Goal: Task Accomplishment & Management: Manage account settings

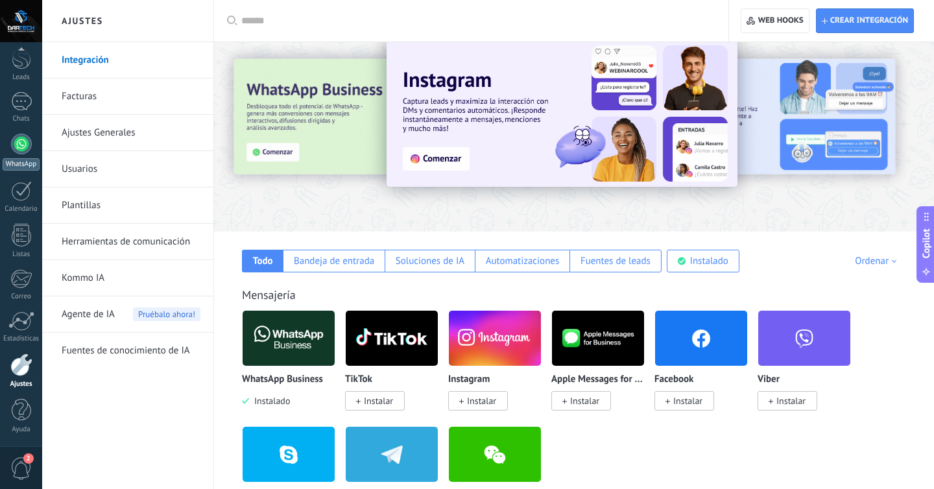
click at [21, 159] on div "WhatsApp" at bounding box center [21, 164] width 37 height 12
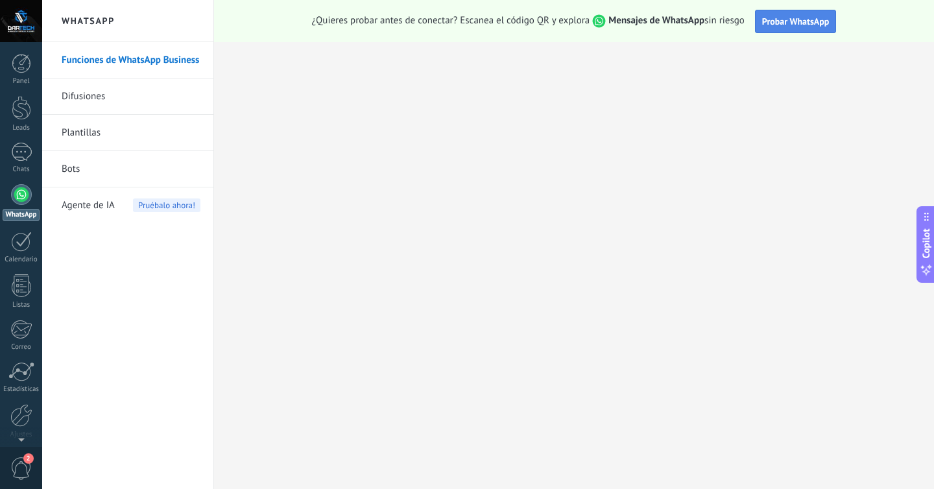
click at [790, 18] on span "Probar WhatsApp" at bounding box center [795, 22] width 67 height 12
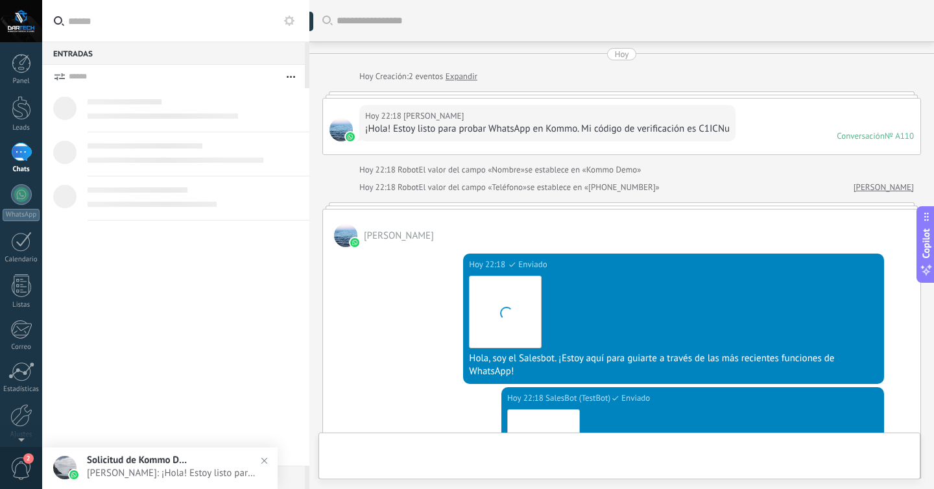
scroll to position [383, 0]
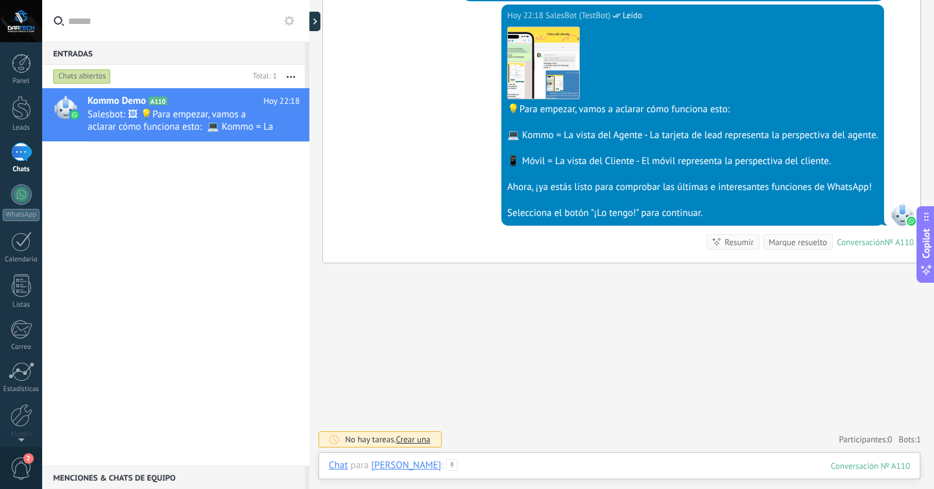
click at [585, 469] on div at bounding box center [619, 478] width 581 height 39
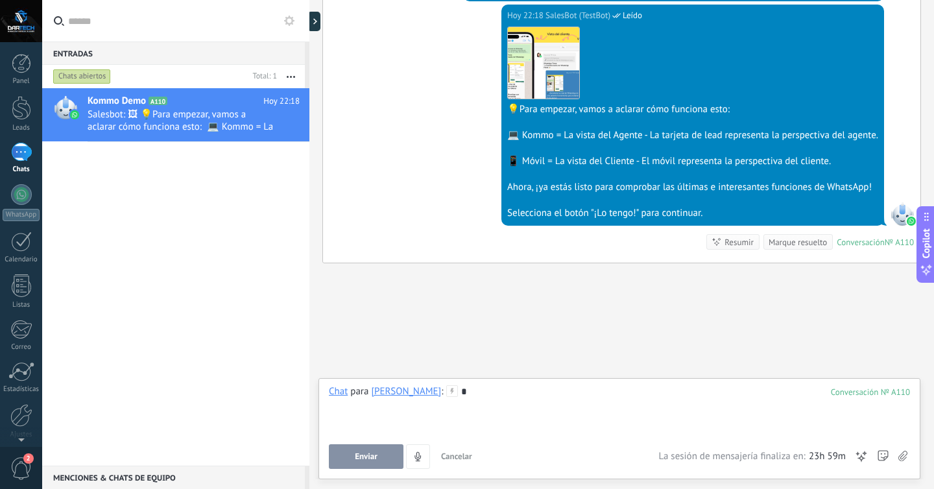
click at [378, 445] on button "Enviar" at bounding box center [366, 456] width 75 height 25
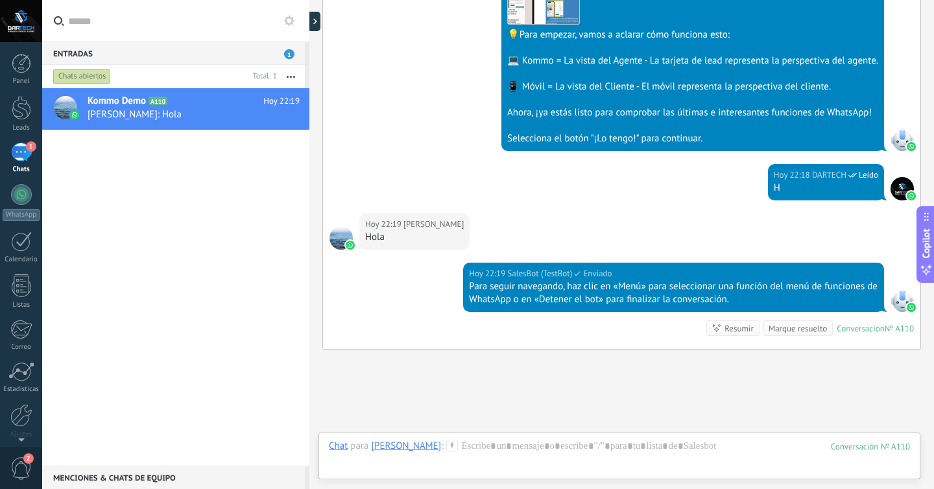
scroll to position [543, 0]
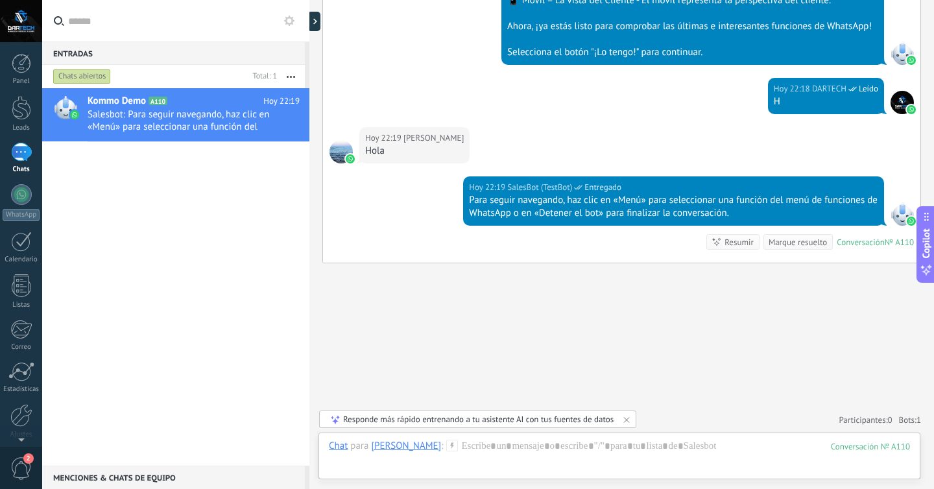
click at [177, 260] on div "Kommo Demo A110 Hoy 22:19 Salesbot: Para seguir navegando, haz clic en «Menú» p…" at bounding box center [175, 276] width 267 height 377
click at [34, 150] on link "1 Chats" at bounding box center [21, 158] width 42 height 31
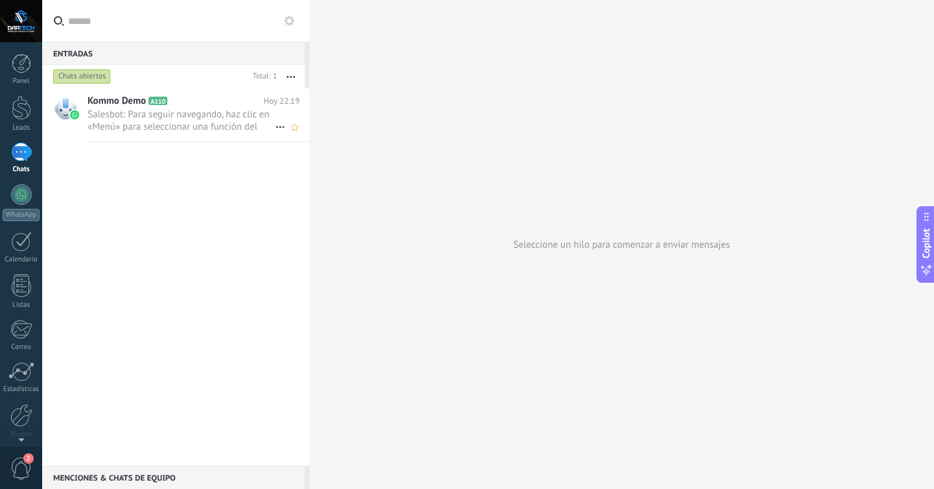
click at [216, 107] on h2 "Kommo Demo A110" at bounding box center [176, 101] width 176 height 13
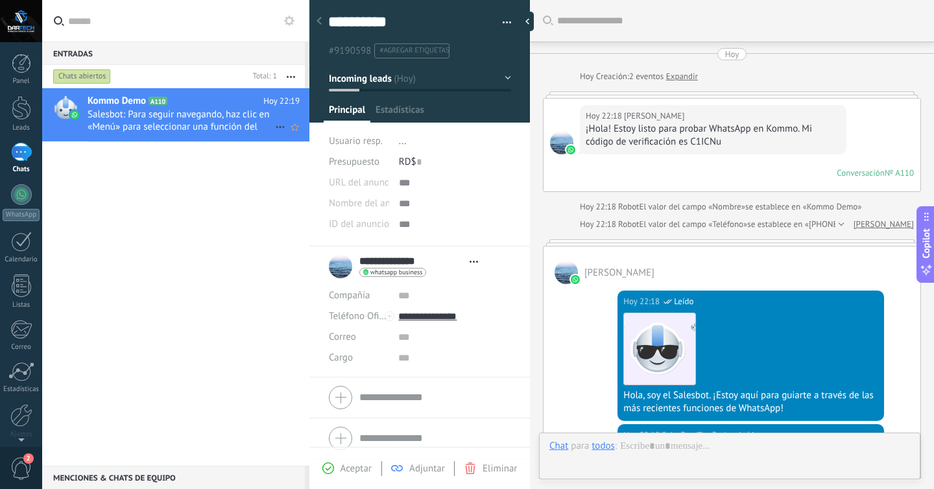
type textarea "**********"
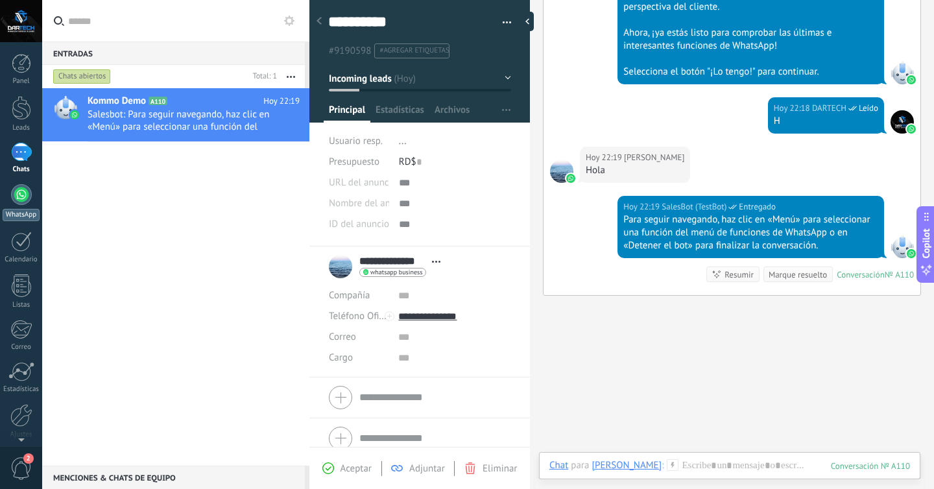
click at [10, 202] on link "WhatsApp" at bounding box center [21, 202] width 42 height 37
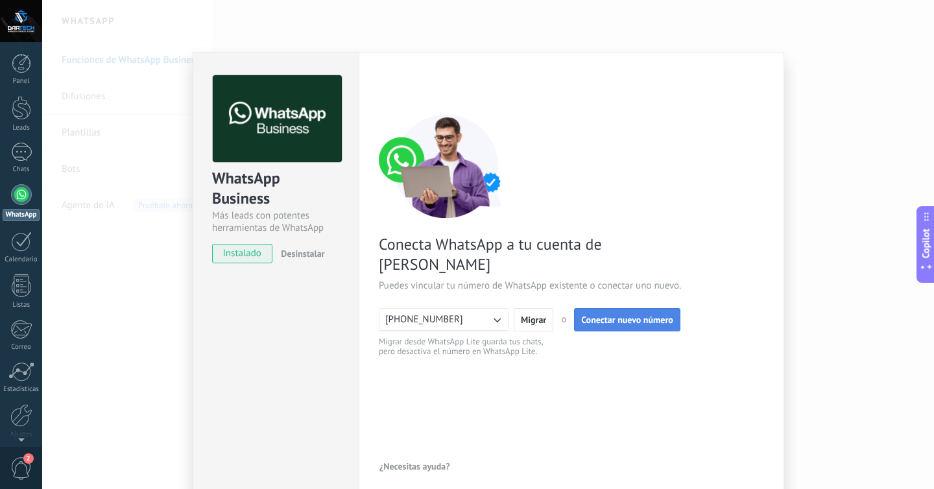
click at [587, 308] on button "Conectar nuevo número" at bounding box center [627, 319] width 106 height 23
click at [533, 315] on span "Migrar" at bounding box center [533, 319] width 25 height 9
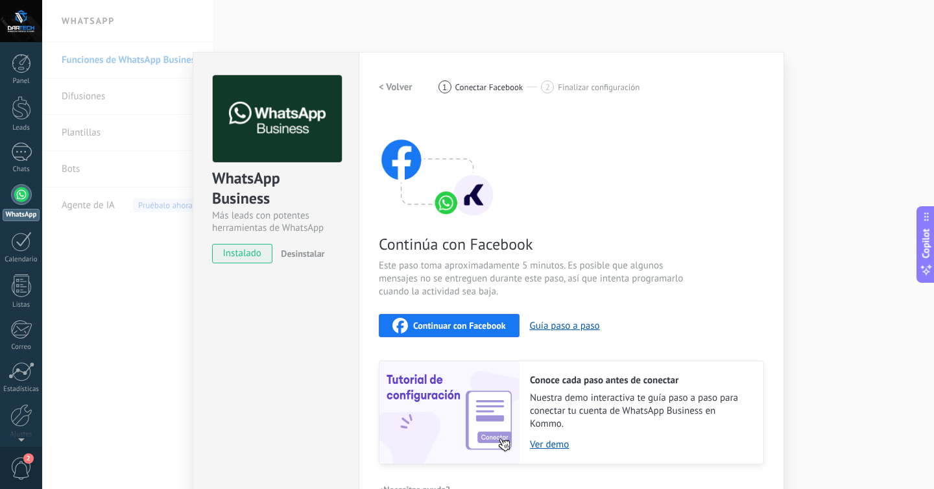
click at [488, 323] on span "Continuar con Facebook" at bounding box center [459, 325] width 93 height 9
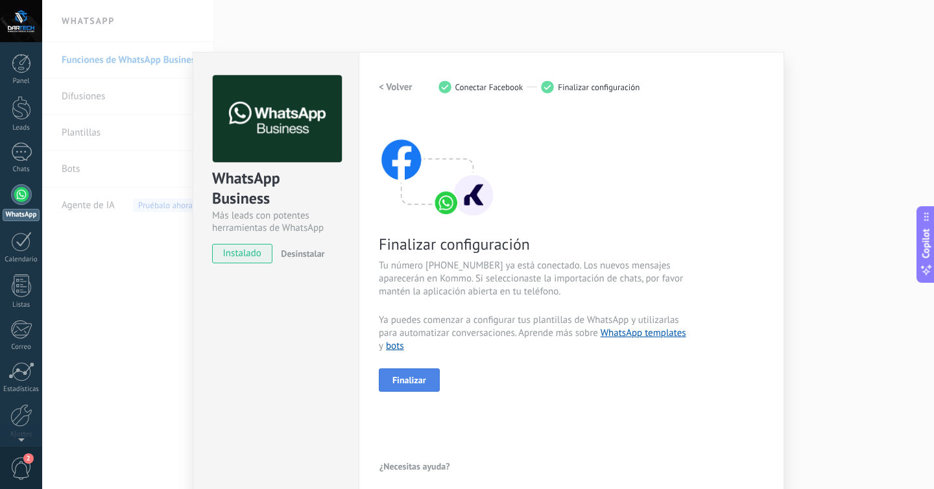
click at [416, 379] on span "Finalizar" at bounding box center [409, 379] width 34 height 9
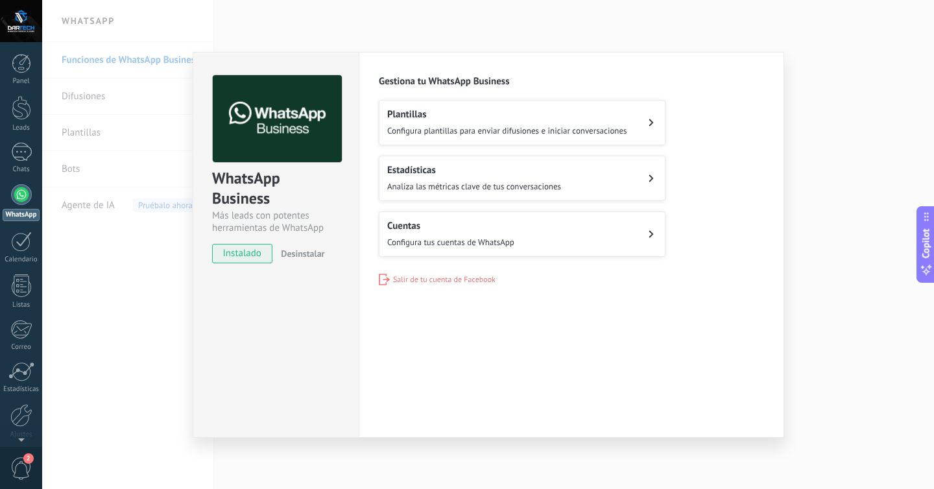
click at [539, 131] on span "Configura plantillas para enviar difusiones e iniciar conversaciones" at bounding box center [507, 130] width 240 height 11
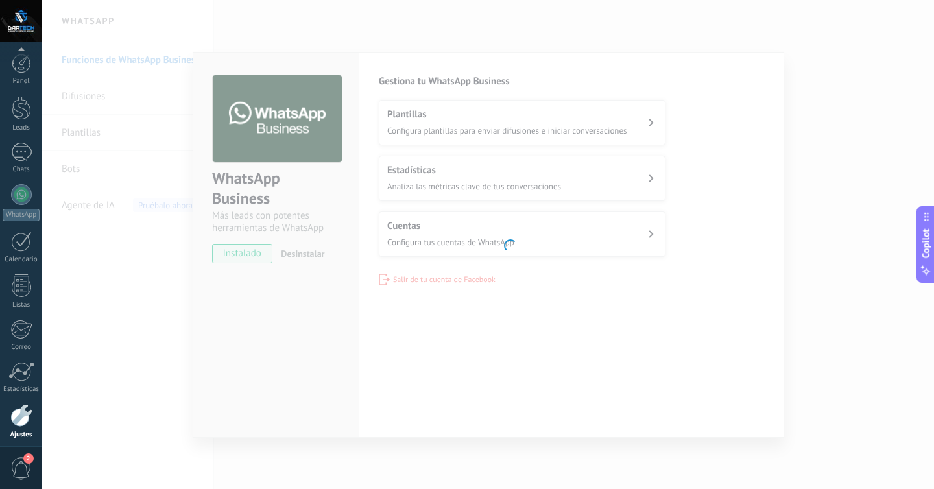
scroll to position [51, 0]
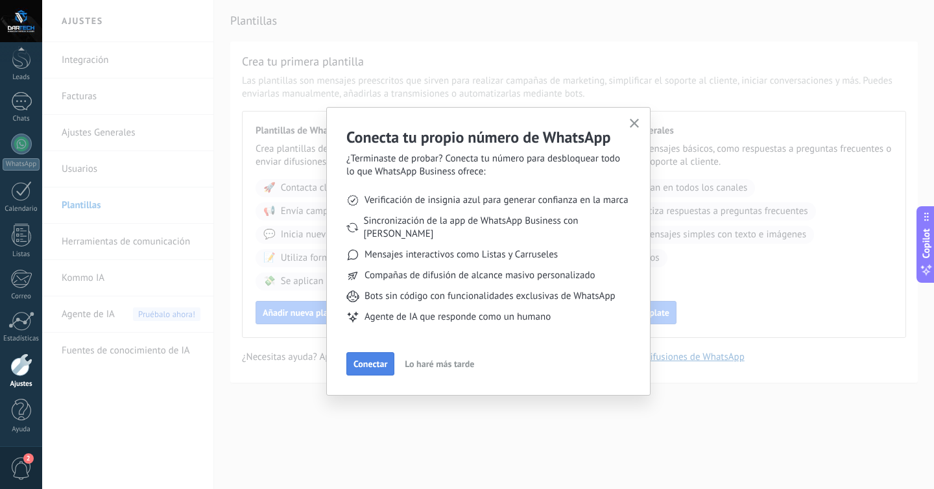
click at [377, 359] on span "Conectar" at bounding box center [370, 363] width 34 height 9
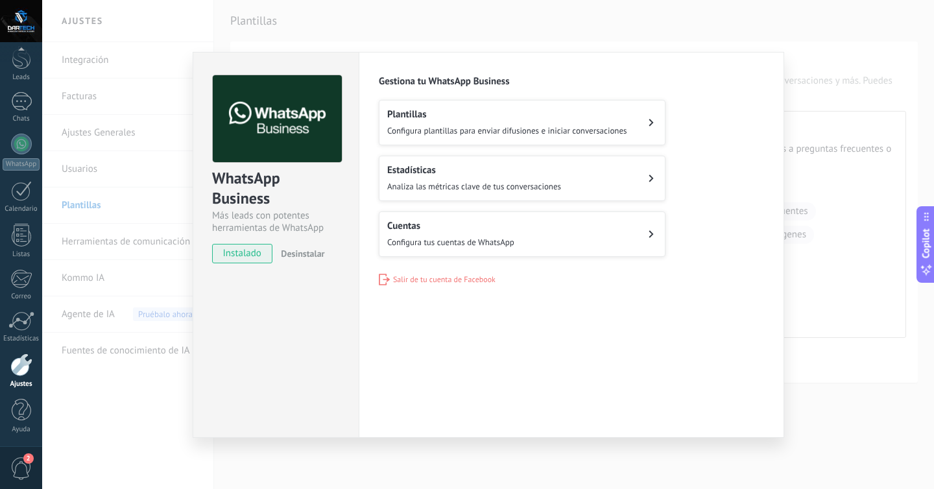
click at [484, 109] on h2 "Plantillas" at bounding box center [507, 114] width 240 height 12
click at [545, 117] on h2 "Plantillas" at bounding box center [507, 114] width 240 height 12
click at [649, 123] on icon at bounding box center [650, 123] width 5 height 8
click at [512, 239] on span "Configura tus cuentas de WhatsApp" at bounding box center [450, 242] width 127 height 11
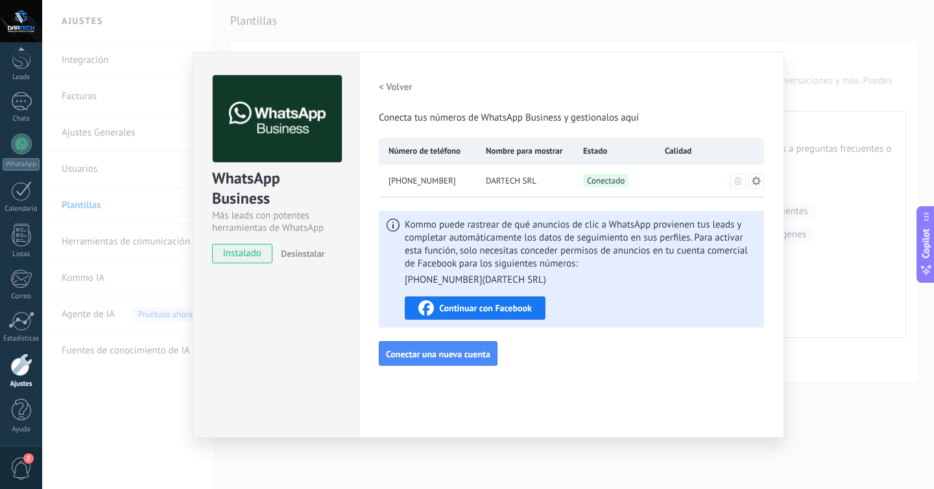
click at [751, 181] on icon at bounding box center [756, 181] width 10 height 10
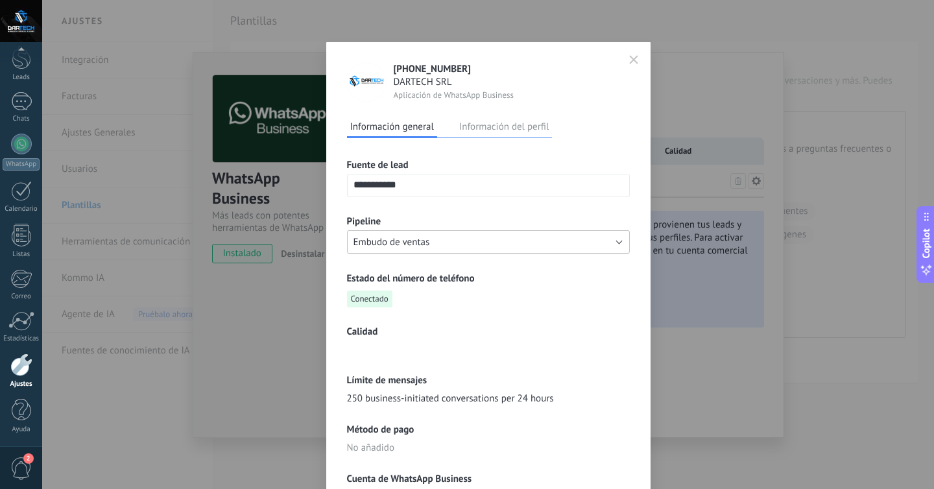
click at [421, 239] on span "Embudo de ventas" at bounding box center [391, 242] width 77 height 12
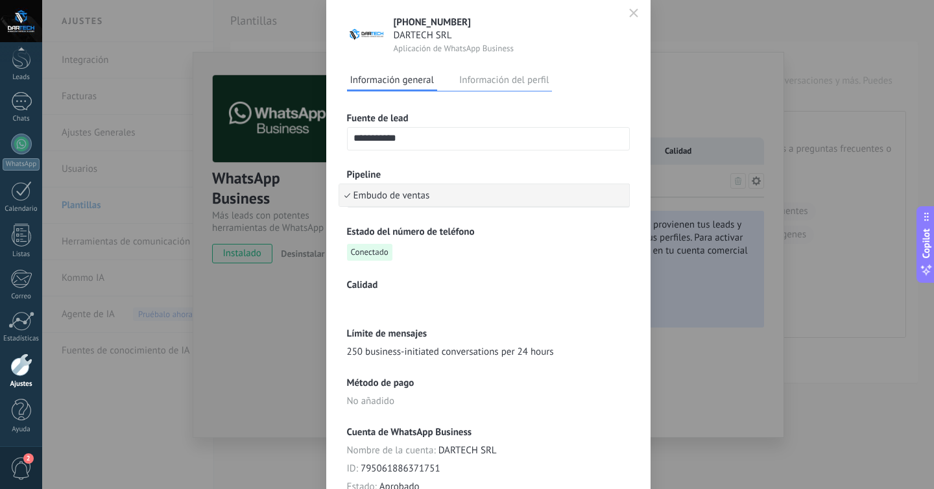
scroll to position [50, 0]
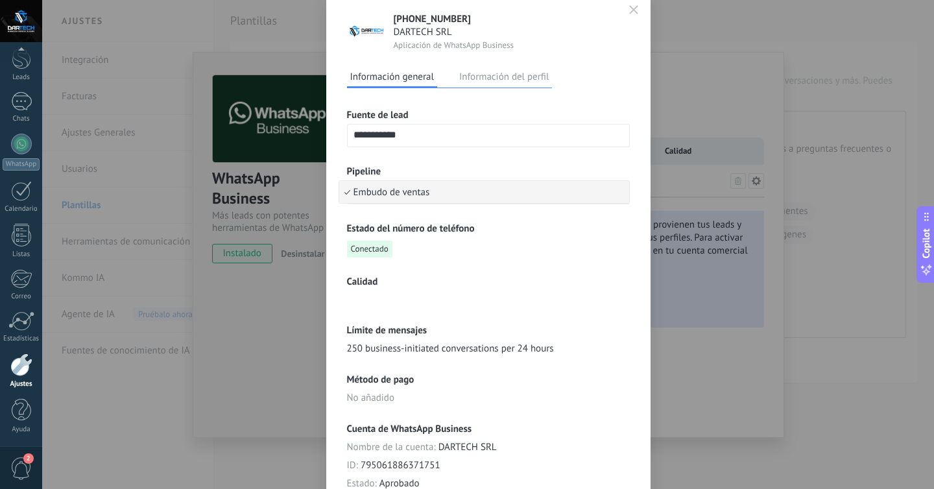
click at [509, 83] on button "Información del perfil" at bounding box center [504, 76] width 96 height 19
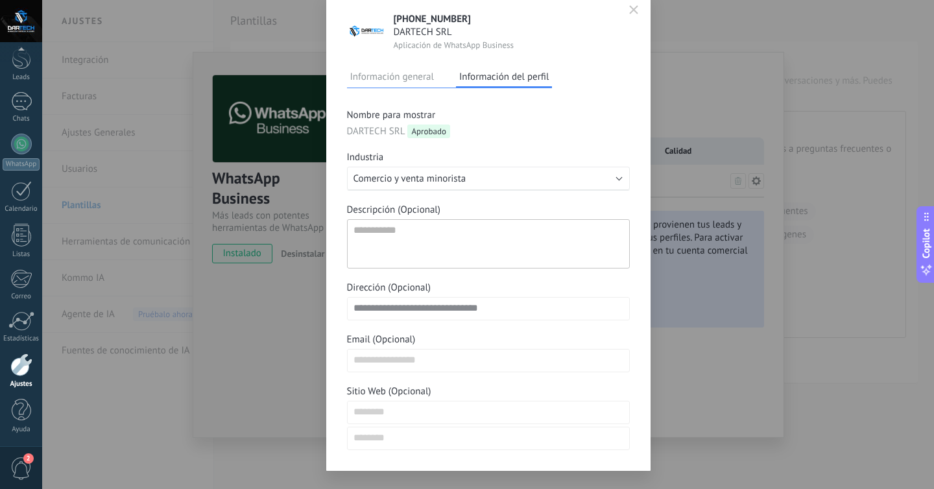
click at [635, 6] on icon "button" at bounding box center [633, 9] width 9 height 9
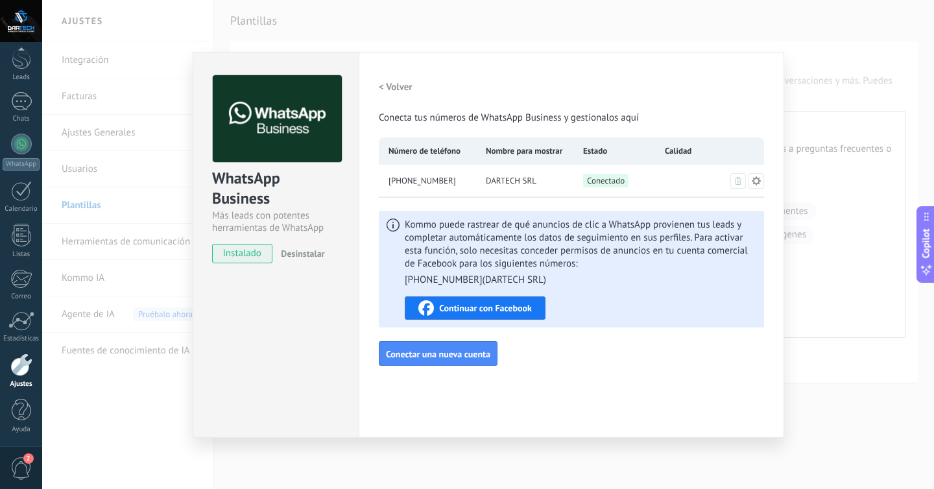
click at [311, 16] on div "WhatsApp Business Más leads con potentes herramientas de WhatsApp instalado Des…" at bounding box center [487, 244] width 891 height 489
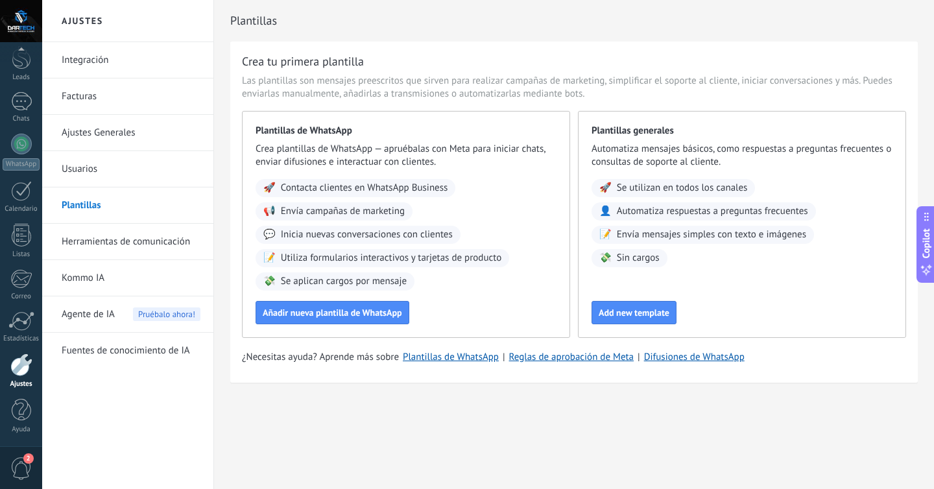
click at [105, 60] on link "Integración" at bounding box center [131, 60] width 139 height 36
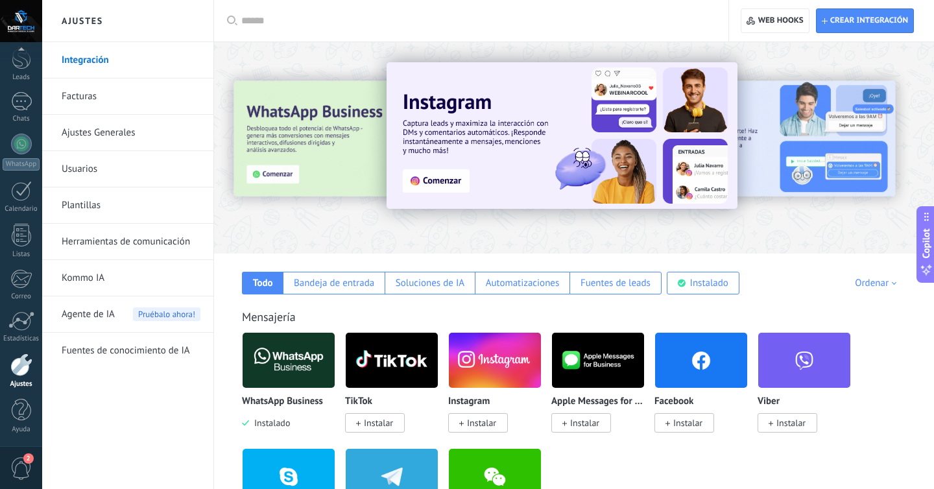
click at [80, 100] on link "Facturas" at bounding box center [131, 96] width 139 height 36
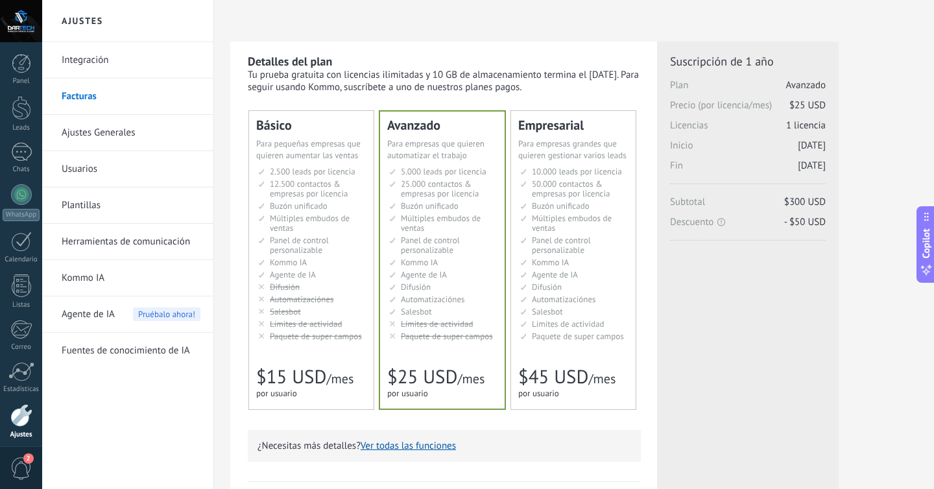
click at [78, 137] on link "Ajustes Generales" at bounding box center [131, 133] width 139 height 36
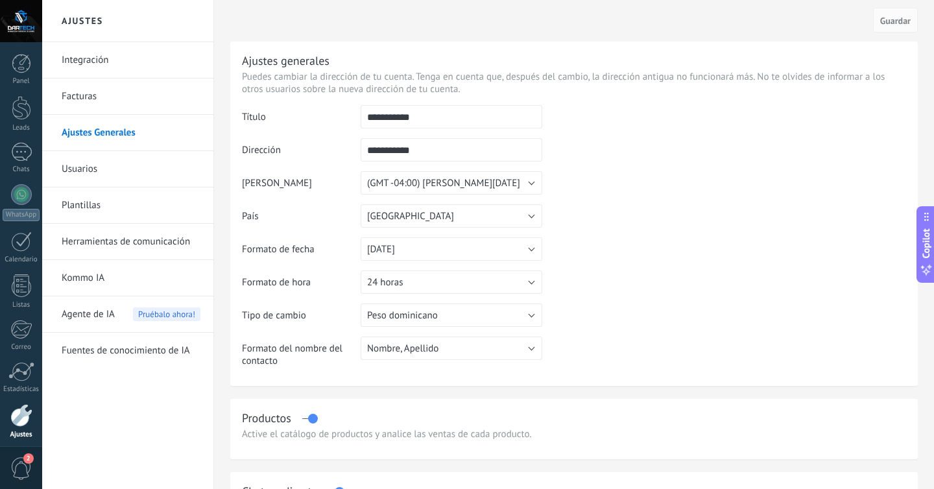
click at [68, 165] on link "Usuarios" at bounding box center [131, 169] width 139 height 36
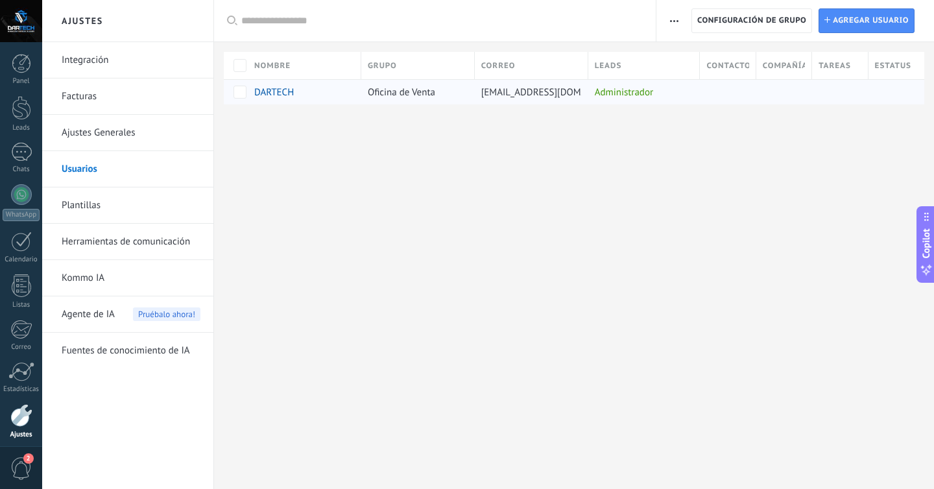
click at [251, 92] on div "DARTECH" at bounding box center [301, 92] width 107 height 25
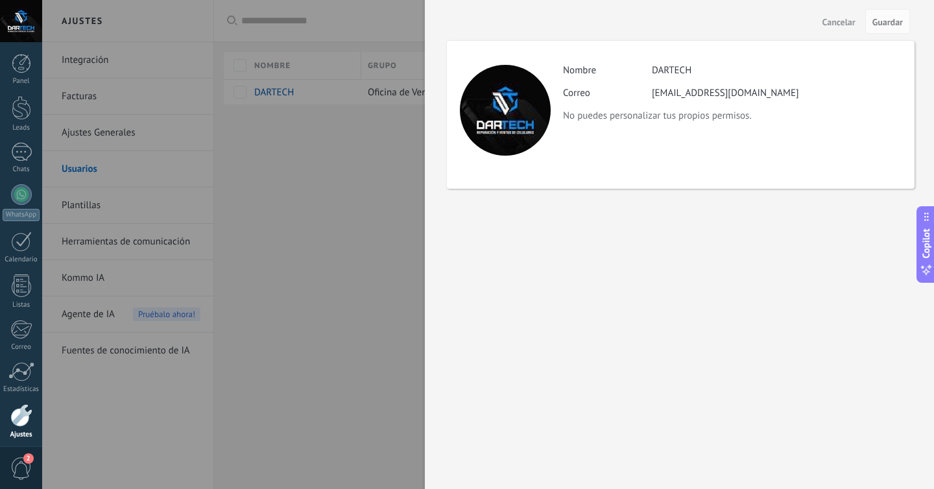
click at [267, 123] on div at bounding box center [467, 244] width 934 height 489
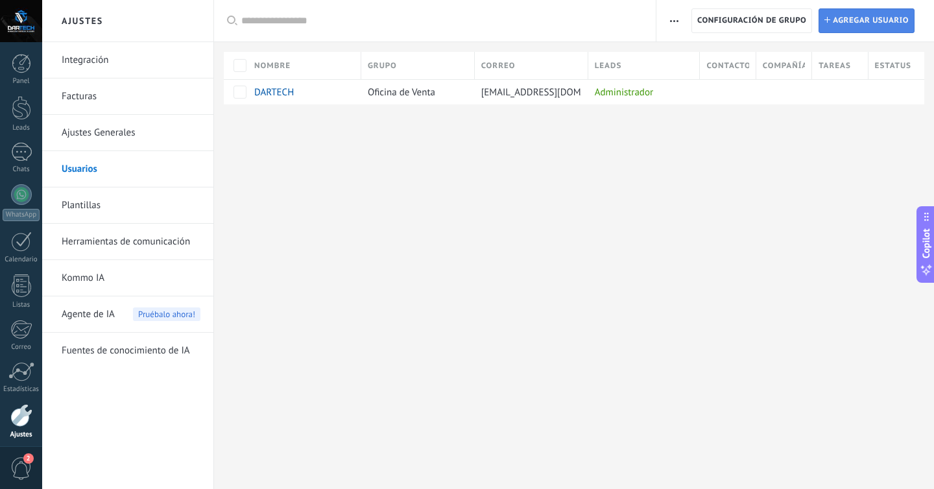
click at [880, 20] on span "Agregar usuario" at bounding box center [870, 20] width 76 height 23
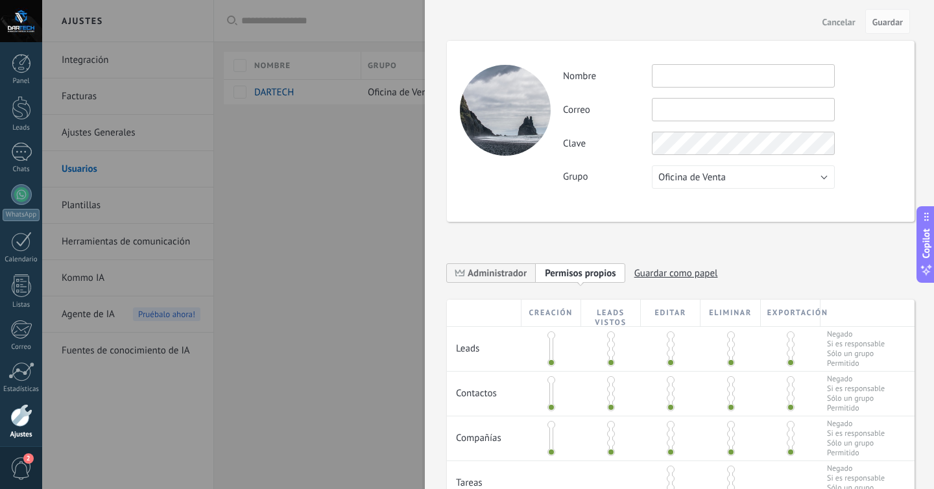
click at [764, 74] on input "text" at bounding box center [743, 75] width 183 height 23
type input "*"
type input "**********"
click at [757, 116] on input "text" at bounding box center [743, 109] width 183 height 23
type input "**********"
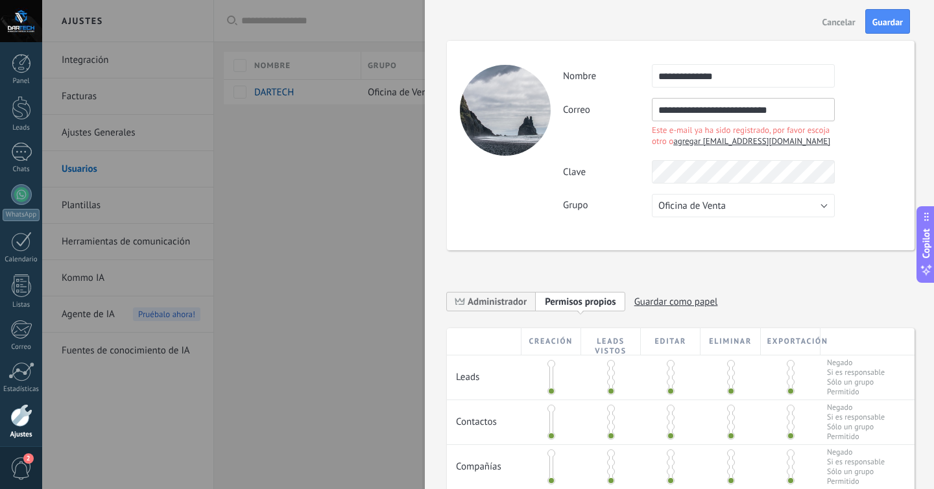
click at [749, 161] on div "**********" at bounding box center [732, 140] width 338 height 153
click at [792, 112] on input "**********" at bounding box center [743, 109] width 183 height 23
drag, startPoint x: 792, startPoint y: 112, endPoint x: 609, endPoint y: 83, distance: 185.1
click at [609, 83] on div "**********" at bounding box center [732, 140] width 338 height 153
type input "*"
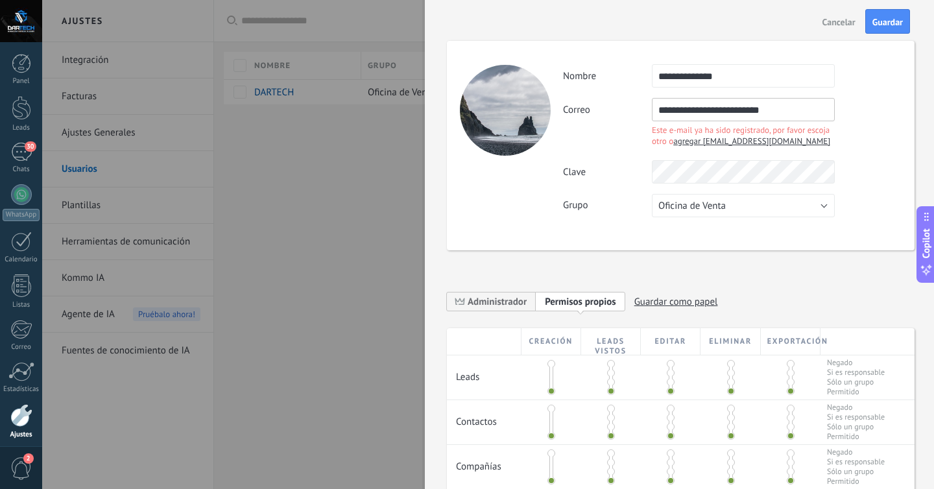
type input "**********"
click at [672, 174] on div "**********" at bounding box center [732, 140] width 338 height 153
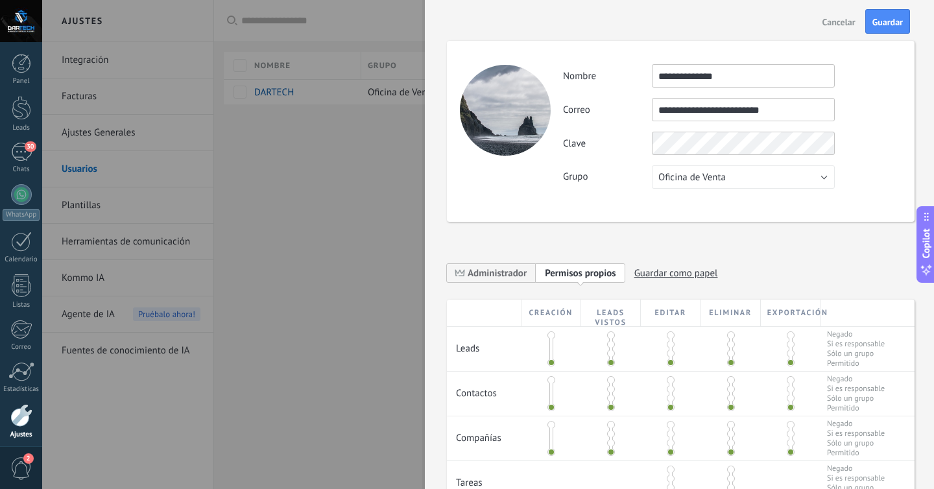
click at [646, 203] on div "**********" at bounding box center [680, 131] width 467 height 181
click at [663, 186] on button "Oficina de Venta" at bounding box center [743, 176] width 183 height 23
click at [675, 180] on span "Oficina de Venta" at bounding box center [737, 177] width 186 height 12
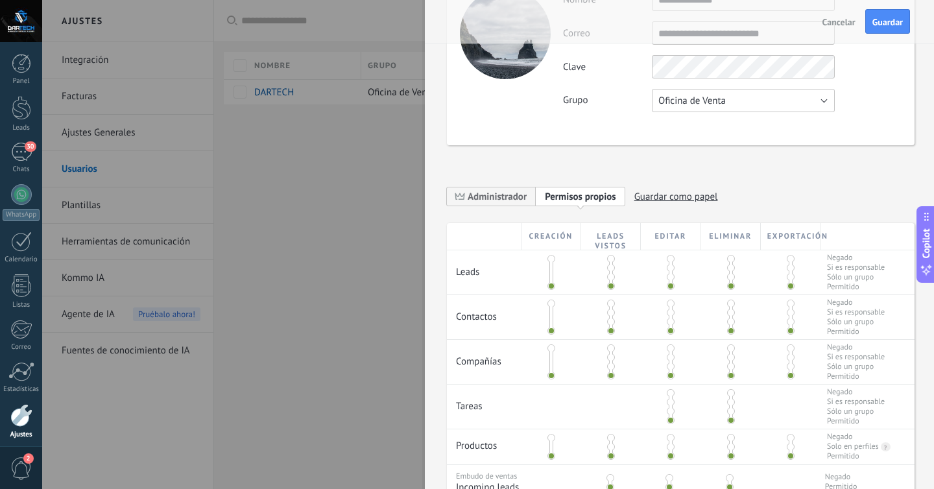
scroll to position [78, 0]
click at [556, 272] on div at bounding box center [551, 271] width 60 height 44
click at [506, 192] on span "Administrador" at bounding box center [496, 195] width 59 height 12
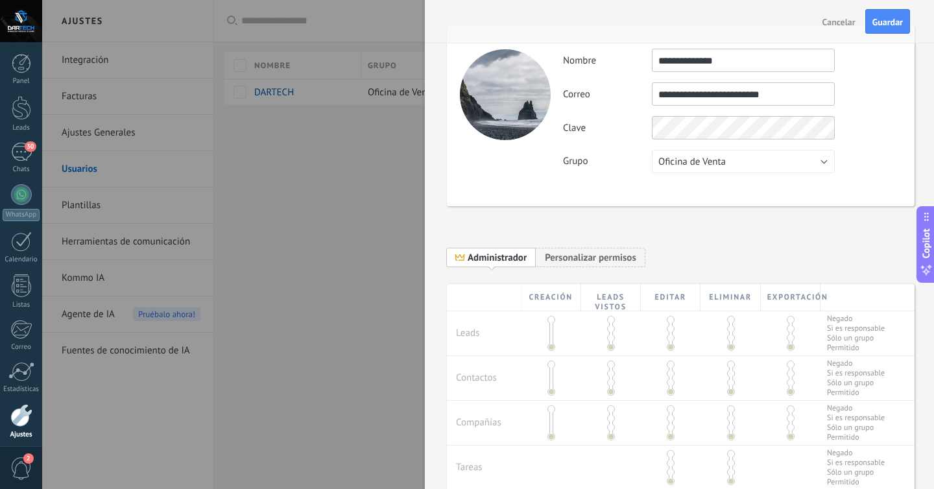
scroll to position [0, 0]
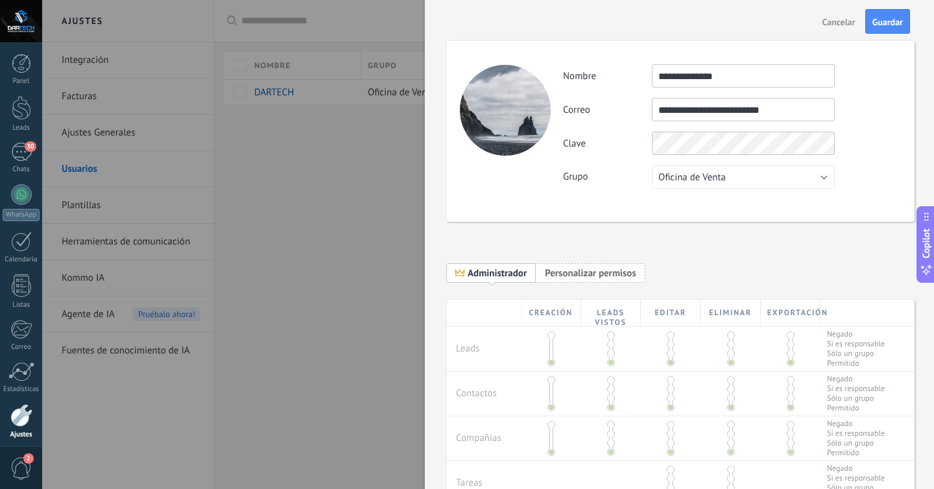
click at [572, 271] on span "Personalizar permisos" at bounding box center [590, 273] width 91 height 12
click at [548, 314] on div "Creación" at bounding box center [551, 313] width 60 height 27
click at [550, 352] on span at bounding box center [551, 353] width 8 height 8
click at [550, 335] on span at bounding box center [551, 335] width 8 height 8
click at [609, 336] on span at bounding box center [611, 335] width 8 height 8
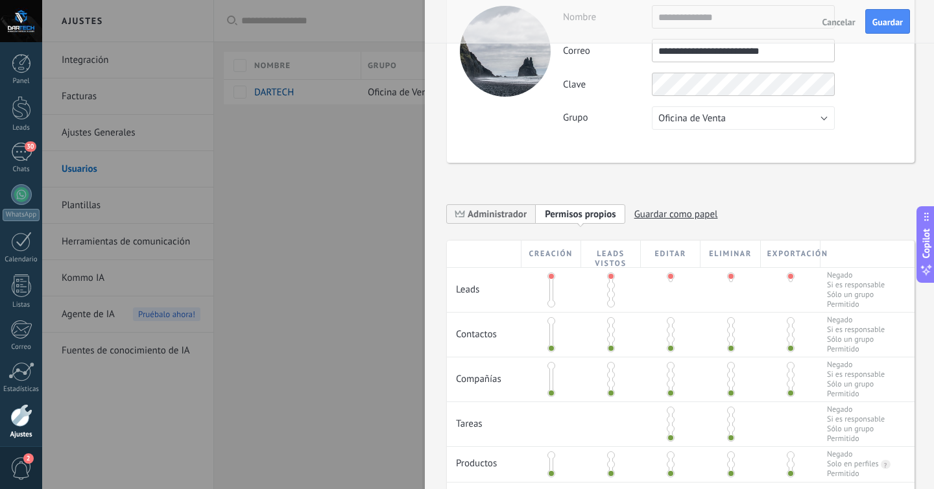
scroll to position [61, 0]
click at [551, 321] on span at bounding box center [551, 319] width 8 height 8
click at [607, 322] on span at bounding box center [611, 319] width 8 height 8
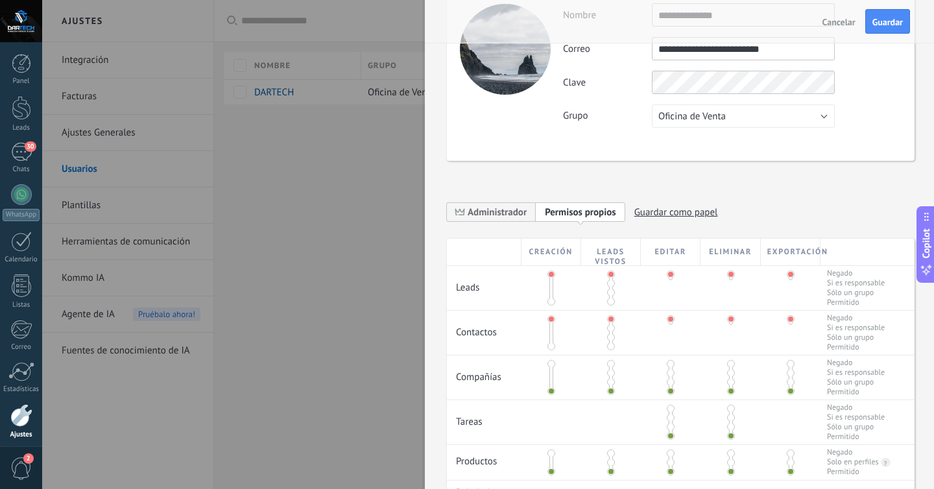
click at [609, 368] on span at bounding box center [611, 364] width 8 height 8
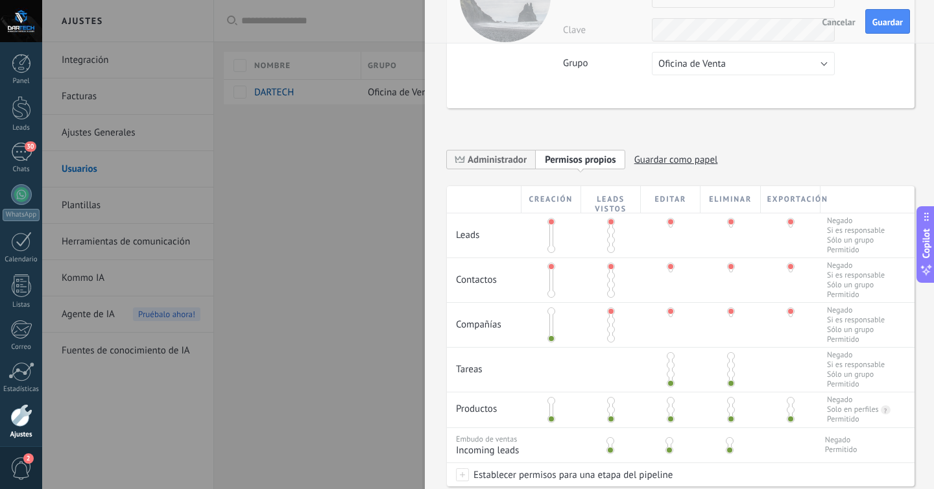
scroll to position [116, 0]
click at [547, 318] on span at bounding box center [551, 318] width 8 height 8
click at [548, 312] on span at bounding box center [551, 309] width 8 height 8
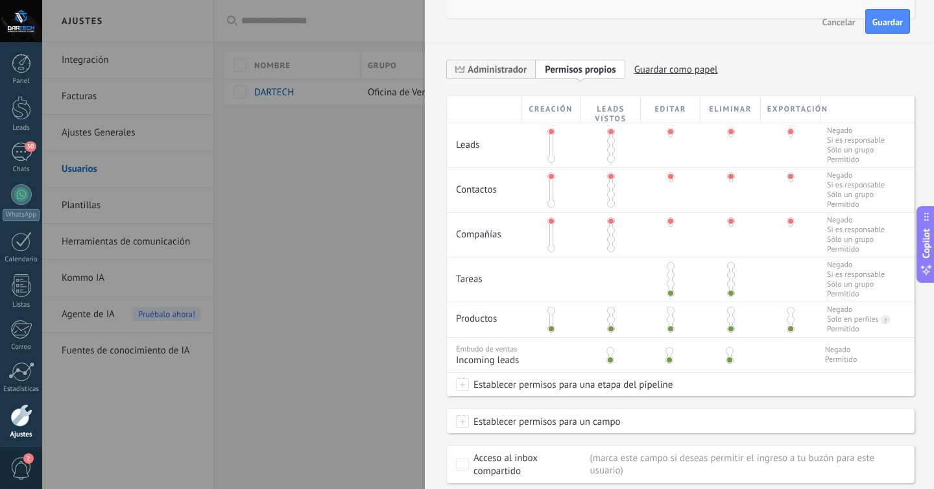
scroll to position [204, 0]
click at [548, 314] on span at bounding box center [551, 310] width 8 height 8
click at [670, 268] on span at bounding box center [670, 265] width 8 height 8
click at [730, 314] on span at bounding box center [731, 310] width 8 height 8
click at [669, 314] on span at bounding box center [670, 310] width 8 height 8
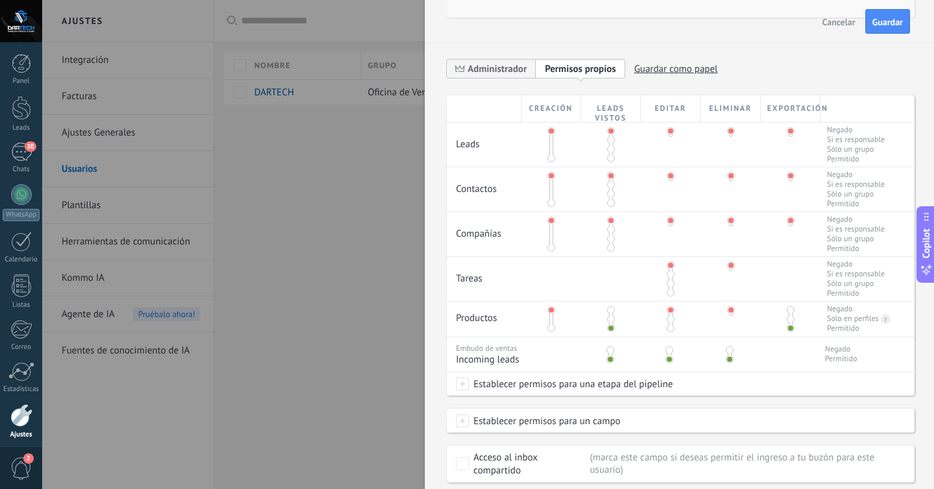
click at [609, 314] on span at bounding box center [611, 310] width 8 height 8
click at [609, 354] on span at bounding box center [610, 350] width 8 height 8
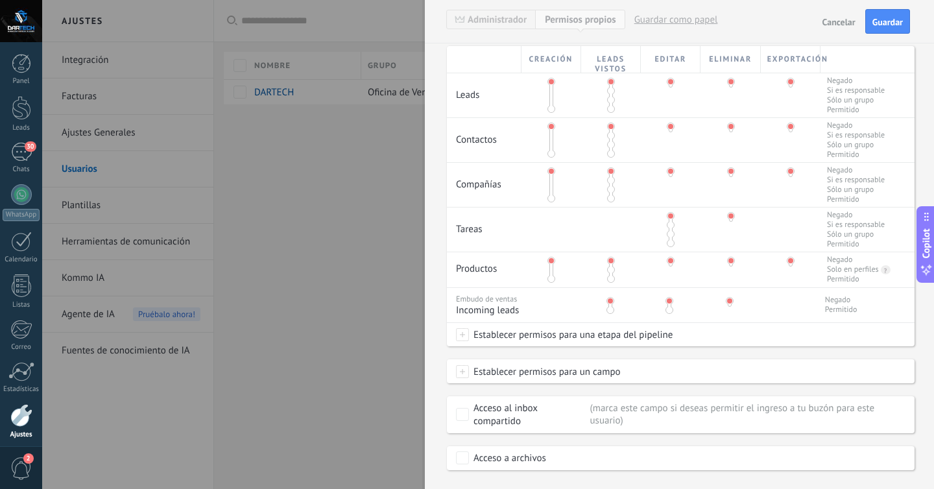
scroll to position [254, 0]
click at [465, 336] on span at bounding box center [462, 333] width 13 height 13
click at [465, 336] on span at bounding box center [495, 340] width 66 height 11
click at [523, 318] on div at bounding box center [487, 244] width 891 height 489
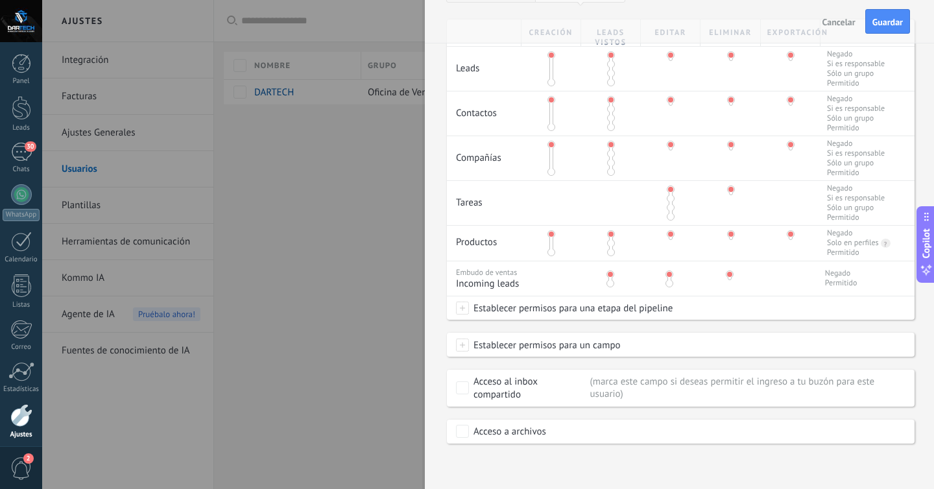
scroll to position [0, 0]
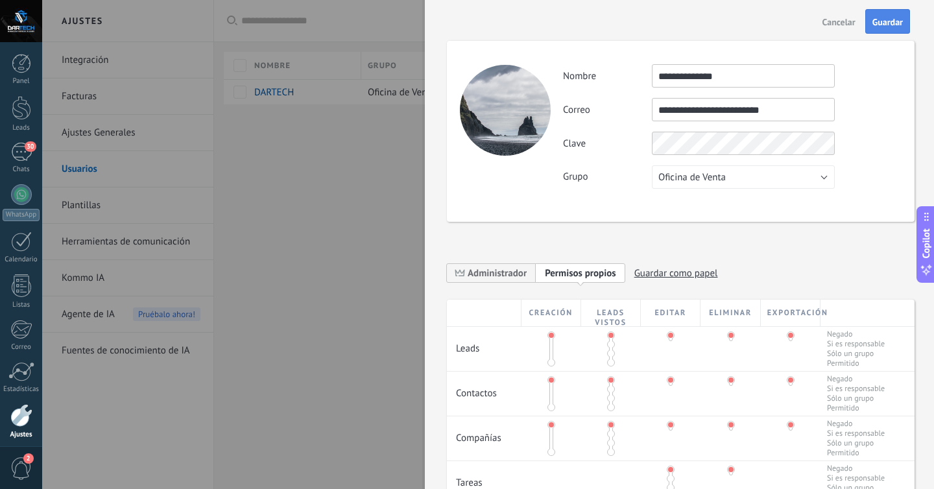
click at [887, 20] on span "Guardar" at bounding box center [887, 22] width 30 height 9
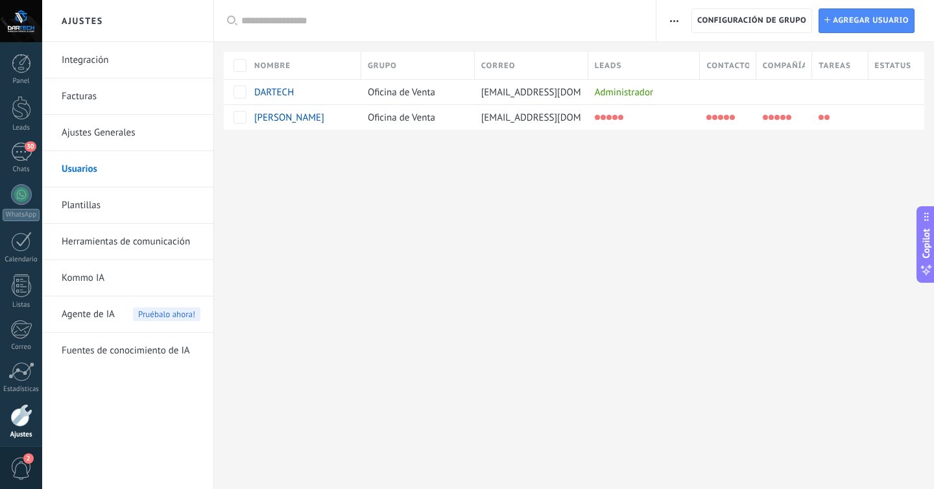
click at [841, 65] on span "Tareas" at bounding box center [834, 66] width 32 height 12
click at [823, 118] on div at bounding box center [836, 117] width 49 height 18
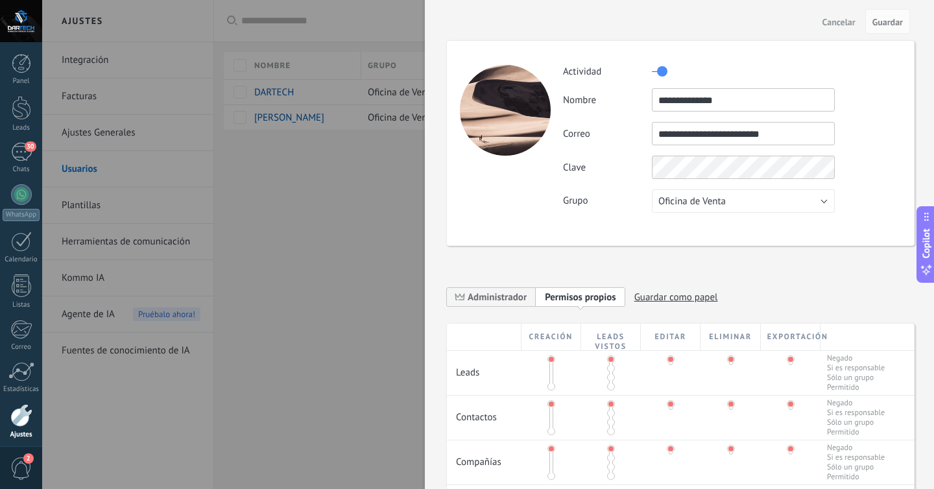
click at [373, 261] on div at bounding box center [467, 244] width 934 height 489
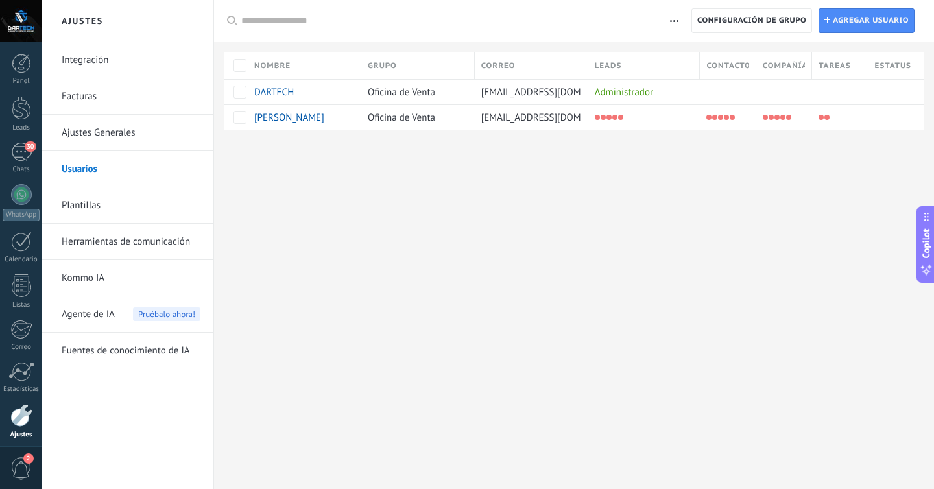
click at [810, 68] on div at bounding box center [812, 66] width 14 height 25
click at [822, 68] on span "Tareas" at bounding box center [834, 66] width 32 height 12
click at [38, 153] on div "Panel Leads 30 Chats WhatsApp Clientes" at bounding box center [21, 275] width 42 height 443
click at [19, 104] on div "30" at bounding box center [21, 101] width 21 height 19
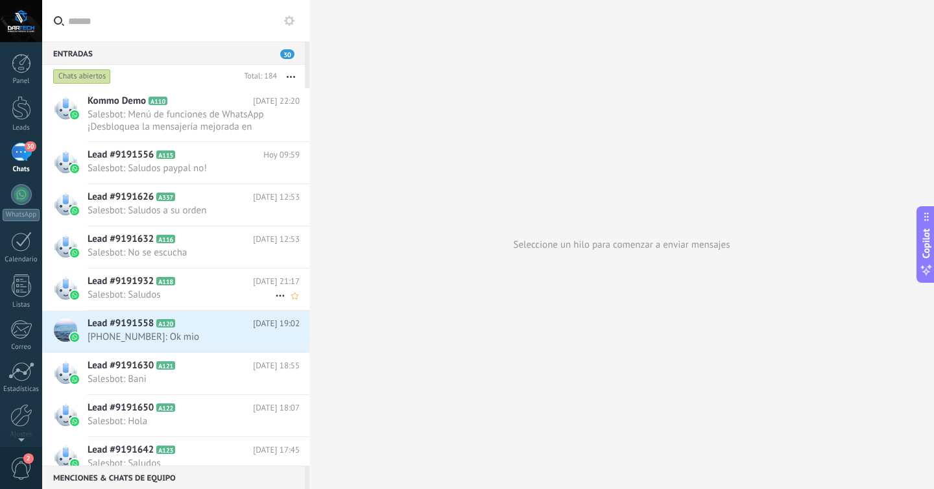
click at [139, 301] on div "Lead #9191932 A118 [DATE] 21:17 Salesbot: Saludos" at bounding box center [199, 288] width 222 height 41
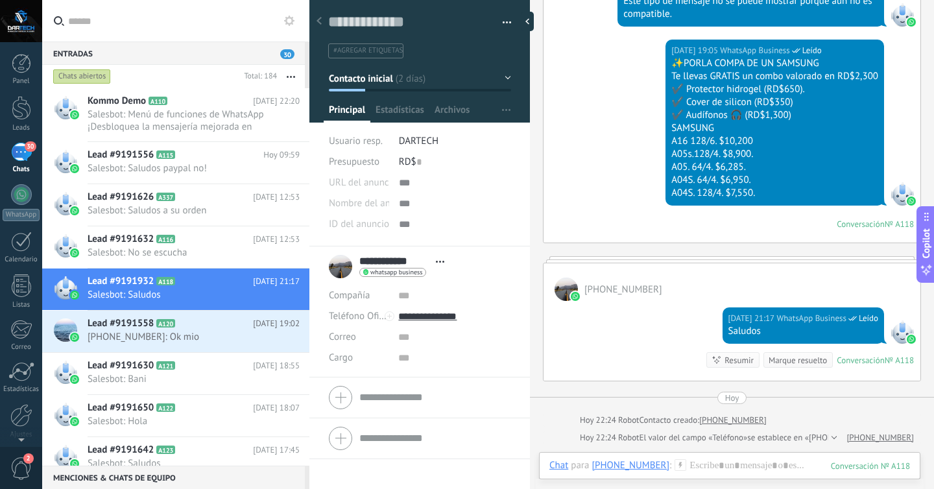
scroll to position [348, 0]
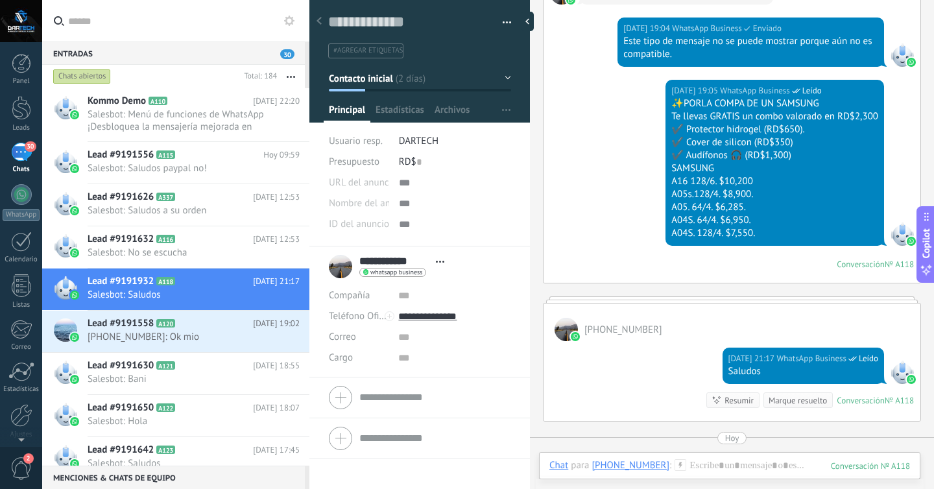
click at [502, 19] on button "button" at bounding box center [502, 22] width 19 height 19
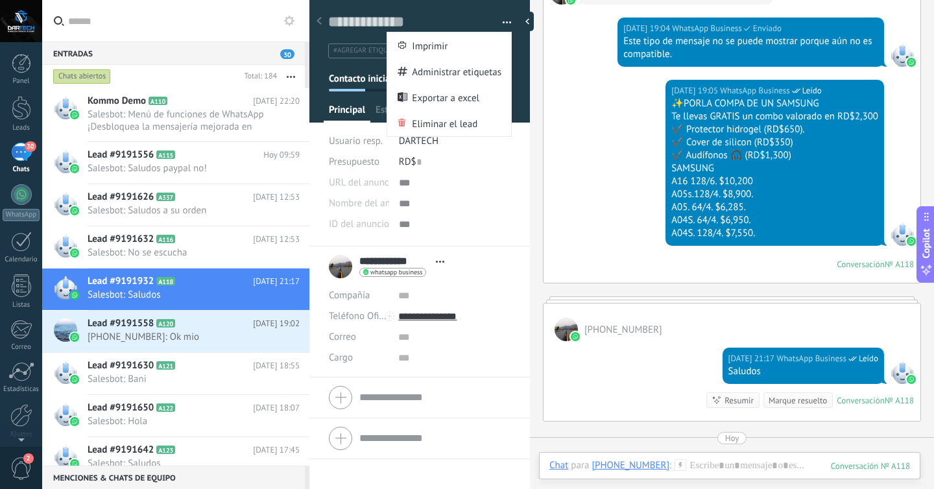
click at [502, 19] on button "button" at bounding box center [502, 22] width 19 height 19
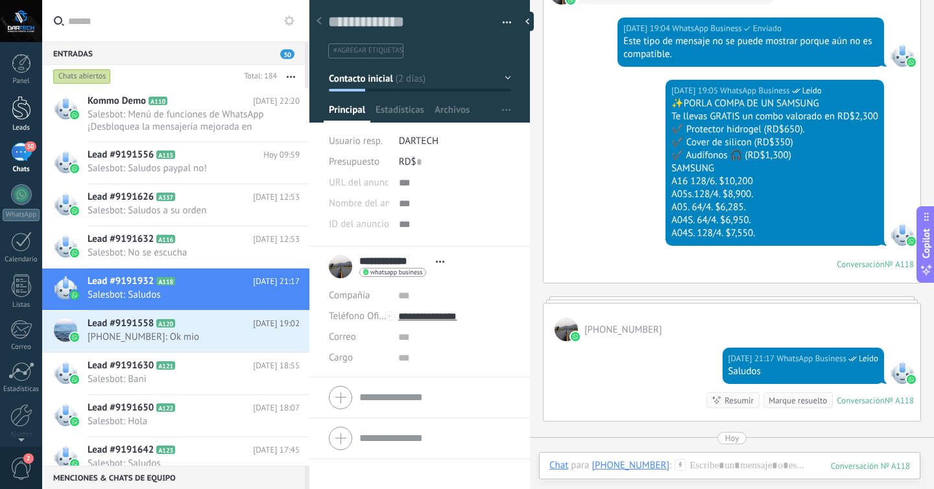
click at [12, 113] on div at bounding box center [21, 108] width 19 height 24
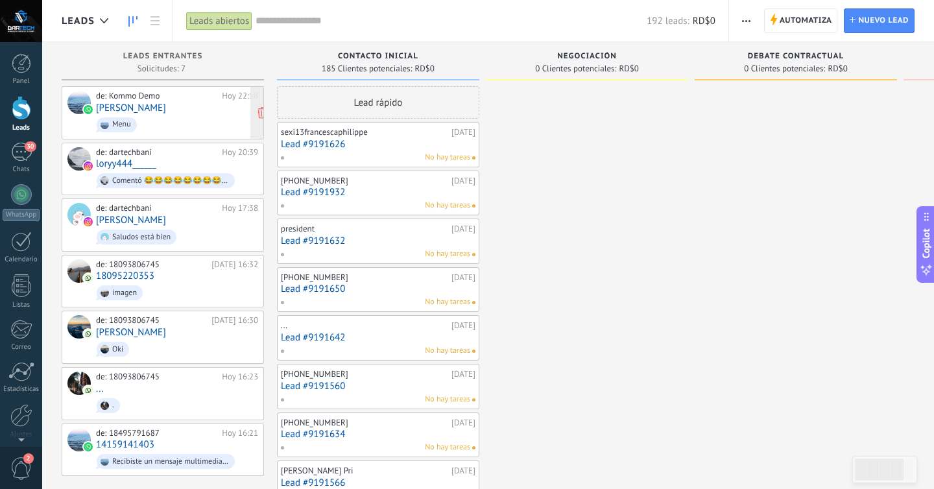
click at [176, 102] on div "de: Kommo Demo [DATE] 22:18 [PERSON_NAME]" at bounding box center [177, 113] width 162 height 44
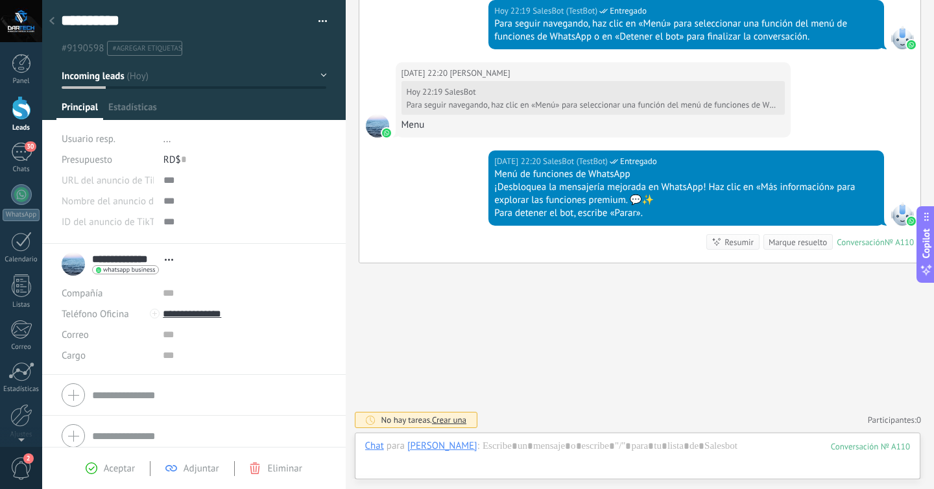
scroll to position [1, 0]
click at [55, 25] on div at bounding box center [52, 20] width 18 height 25
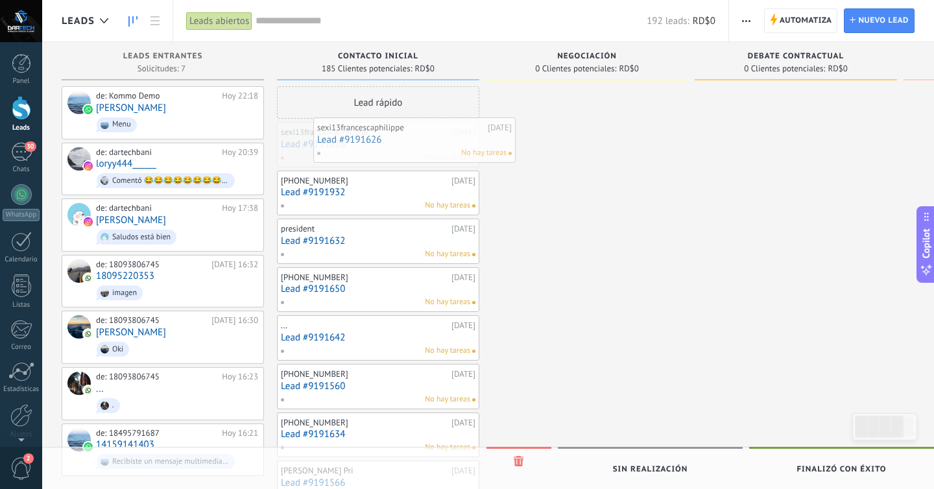
drag, startPoint x: 362, startPoint y: 164, endPoint x: 375, endPoint y: 164, distance: 13.0
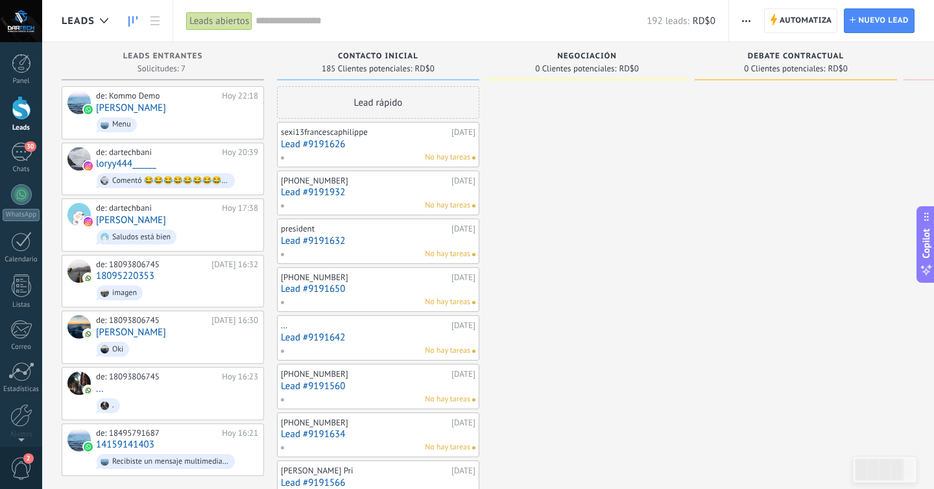
click at [866, 66] on div "0 Clientes potenciales: RD$0" at bounding box center [795, 68] width 189 height 11
click at [749, 17] on span "button" at bounding box center [746, 20] width 8 height 25
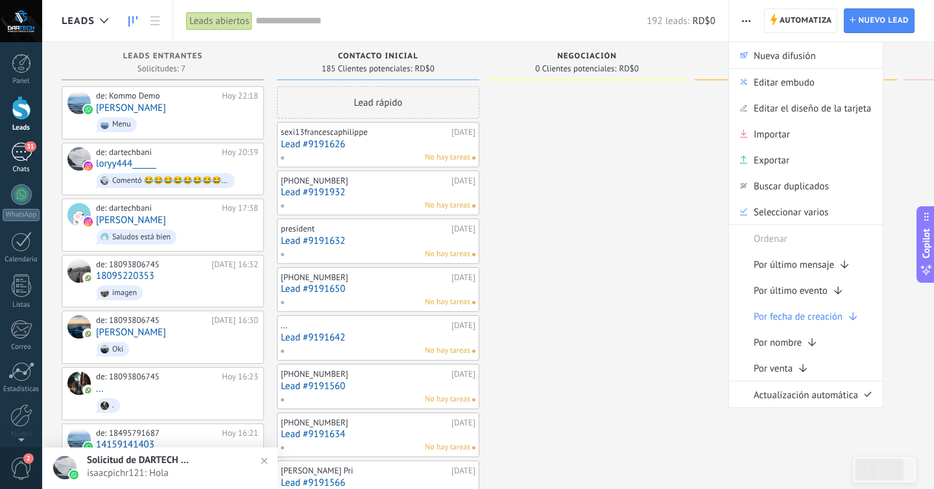
click at [21, 146] on div "31" at bounding box center [21, 152] width 21 height 19
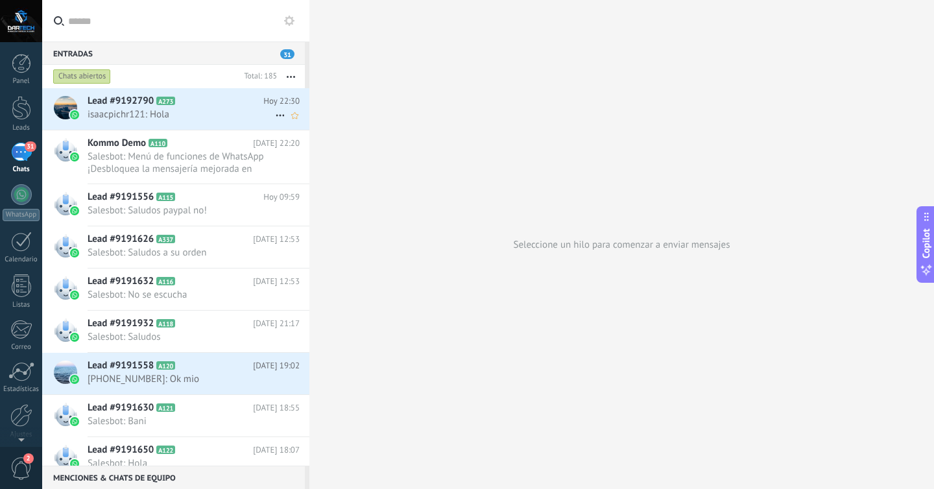
click at [188, 100] on icon at bounding box center [185, 101] width 13 height 13
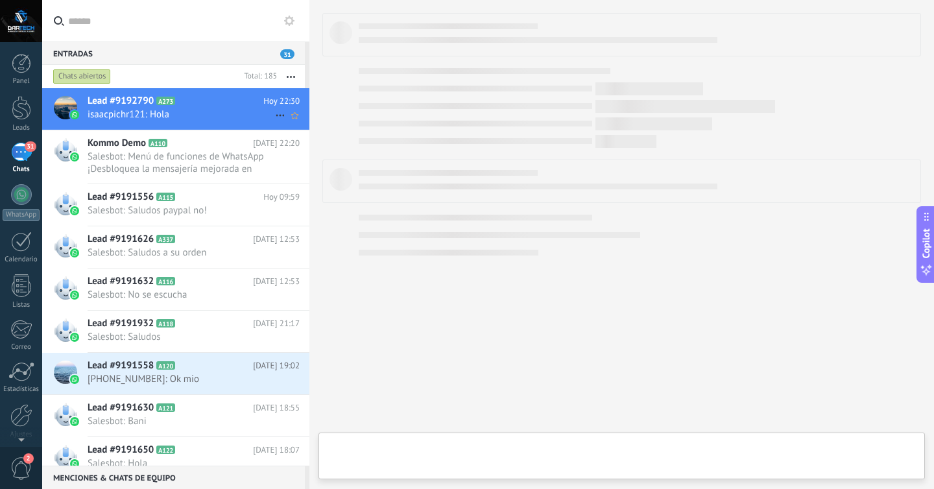
type textarea "**********"
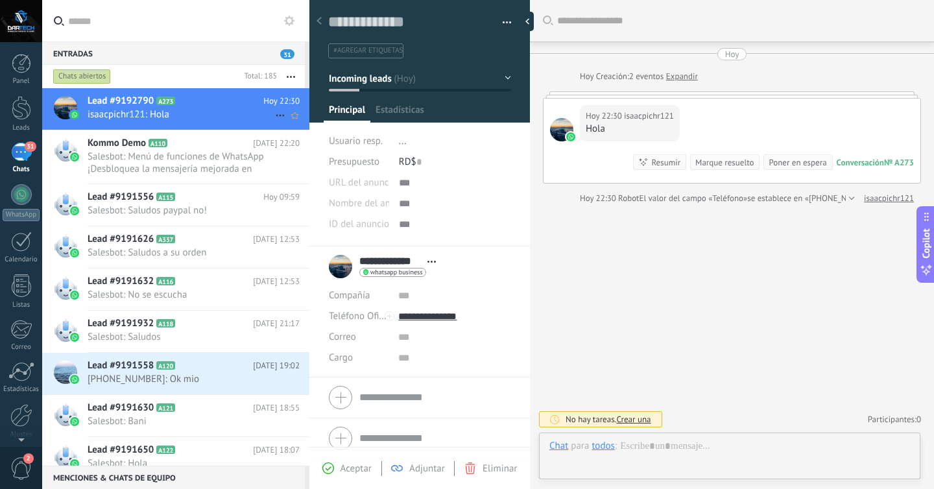
scroll to position [19, 0]
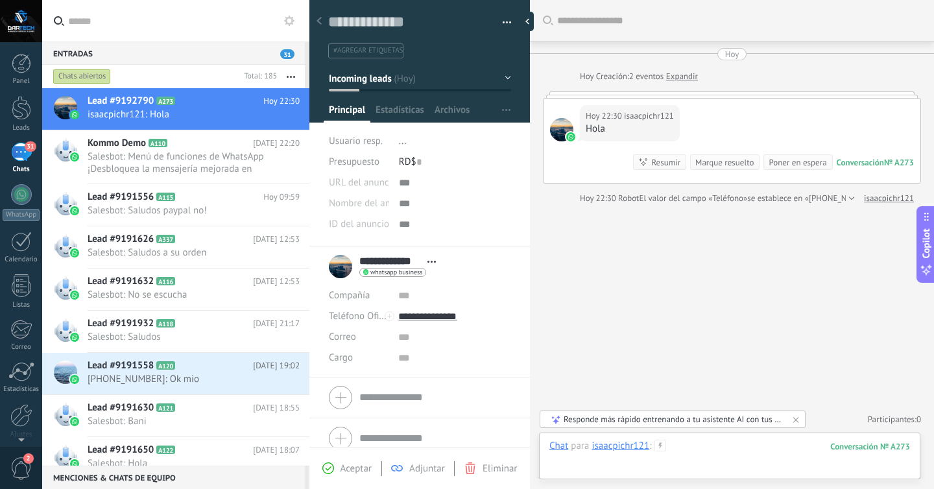
click at [704, 464] on div at bounding box center [729, 459] width 360 height 39
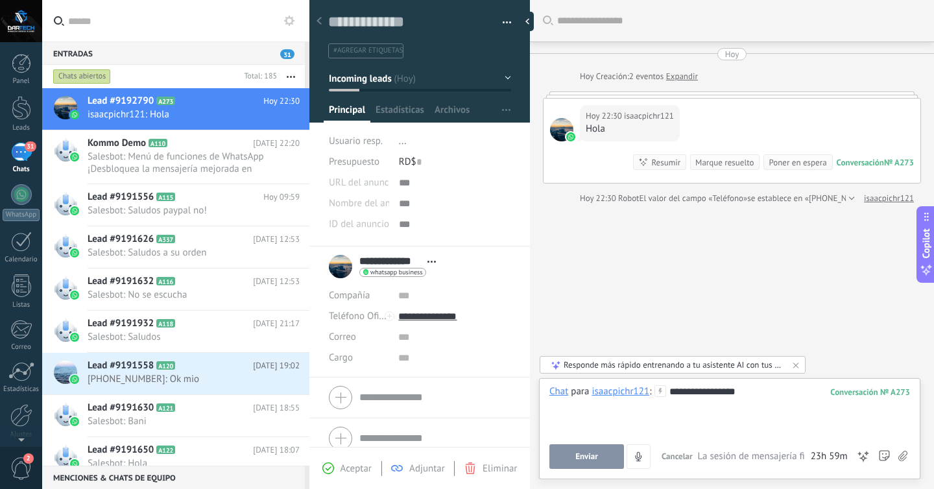
click at [595, 460] on span "Enviar" at bounding box center [586, 456] width 23 height 9
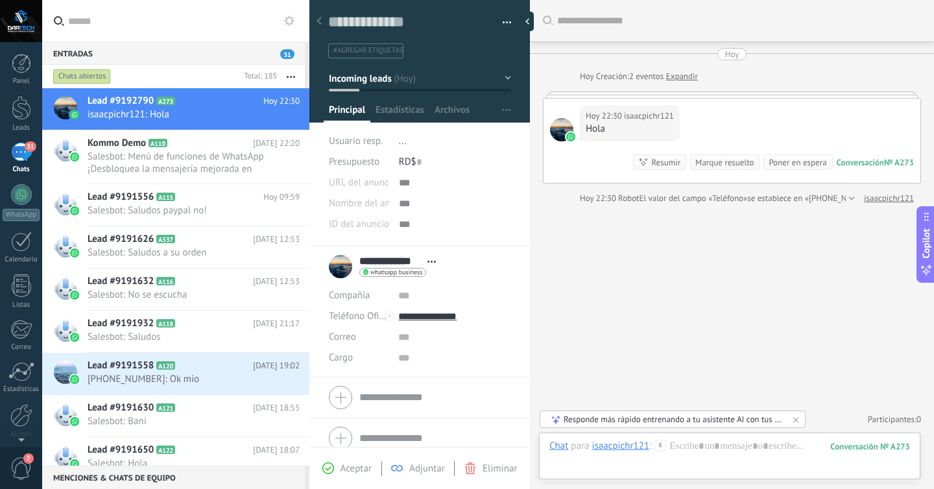
scroll to position [47, 0]
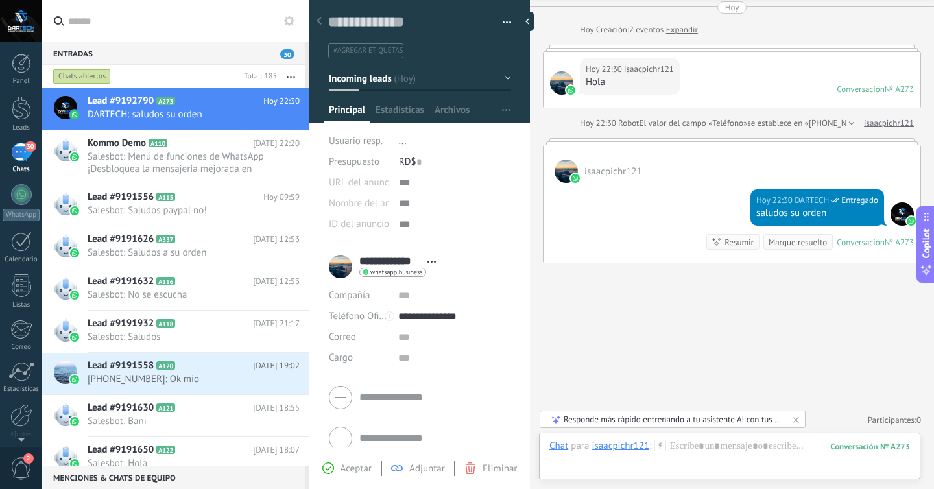
click at [408, 174] on div "Pasar Copiar" at bounding box center [455, 182] width 112 height 21
click at [407, 148] on li "..." at bounding box center [455, 141] width 112 height 21
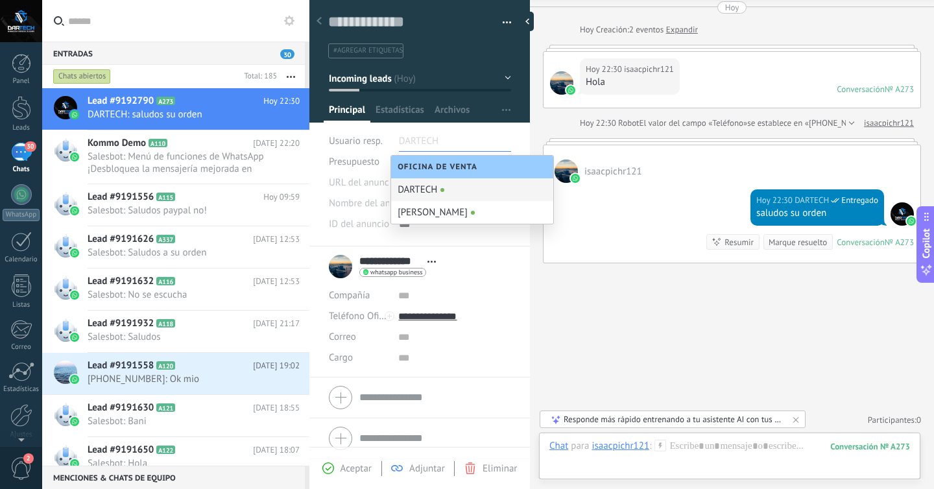
click at [407, 146] on input "text" at bounding box center [431, 141] width 65 height 21
click at [413, 209] on div "[PERSON_NAME]" at bounding box center [472, 212] width 162 height 23
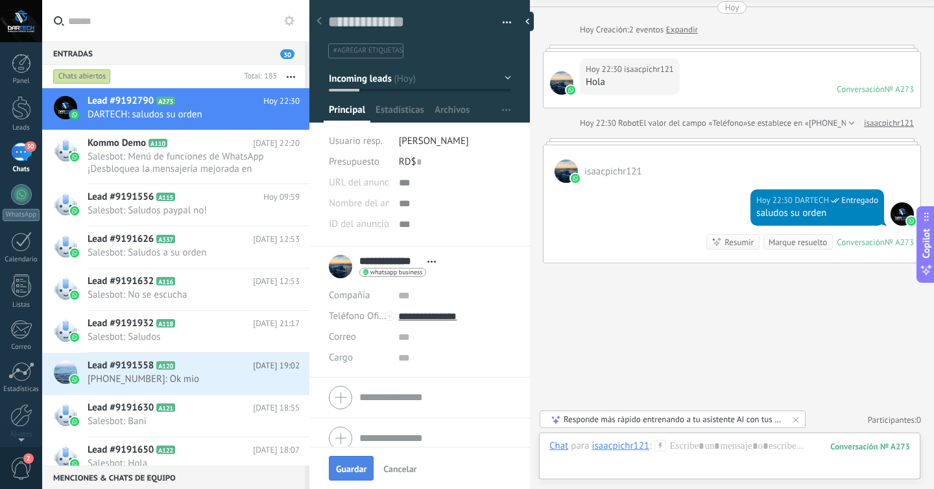
click at [351, 472] on span "Guardar" at bounding box center [351, 468] width 30 height 9
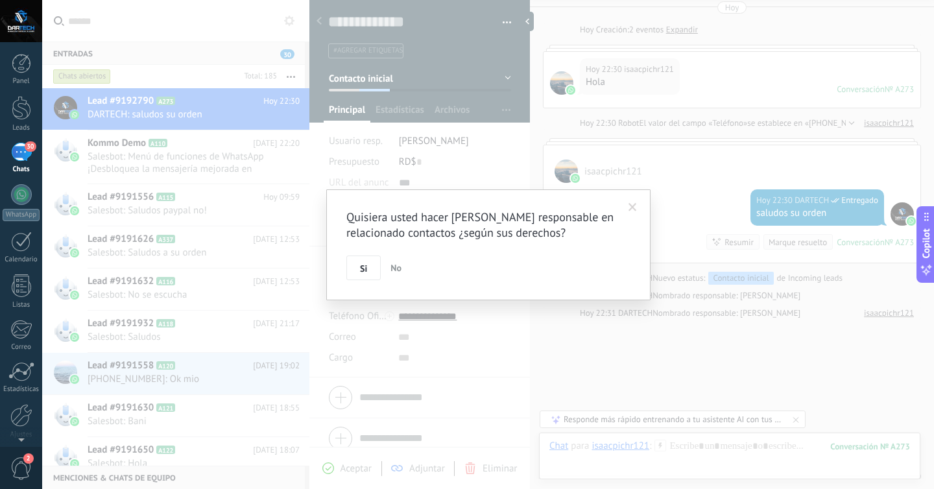
scroll to position [103, 0]
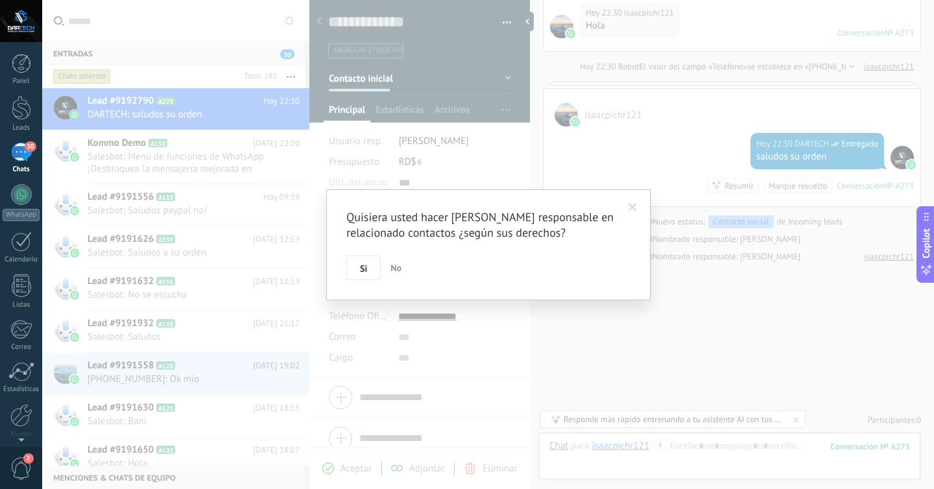
click at [637, 208] on span at bounding box center [632, 207] width 21 height 22
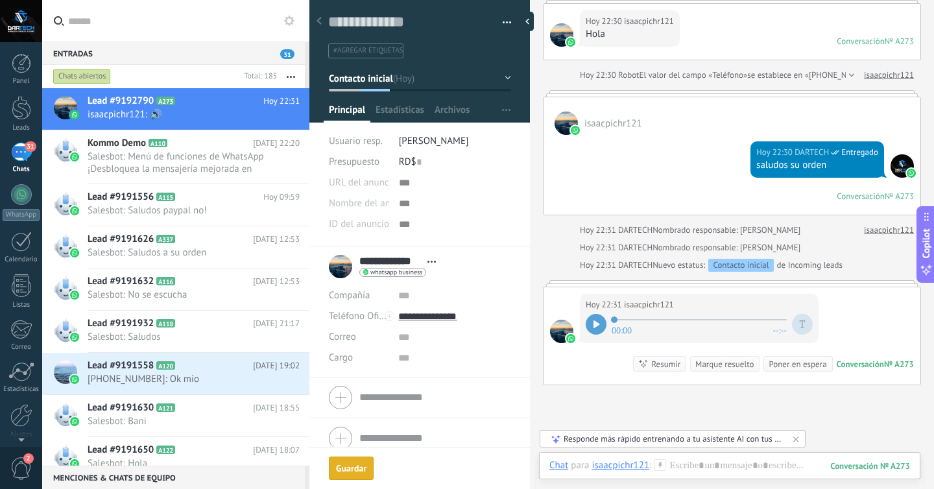
scroll to position [102, 0]
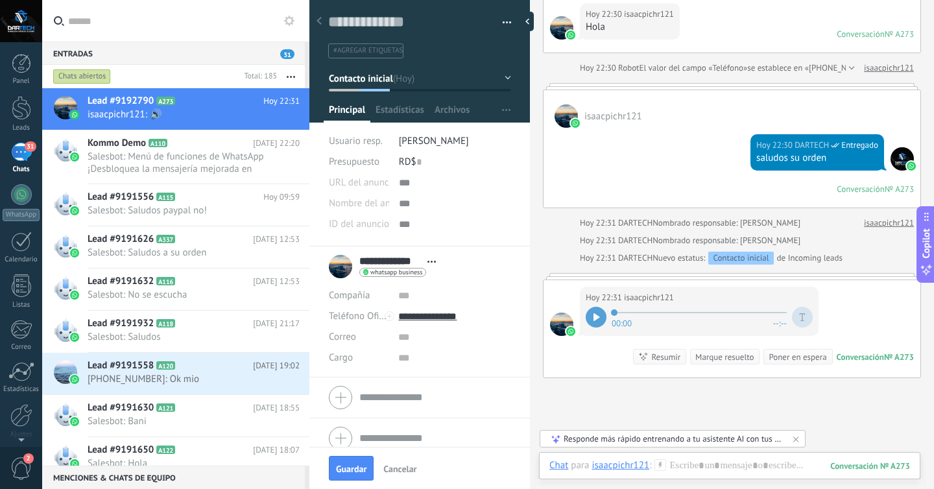
click at [422, 146] on span "[PERSON_NAME]" at bounding box center [434, 141] width 70 height 12
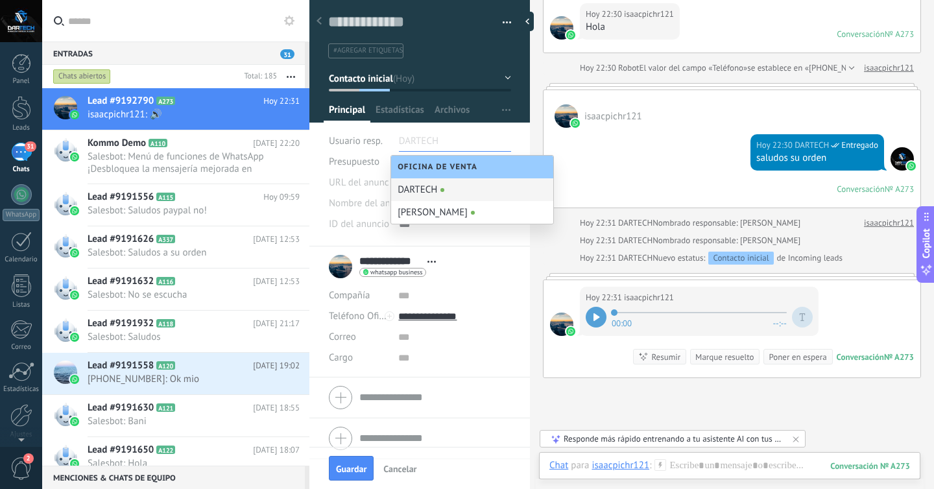
click at [432, 165] on span "Oficina de Venta" at bounding box center [440, 167] width 86 height 10
click at [437, 171] on span "Oficina de Venta" at bounding box center [440, 167] width 86 height 10
click at [439, 258] on span "Abrir detalle Copie el nombre Desatar Contacto principal" at bounding box center [431, 262] width 21 height 10
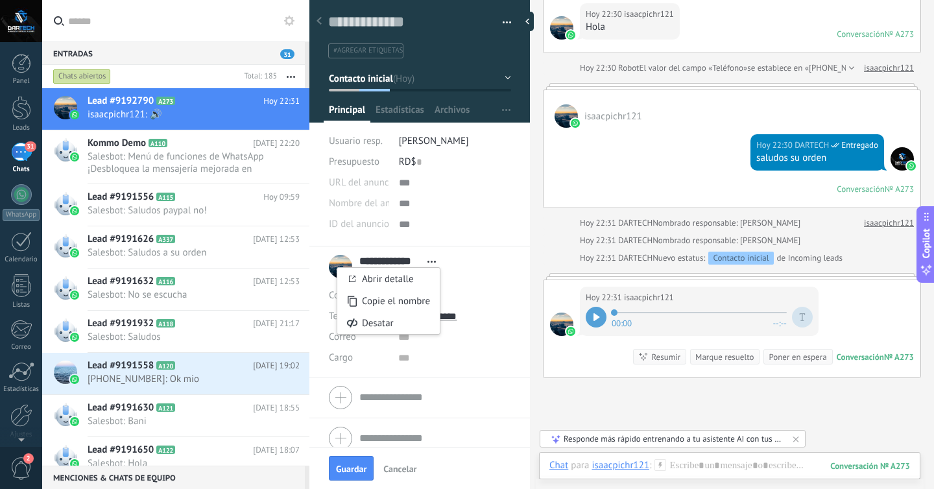
click at [432, 135] on span "[PERSON_NAME]" at bounding box center [434, 141] width 70 height 12
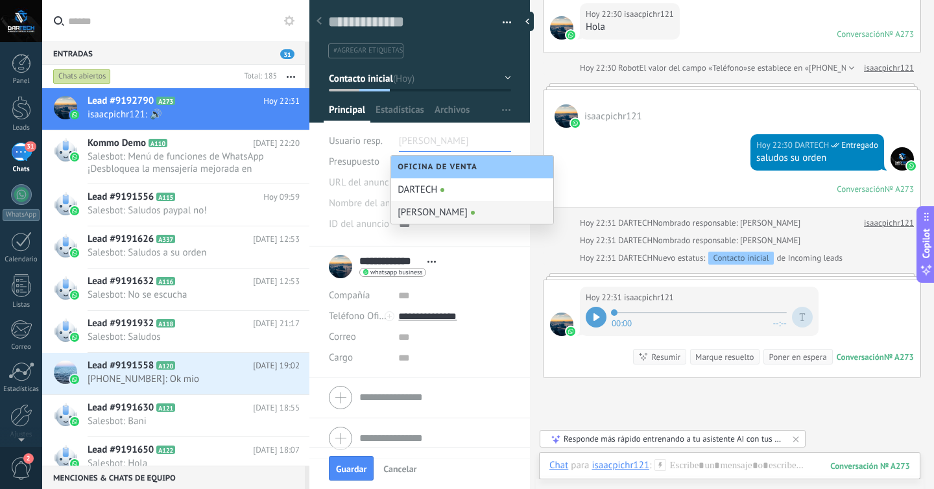
click at [420, 161] on div "Oficina de Venta" at bounding box center [472, 167] width 162 height 23
click at [517, 276] on li "**********" at bounding box center [419, 311] width 220 height 131
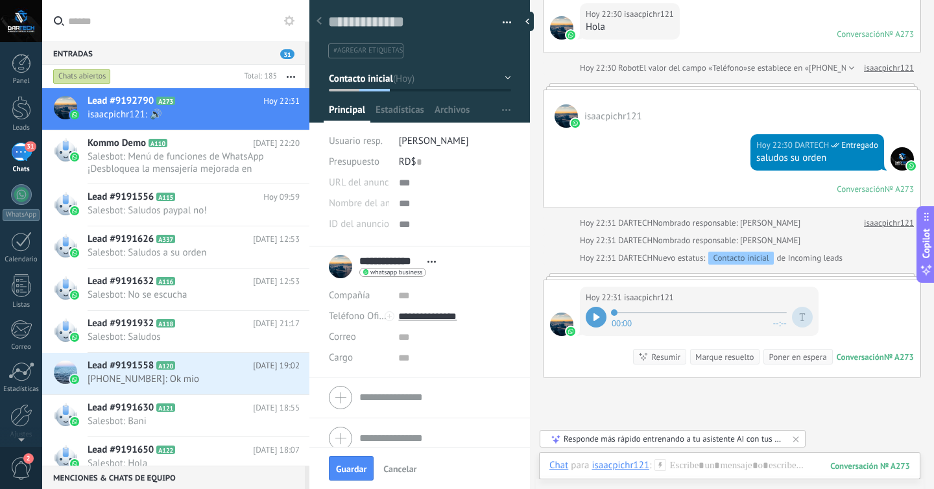
click at [381, 86] on button "Incoming leads" at bounding box center [420, 78] width 182 height 23
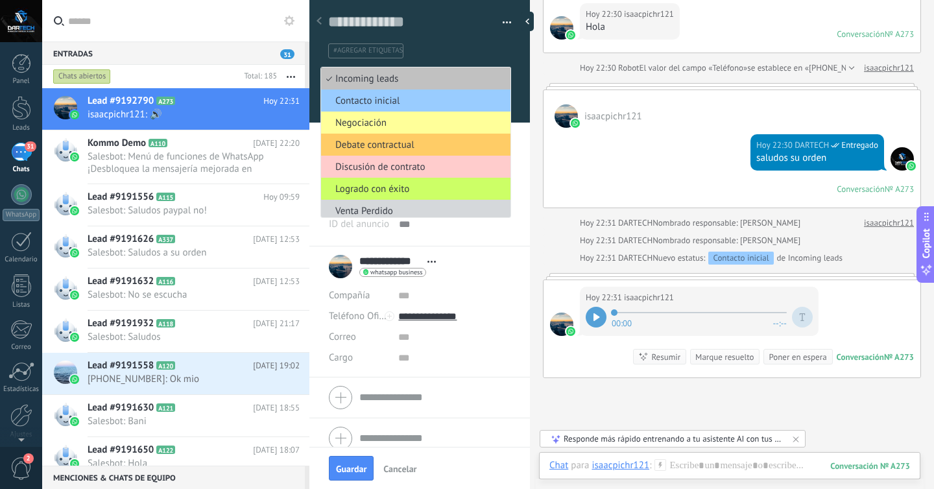
click at [580, 368] on div "[DATE] 22:31 isaacpichr121 00:00 --:-- Conversación № A273 Conversación № A273 …" at bounding box center [731, 328] width 377 height 97
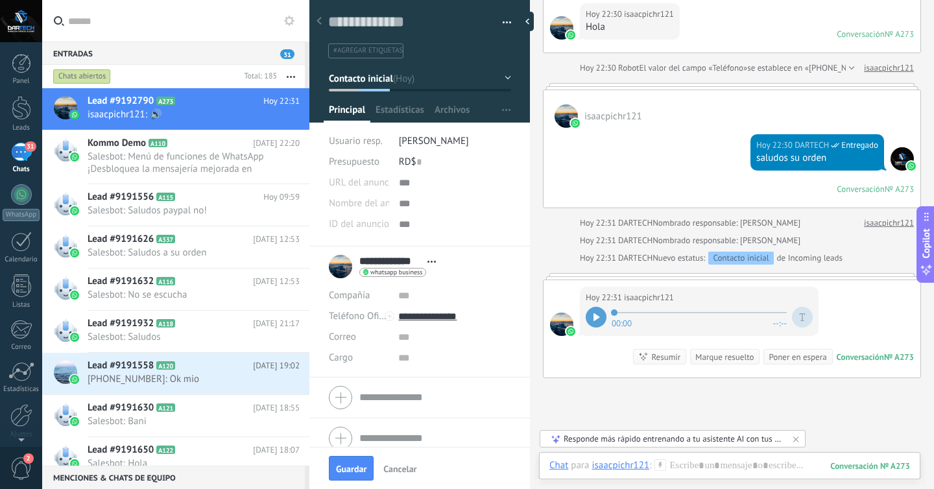
click at [597, 311] on div at bounding box center [595, 317] width 21 height 21
click at [692, 463] on div at bounding box center [729, 478] width 360 height 39
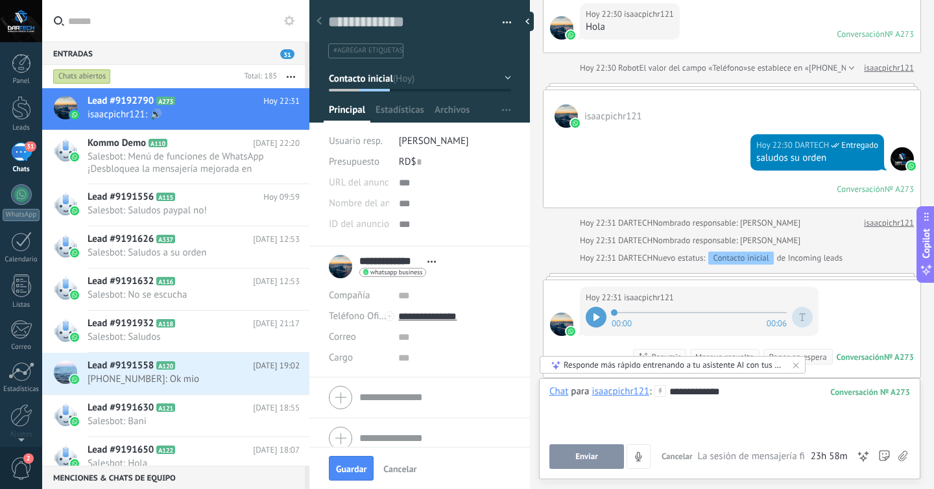
click at [598, 456] on button "Enviar" at bounding box center [586, 456] width 75 height 25
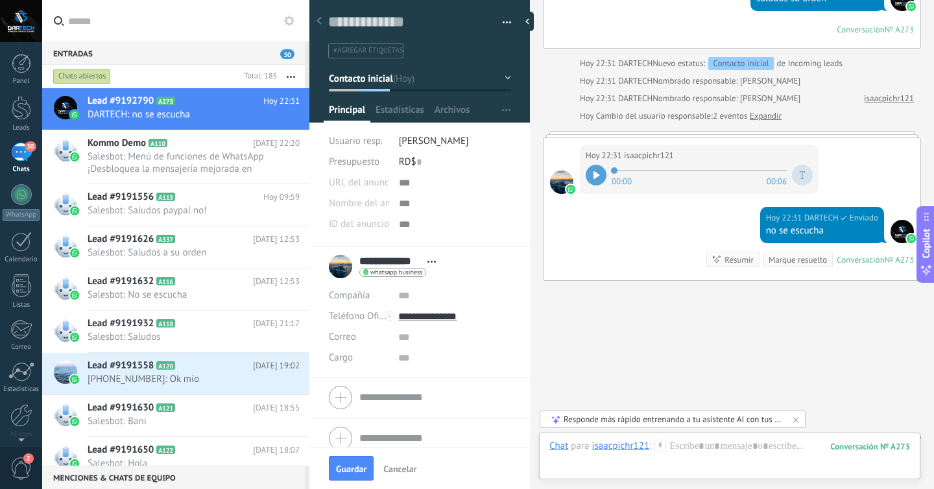
click at [442, 165] on div "RD$ 0" at bounding box center [455, 162] width 112 height 21
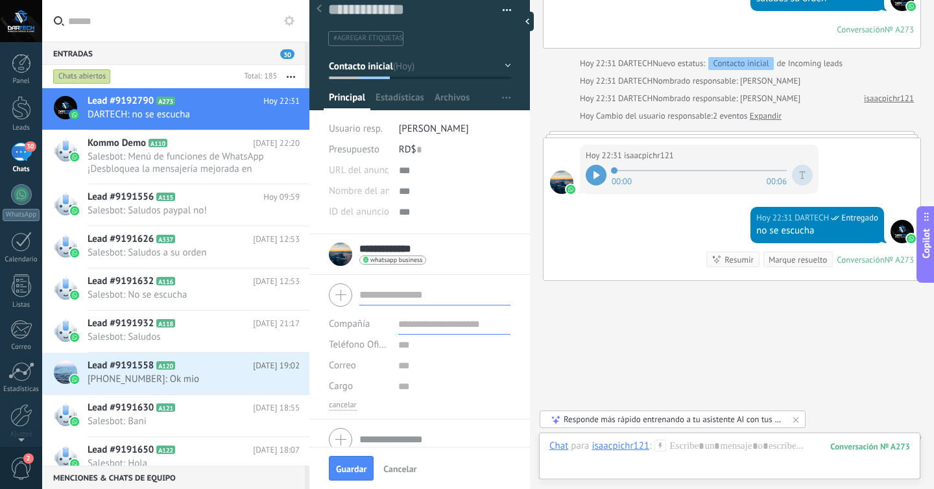
click at [405, 383] on form "Compañía Teléfono Oficina Ofic. directo Celular Fax Casa Otro Teléfono Oficina …" at bounding box center [420, 345] width 182 height 132
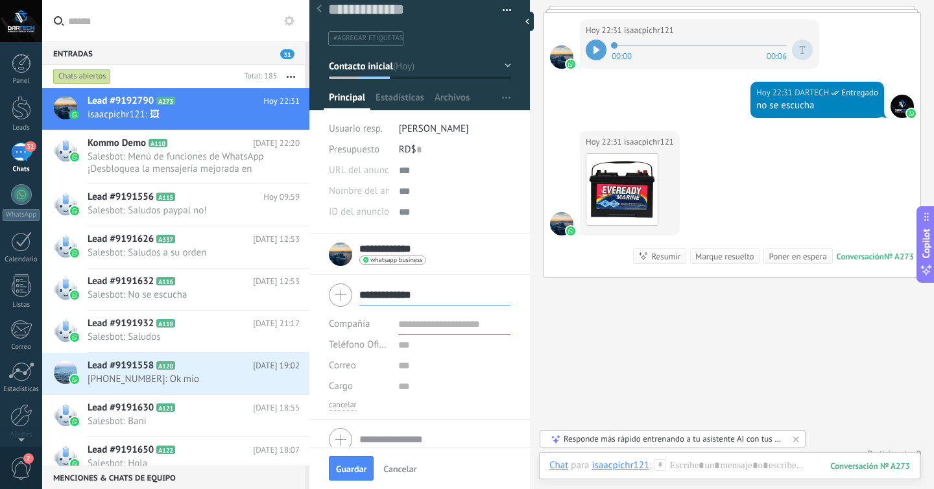
scroll to position [26, 0]
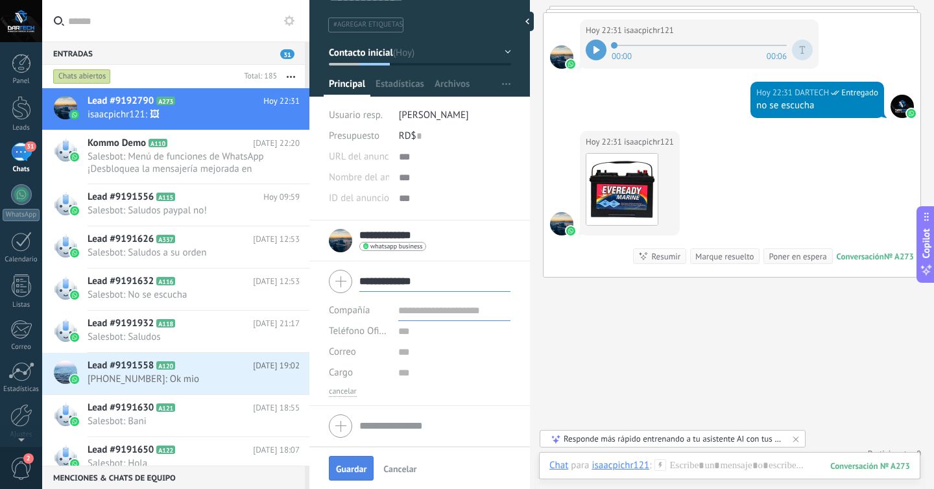
type input "**********"
click at [360, 477] on button "Guardar" at bounding box center [351, 468] width 45 height 25
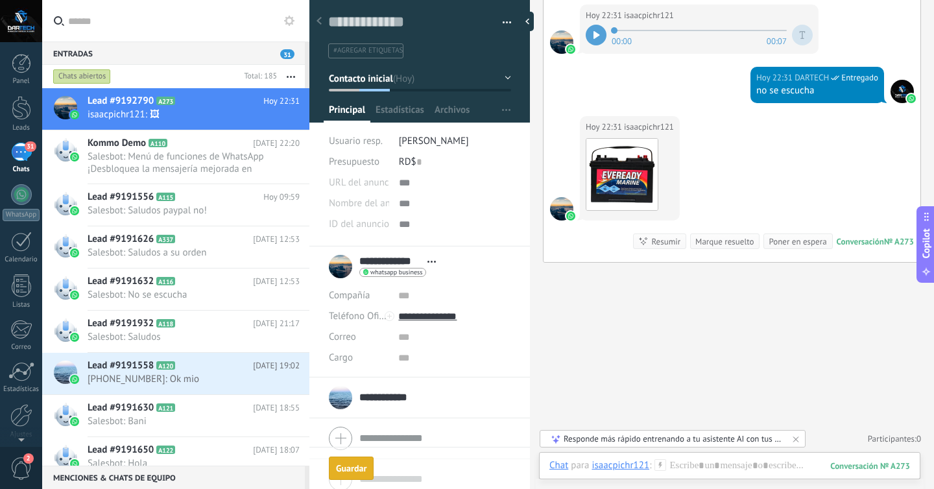
scroll to position [366, 0]
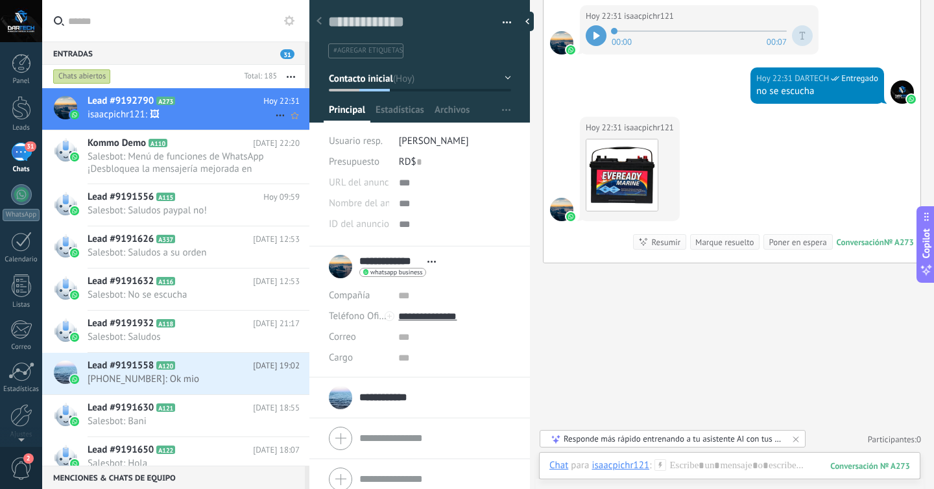
click at [220, 125] on div "Lead #9192790 A273 [DATE] 22:31 isaacpichr121: 🖼" at bounding box center [199, 108] width 222 height 41
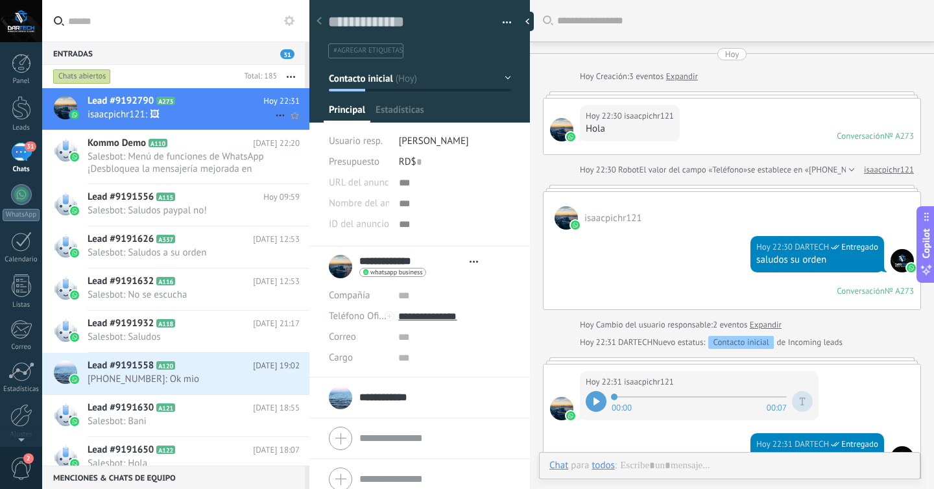
scroll to position [19, 0]
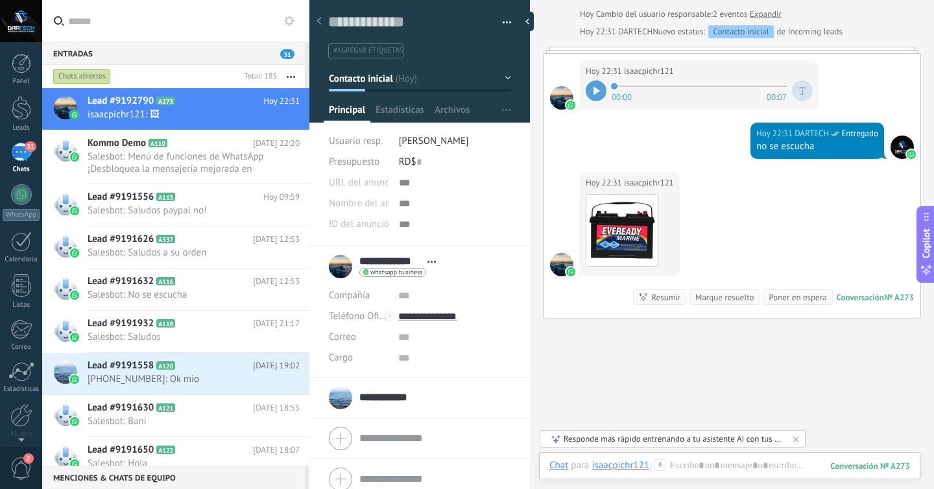
click at [324, 28] on div at bounding box center [319, 21] width 18 height 25
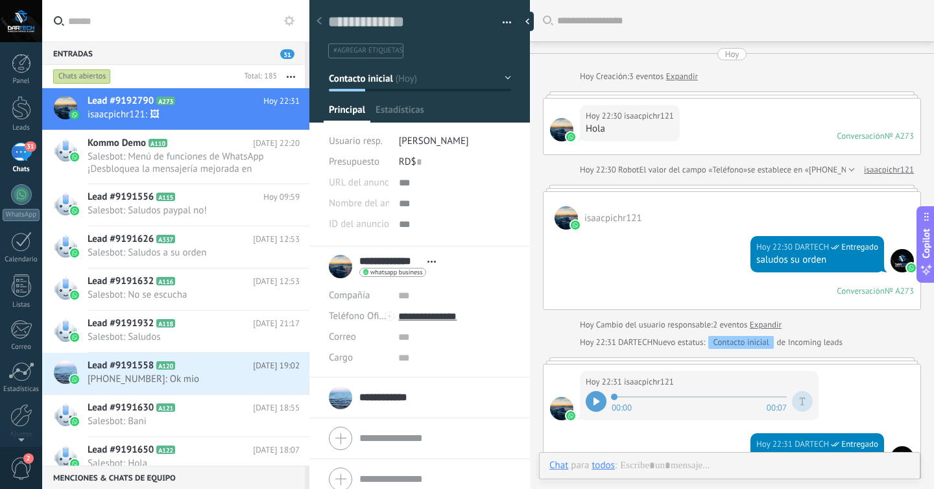
scroll to position [311, 0]
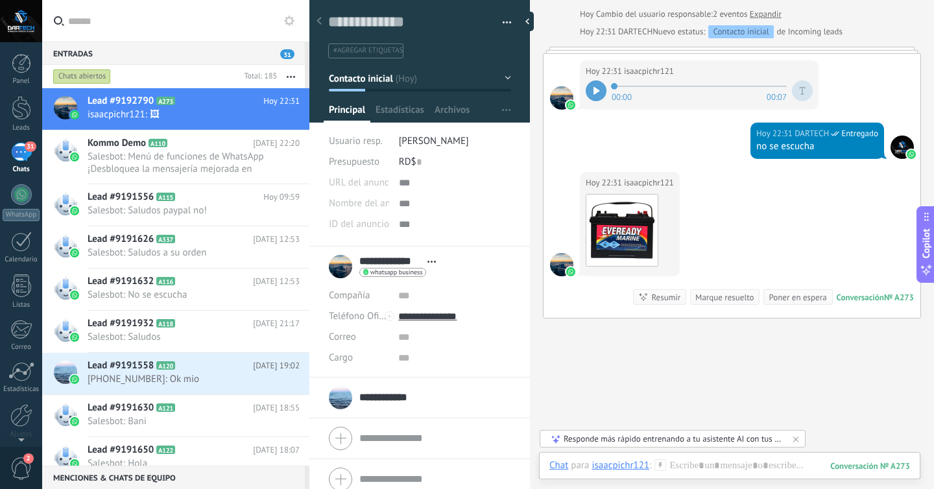
click at [325, 27] on div at bounding box center [319, 21] width 18 height 25
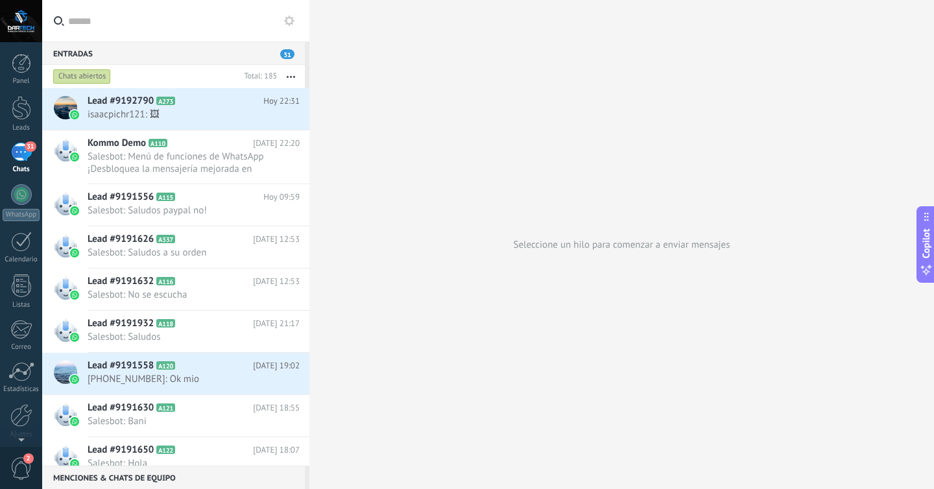
click at [289, 25] on use at bounding box center [289, 21] width 10 height 10
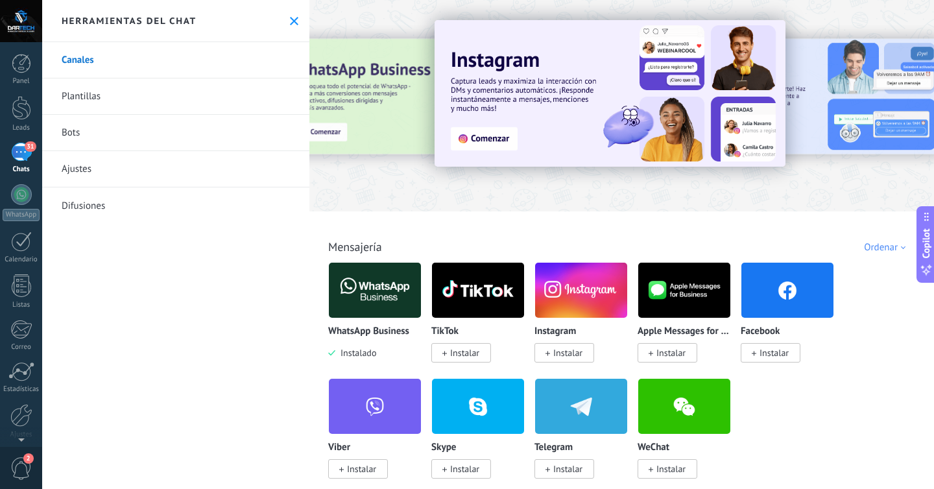
click at [290, 18] on use at bounding box center [294, 21] width 8 height 8
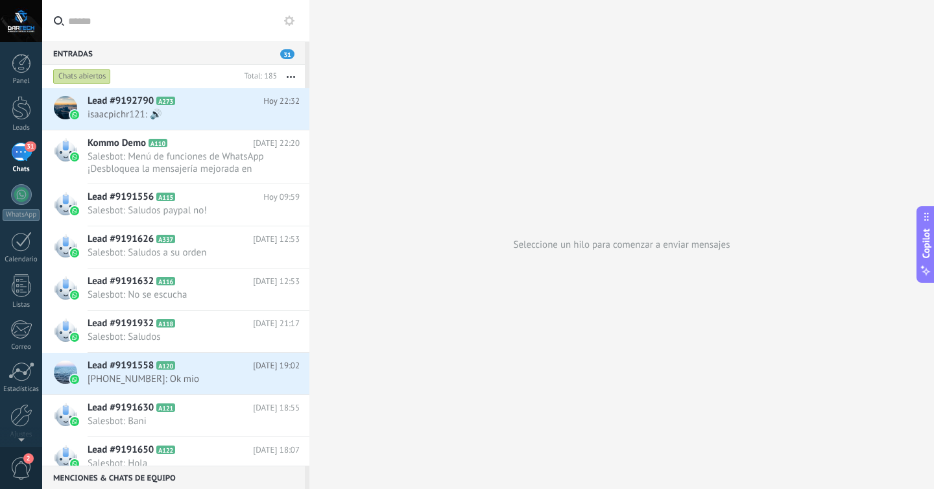
click at [17, 139] on div "Panel Leads 31 Chats WhatsApp Clientes" at bounding box center [21, 275] width 42 height 443
click at [17, 150] on div "31" at bounding box center [21, 152] width 21 height 19
click at [19, 106] on div at bounding box center [21, 108] width 19 height 24
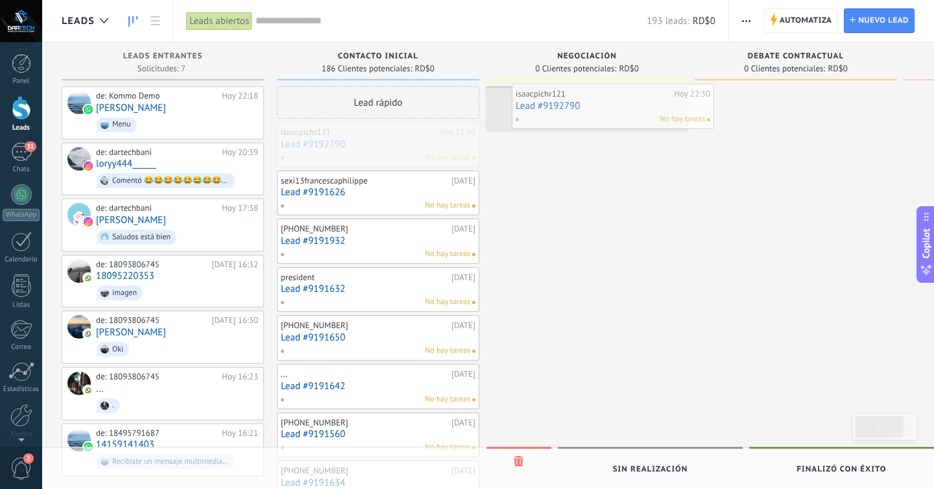
drag, startPoint x: 311, startPoint y: 151, endPoint x: 539, endPoint y: 106, distance: 233.3
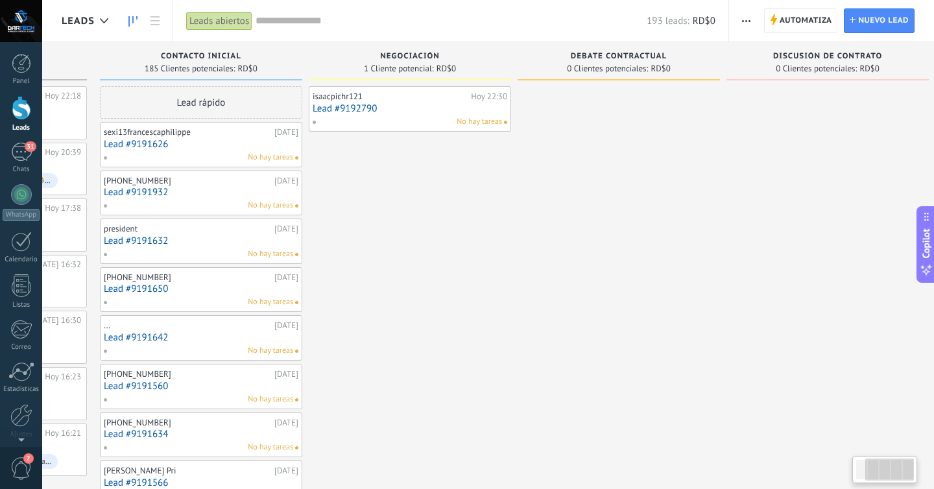
scroll to position [0, 191]
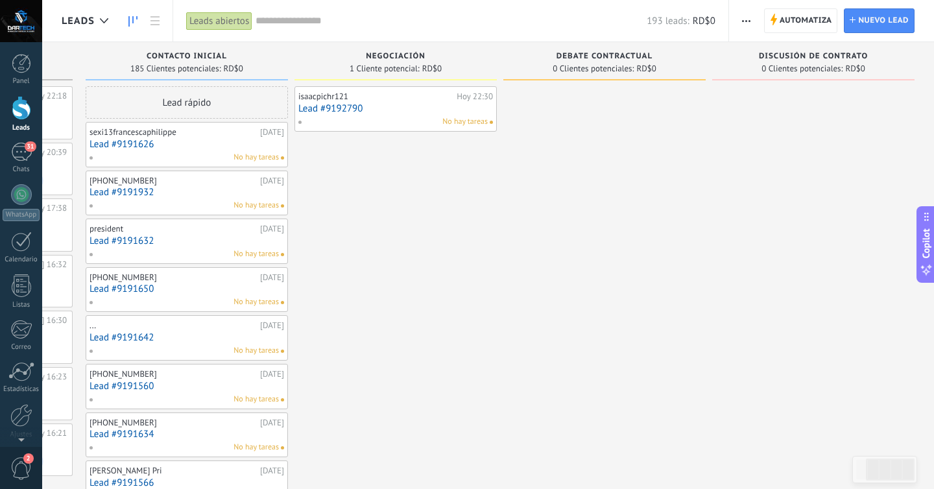
click at [380, 120] on div "No hay tareas" at bounding box center [393, 122] width 190 height 12
click at [418, 113] on link "Lead #9192790" at bounding box center [395, 108] width 194 height 11
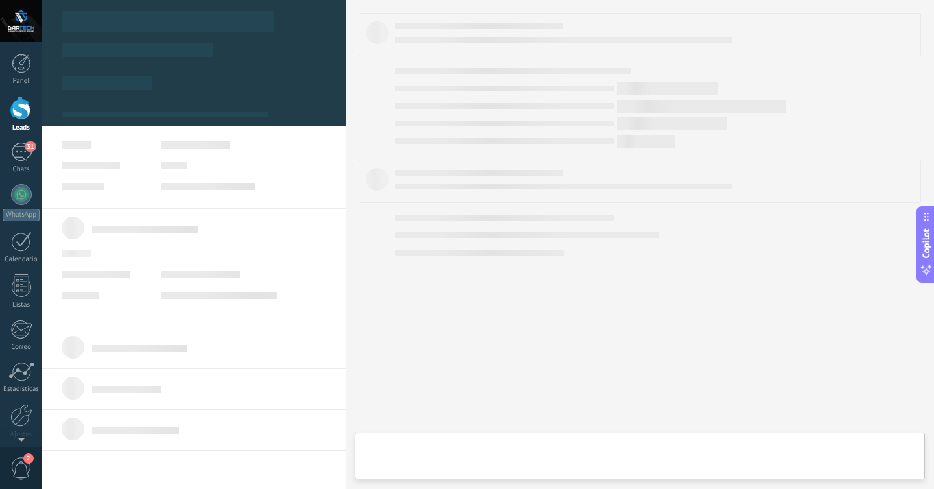
click at [418, 113] on body ".abccls-1,.abccls-2{fill-rule:evenodd}.abccls-2{fill:#fff} .abfcls-1{fill:none}…" at bounding box center [467, 244] width 934 height 489
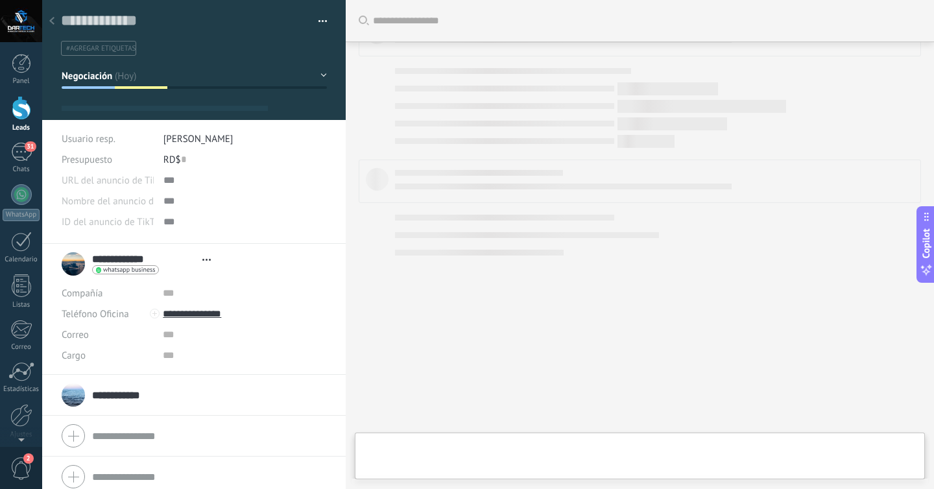
scroll to position [19, 0]
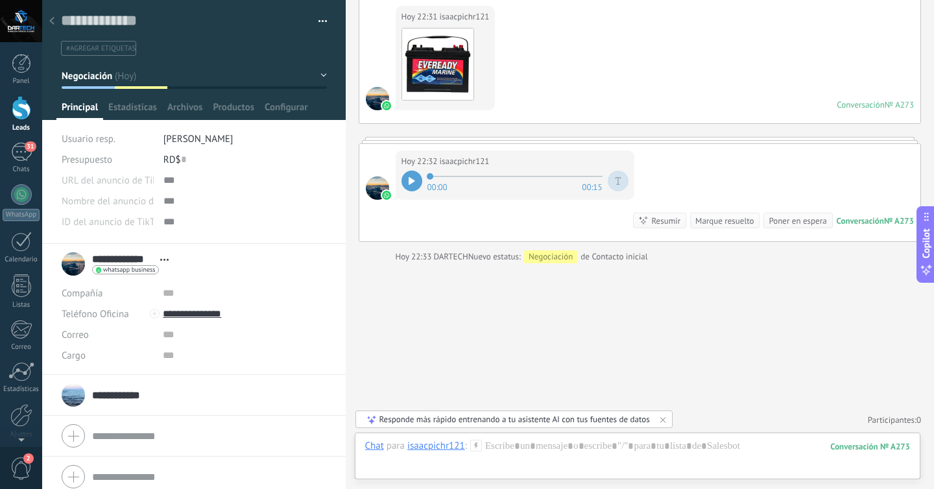
click at [316, 16] on button "button" at bounding box center [318, 21] width 19 height 19
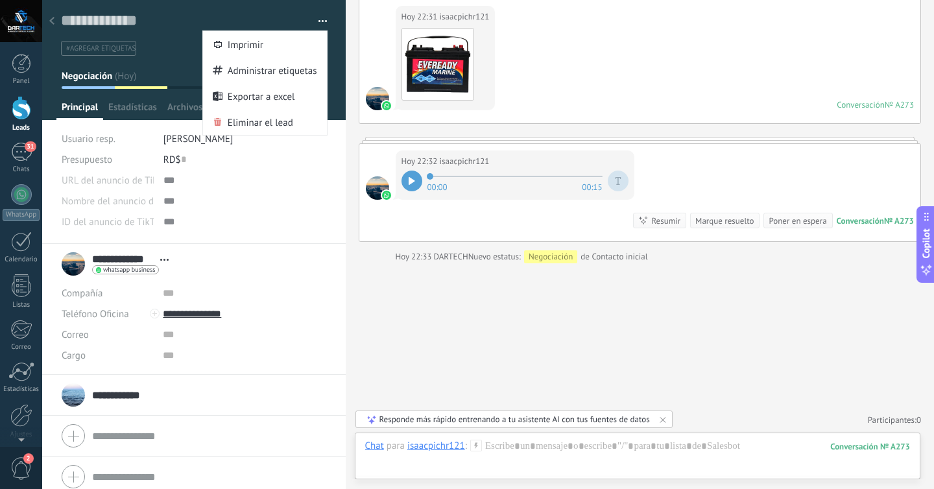
click at [316, 16] on button "button" at bounding box center [318, 21] width 19 height 19
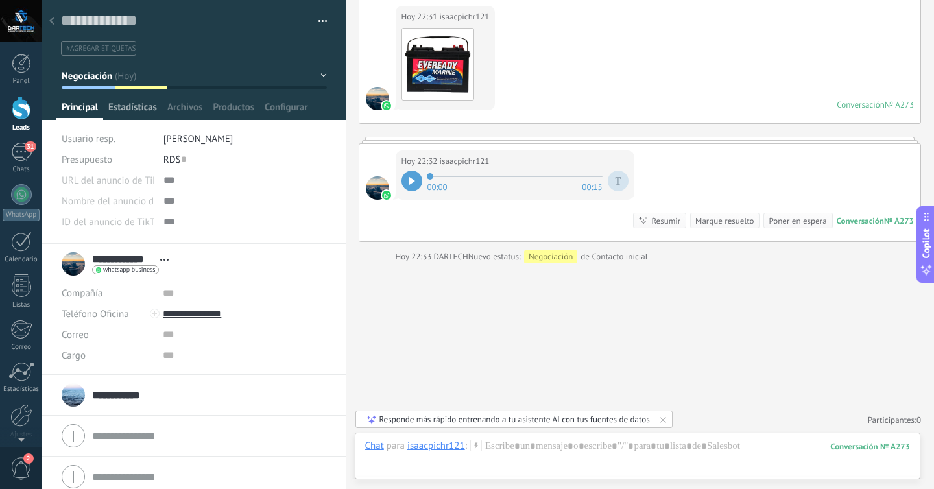
click at [143, 108] on span "Estadísticas" at bounding box center [132, 110] width 49 height 19
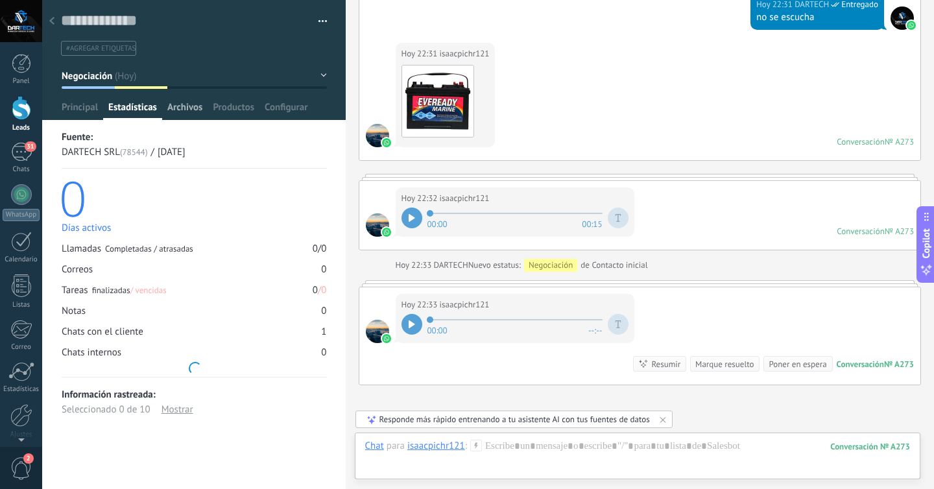
click at [183, 110] on span "Archivos" at bounding box center [184, 110] width 35 height 19
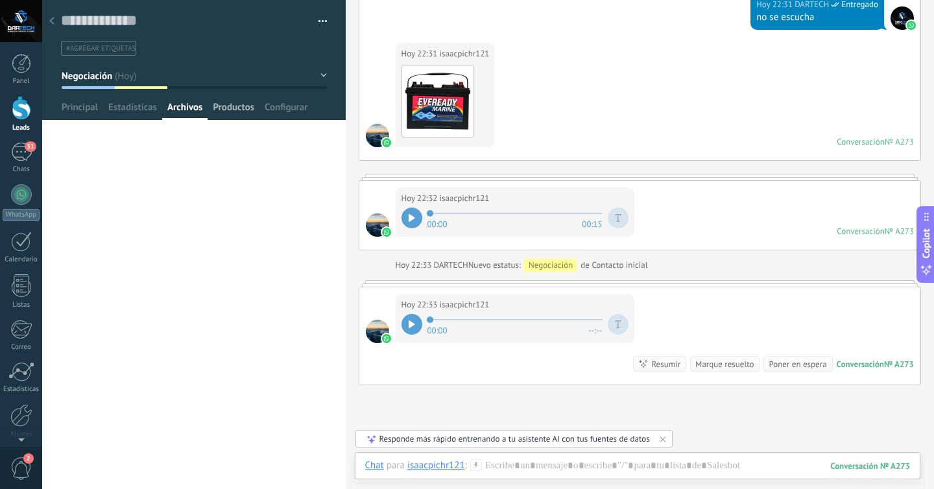
scroll to position [447, 0]
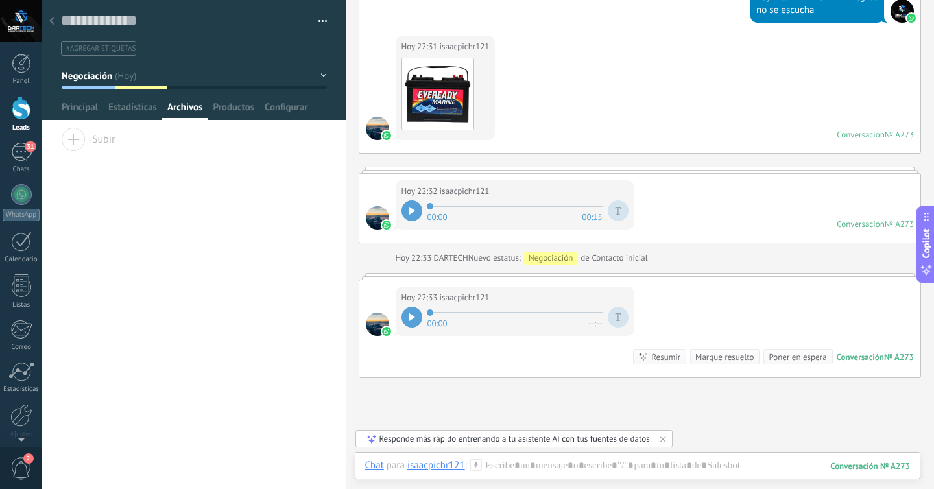
click at [320, 77] on button "Negociación" at bounding box center [194, 75] width 265 height 23
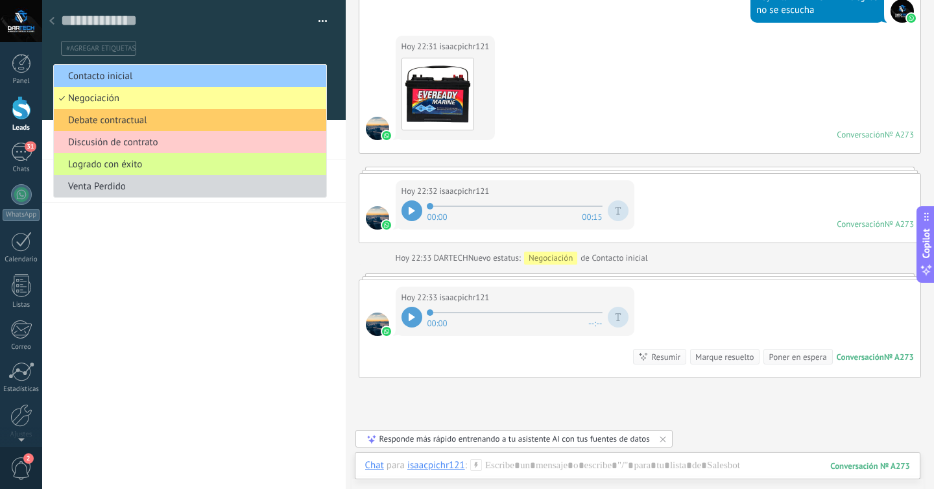
click at [136, 165] on span "Logrado con éxito" at bounding box center [188, 164] width 268 height 12
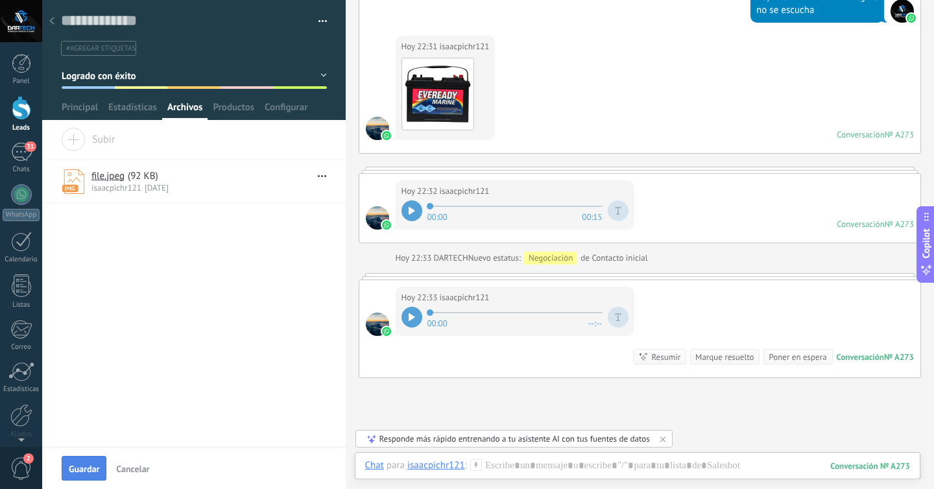
click at [76, 468] on span "Guardar" at bounding box center [84, 468] width 30 height 9
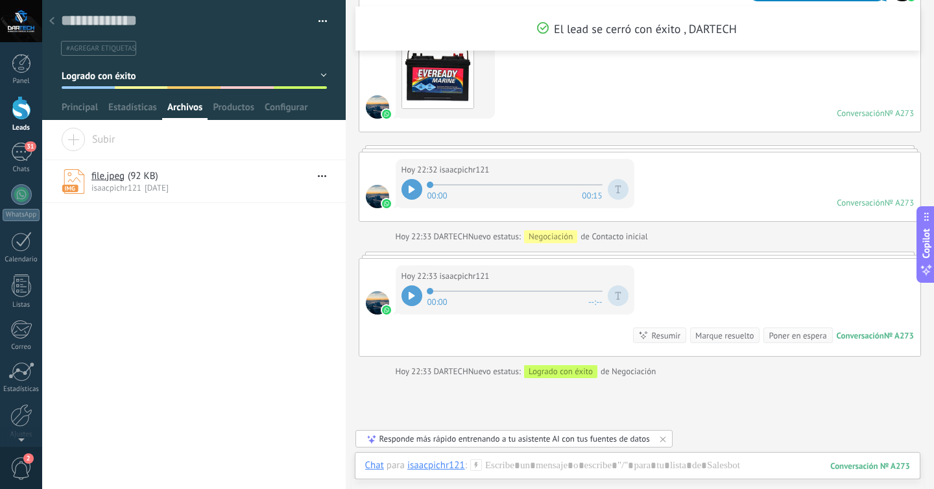
click at [49, 22] on icon at bounding box center [51, 21] width 5 height 8
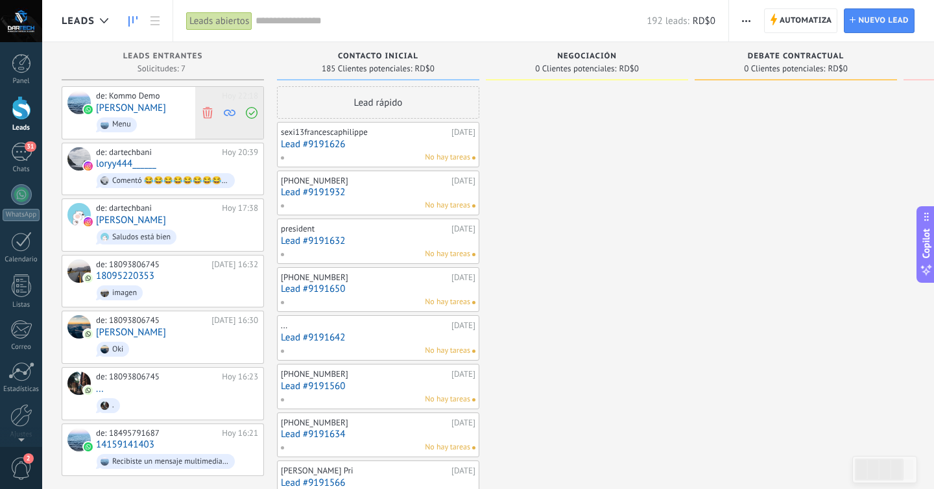
click at [211, 116] on icon at bounding box center [208, 112] width 12 height 12
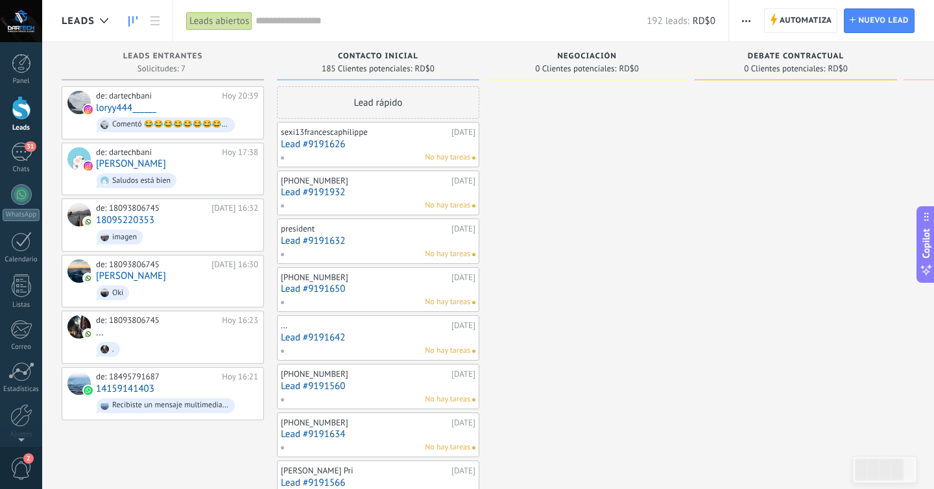
click at [211, 117] on div "Comentó 😂😂😂😂😂😂😂😂😂😂" at bounding box center [166, 124] width 138 height 15
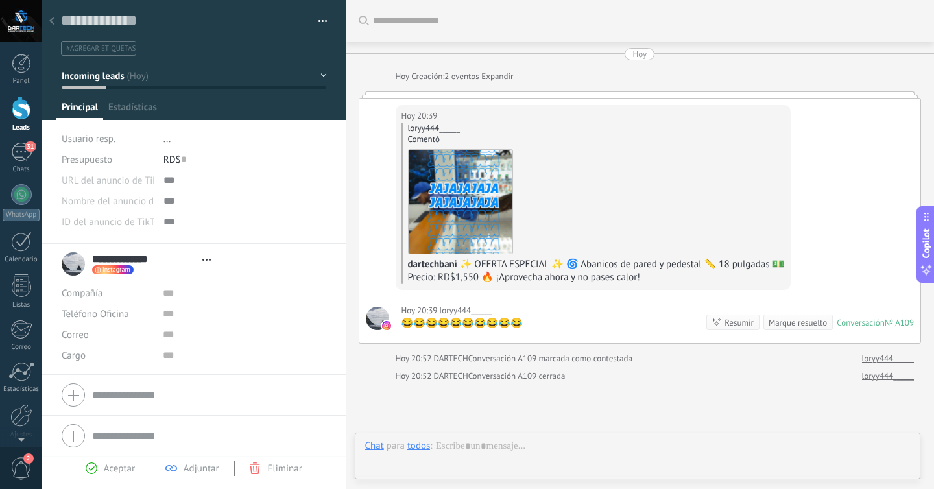
scroll to position [119, 0]
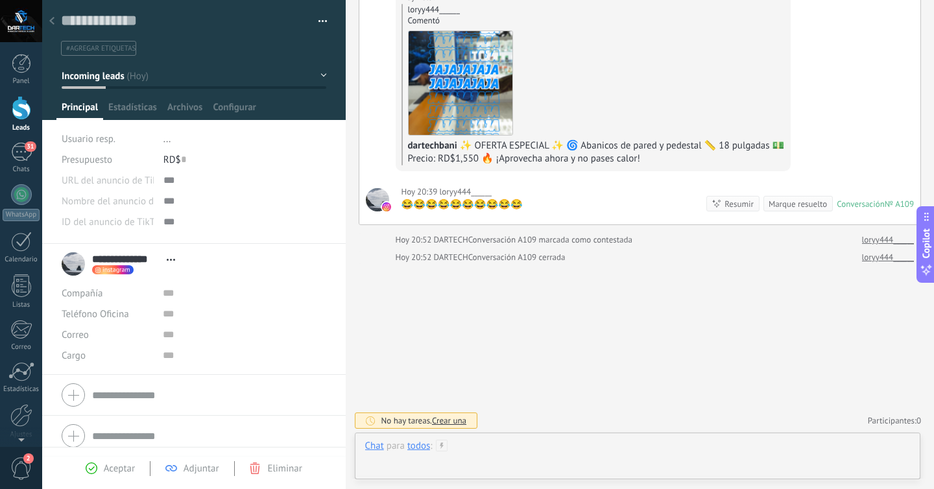
click at [450, 453] on div at bounding box center [637, 459] width 545 height 39
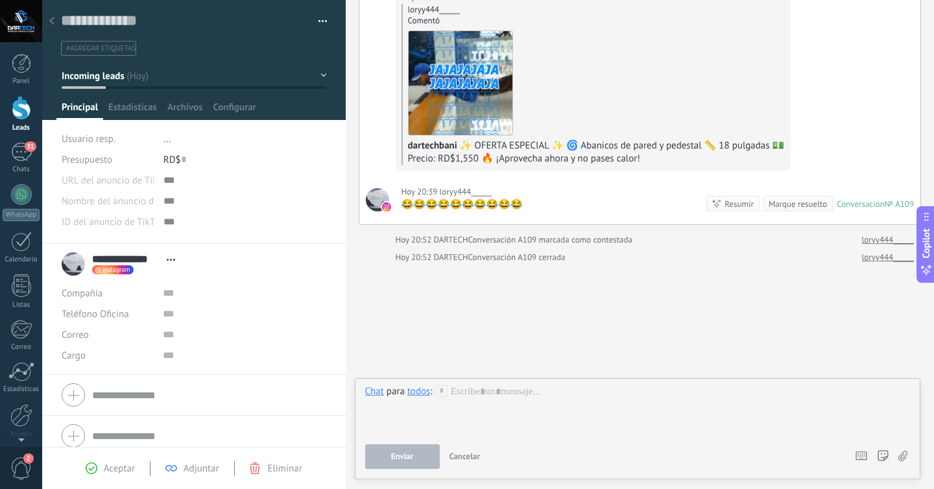
click at [801, 205] on div "Marque resuelto" at bounding box center [797, 204] width 58 height 12
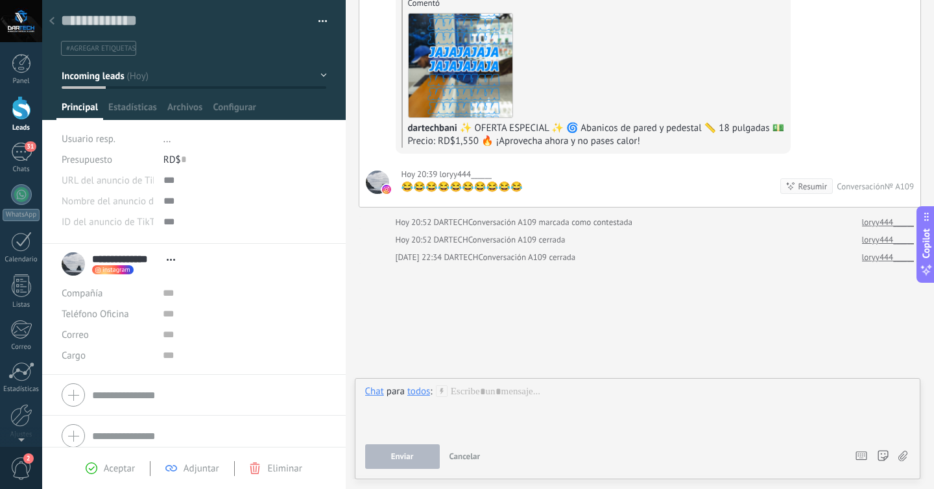
click at [51, 16] on div at bounding box center [52, 21] width 18 height 25
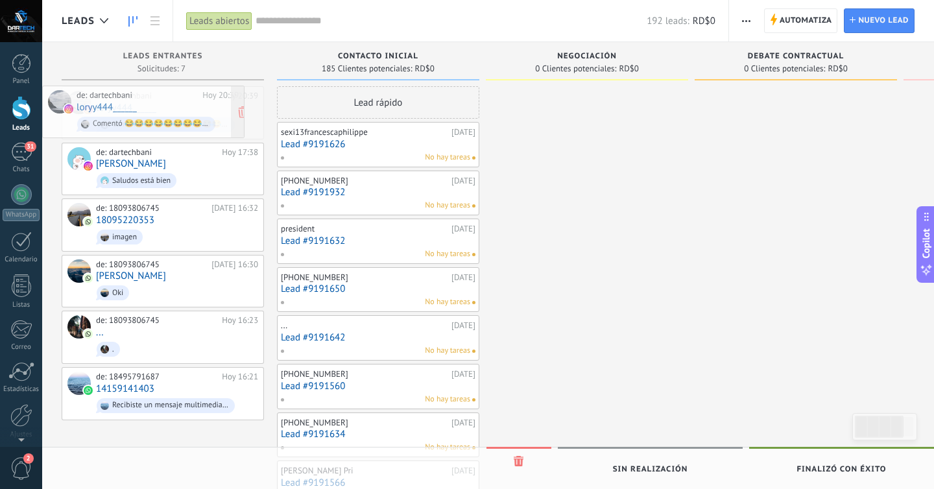
drag, startPoint x: 185, startPoint y: 103, endPoint x: 118, endPoint y: 102, distance: 67.4
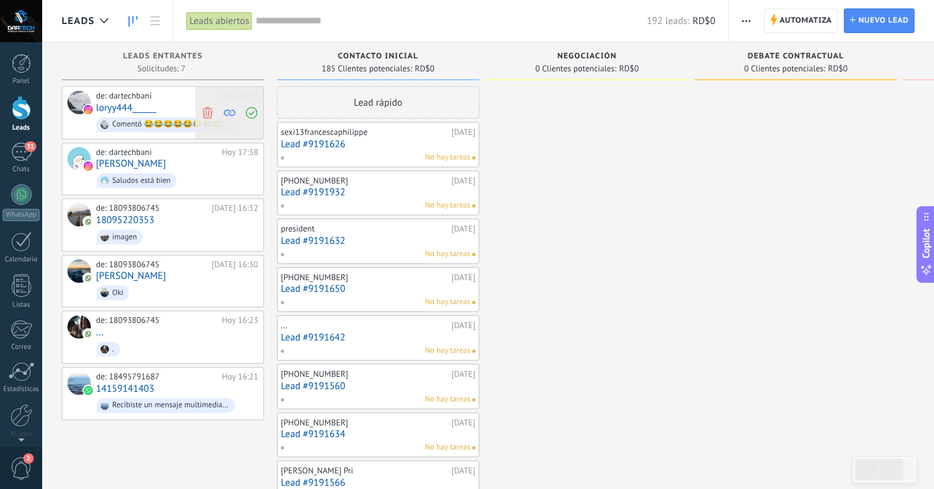
click at [252, 110] on icon at bounding box center [252, 113] width 12 height 12
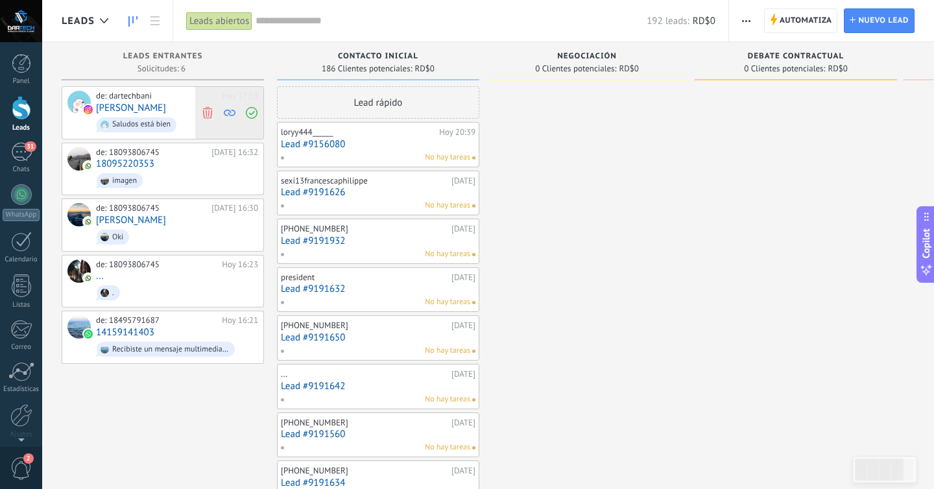
click at [248, 113] on icon at bounding box center [252, 113] width 12 height 12
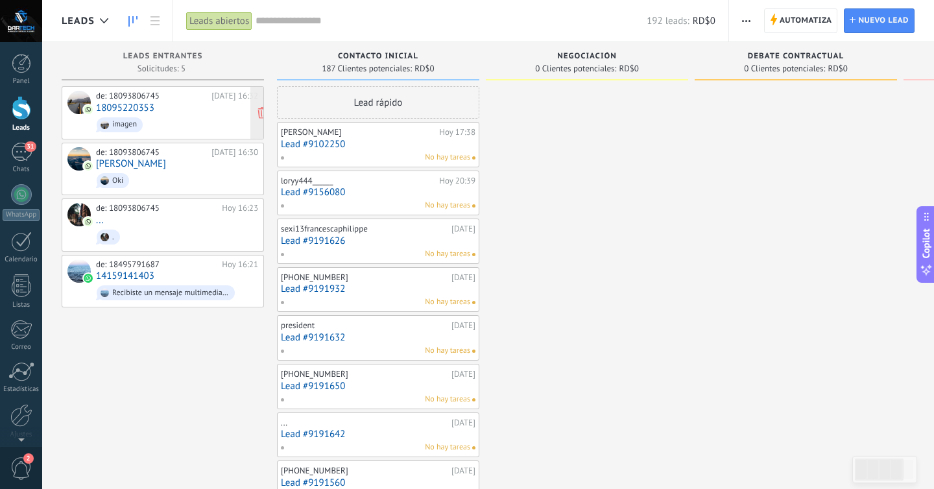
click at [178, 113] on div "de: 18093806745 [DATE] 16:32 18095220353 imagen" at bounding box center [177, 113] width 162 height 44
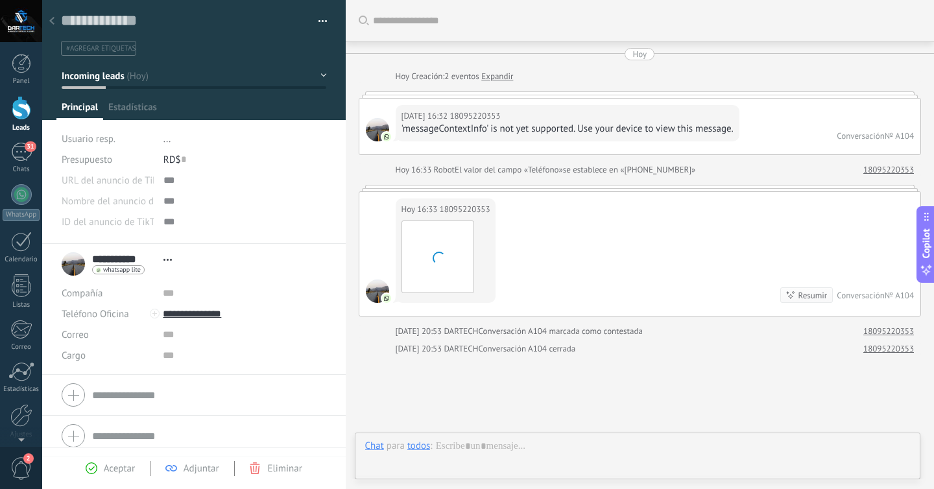
scroll to position [92, 0]
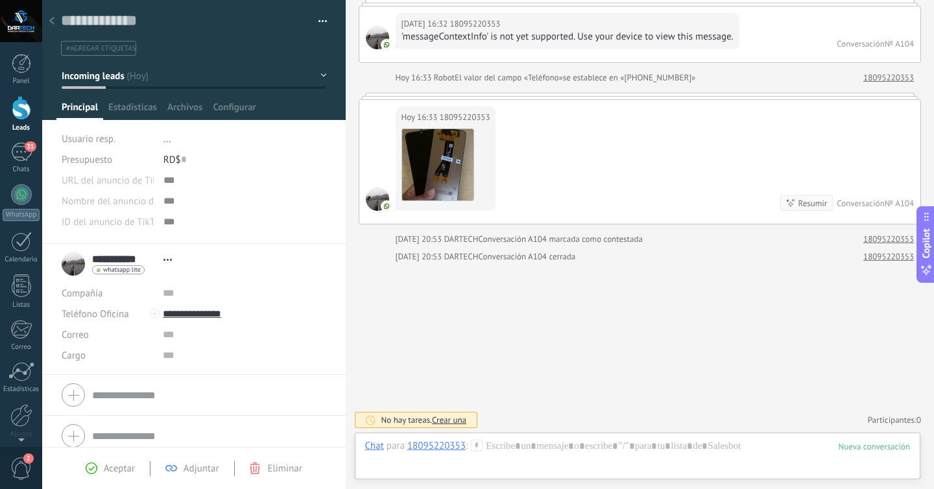
click at [47, 18] on div at bounding box center [52, 21] width 18 height 25
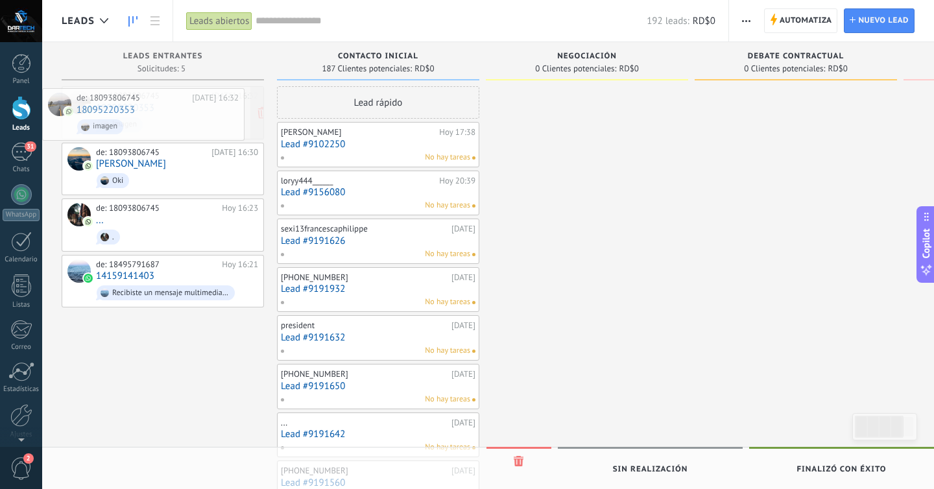
drag, startPoint x: 238, startPoint y: 116, endPoint x: 197, endPoint y: 117, distance: 40.9
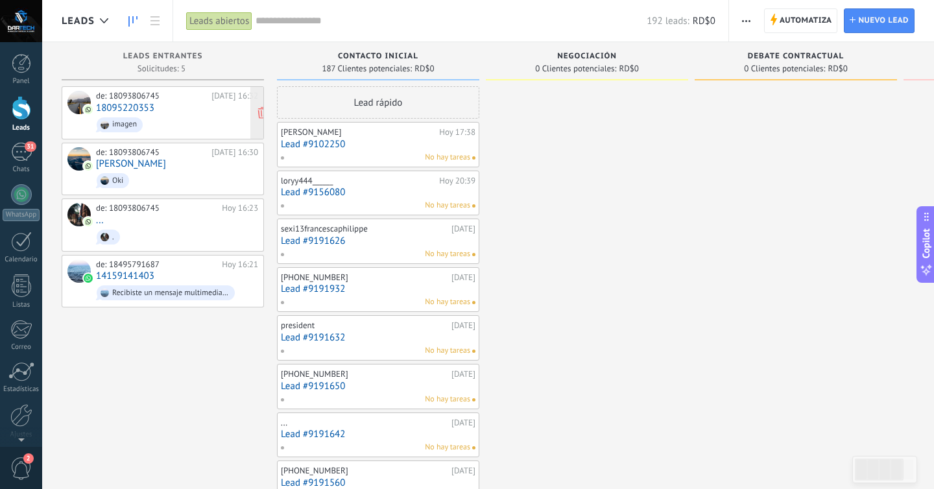
click at [180, 113] on div "de: 18093806745 [DATE] 16:32 18095220353 imagen" at bounding box center [177, 113] width 162 height 44
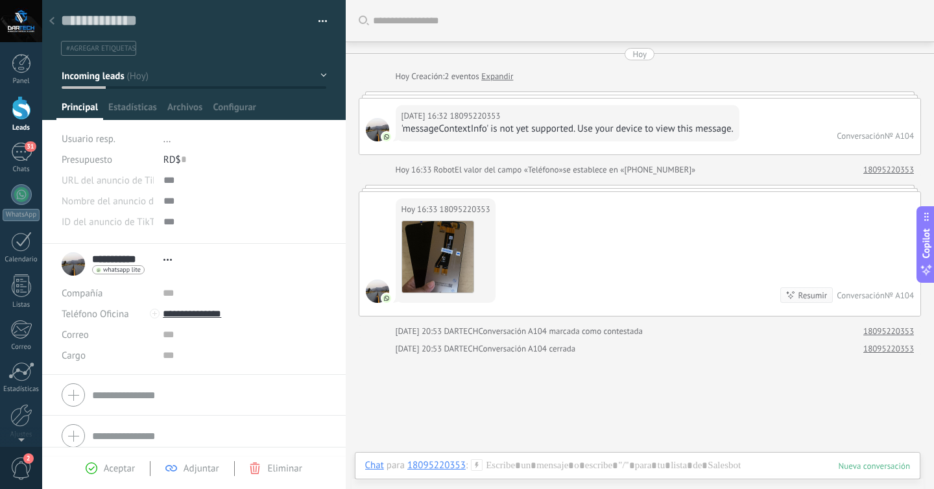
scroll to position [1, 0]
click at [446, 251] on img at bounding box center [437, 255] width 71 height 71
click at [49, 17] on div at bounding box center [52, 21] width 18 height 25
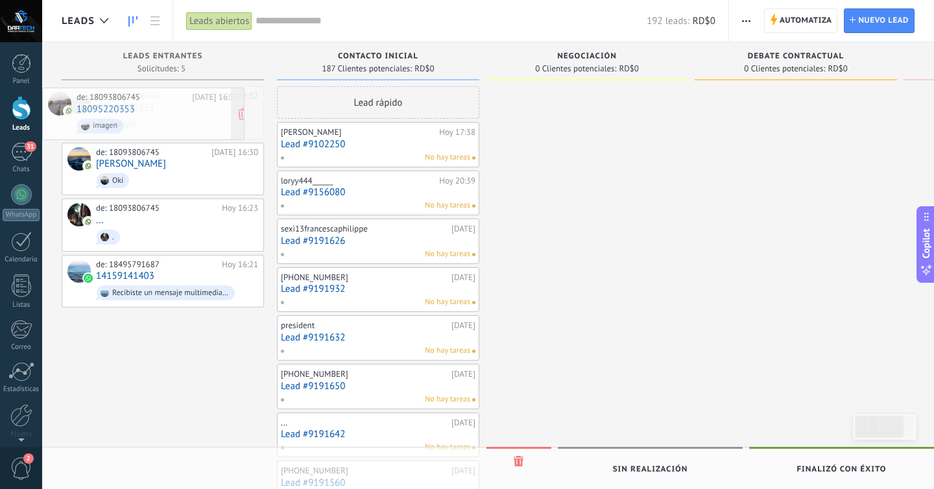
drag, startPoint x: 224, startPoint y: 130, endPoint x: 147, endPoint y: 131, distance: 77.2
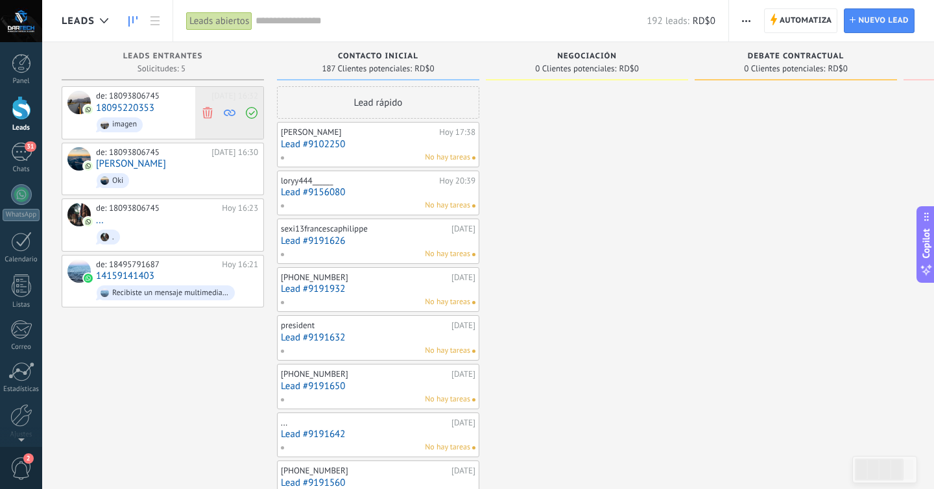
click at [214, 112] on span at bounding box center [207, 113] width 18 height 52
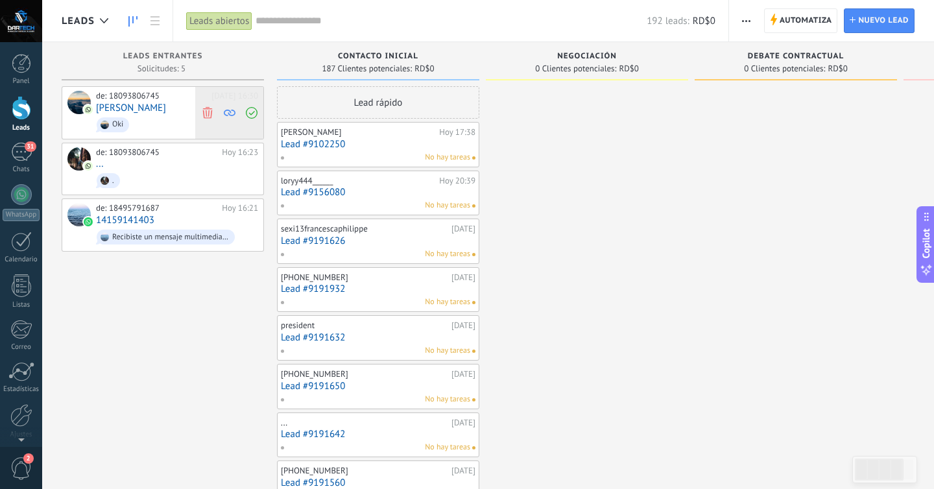
click at [206, 113] on icon at bounding box center [208, 112] width 12 height 12
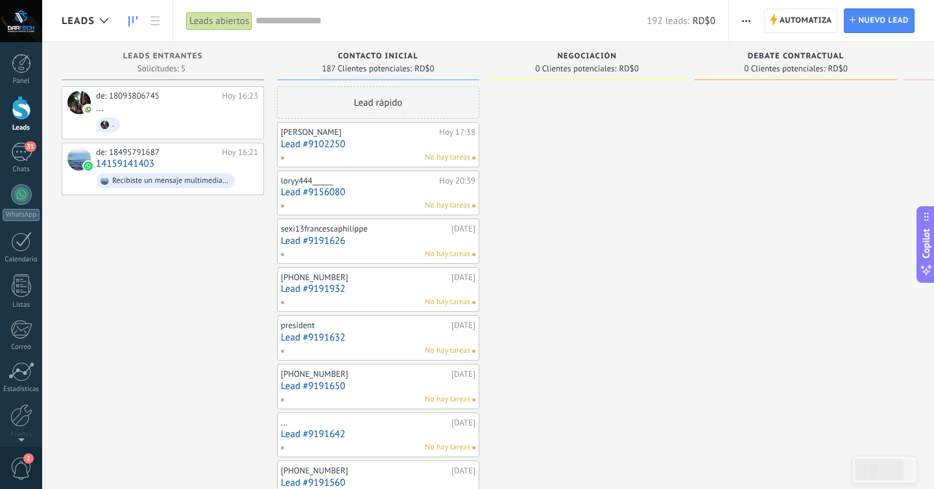
click at [206, 113] on div "de: 18093806745 [DATE] 16:23 ... ." at bounding box center [177, 113] width 162 height 44
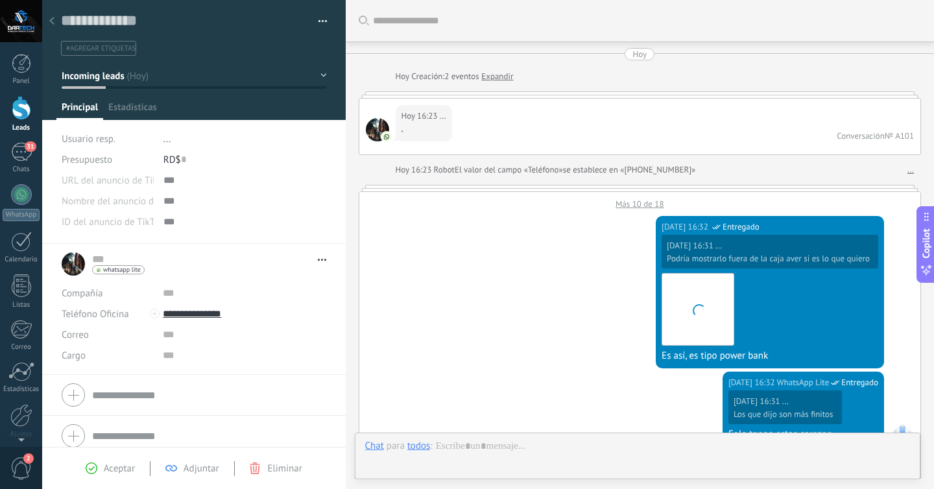
scroll to position [620, 0]
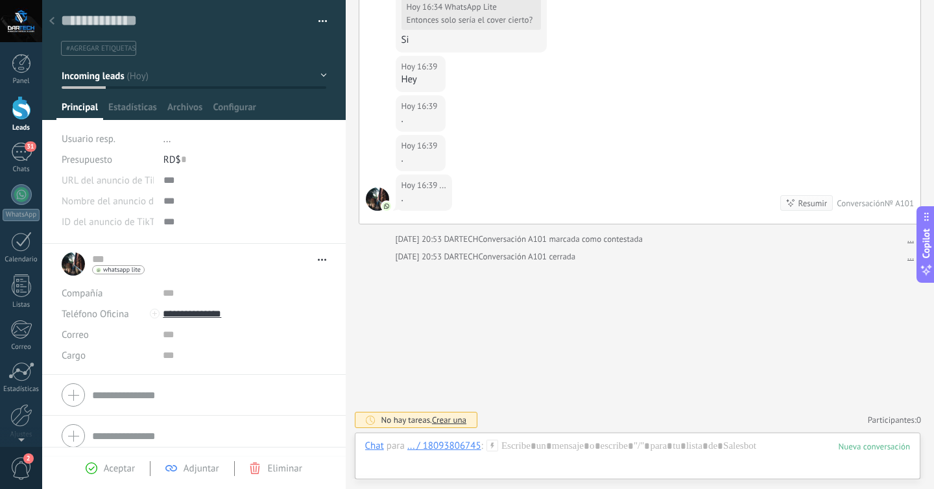
click at [49, 27] on div at bounding box center [52, 21] width 18 height 25
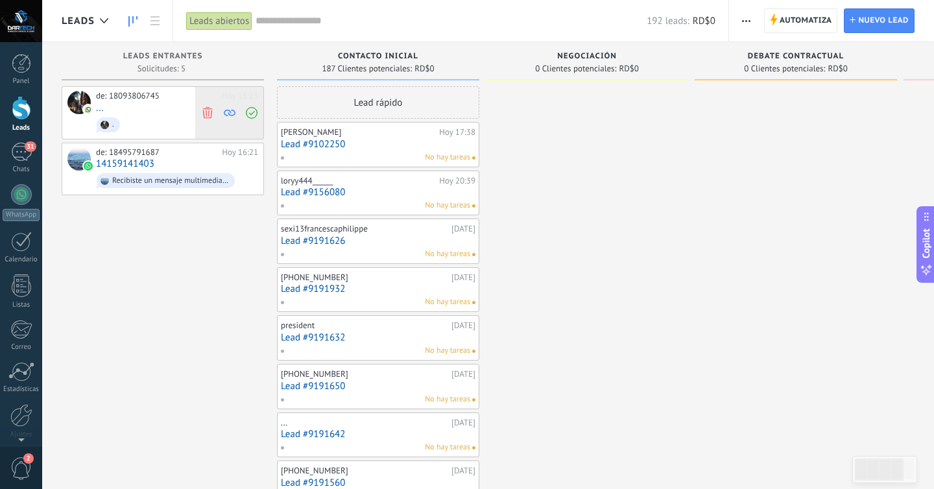
click at [207, 112] on icon at bounding box center [208, 112] width 12 height 12
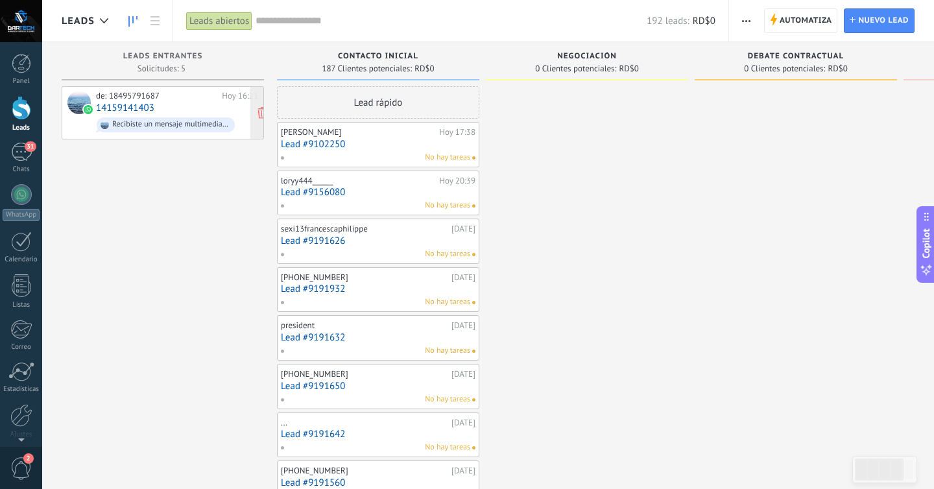
click at [201, 113] on div "de: 18495791687 [DATE] 16:21 14159141403 Recibiste un mensaje multimedia (id de…" at bounding box center [177, 113] width 162 height 44
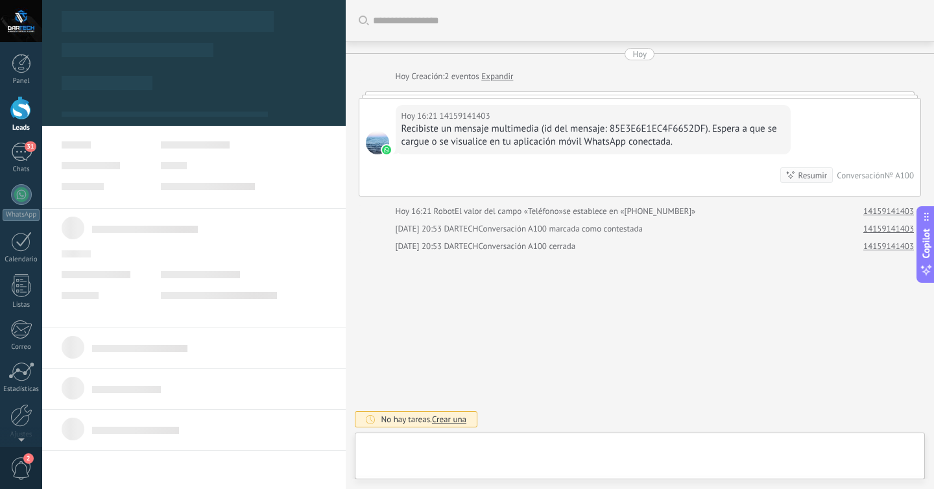
type textarea "**********"
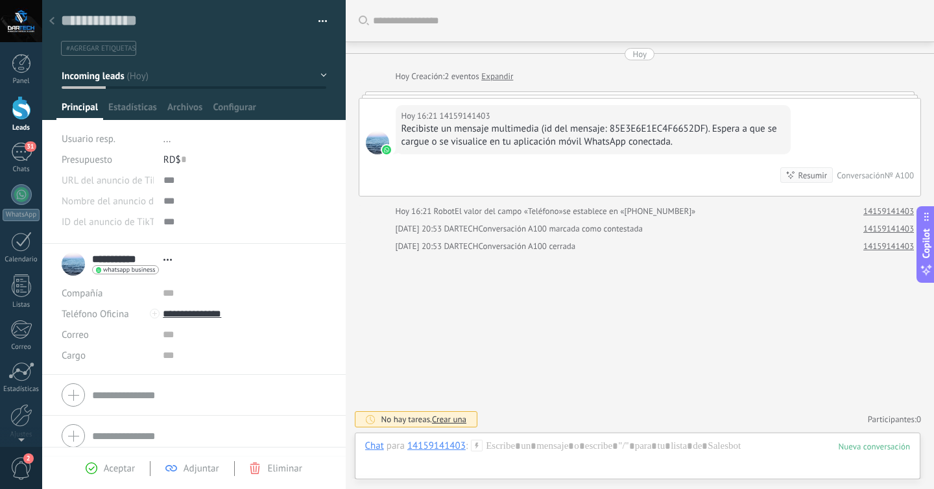
click at [53, 16] on div at bounding box center [52, 21] width 18 height 25
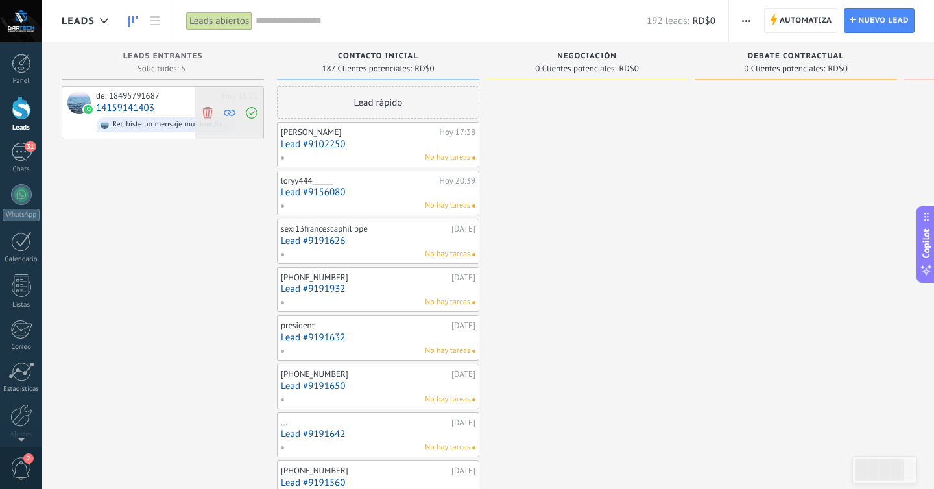
click at [207, 111] on use at bounding box center [207, 112] width 10 height 12
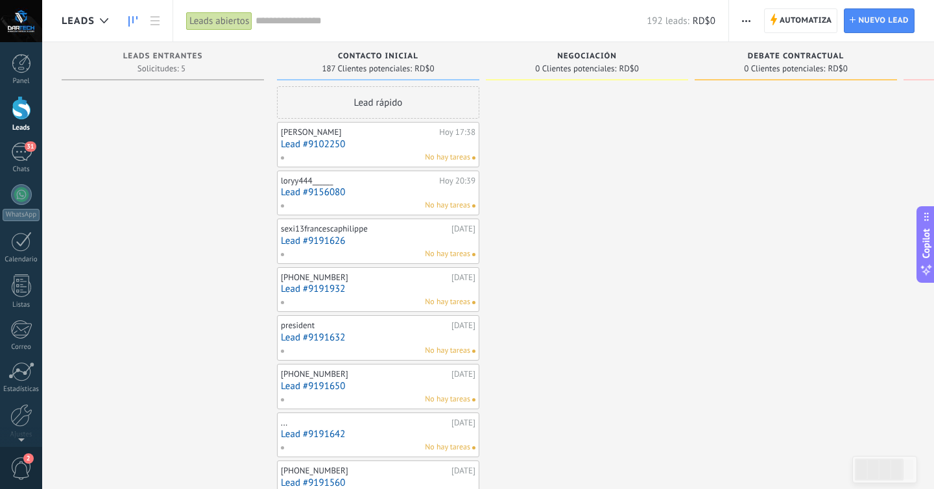
drag, startPoint x: 320, startPoint y: 100, endPoint x: 233, endPoint y: 104, distance: 86.3
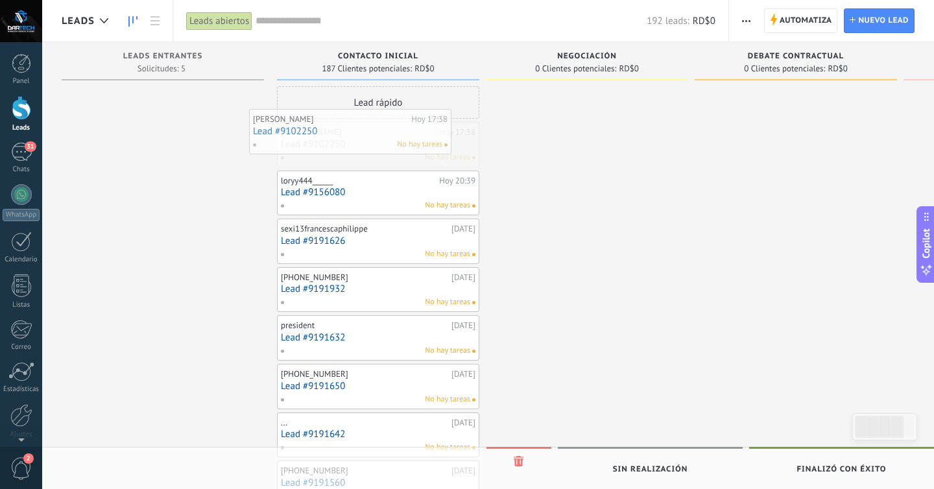
drag, startPoint x: 344, startPoint y: 141, endPoint x: 316, endPoint y: 128, distance: 30.5
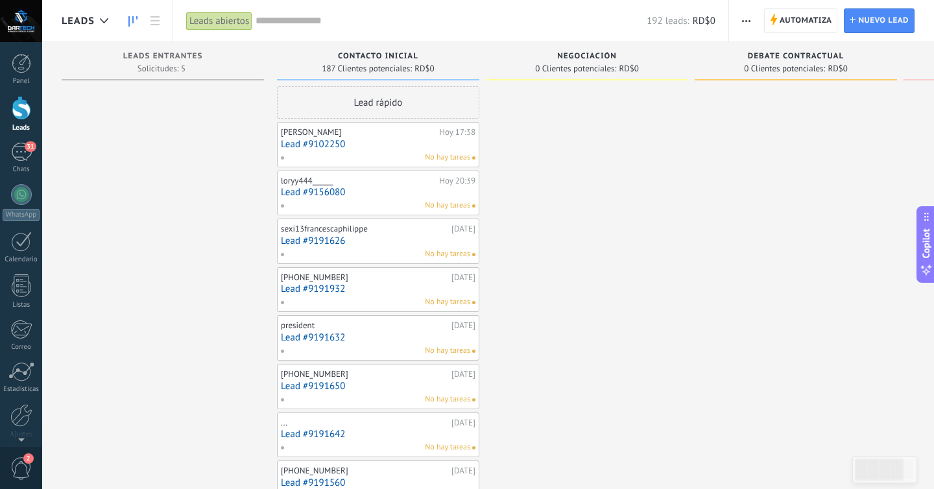
click at [133, 21] on use at bounding box center [132, 21] width 9 height 10
click at [106, 21] on icon at bounding box center [104, 20] width 8 height 5
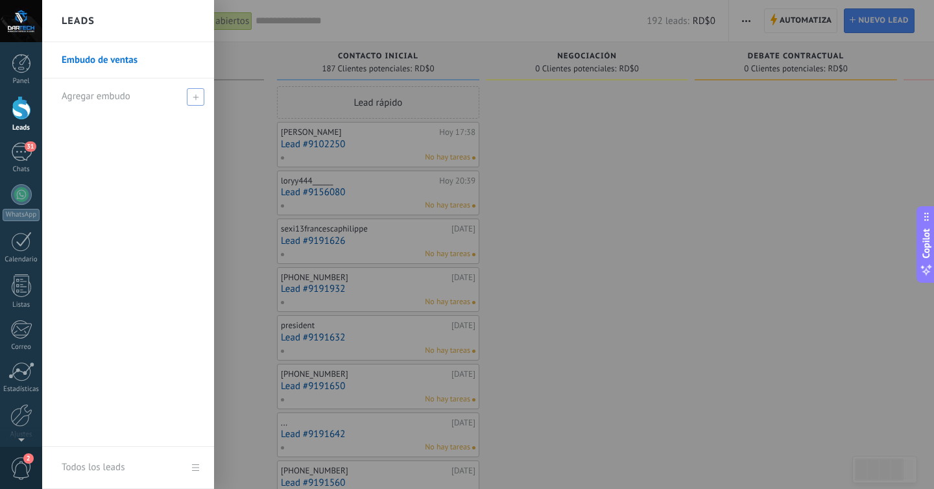
click at [161, 99] on div "Agregar embudo" at bounding box center [131, 96] width 139 height 36
click at [263, 121] on div at bounding box center [509, 244] width 934 height 489
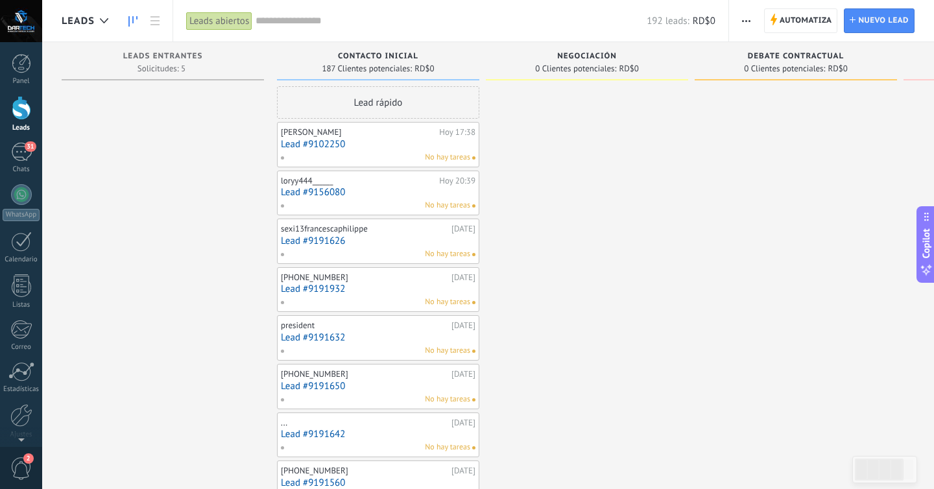
click at [731, 18] on div "Automatiza Nueva difusión Editar embudo Editar el diseño de la tarjeta Importar…" at bounding box center [831, 20] width 205 height 41
click at [743, 18] on span "button" at bounding box center [746, 20] width 8 height 25
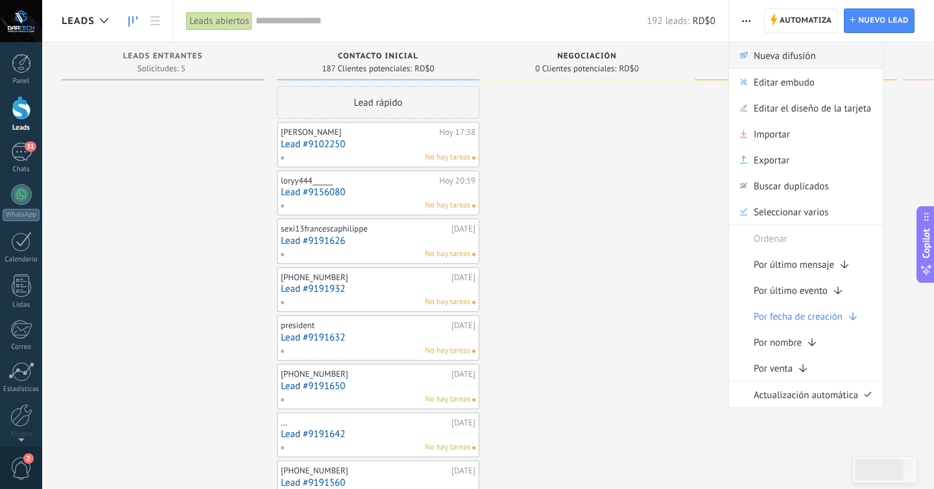
click at [784, 49] on span "Nueva difusión" at bounding box center [784, 55] width 62 height 26
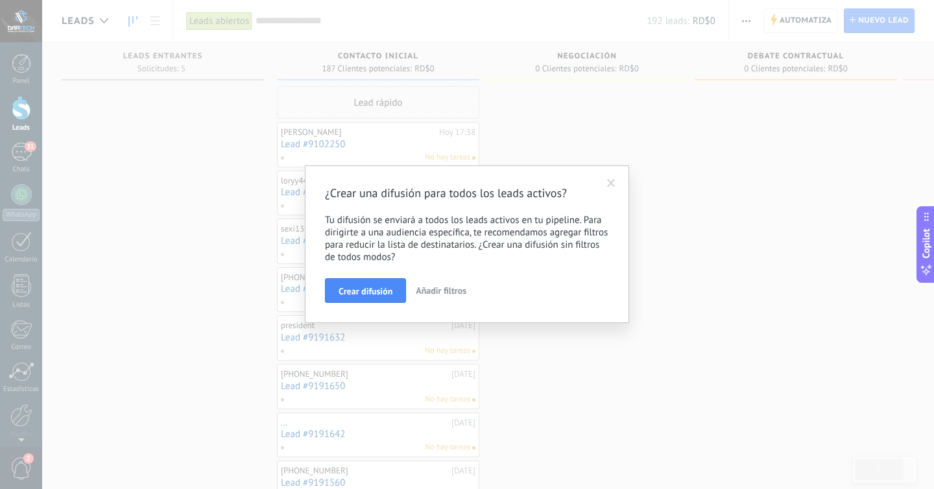
click at [784, 49] on div "¿Crear una difusión para todos los leads activos? Tu difusión se enviará a todo…" at bounding box center [467, 244] width 934 height 489
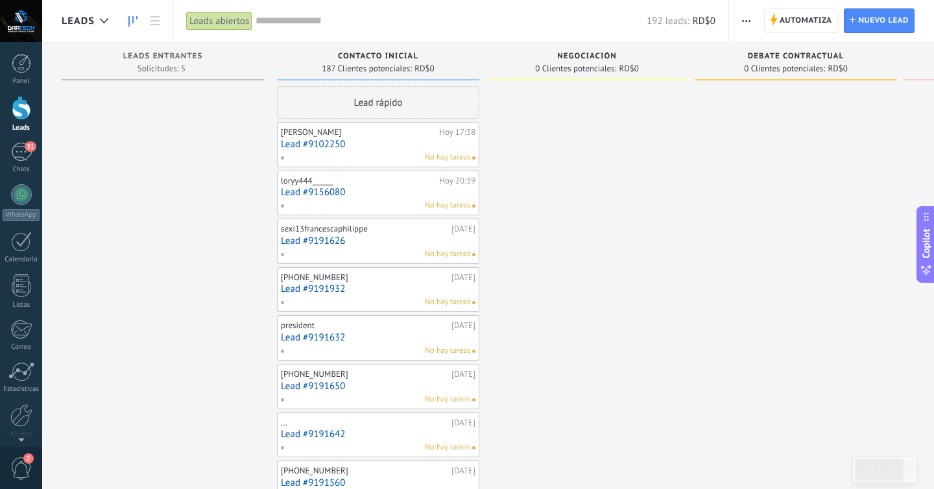
click at [748, 20] on icon "button" at bounding box center [746, 21] width 8 height 2
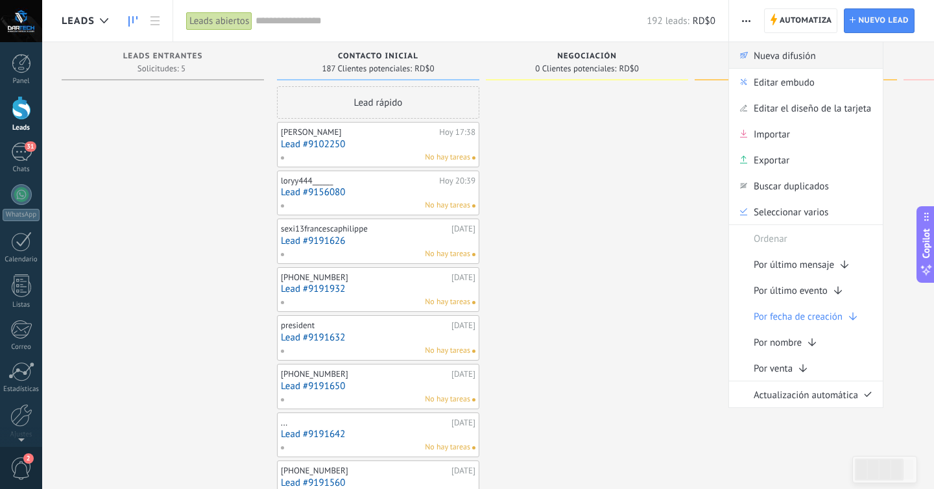
click at [755, 50] on span "Nueva difusión" at bounding box center [784, 55] width 62 height 26
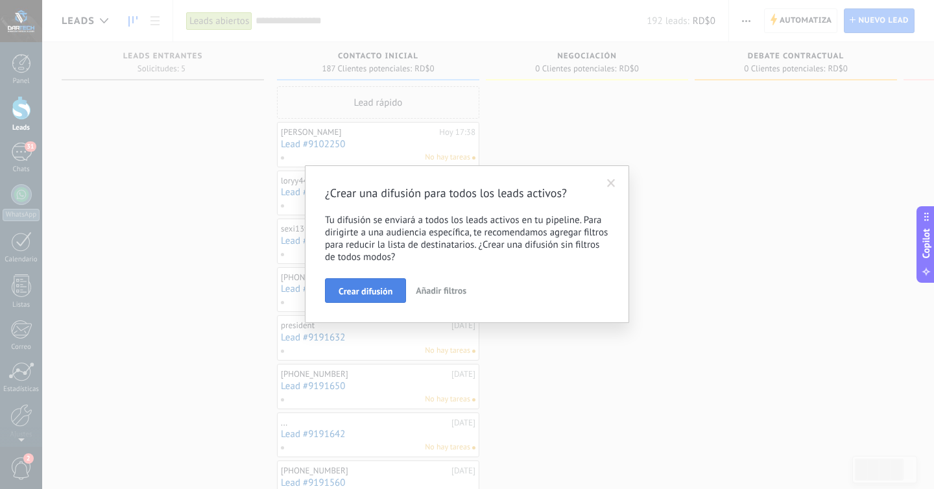
click at [370, 298] on button "Crear difusión" at bounding box center [365, 290] width 81 height 25
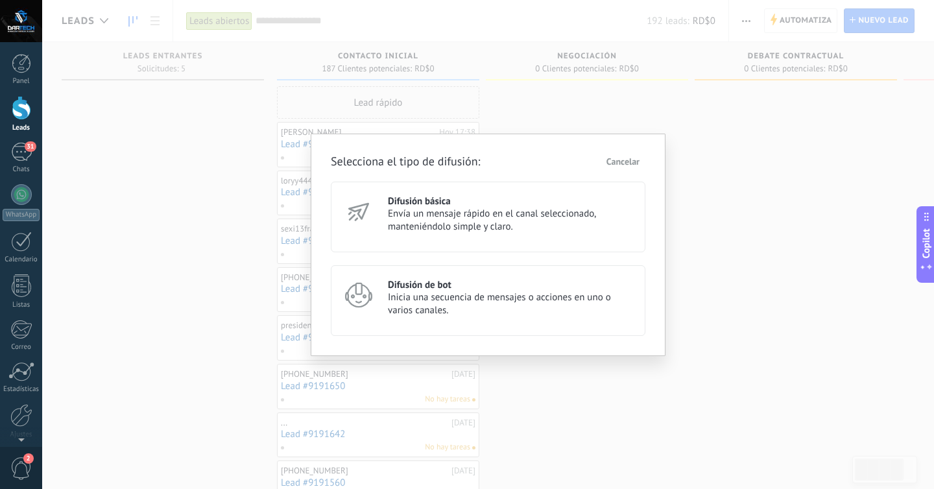
click at [420, 311] on span "Inicia una secuencia de mensajes o acciones en uno o varios canales." at bounding box center [511, 304] width 246 height 26
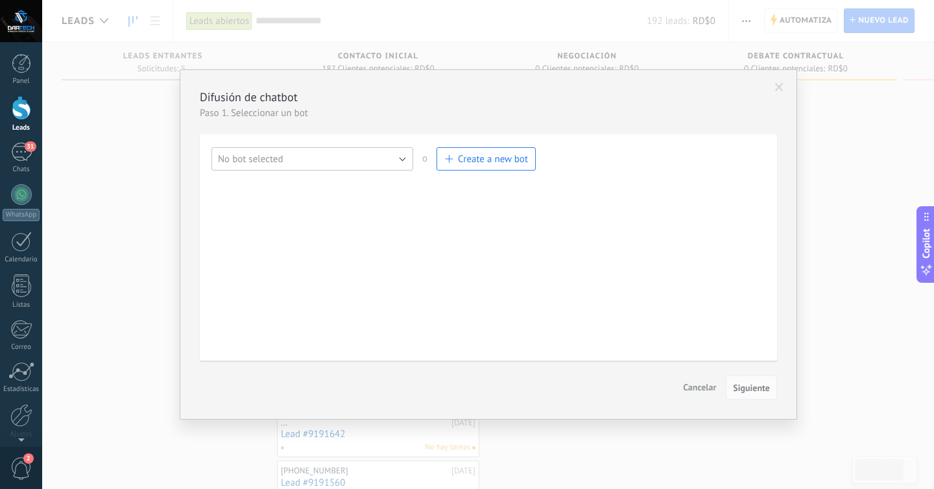
click at [396, 161] on button "No bot selected" at bounding box center [312, 158] width 202 height 23
click at [373, 177] on span "TestBot" at bounding box center [306, 181] width 205 height 12
click at [690, 383] on span "Cancelar" at bounding box center [699, 387] width 33 height 12
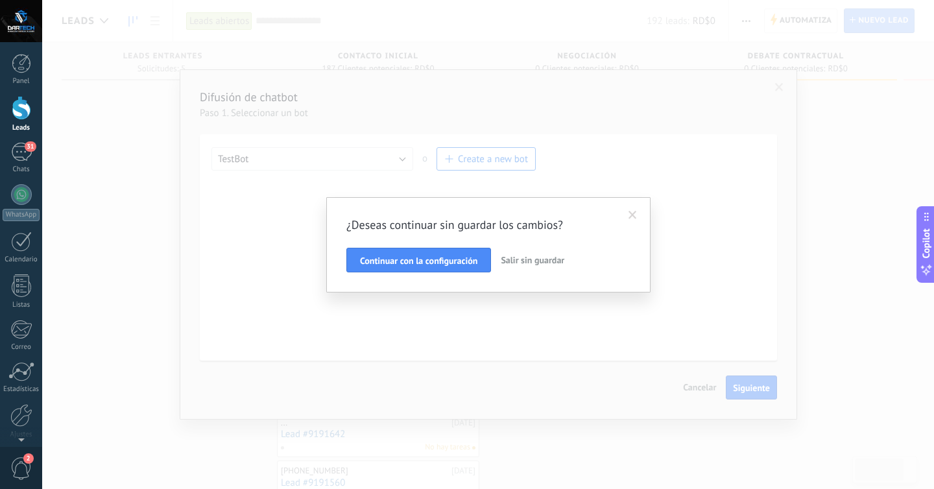
click at [528, 257] on span "Salir sin guardar" at bounding box center [533, 260] width 64 height 12
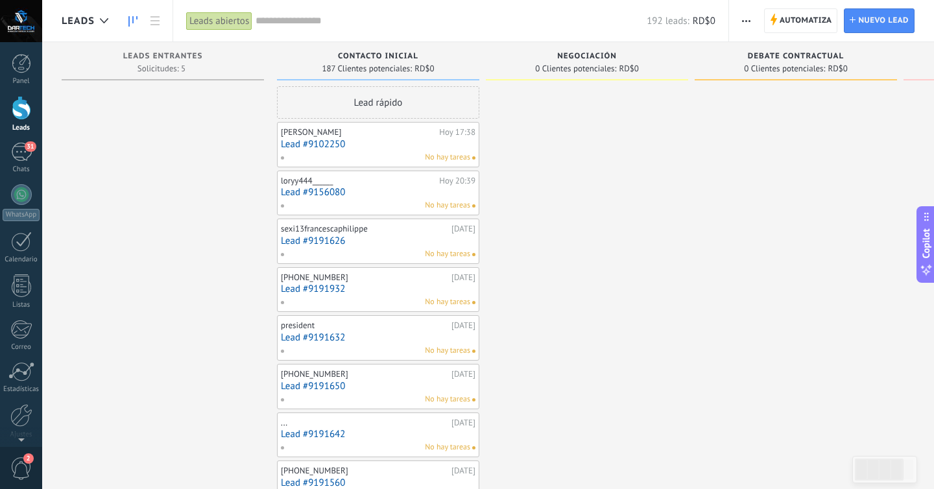
click at [736, 19] on div "Automatiza Nueva difusión Editar embudo Editar el diseño de la tarjeta Importar…" at bounding box center [746, 20] width 22 height 25
click at [745, 27] on span "button" at bounding box center [746, 20] width 8 height 25
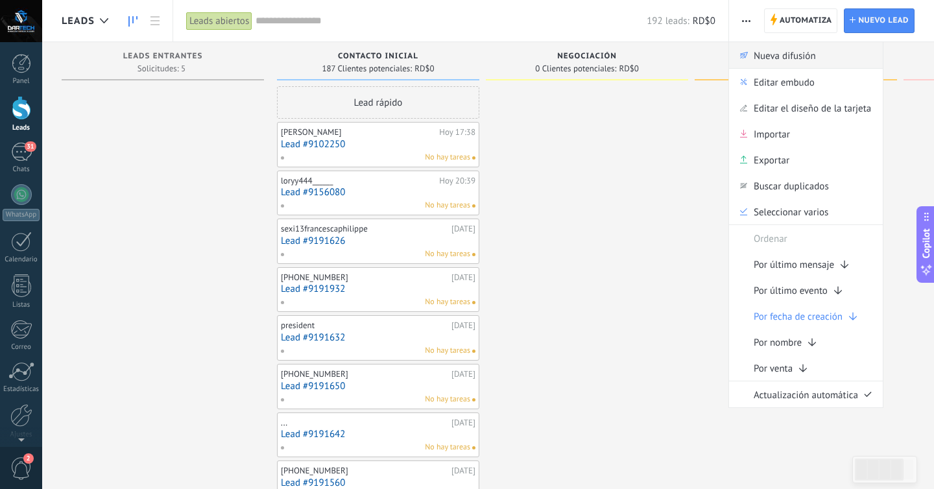
click at [751, 53] on div "Nueva difusión" at bounding box center [806, 55] width 154 height 26
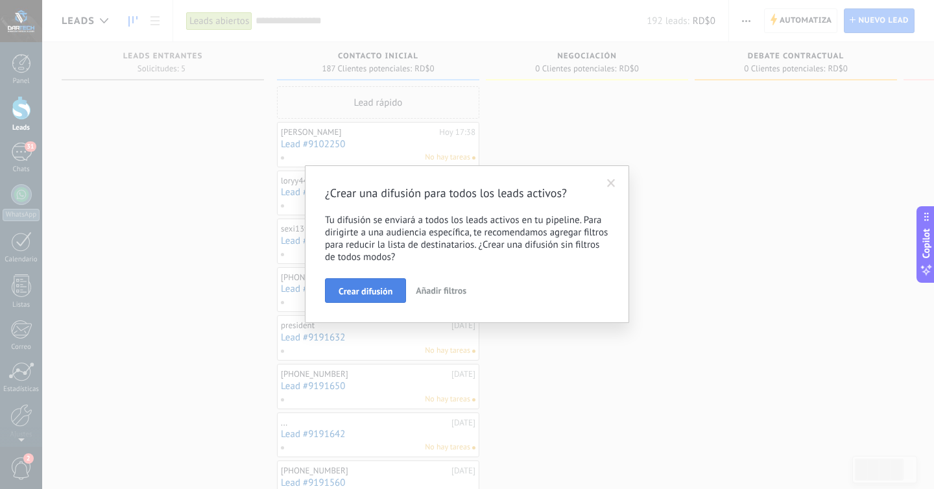
click at [393, 300] on button "Crear difusión" at bounding box center [365, 290] width 81 height 25
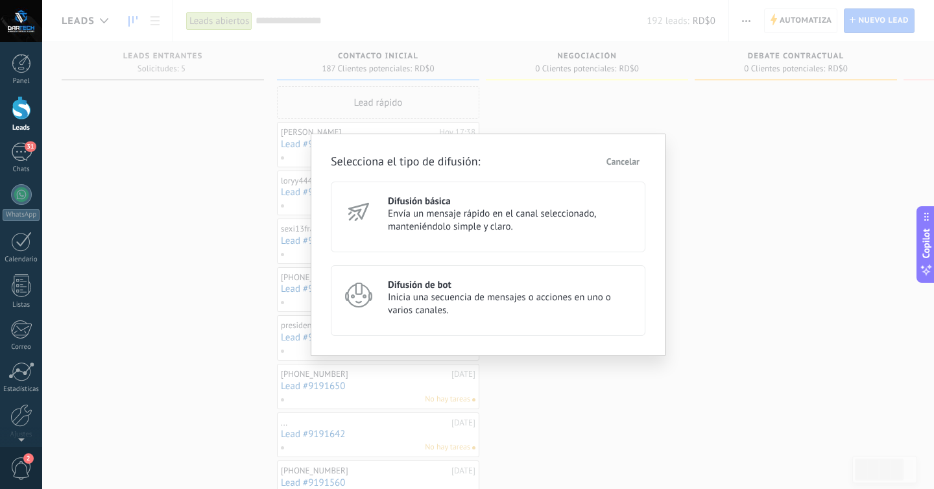
click at [406, 223] on span "Envía un mensaje rápido en el canal seleccionado, manteniéndolo simple y claro." at bounding box center [511, 220] width 246 height 26
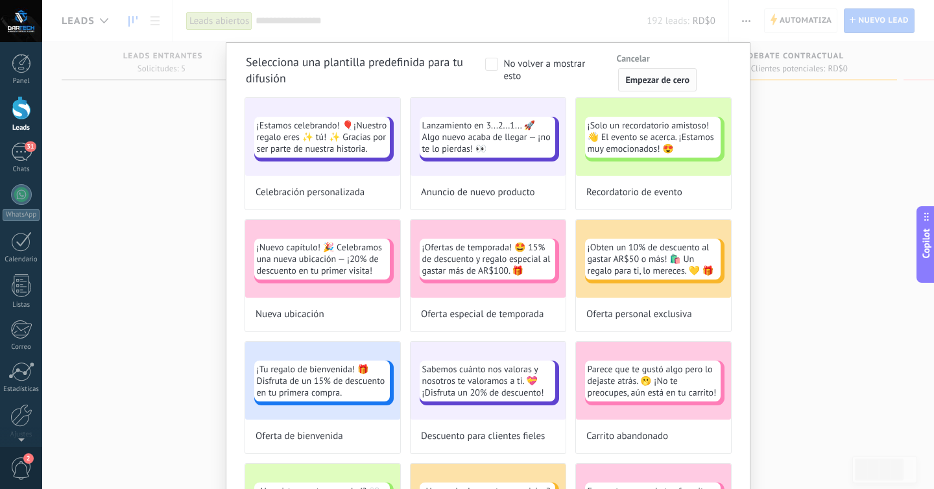
click at [633, 75] on span "Empezar de cero" at bounding box center [657, 79] width 64 height 9
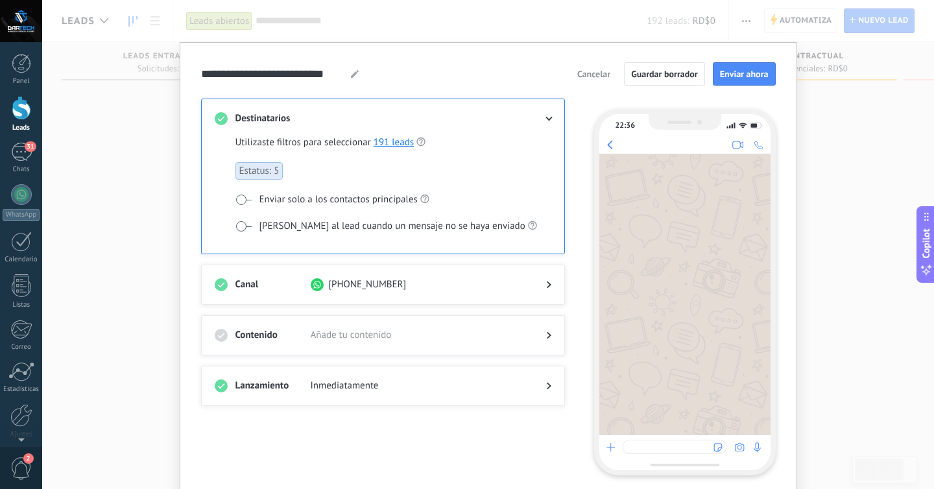
click at [251, 169] on span "Estatus: 5" at bounding box center [259, 171] width 48 height 18
click at [390, 141] on link "191 leads" at bounding box center [393, 142] width 40 height 12
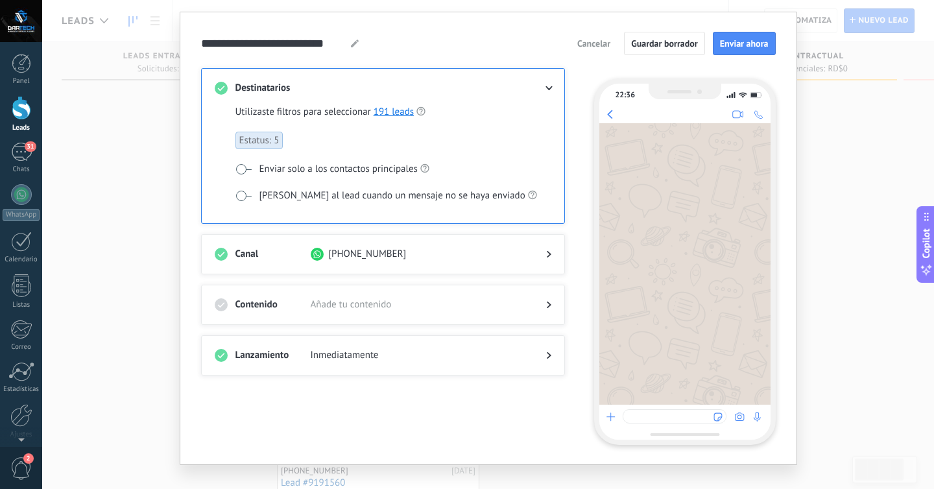
scroll to position [36, 0]
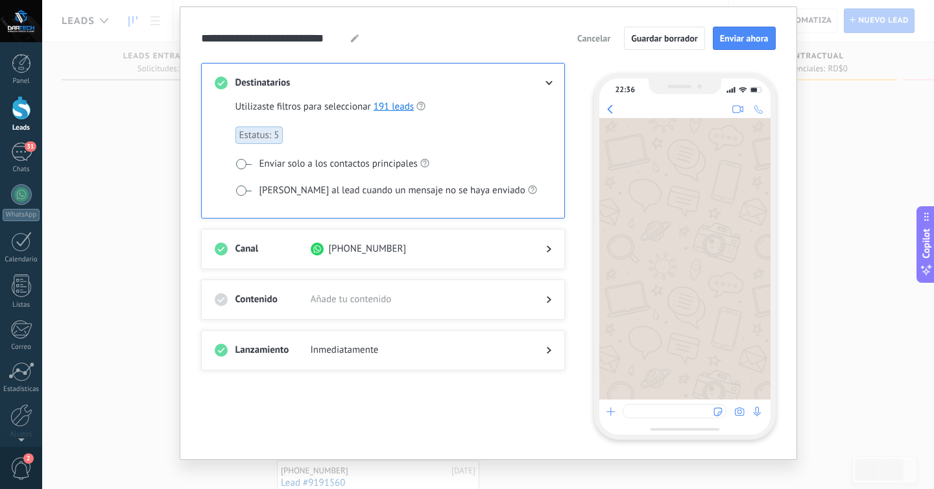
click at [541, 242] on div at bounding box center [538, 248] width 26 height 13
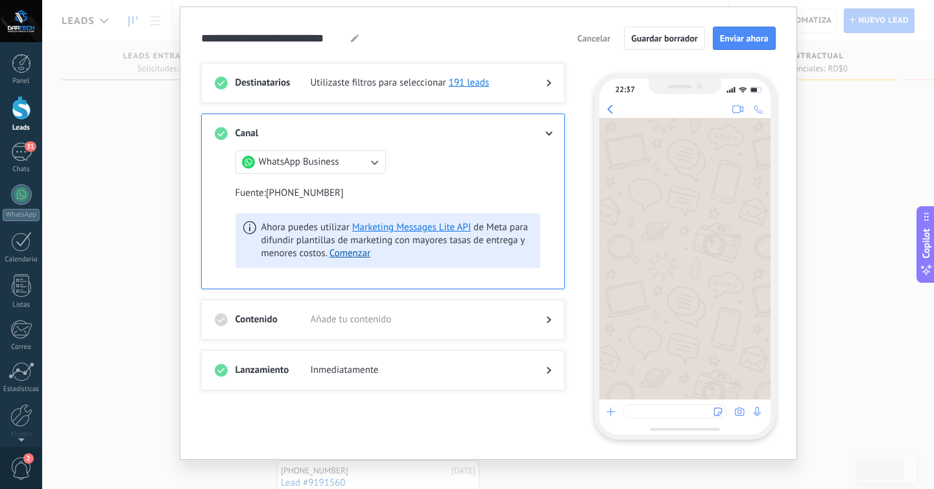
click at [366, 152] on button "WhatsApp Business" at bounding box center [310, 161] width 150 height 23
drag, startPoint x: 366, startPoint y: 152, endPoint x: 341, endPoint y: 185, distance: 41.2
click at [341, 185] on ul "Instagram WhatsApp Business" at bounding box center [306, 172] width 159 height 45
click at [341, 185] on li "WhatsApp Business" at bounding box center [307, 184] width 158 height 22
click at [545, 134] on use at bounding box center [548, 134] width 7 height 5
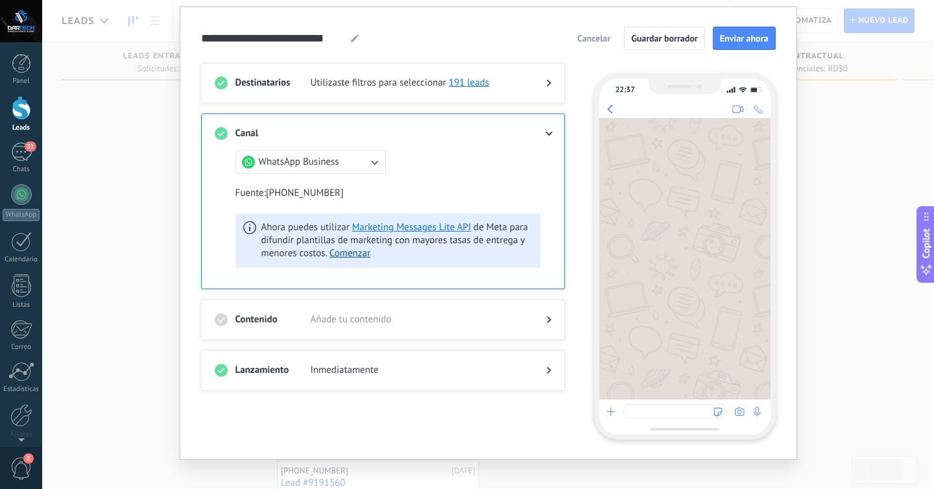
click at [547, 132] on icon at bounding box center [549, 134] width 8 height 5
click at [215, 323] on use at bounding box center [221, 319] width 13 height 13
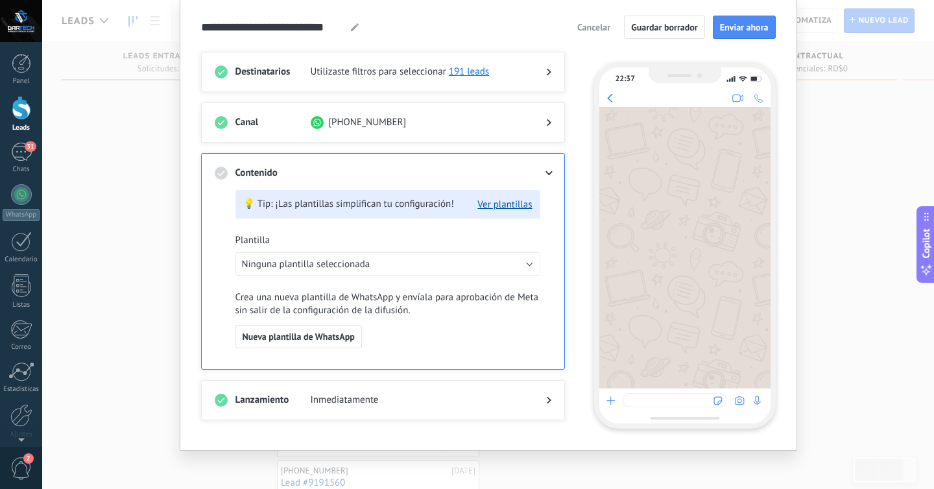
scroll to position [51, 0]
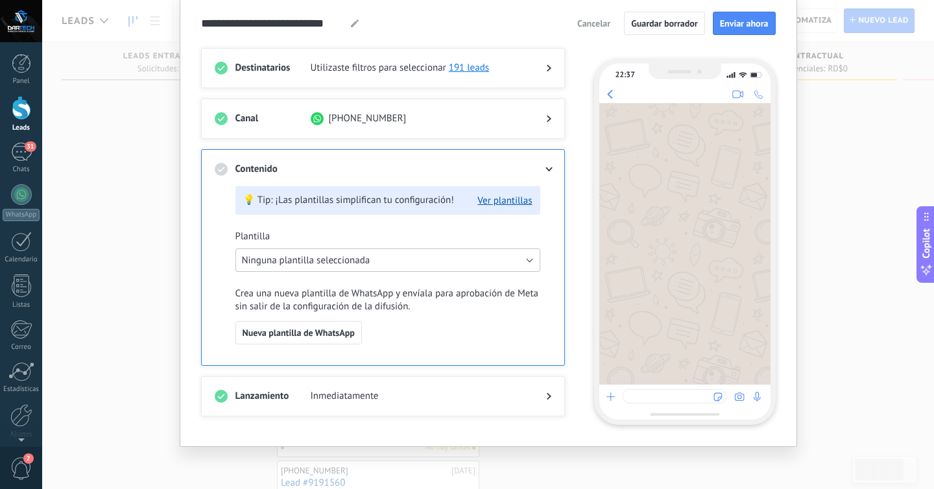
click at [447, 256] on button "Ninguna plantilla seleccionada" at bounding box center [387, 259] width 305 height 23
click at [492, 202] on button "Ver plantillas" at bounding box center [504, 200] width 54 height 12
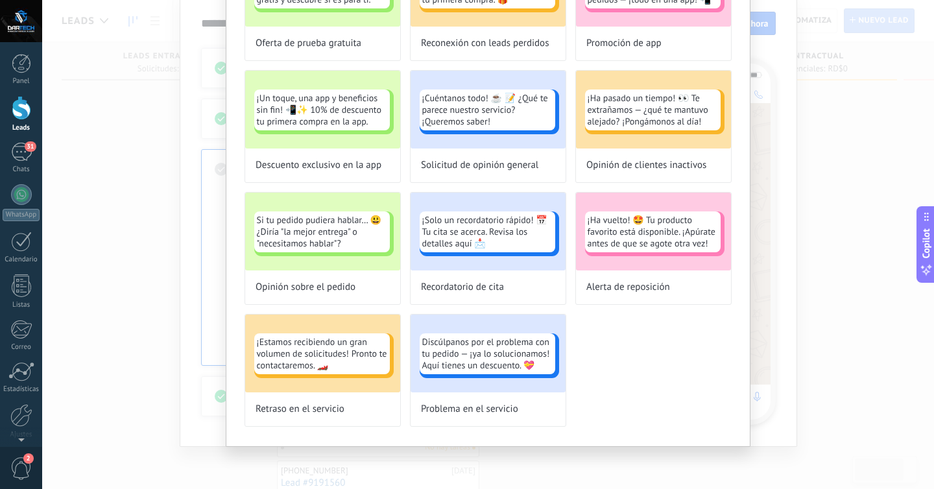
scroll to position [0, 0]
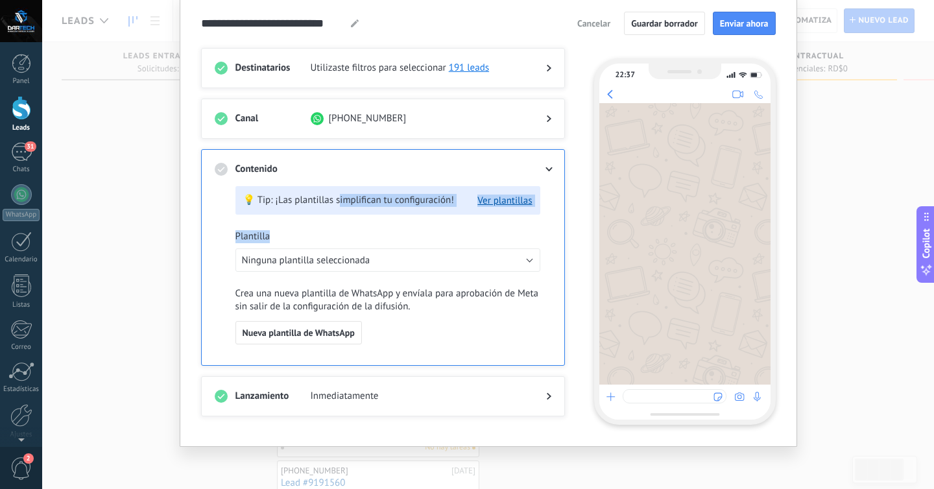
drag, startPoint x: 333, startPoint y: 206, endPoint x: 299, endPoint y: 244, distance: 51.4
click at [299, 244] on div "💡 Tip: ¡Las plantillas simplifican tu configuración! Ver plantillas Plantilla N…" at bounding box center [387, 274] width 305 height 176
click at [297, 259] on span "Ninguna plantilla seleccionada" at bounding box center [306, 260] width 128 height 12
click at [266, 329] on span "Nueva plantilla de WhatsApp" at bounding box center [298, 332] width 112 height 9
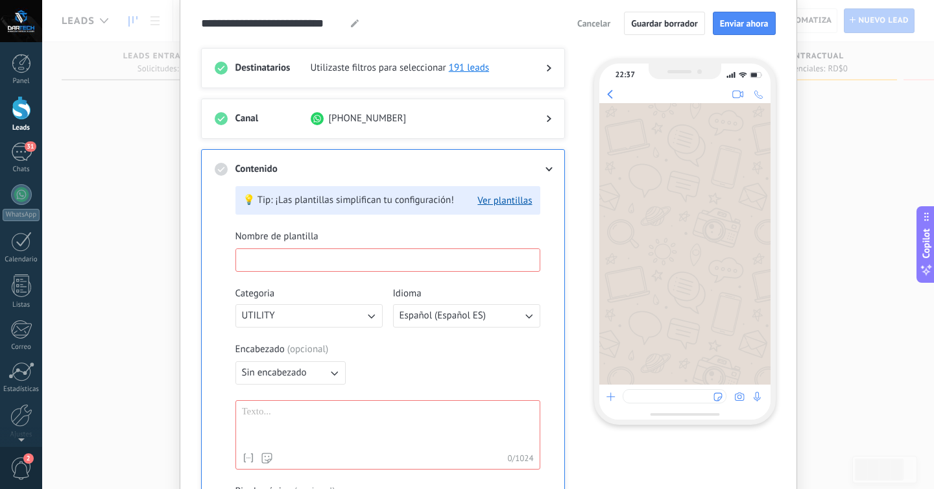
click at [296, 261] on input at bounding box center [387, 259] width 303 height 21
type input "**********"
click at [220, 290] on div "**********" at bounding box center [383, 438] width 336 height 524
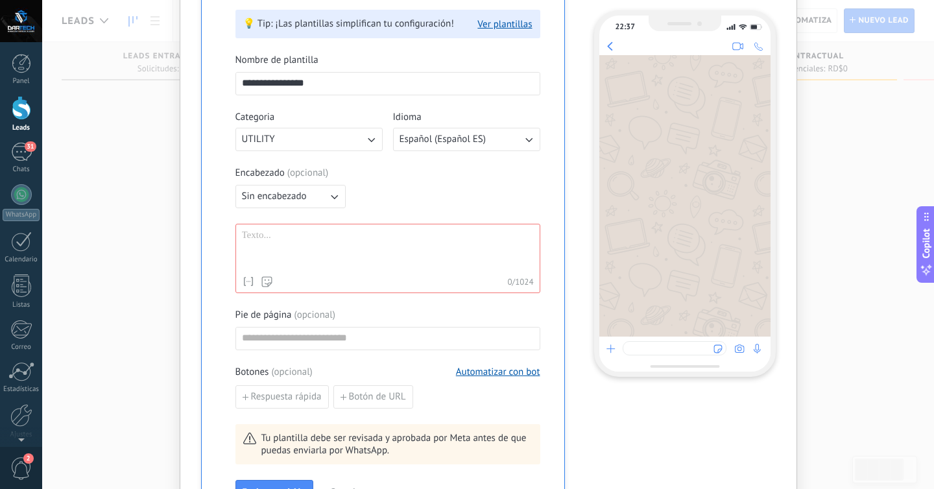
scroll to position [217, 0]
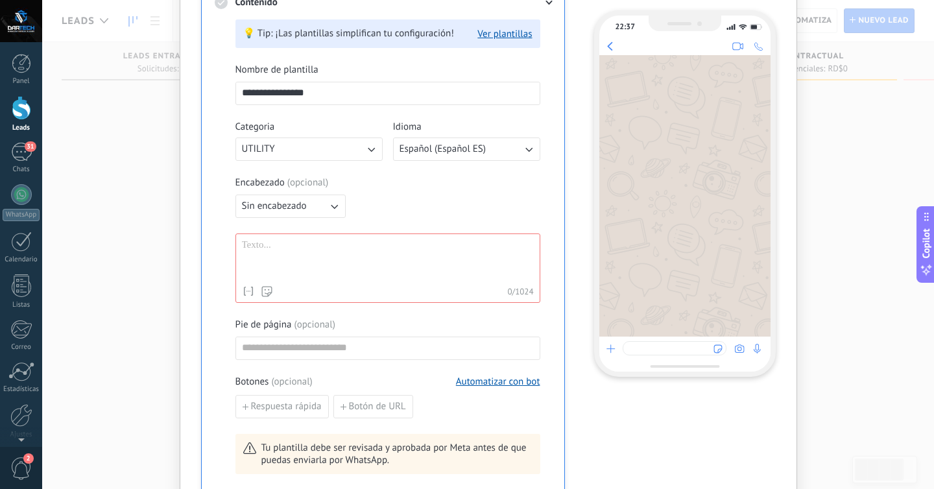
click at [300, 211] on span "Sin encabezado" at bounding box center [274, 206] width 65 height 13
click at [280, 251] on span "Imagen o archivo" at bounding box center [278, 250] width 72 height 13
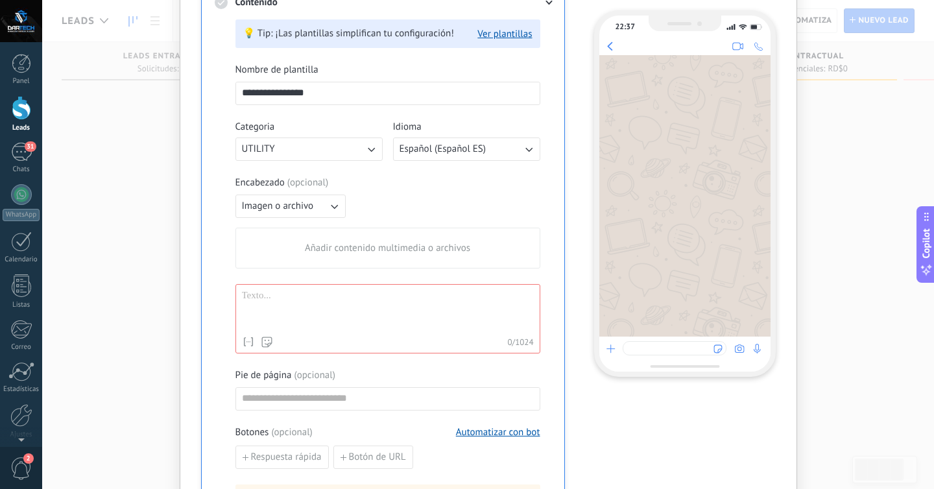
click at [472, 183] on div "Encabezado ( opcional )" at bounding box center [387, 182] width 305 height 13
click at [425, 255] on div "Añadir contenido multimedia o archivos" at bounding box center [387, 248] width 303 height 40
click at [0, 0] on input "Añadir contenido multimedia o archivos" at bounding box center [0, 0] width 0 height 0
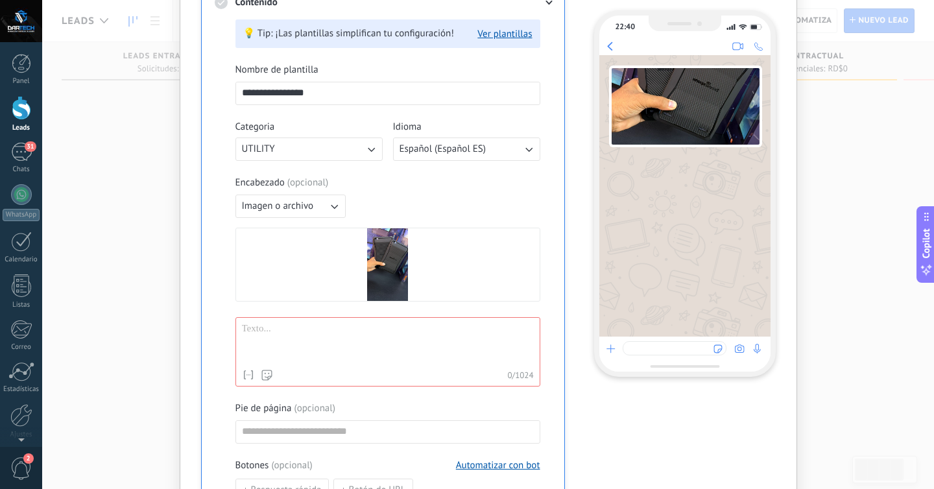
click at [307, 342] on div at bounding box center [388, 343] width 292 height 40
paste div
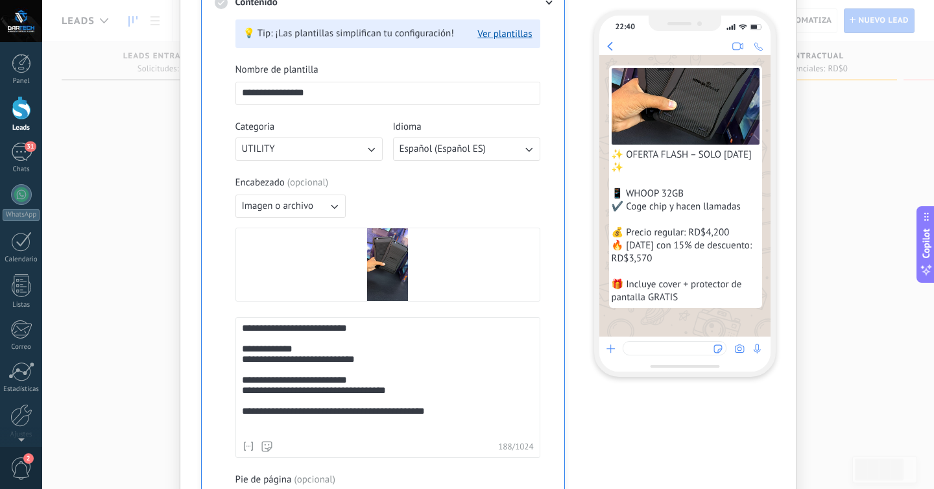
click at [366, 335] on div "**********" at bounding box center [385, 381] width 287 height 116
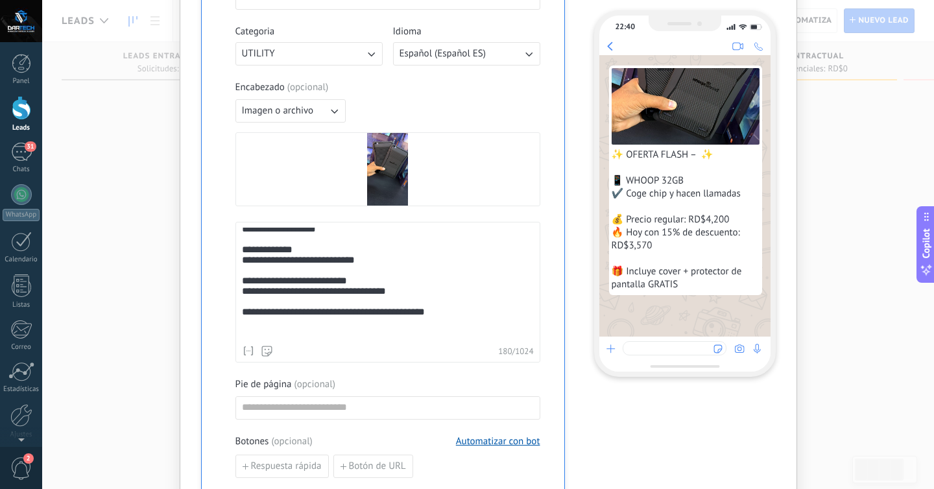
scroll to position [313, 0]
click at [298, 414] on input at bounding box center [387, 406] width 303 height 21
type input "*"
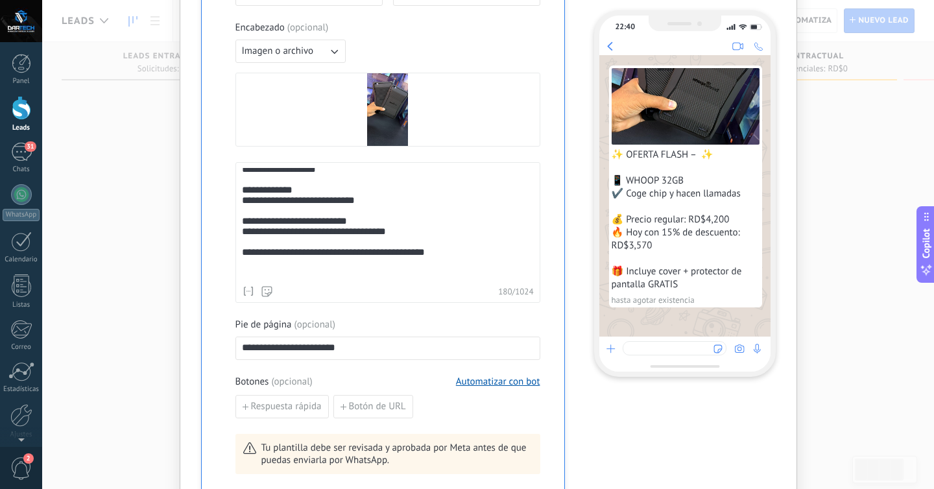
scroll to position [373, 0]
type input "**********"
click at [333, 404] on button "Botón de URL" at bounding box center [373, 405] width 80 height 23
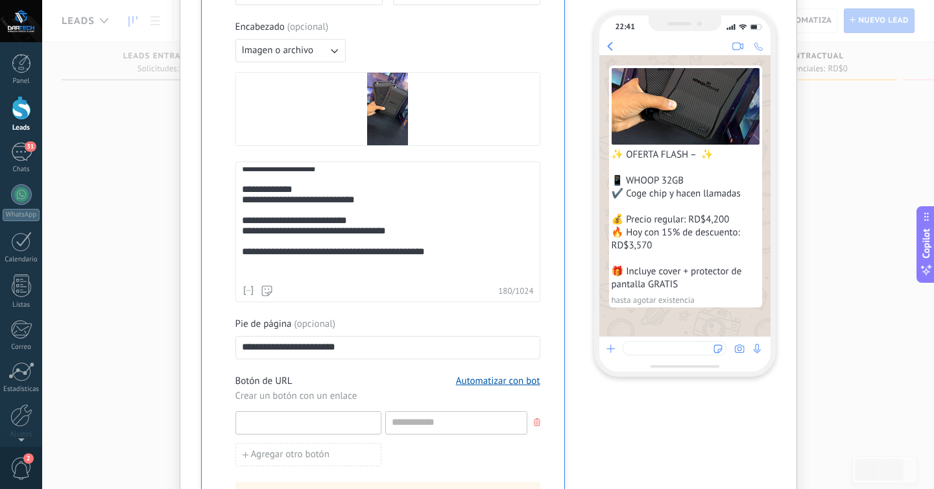
click at [289, 420] on input at bounding box center [308, 422] width 145 height 21
paste input "**********"
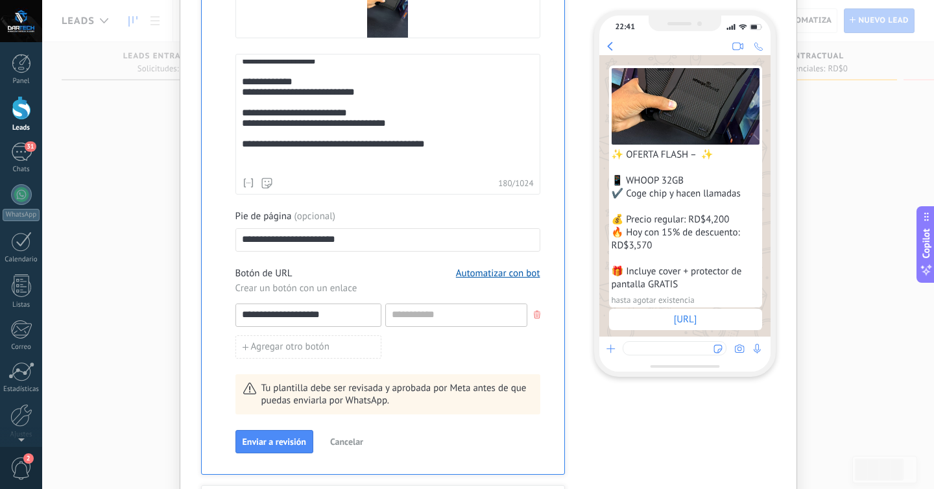
scroll to position [485, 0]
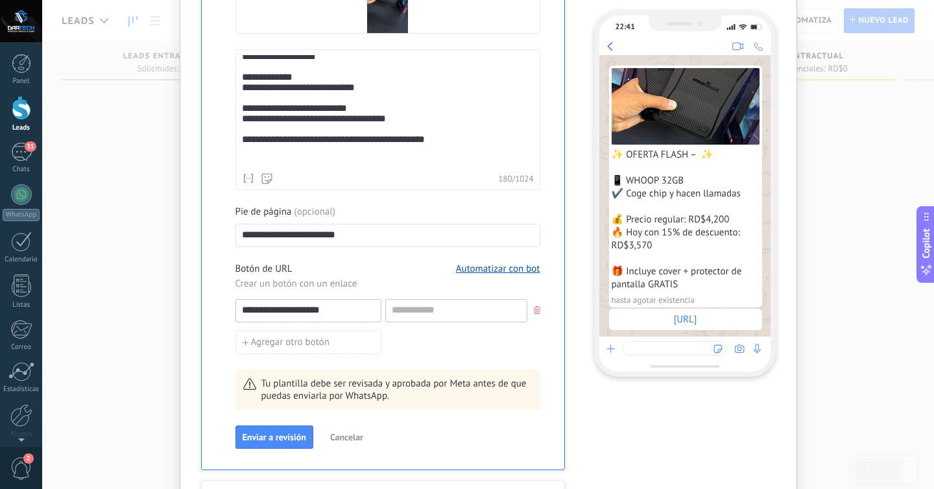
type input "**********"
click at [419, 314] on input at bounding box center [456, 310] width 141 height 21
paste input "**********"
type input "**********"
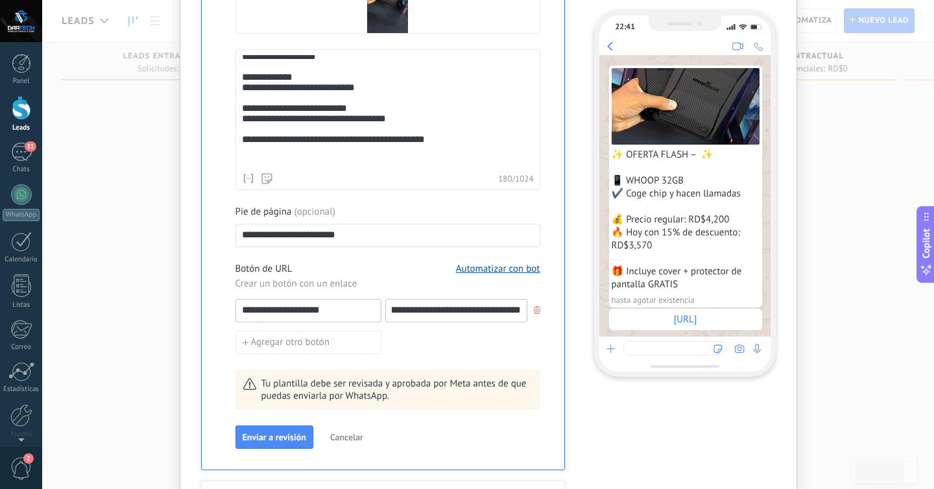
scroll to position [0, 0]
drag, startPoint x: 346, startPoint y: 307, endPoint x: 124, endPoint y: 308, distance: 221.1
click at [124, 308] on div "**********" at bounding box center [487, 244] width 891 height 489
type input "*"
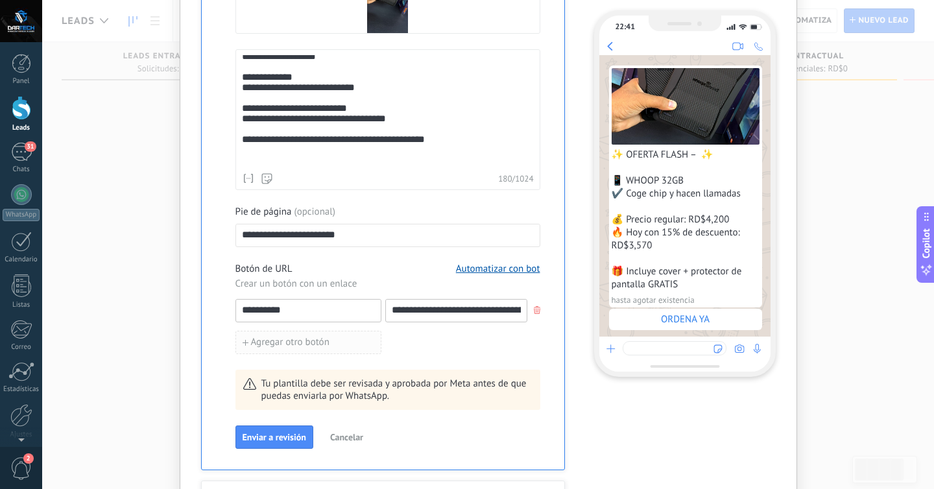
type input "*********"
click at [323, 346] on span "Agregar otro botón" at bounding box center [290, 342] width 78 height 9
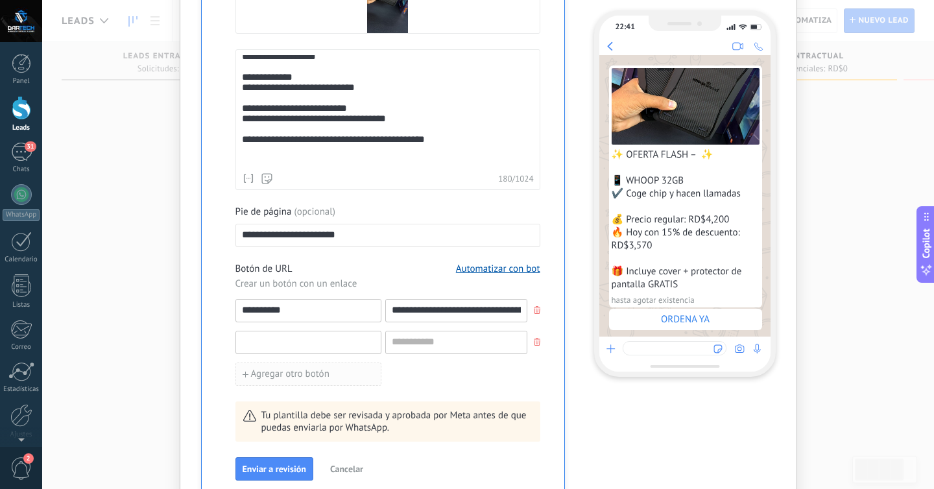
click at [323, 346] on input at bounding box center [308, 341] width 145 height 21
type input "********"
drag, startPoint x: 389, startPoint y: 316, endPoint x: 627, endPoint y: 338, distance: 239.0
click at [627, 338] on div "**********" at bounding box center [488, 88] width 574 height 949
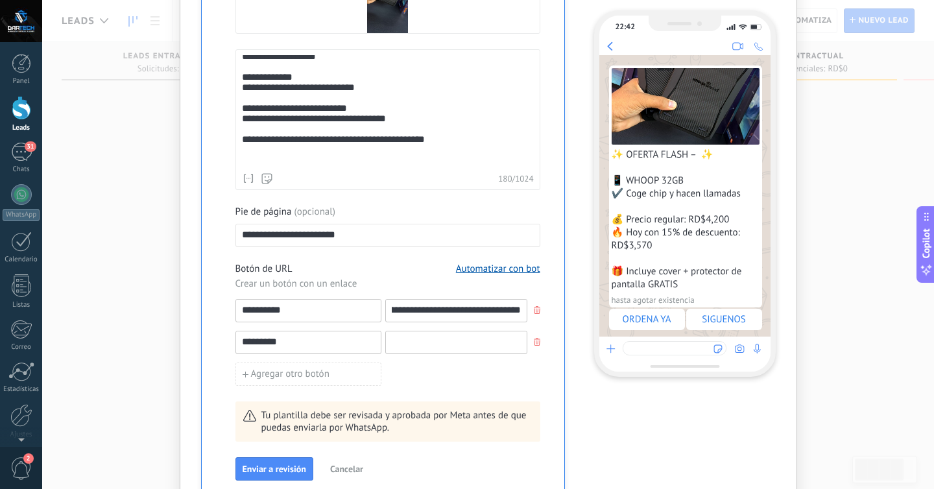
click at [512, 345] on input at bounding box center [456, 341] width 141 height 21
paste input "**********"
type input "**********"
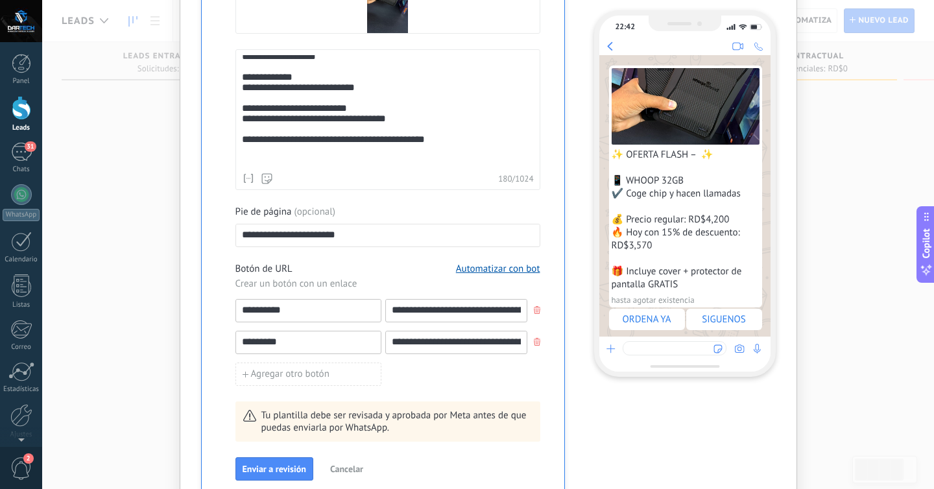
scroll to position [0, 41]
drag, startPoint x: 386, startPoint y: 309, endPoint x: 764, endPoint y: 306, distance: 378.6
click at [764, 306] on div "**********" at bounding box center [488, 88] width 574 height 949
paste input "**********"
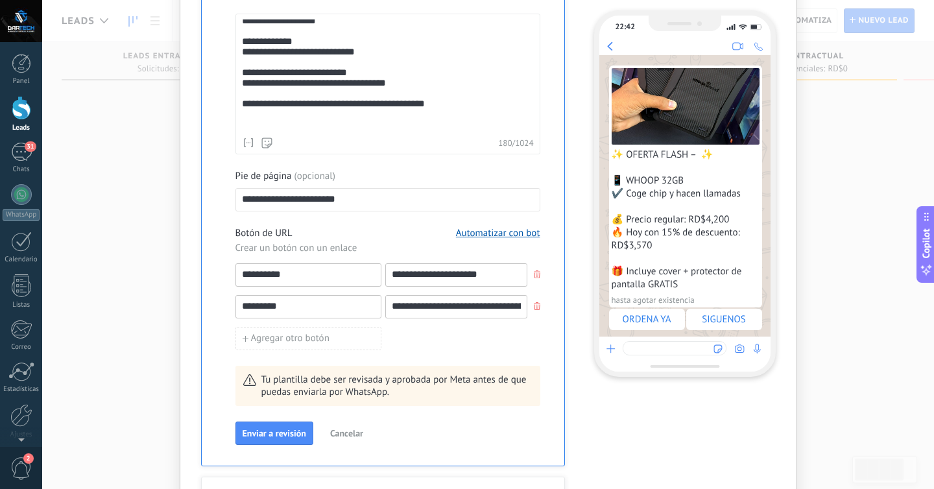
scroll to position [622, 0]
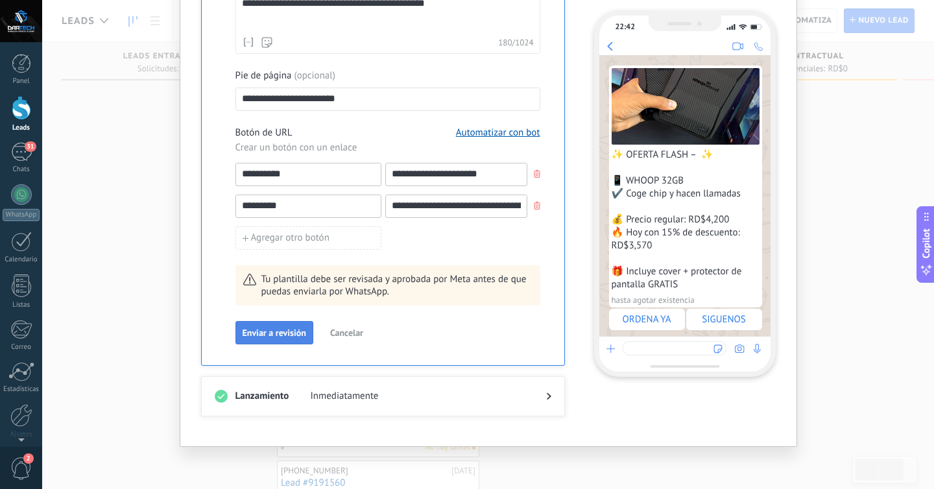
type input "**********"
click at [290, 333] on span "Enviar a revisión" at bounding box center [274, 332] width 64 height 9
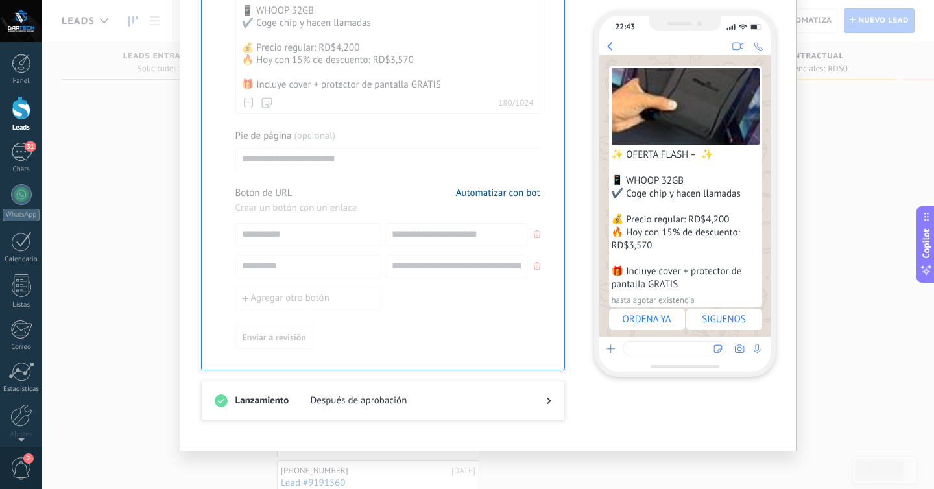
scroll to position [650, 0]
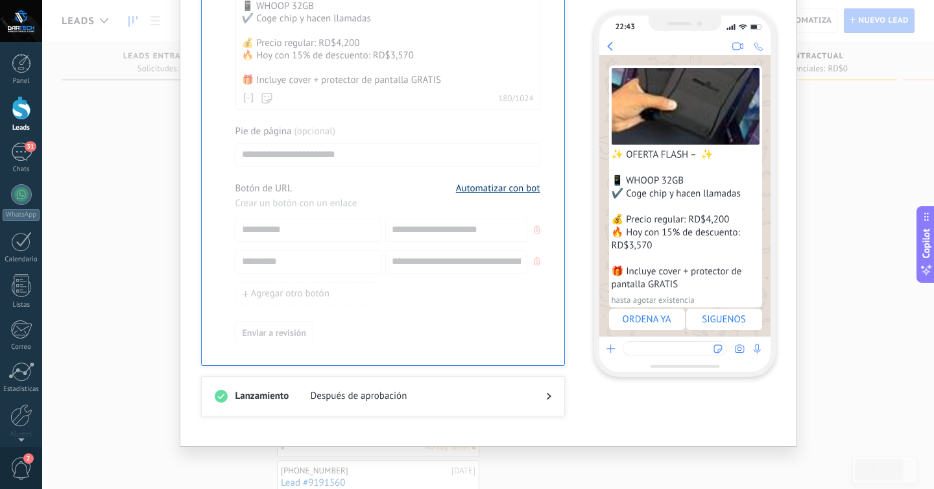
click at [533, 192] on button "Automatizar con bot" at bounding box center [498, 188] width 84 height 12
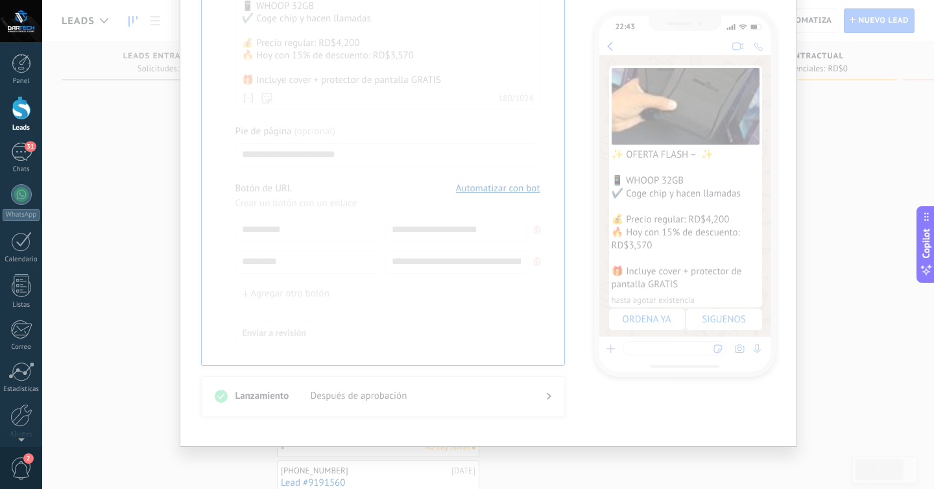
type input "**********"
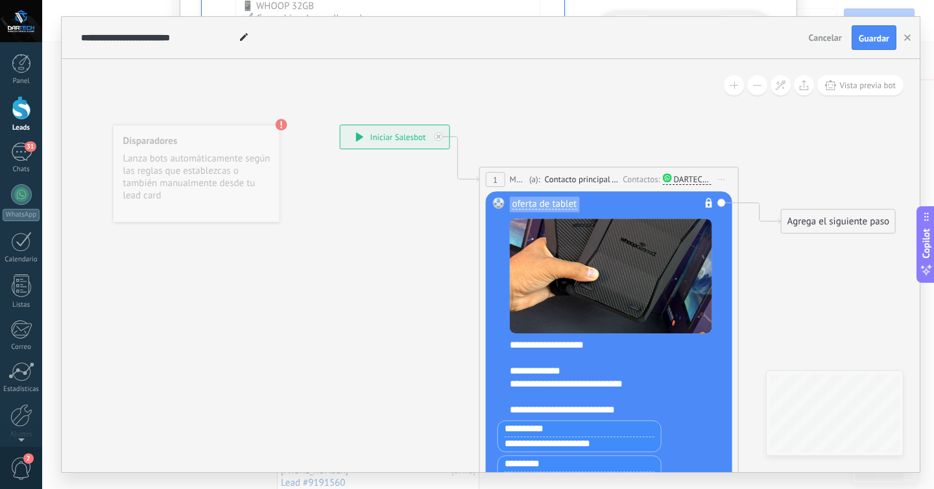
click at [386, 137] on div "**********" at bounding box center [394, 136] width 109 height 23
click at [357, 143] on div "**********" at bounding box center [394, 136] width 109 height 23
click at [256, 161] on div "Disparadores Lanza bots automáticamente según las reglas que establezcas o tamb…" at bounding box center [196, 173] width 167 height 98
click at [825, 224] on div "Agrega el siguiente paso" at bounding box center [837, 221] width 113 height 21
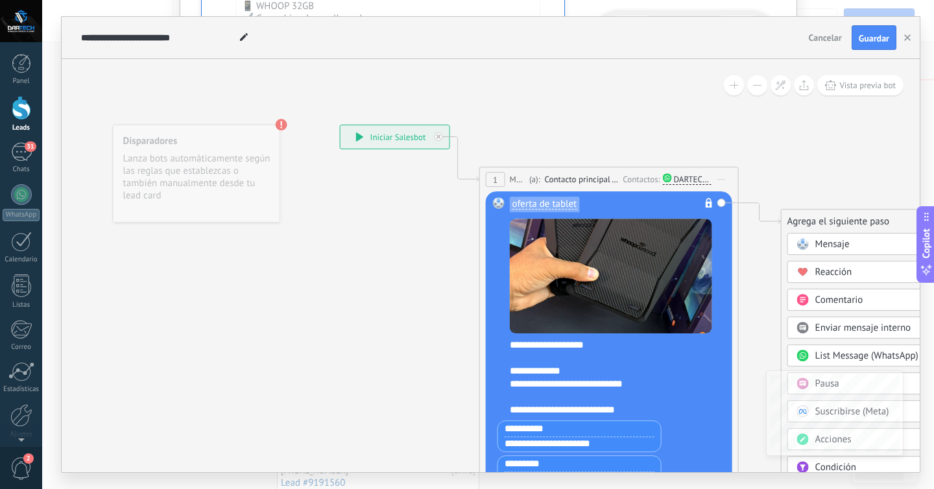
click at [839, 240] on span "Mensaje" at bounding box center [832, 244] width 34 height 12
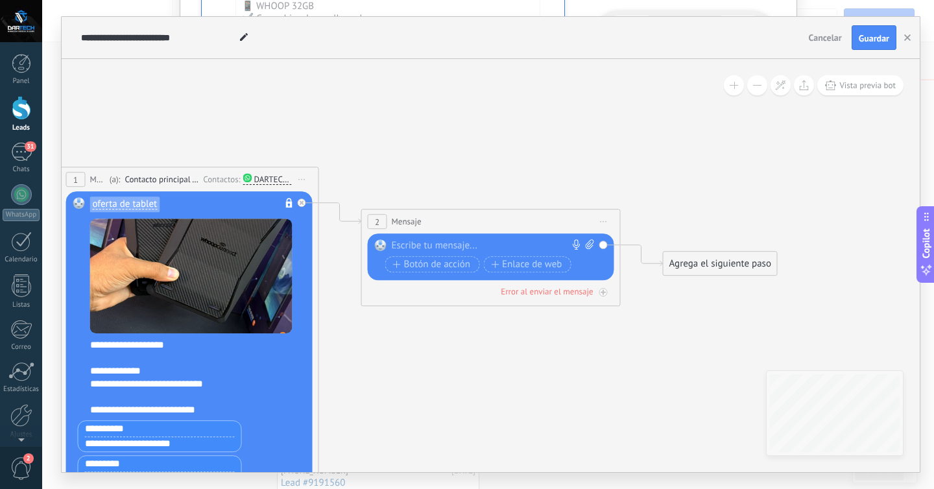
click at [342, 175] on icon at bounding box center [326, 322] width 1461 height 1044
click at [827, 32] on span "Cancelar" at bounding box center [824, 38] width 33 height 12
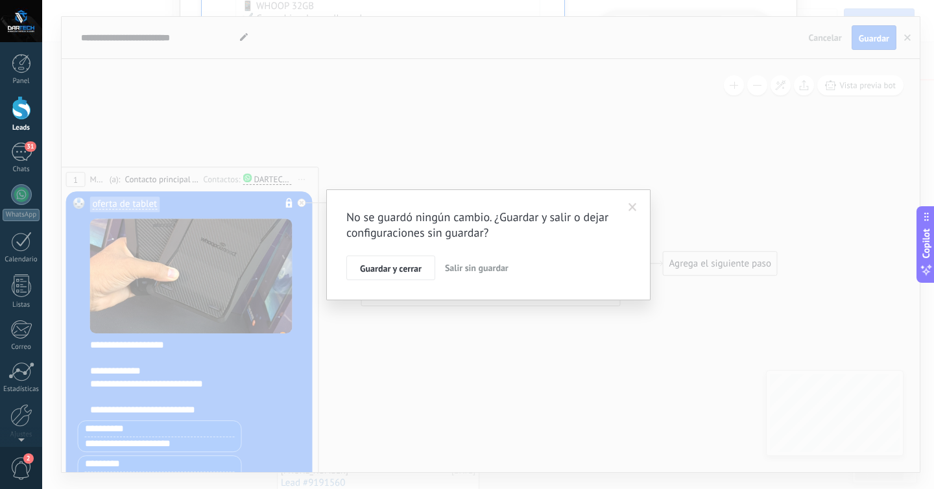
drag, startPoint x: 407, startPoint y: 265, endPoint x: 455, endPoint y: 268, distance: 48.7
click at [455, 268] on div "Guardar y cerrar Salir sin guardar" at bounding box center [488, 267] width 284 height 25
click at [455, 268] on span "Salir sin guardar" at bounding box center [477, 268] width 64 height 12
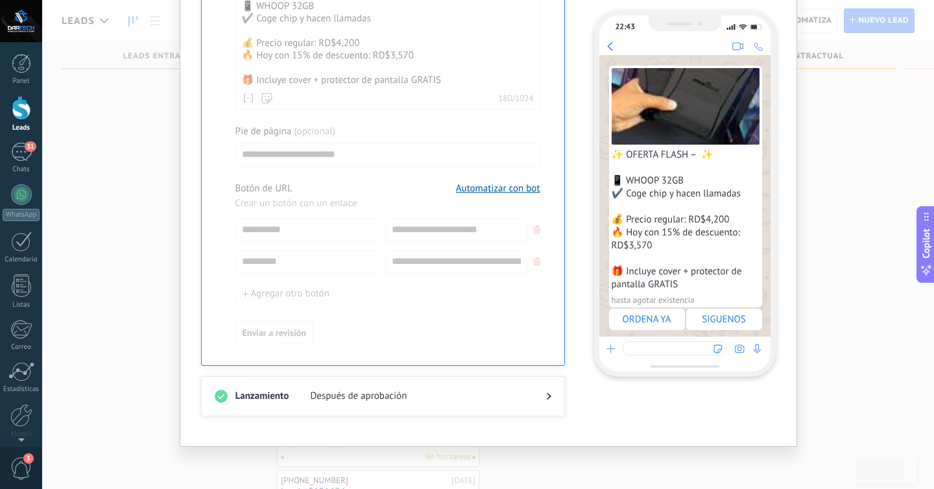
click at [548, 399] on div "Lanzamiento Después de aprobación" at bounding box center [383, 396] width 364 height 40
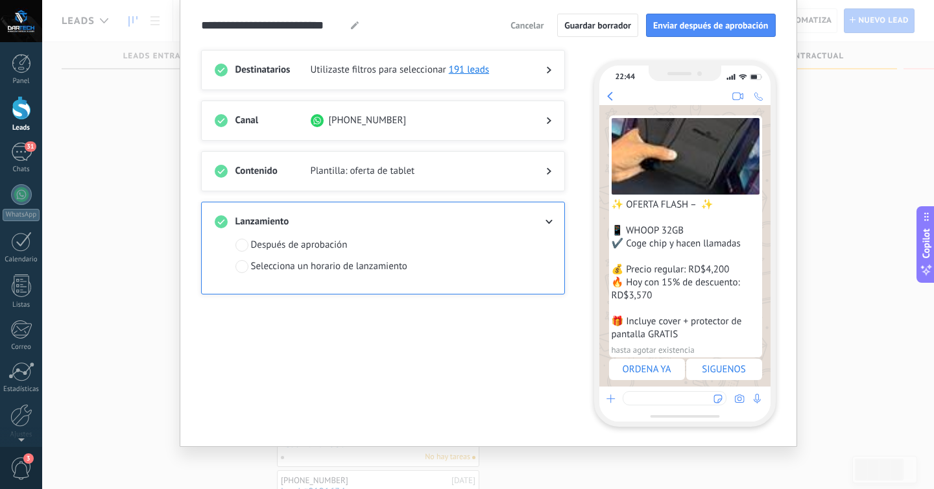
scroll to position [49, 0]
click at [547, 215] on div at bounding box center [538, 221] width 26 height 13
click at [664, 29] on span "Enviar después de aprobación" at bounding box center [710, 25] width 115 height 9
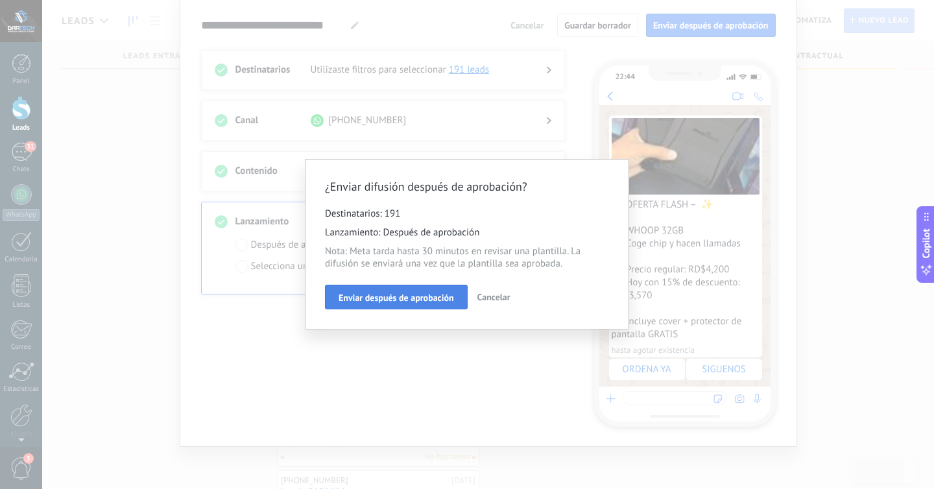
click at [430, 299] on span "Enviar después de aprobación" at bounding box center [395, 297] width 115 height 9
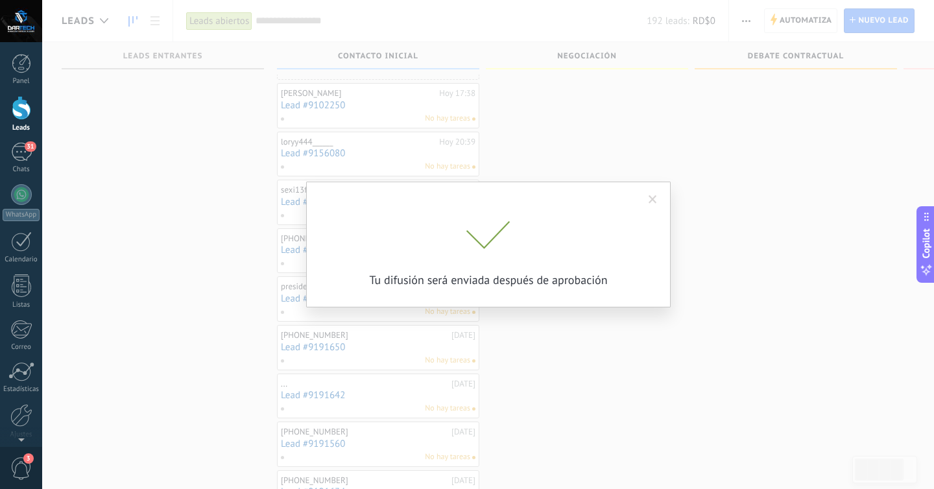
scroll to position [0, 0]
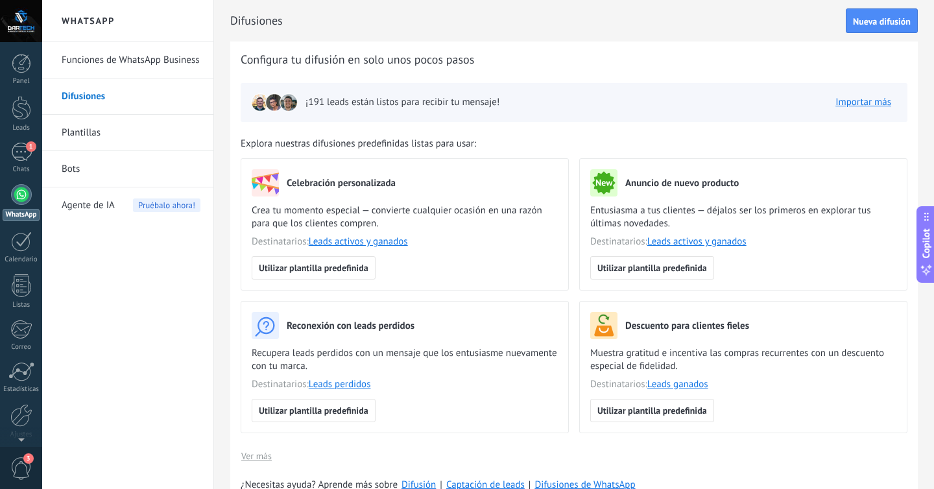
click at [91, 136] on link "Plantillas" at bounding box center [131, 133] width 139 height 36
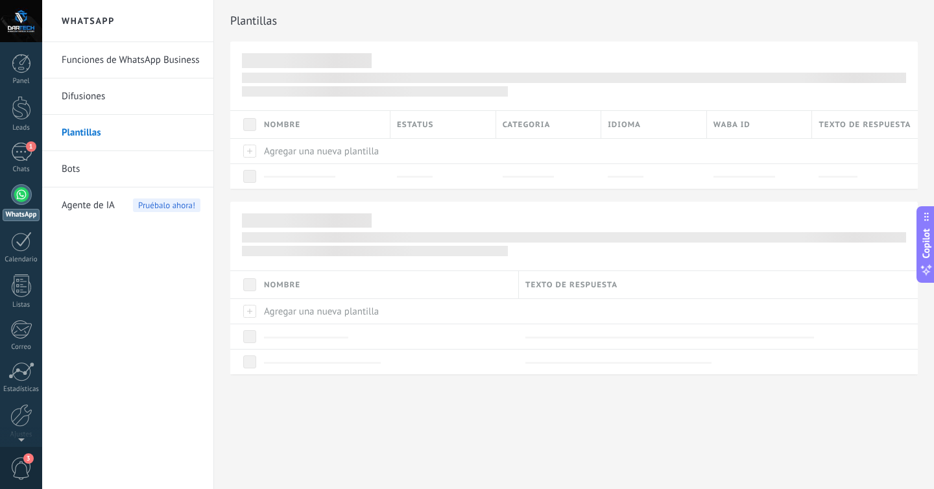
click at [76, 165] on link "Bots" at bounding box center [131, 169] width 139 height 36
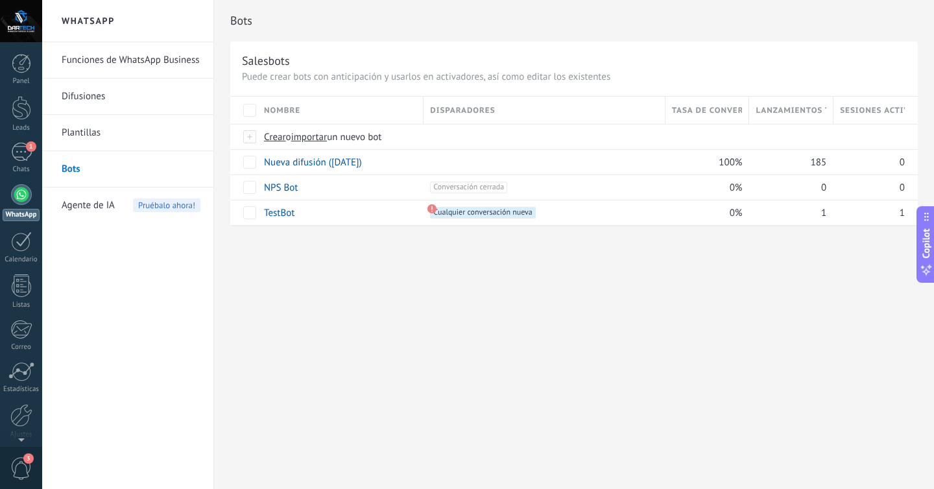
click at [25, 191] on div at bounding box center [21, 194] width 21 height 21
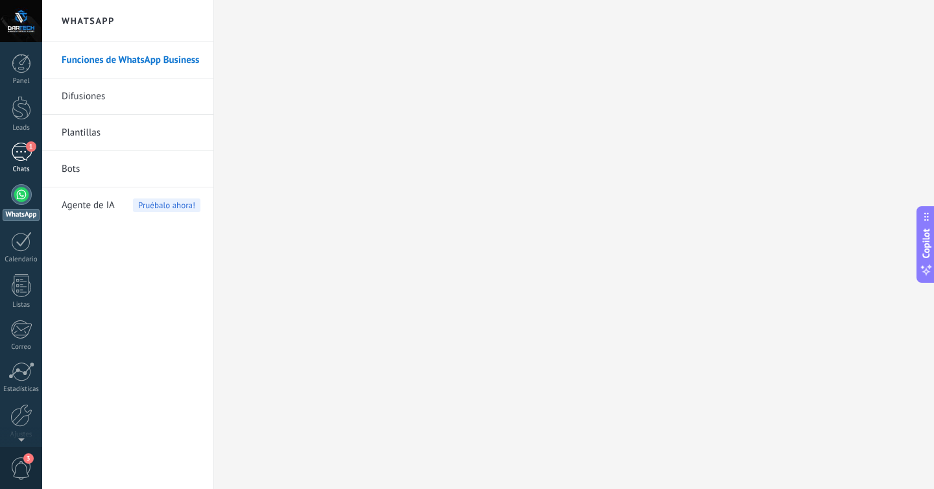
click at [19, 147] on div "1" at bounding box center [21, 152] width 21 height 19
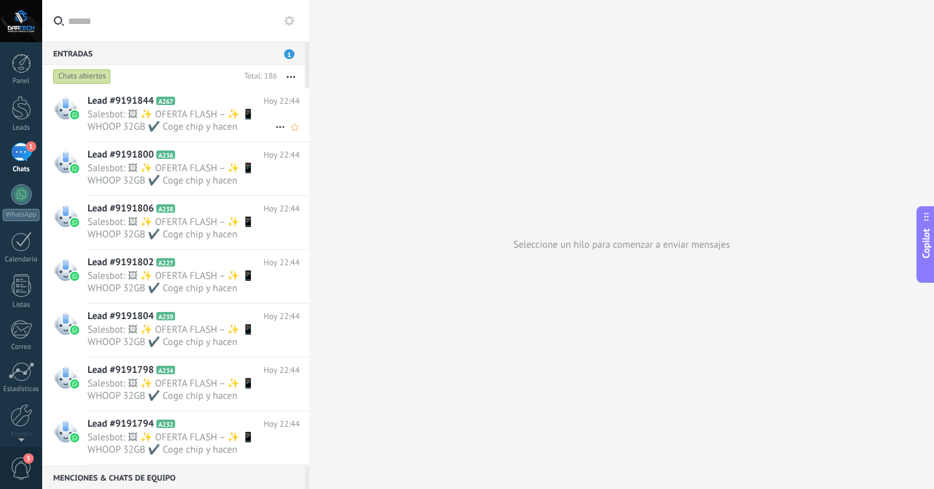
click at [99, 111] on span "Salesbot: 🖼 ✨ OFERTA FLASH – ✨ 📱 WHOOP 32GB ✔️ Coge chip y hacen llamadas 💰 Pre…" at bounding box center [181, 120] width 187 height 25
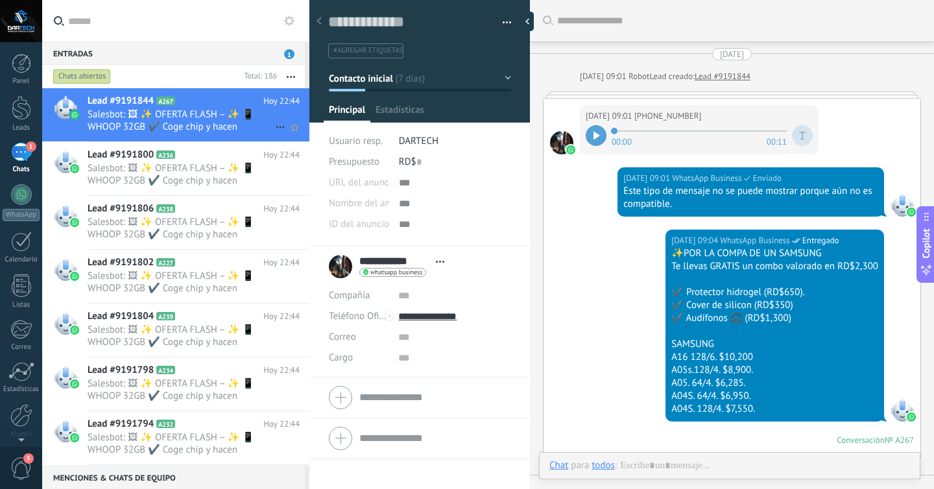
scroll to position [440, 0]
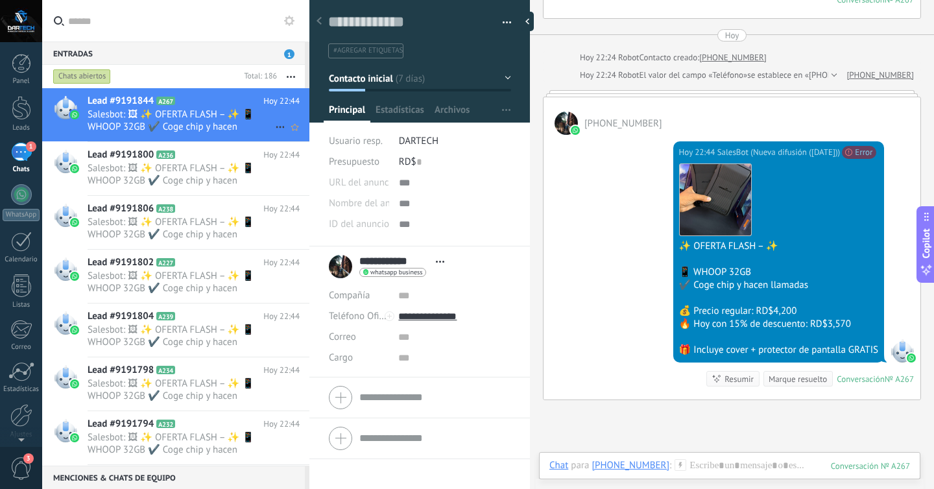
click at [274, 126] on icon at bounding box center [280, 127] width 16 height 16
click at [285, 132] on use at bounding box center [283, 133] width 9 height 9
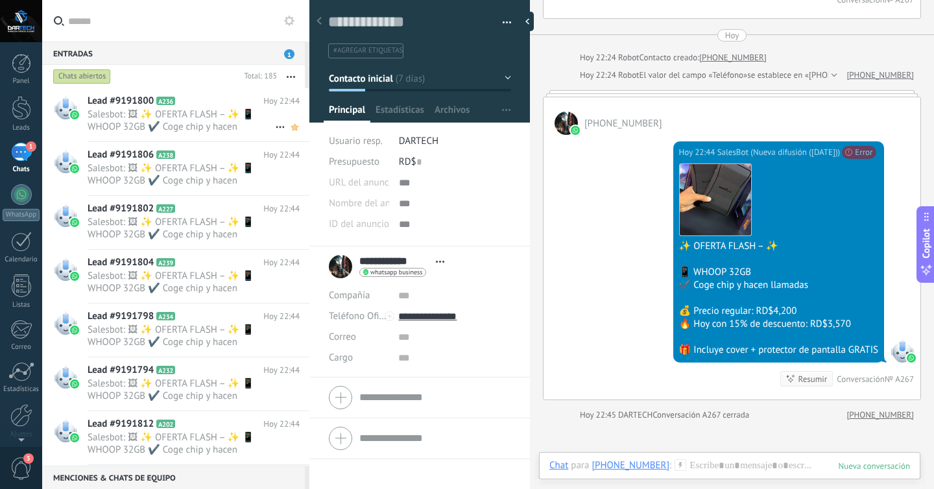
scroll to position [462, 0]
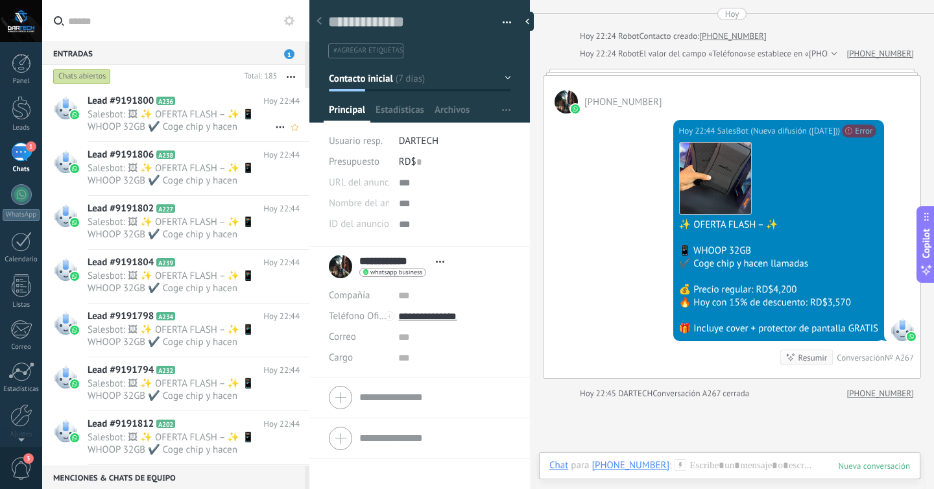
click at [278, 126] on use at bounding box center [280, 127] width 8 height 2
click at [290, 133] on div "Conversación cerrada" at bounding box center [330, 134] width 103 height 26
click at [277, 124] on icon at bounding box center [280, 127] width 16 height 16
click at [287, 132] on icon at bounding box center [283, 133] width 9 height 9
click at [276, 129] on span "Salesbot: 🖼 ✨ OFERTA FLASH – ✨ 📱 WHOOP 32GB ✔️ Coge chip y hacen llamadas 💰 Pre…" at bounding box center [194, 120] width 212 height 25
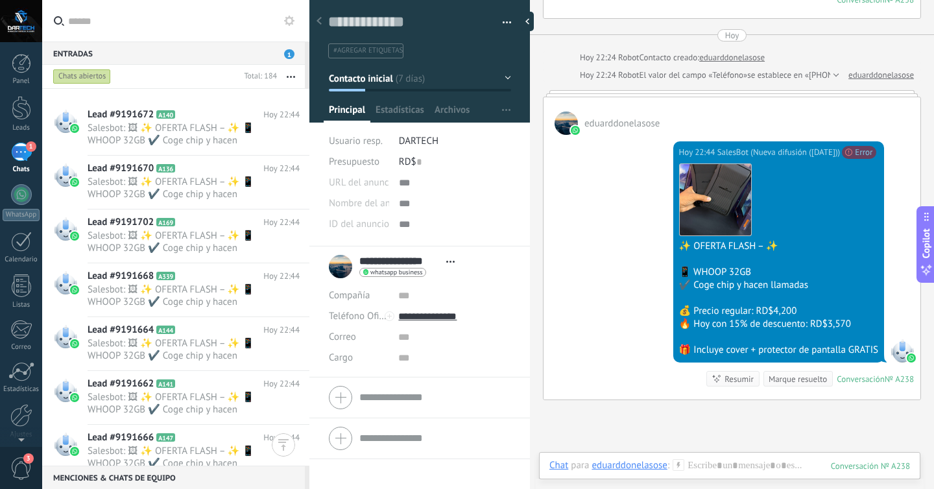
scroll to position [5900, 0]
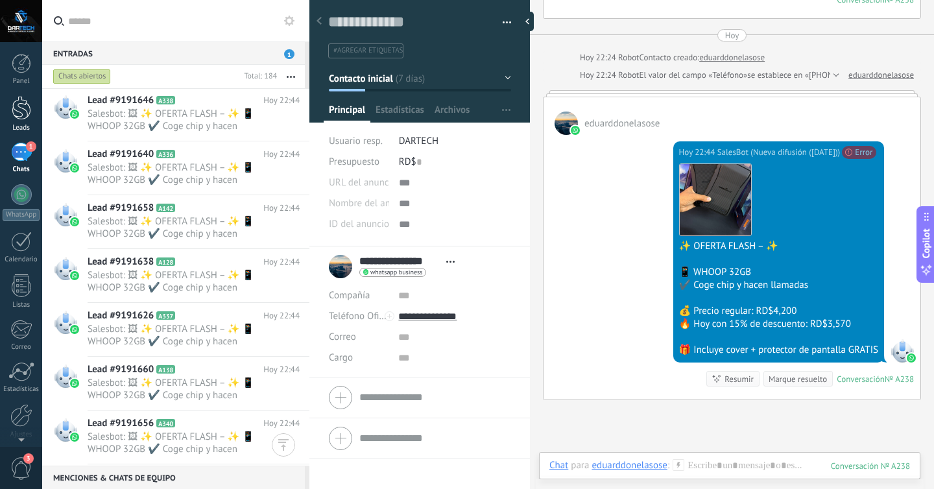
click at [17, 113] on div at bounding box center [21, 108] width 19 height 24
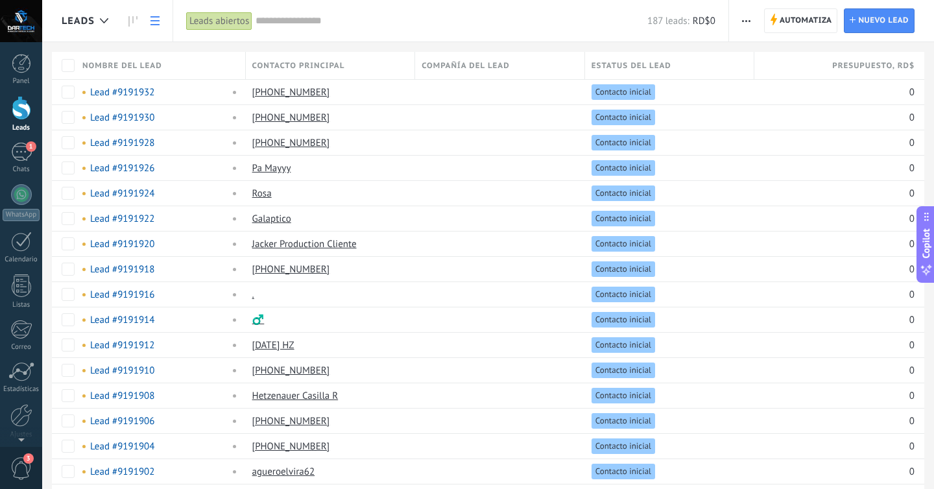
click at [19, 122] on link "Leads" at bounding box center [21, 114] width 42 height 36
click at [95, 17] on div at bounding box center [103, 20] width 21 height 25
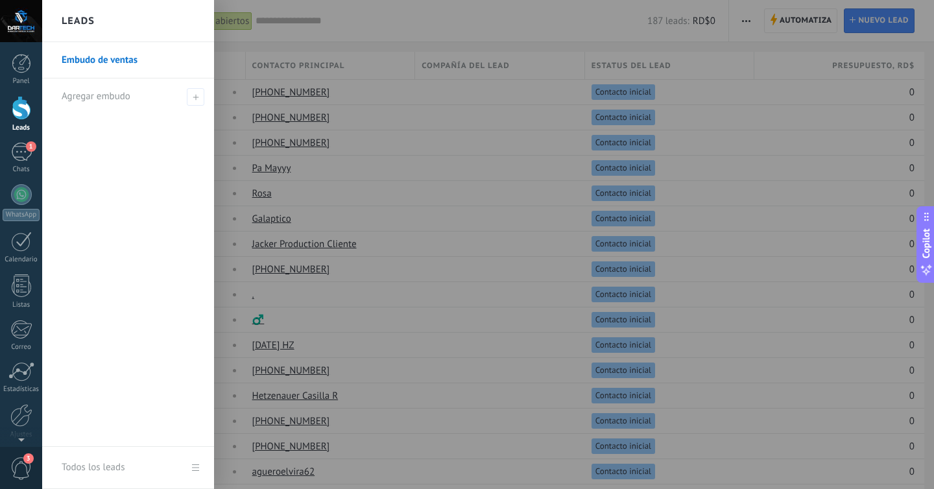
click at [95, 54] on link "Embudo de ventas" at bounding box center [131, 60] width 139 height 36
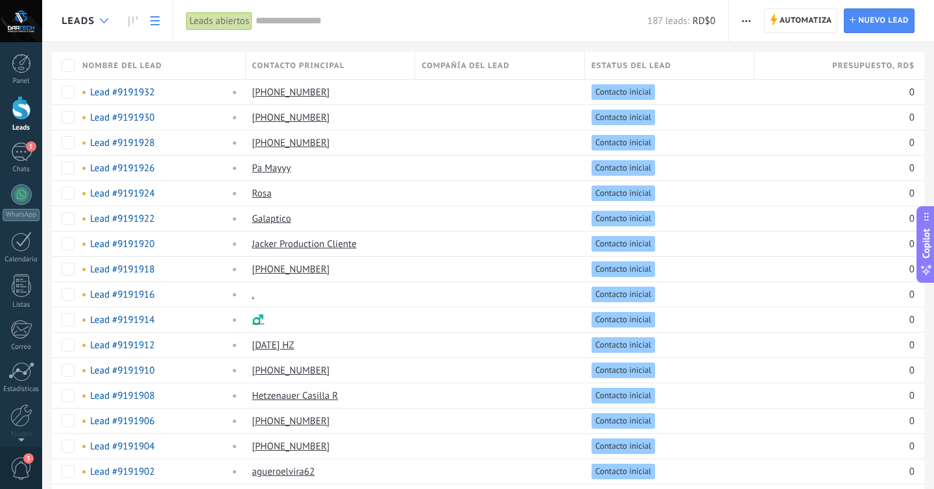
click at [97, 27] on div at bounding box center [103, 20] width 21 height 25
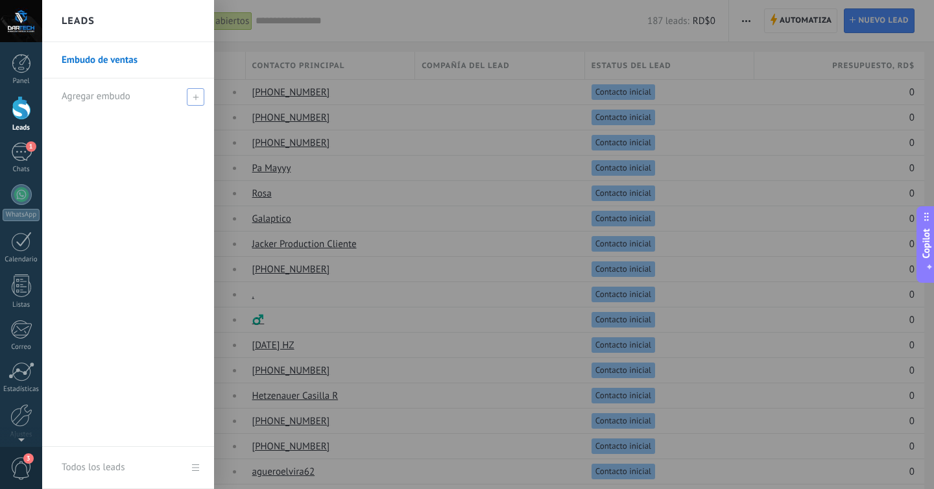
click at [91, 103] on div "Agregar embudo" at bounding box center [131, 96] width 139 height 36
click at [95, 51] on link "Embudo de ventas" at bounding box center [131, 60] width 139 height 36
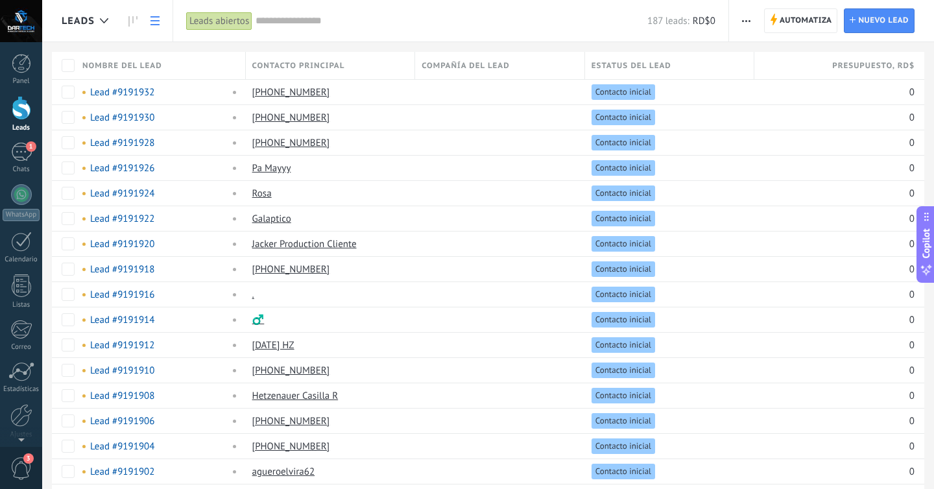
click at [750, 14] on span "button" at bounding box center [746, 20] width 8 height 25
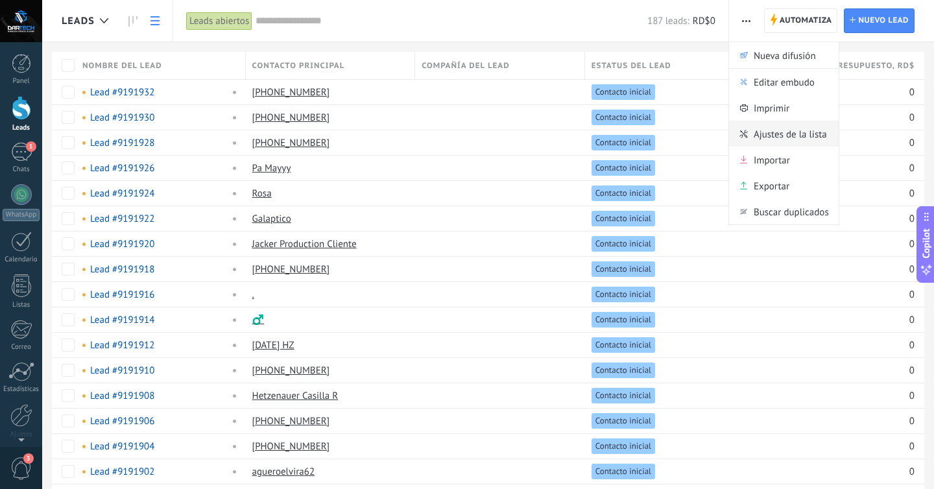
click at [797, 130] on span "Ajustes de la lista" at bounding box center [789, 134] width 73 height 26
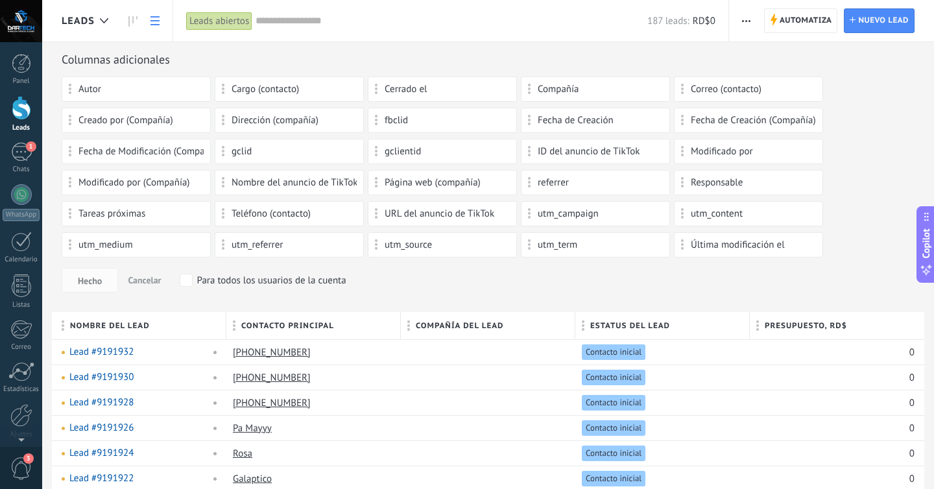
click at [736, 23] on div "Automatiza Nueva difusión Editar embudo [PERSON_NAME] de la lista Importar Expo…" at bounding box center [746, 20] width 22 height 25
click at [749, 22] on span "button" at bounding box center [746, 20] width 8 height 25
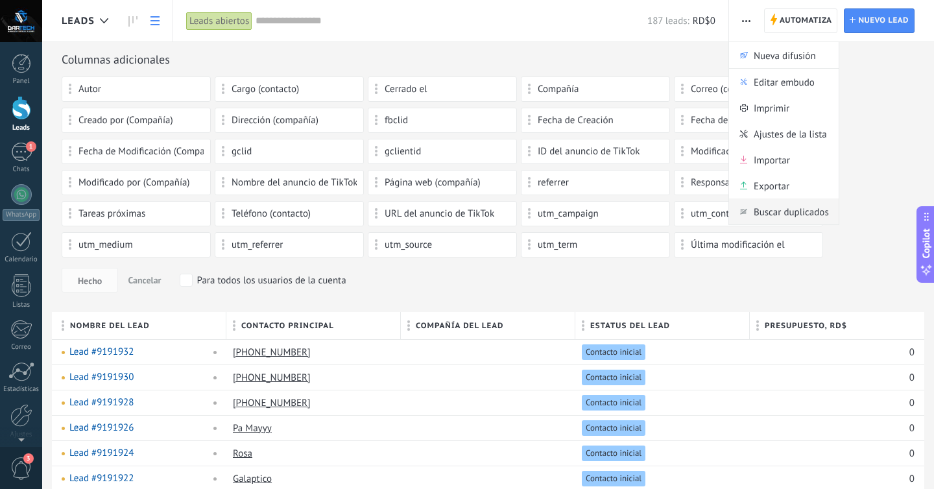
click at [749, 215] on div "Buscar duplicados" at bounding box center [784, 211] width 110 height 26
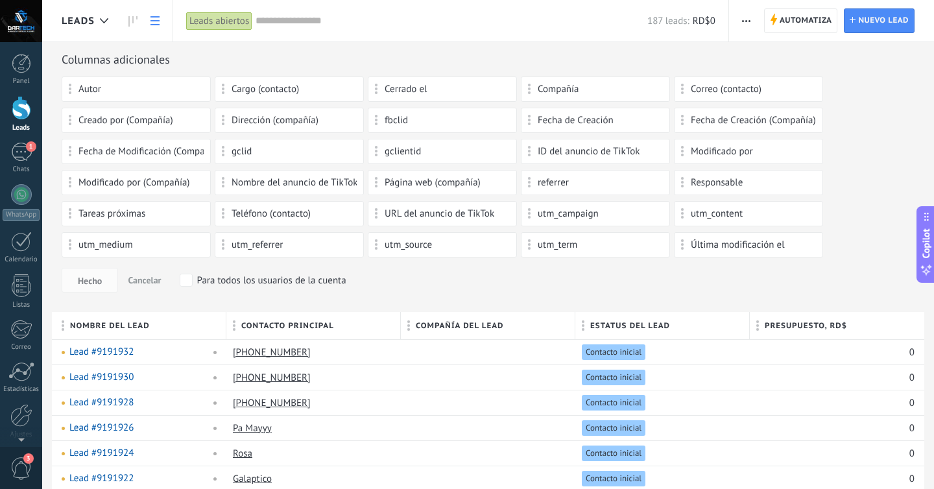
click at [162, 22] on link at bounding box center [155, 20] width 22 height 25
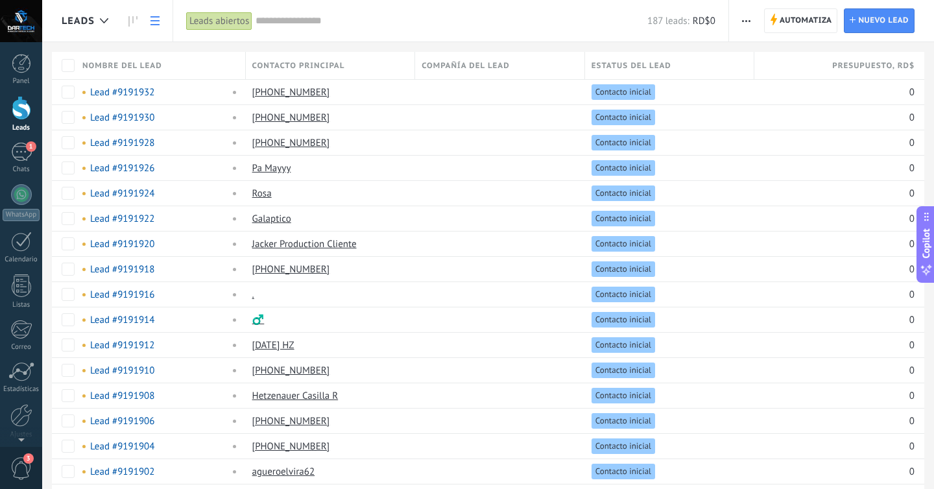
click at [162, 22] on link at bounding box center [155, 20] width 22 height 25
click at [155, 20] on use at bounding box center [154, 20] width 9 height 9
click at [106, 20] on use at bounding box center [104, 20] width 8 height 5
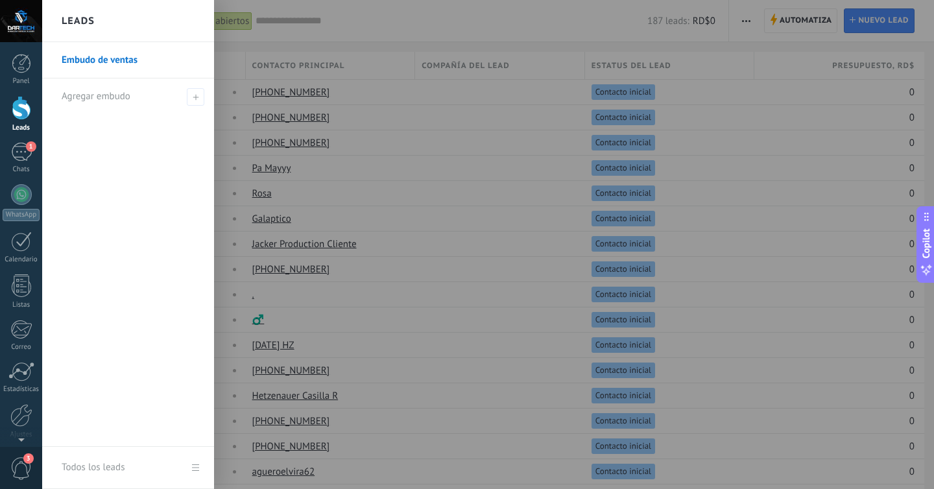
click at [106, 20] on div "Leads" at bounding box center [128, 21] width 172 height 42
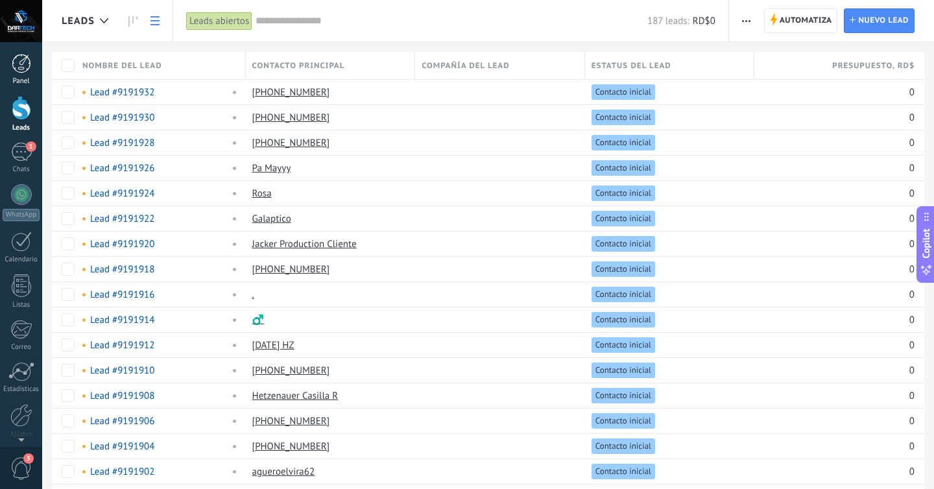
click at [18, 75] on link "Panel" at bounding box center [21, 70] width 42 height 32
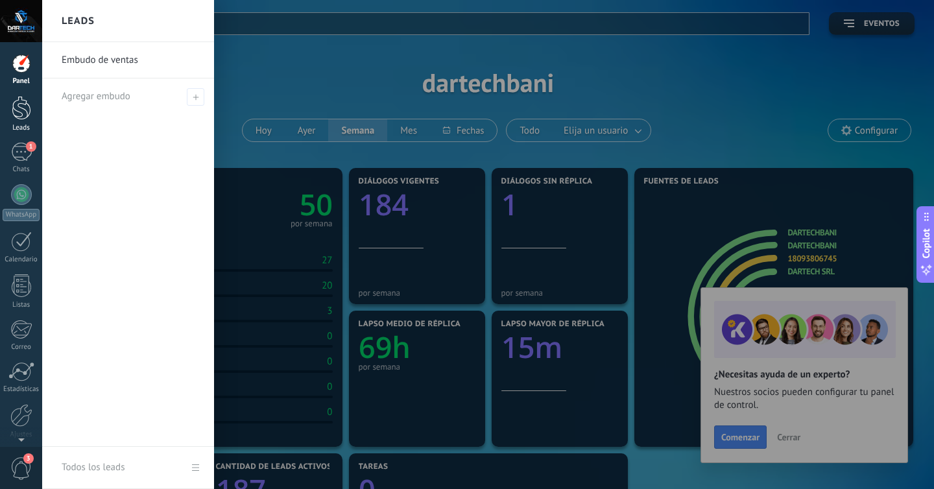
click at [18, 112] on div at bounding box center [21, 108] width 19 height 24
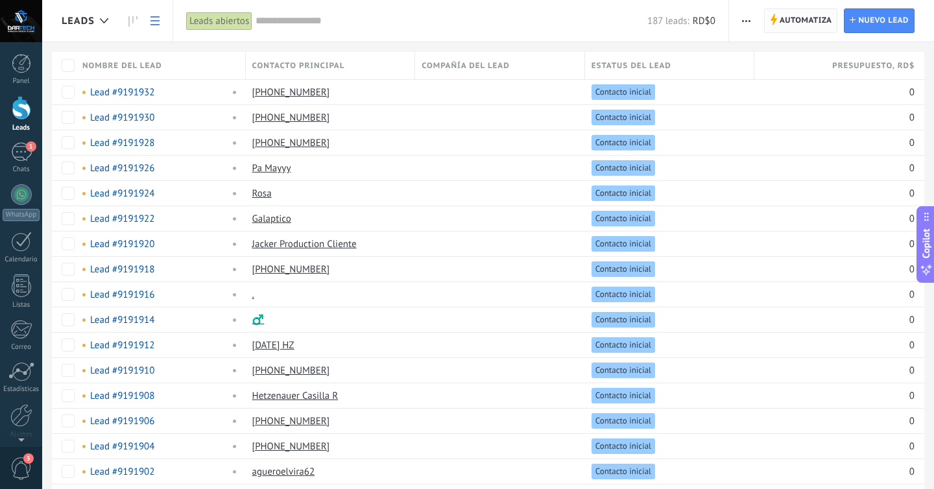
click at [832, 19] on span "Automatiza Automatiza" at bounding box center [801, 20] width 74 height 25
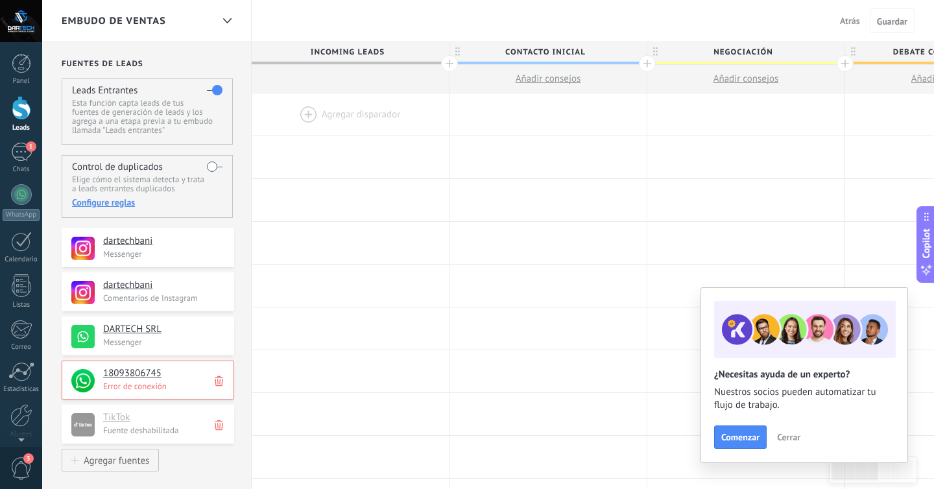
click at [796, 442] on span "Cerrar" at bounding box center [788, 436] width 23 height 9
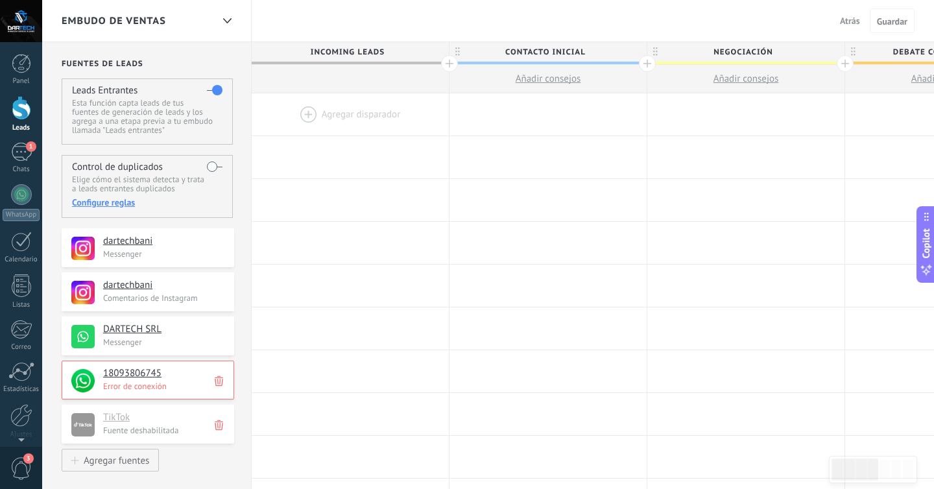
click at [214, 169] on label at bounding box center [215, 166] width 16 height 21
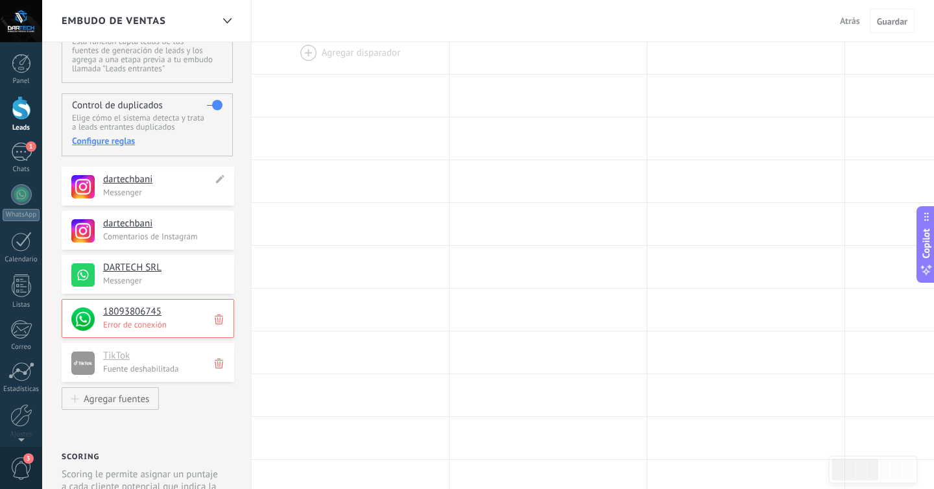
scroll to position [65, 0]
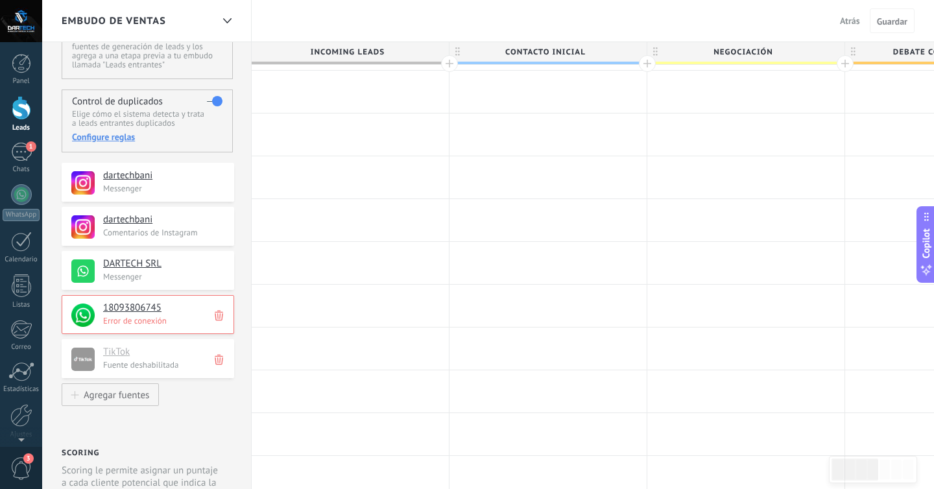
click at [220, 318] on icon at bounding box center [219, 315] width 8 height 12
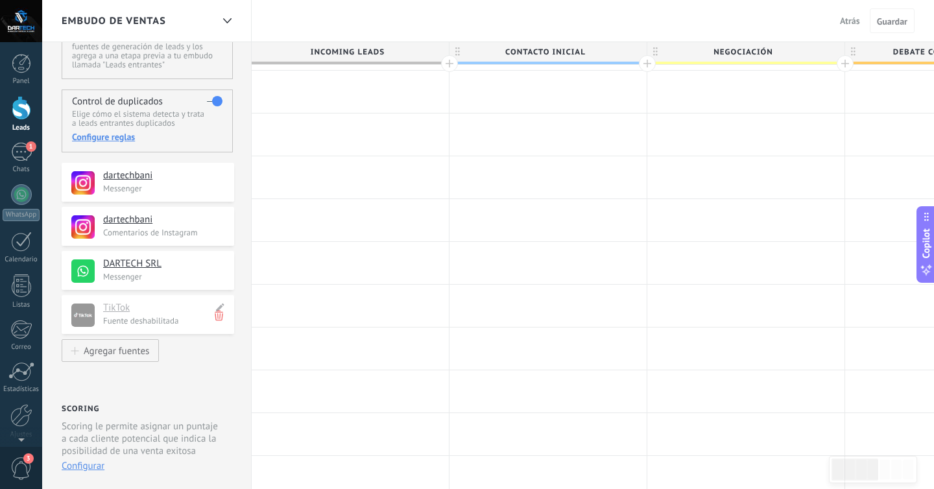
click at [220, 321] on icon at bounding box center [219, 315] width 8 height 12
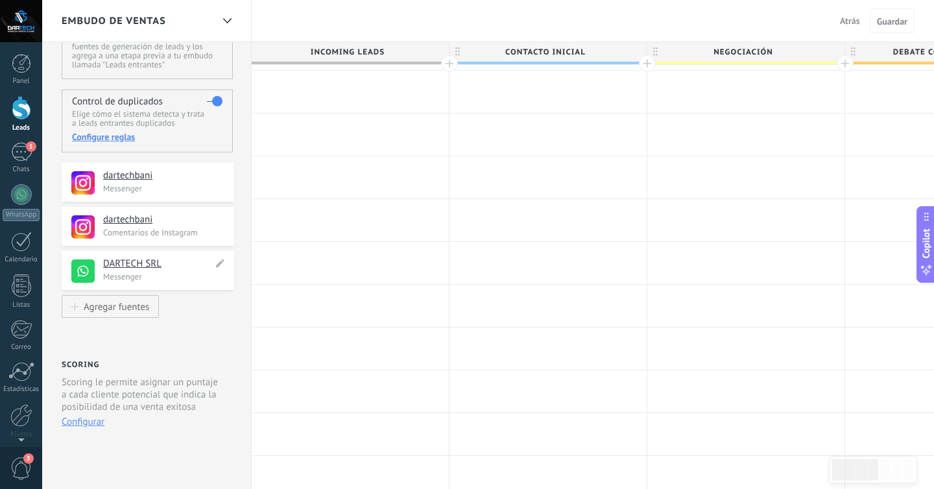
click at [151, 270] on h4 "DARTECH SRL" at bounding box center [158, 263] width 110 height 13
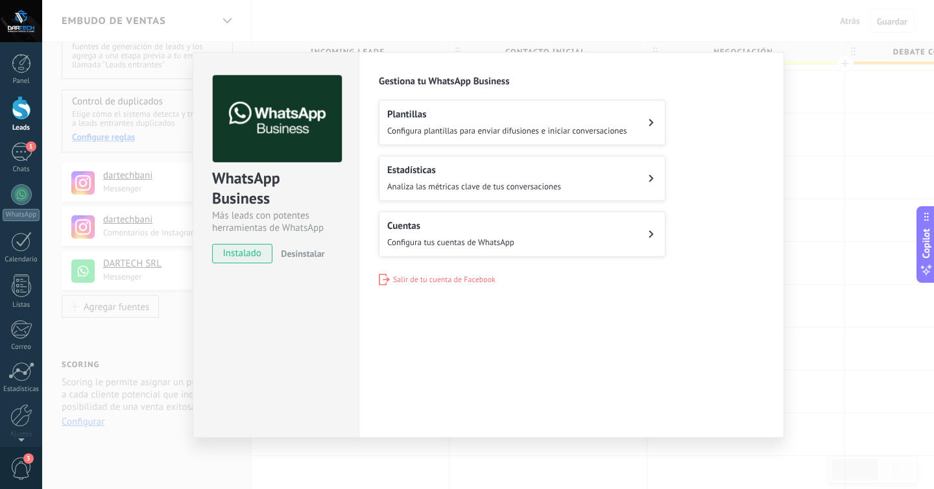
click at [127, 227] on div "WhatsApp Business Más leads con potentes herramientas de WhatsApp instalado Des…" at bounding box center [487, 244] width 891 height 489
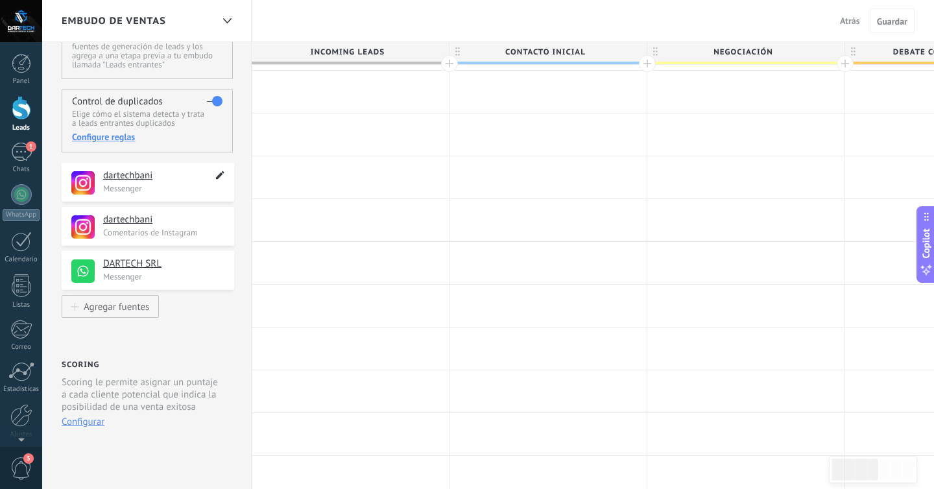
click at [221, 180] on icon at bounding box center [220, 175] width 15 height 16
type textarea "**********"
click at [229, 29] on div at bounding box center [227, 20] width 22 height 25
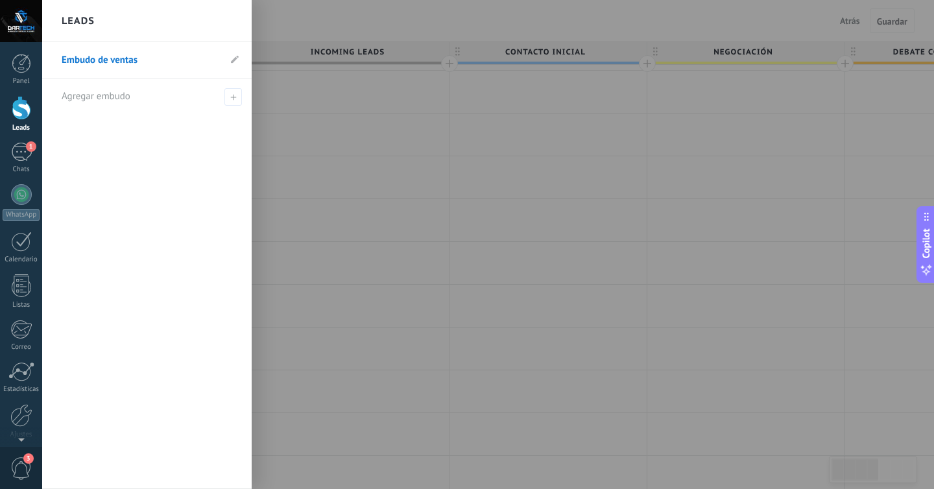
click at [349, 138] on div at bounding box center [509, 244] width 934 height 489
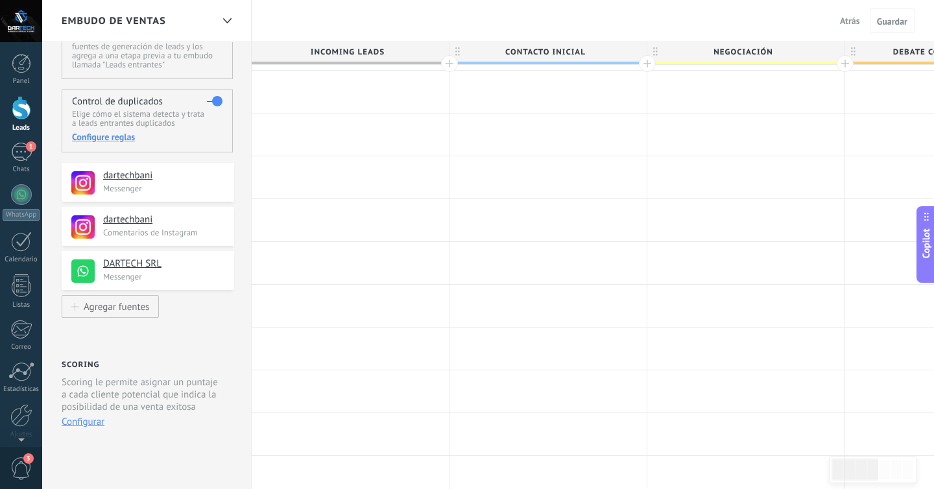
click at [366, 54] on span "Incoming leads" at bounding box center [347, 52] width 191 height 20
click at [512, 47] on span "Contacto inicial" at bounding box center [544, 52] width 191 height 20
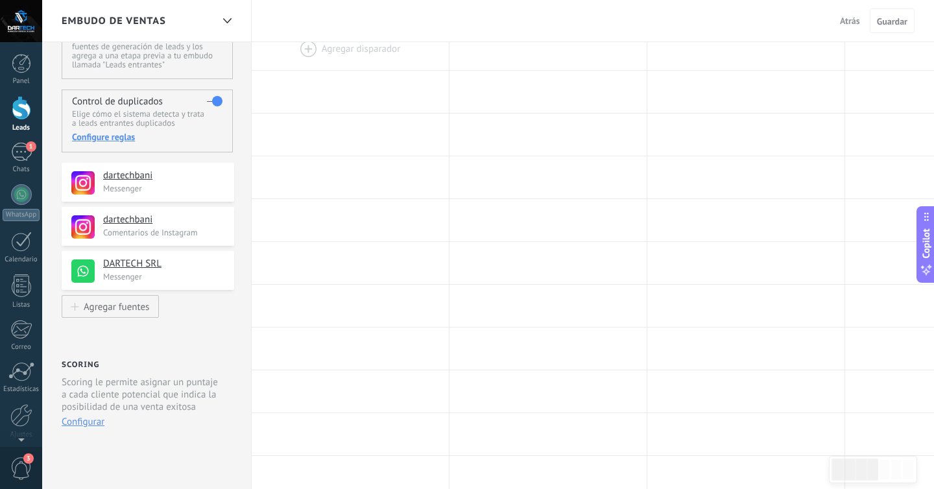
scroll to position [0, 0]
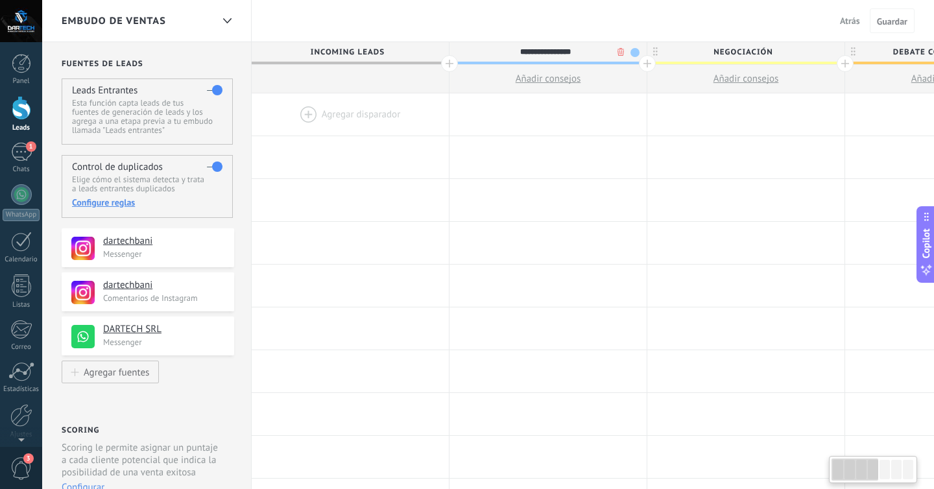
click at [410, 54] on span "Incoming leads" at bounding box center [347, 52] width 191 height 20
click at [403, 42] on span "Incoming leads" at bounding box center [346, 52] width 191 height 20
click at [558, 45] on span "Contacto inicial" at bounding box center [544, 52] width 191 height 20
click at [705, 60] on span "Negociación" at bounding box center [741, 52] width 191 height 20
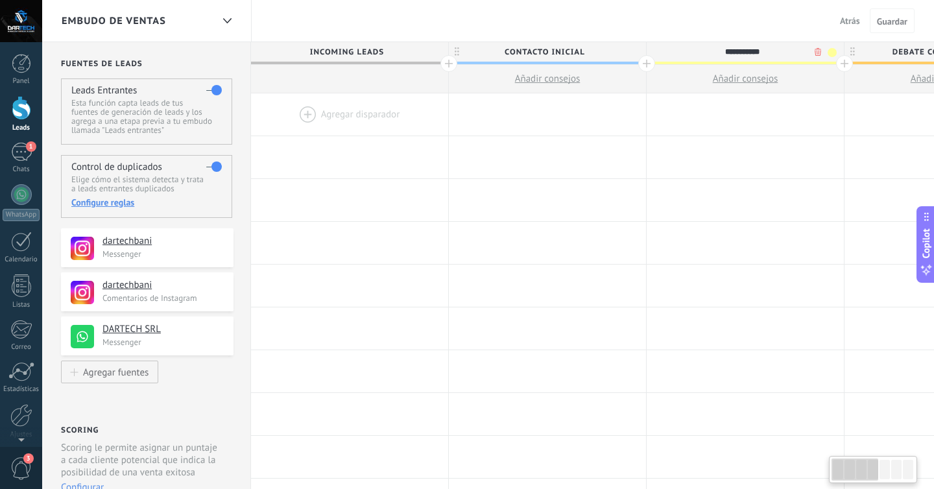
click at [706, 56] on input "**********" at bounding box center [742, 51] width 172 height 19
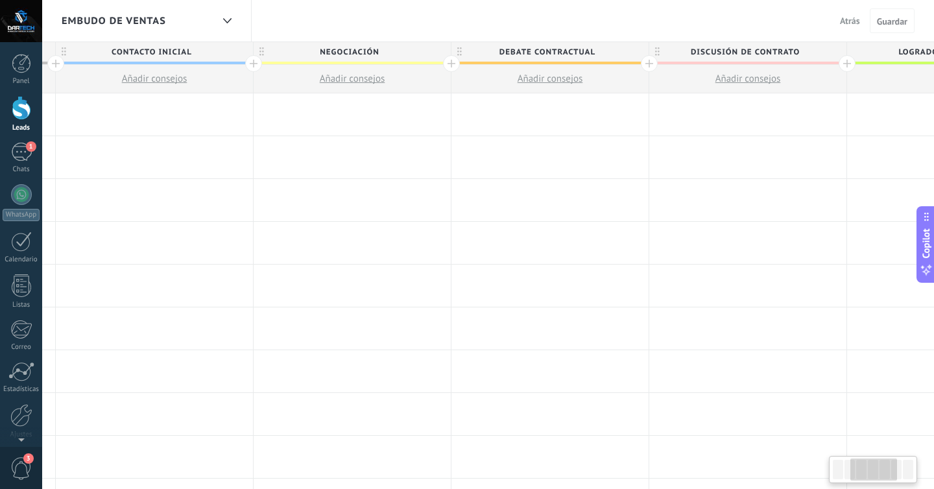
scroll to position [0, 398]
drag, startPoint x: 902, startPoint y: 55, endPoint x: 812, endPoint y: 56, distance: 89.5
click at [812, 56] on span "Discusión de contrato" at bounding box center [739, 52] width 191 height 20
click at [812, 56] on body ".abccls-1,.abccls-2{fill-rule:evenodd}.abccls-2{fill:#fff} .abfcls-1{fill:none}…" at bounding box center [467, 244] width 934 height 489
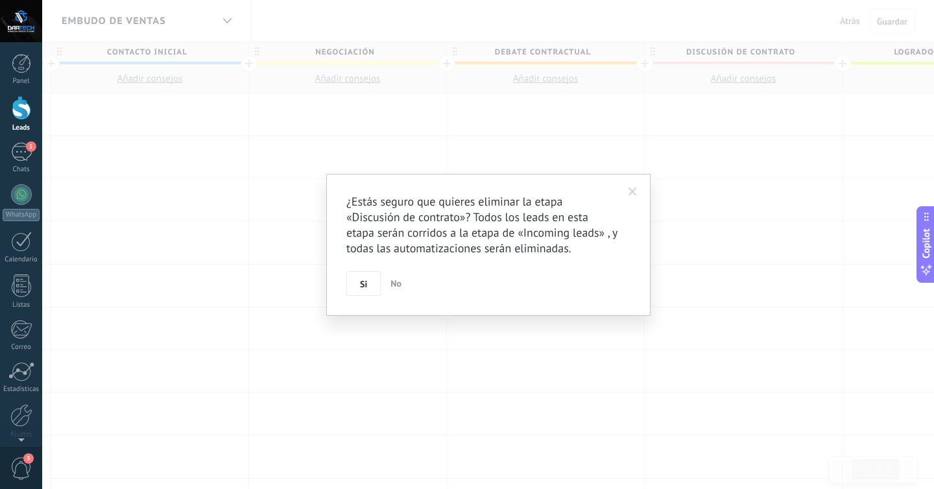
click at [627, 198] on span at bounding box center [632, 192] width 21 height 22
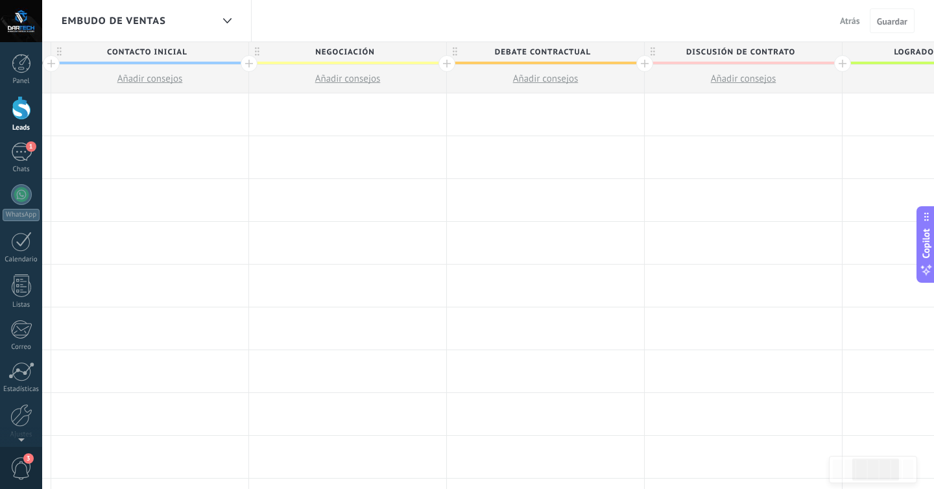
click at [792, 49] on span "Discusión de contrato" at bounding box center [739, 52] width 191 height 20
type input "*"
type input "**********"
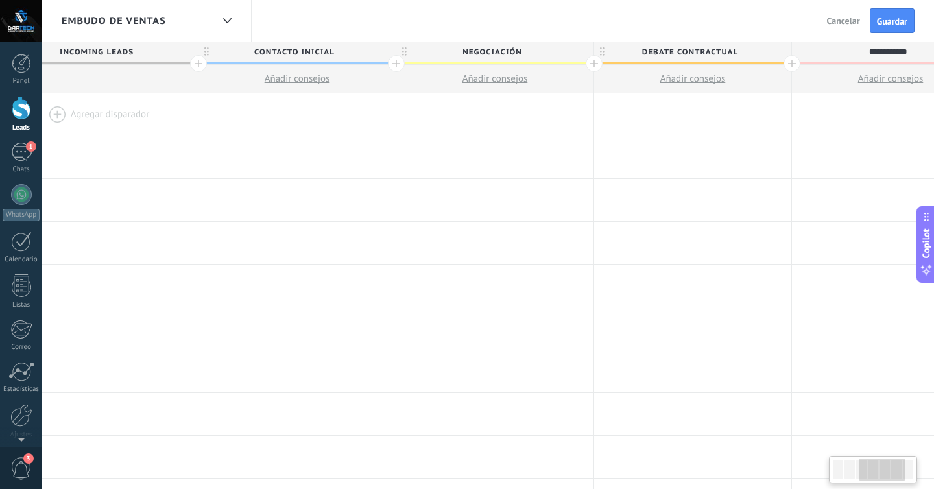
scroll to position [0, 0]
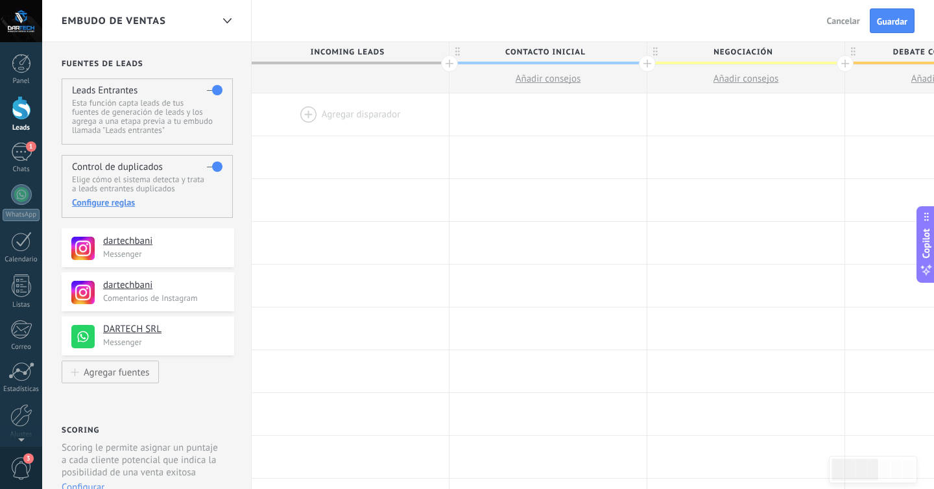
click at [887, 36] on div "Atrás Cancelar Guardar" at bounding box center [871, 20] width 123 height 41
click at [889, 18] on span "Guardar" at bounding box center [892, 21] width 30 height 9
click at [226, 14] on div at bounding box center [227, 20] width 22 height 25
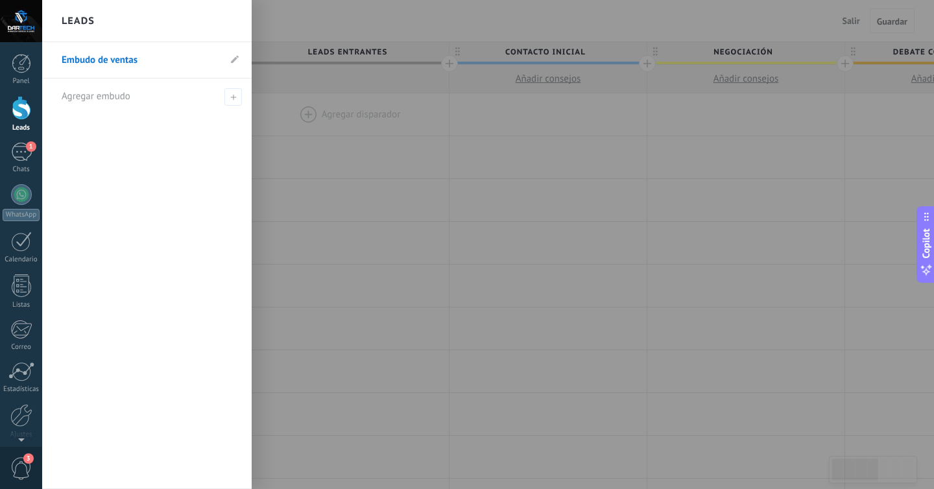
click at [143, 58] on link "Embudo de ventas" at bounding box center [141, 60] width 158 height 36
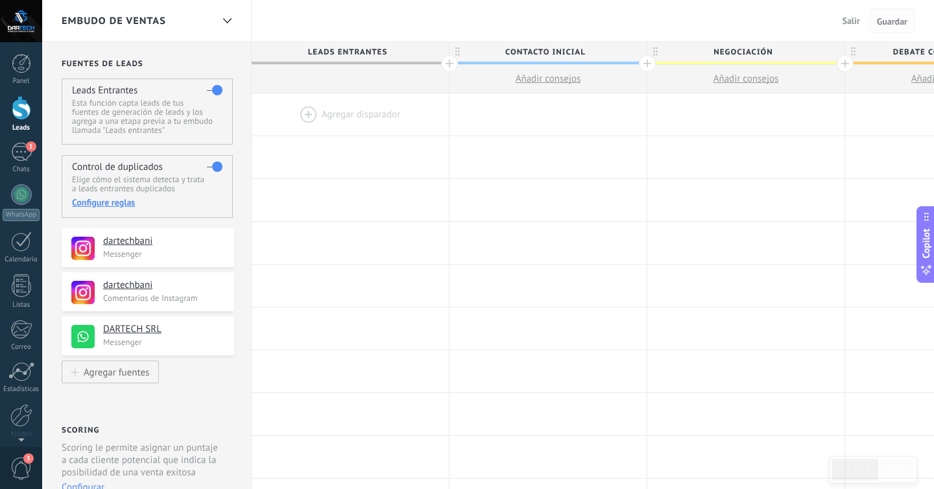
click at [877, 22] on span "Guardar" at bounding box center [892, 21] width 30 height 9
click at [855, 18] on span "Salir" at bounding box center [851, 21] width 18 height 12
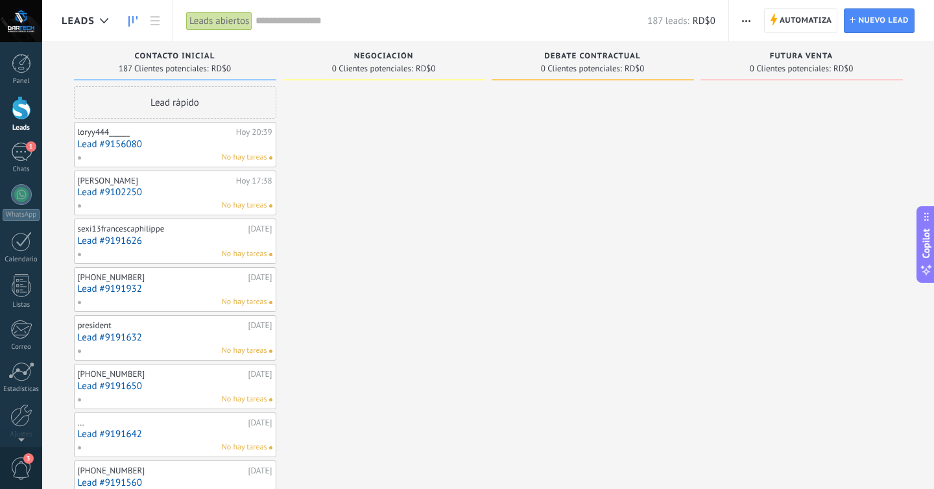
click at [117, 200] on div "No hay tareas" at bounding box center [172, 206] width 190 height 12
click at [138, 155] on div "No hay tareas" at bounding box center [172, 158] width 190 height 12
click at [27, 149] on span "1" at bounding box center [31, 146] width 10 height 10
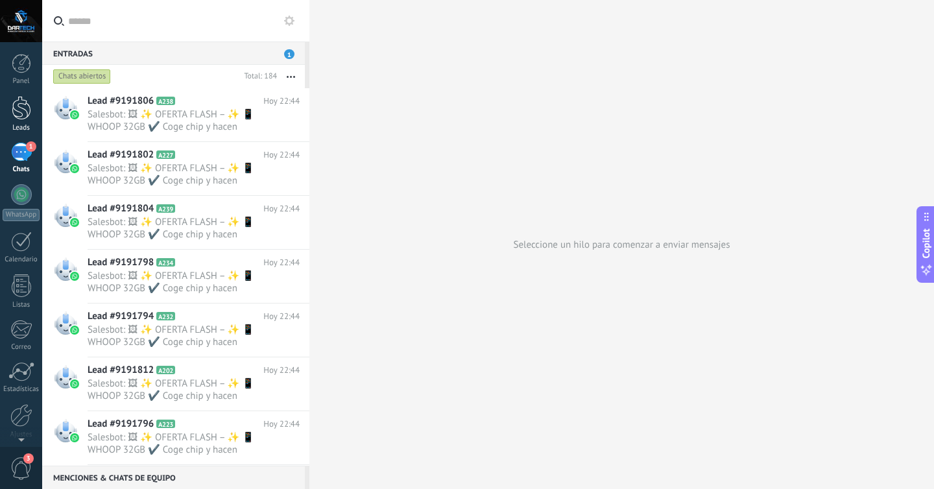
click at [27, 124] on div "Leads" at bounding box center [22, 128] width 38 height 8
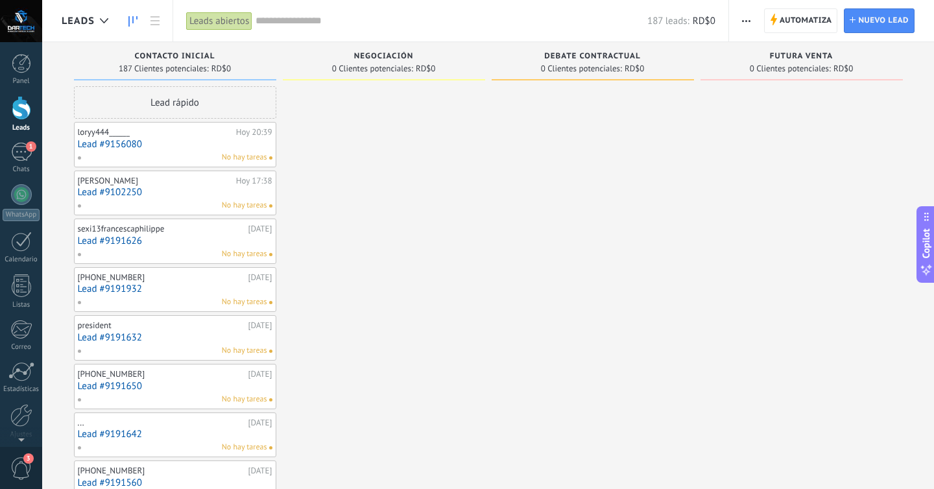
click at [151, 137] on div "loryy444______" at bounding box center [155, 132] width 155 height 10
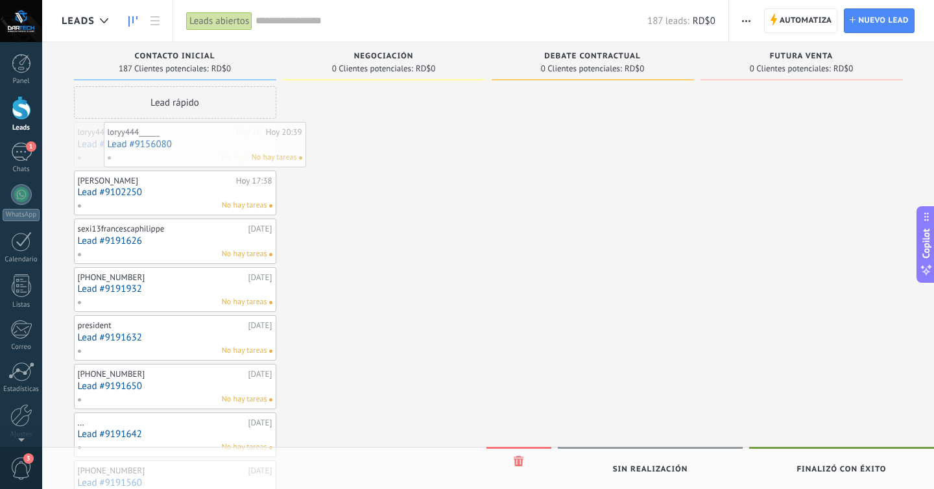
drag, startPoint x: 204, startPoint y: 128, endPoint x: 233, endPoint y: 126, distance: 29.9
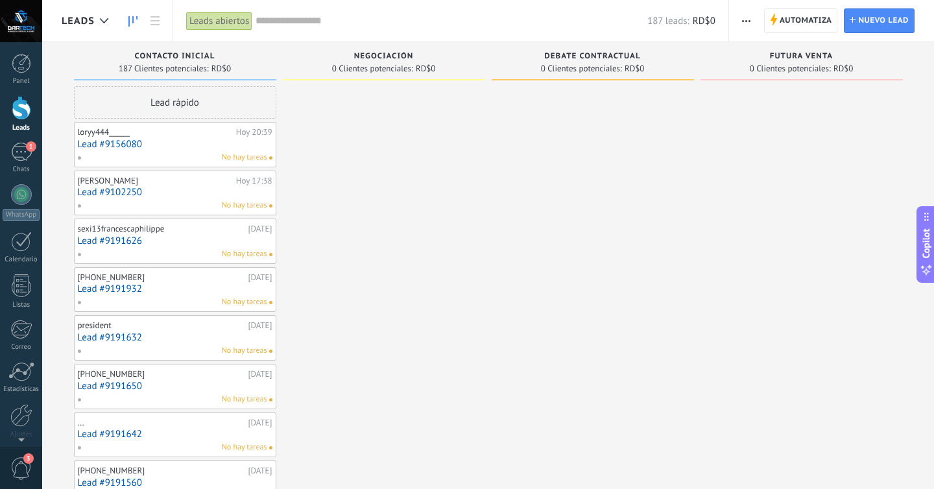
click at [744, 17] on span "button" at bounding box center [746, 20] width 8 height 25
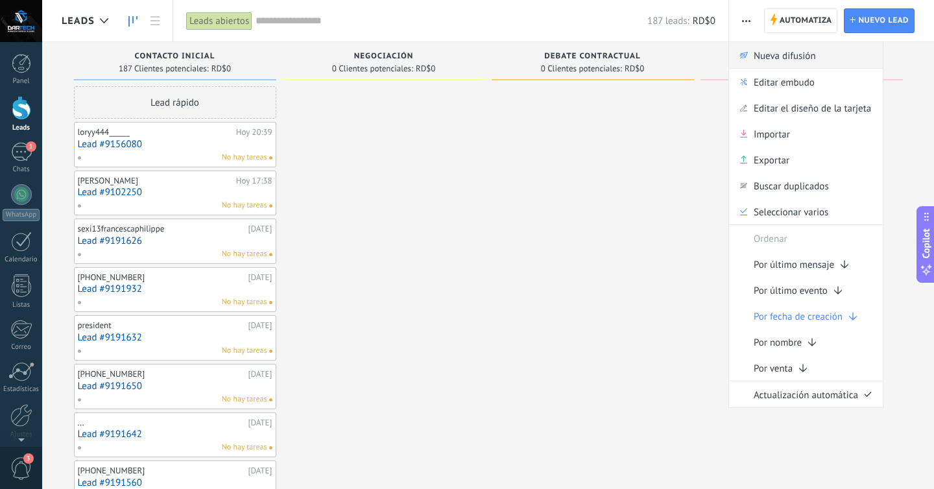
click at [816, 67] on div "Nueva difusión" at bounding box center [806, 55] width 154 height 26
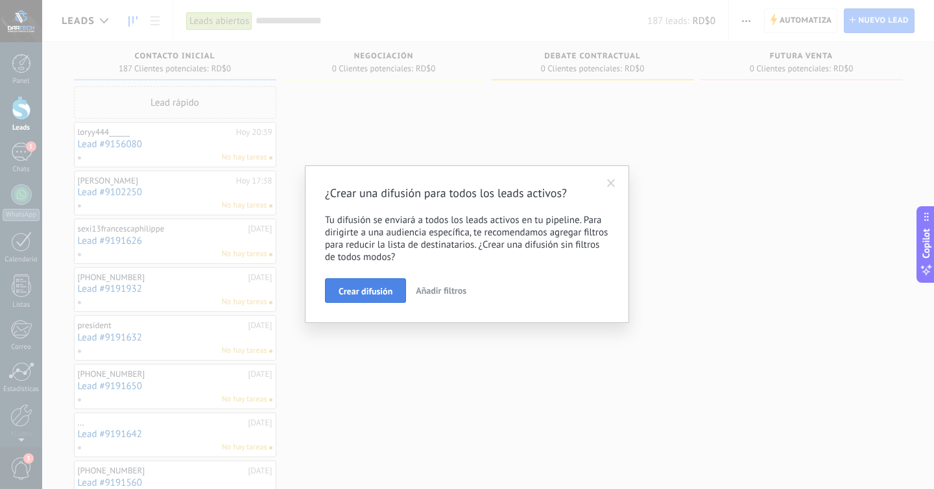
click at [382, 295] on span "Crear difusión" at bounding box center [365, 291] width 54 height 9
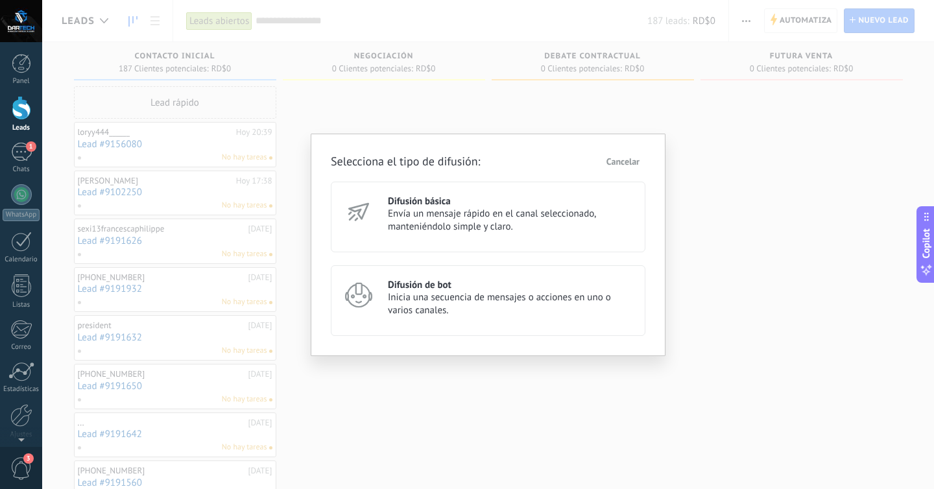
click at [414, 219] on span "Envía un mensaje rápido en el canal seleccionado, manteniéndolo simple y claro." at bounding box center [511, 220] width 246 height 26
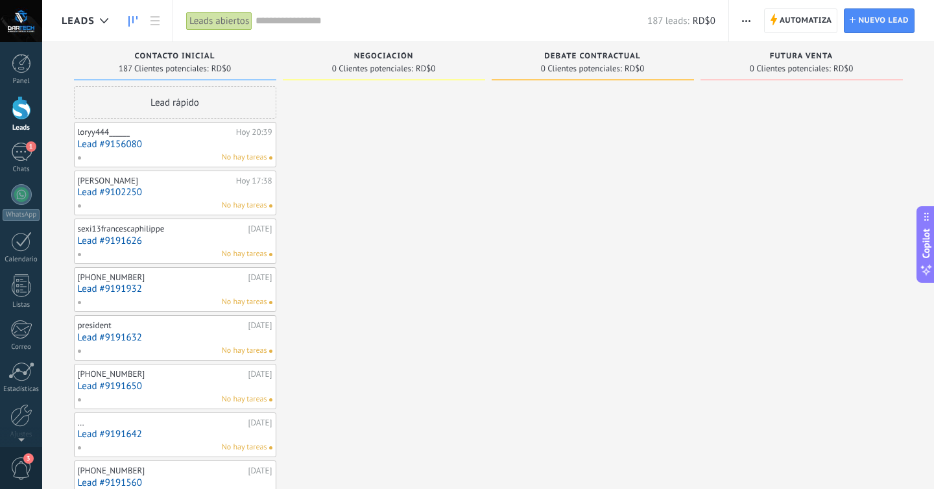
click at [758, 25] on div "Automatiza Nueva difusión Editar embudo Editar el diseño de la tarjeta Importar…" at bounding box center [831, 20] width 205 height 41
click at [748, 21] on icon "button" at bounding box center [746, 21] width 8 height 2
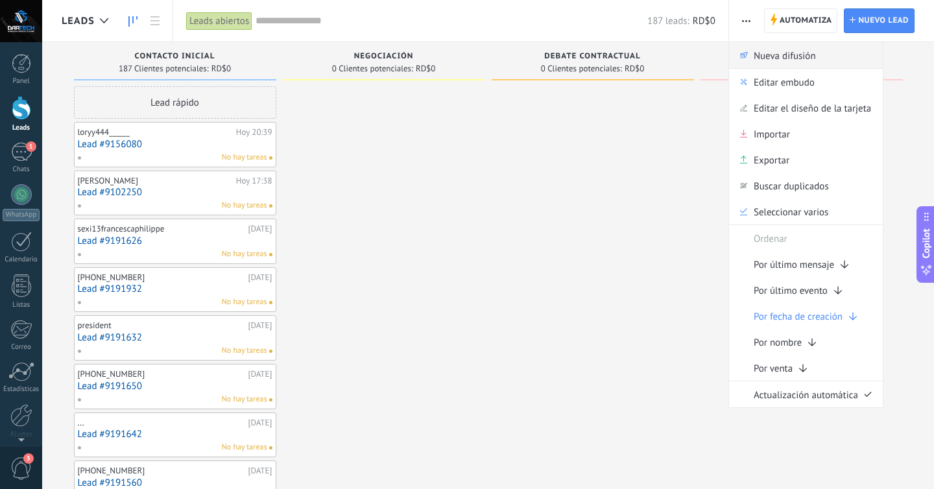
click at [772, 56] on span "Nueva difusión" at bounding box center [784, 55] width 62 height 26
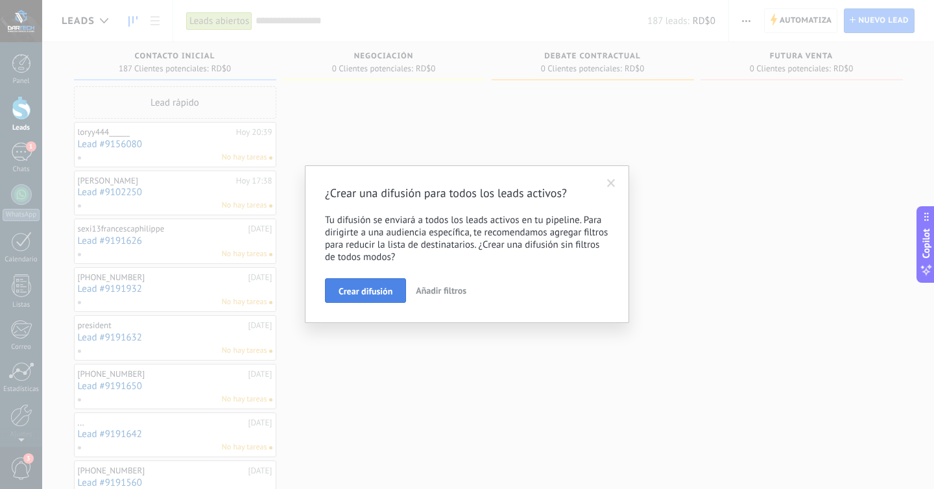
click at [380, 287] on span "Crear difusión" at bounding box center [365, 291] width 54 height 9
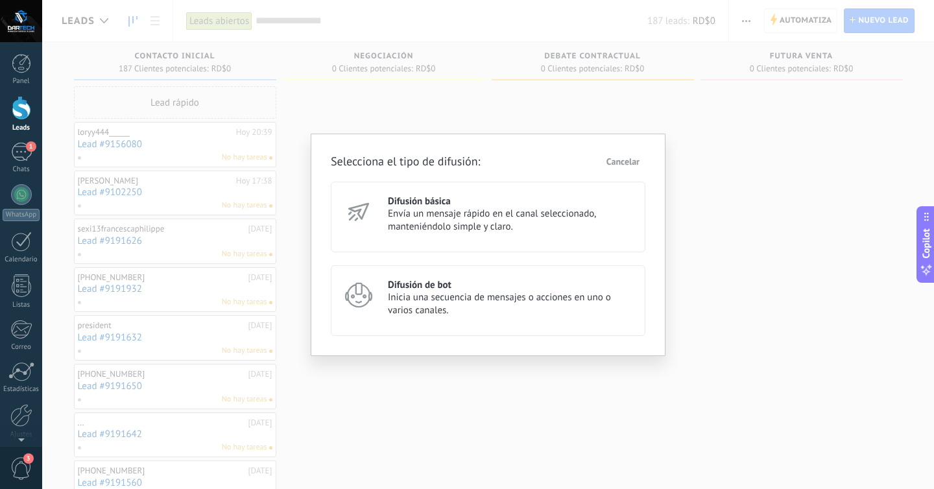
click at [395, 228] on span "Envía un mensaje rápido en el canal seleccionado, manteniéndolo simple y claro." at bounding box center [511, 220] width 246 height 26
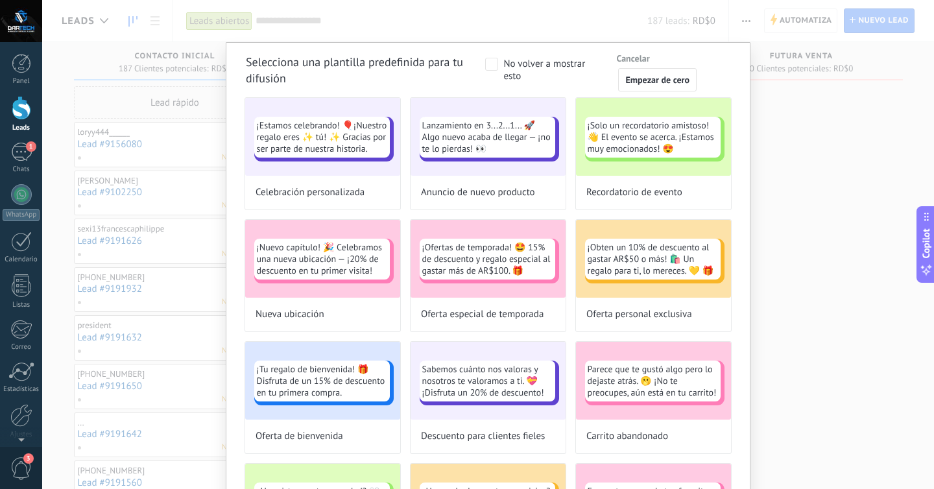
click at [395, 228] on div "¡Nuevo capítulo! 🎉 Celebramos una nueva ubicación — ¡20% de descuento en tu pri…" at bounding box center [322, 259] width 155 height 78
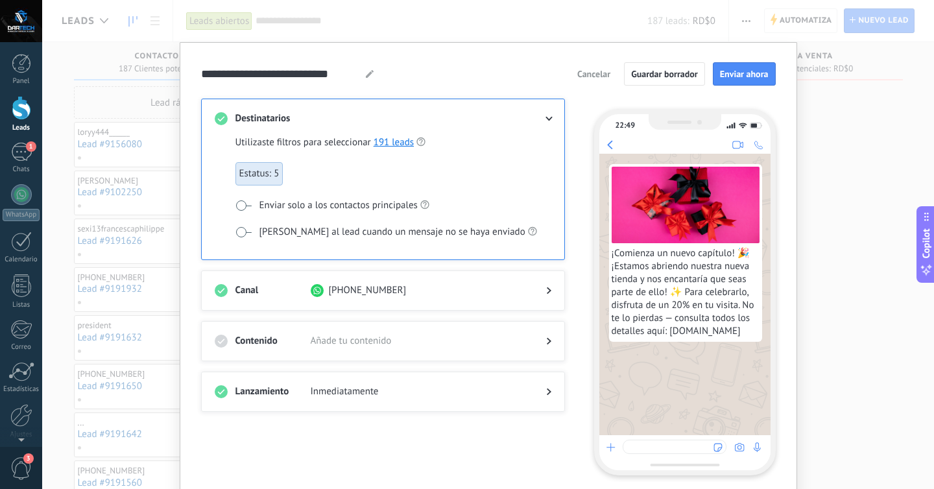
click at [336, 286] on span "[PHONE_NUMBER]" at bounding box center [368, 290] width 78 height 13
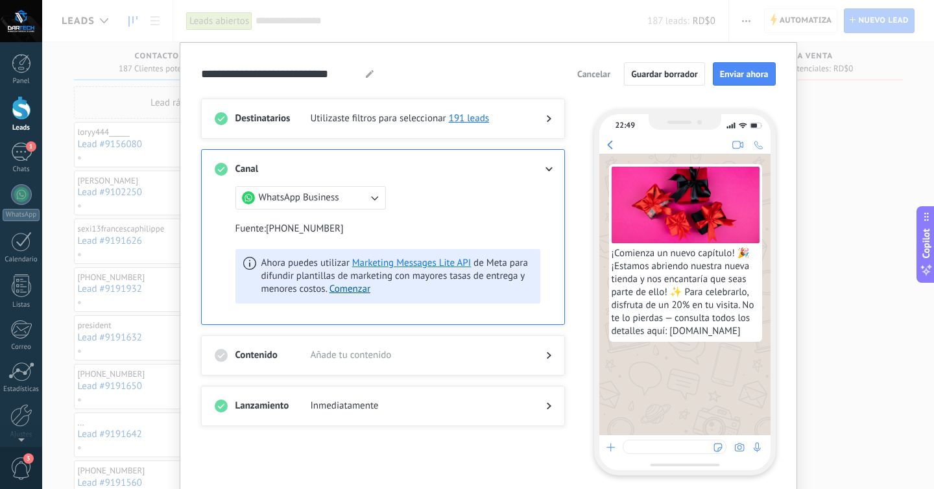
click at [283, 191] on button "WhatsApp Business" at bounding box center [310, 197] width 150 height 23
click at [277, 205] on li "Instagram" at bounding box center [307, 198] width 158 height 22
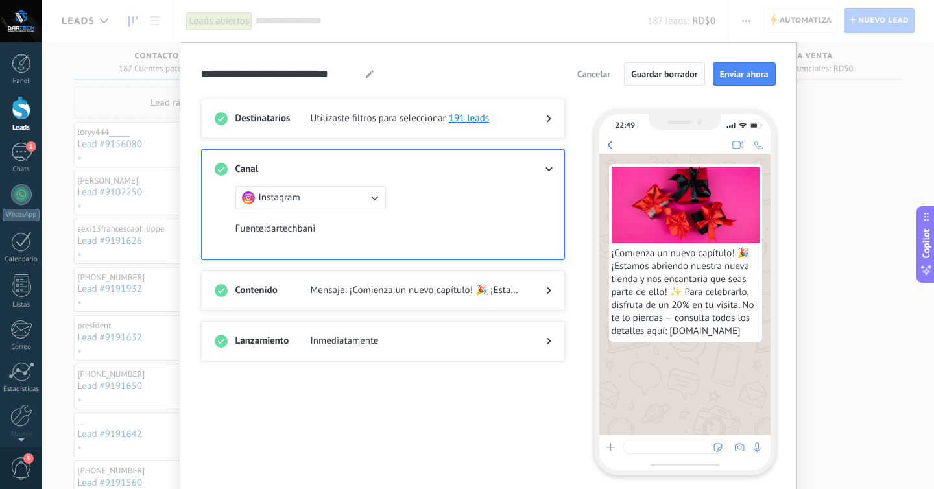
click at [544, 166] on div at bounding box center [538, 169] width 26 height 13
click at [549, 168] on use at bounding box center [548, 169] width 7 height 5
click at [547, 290] on icon at bounding box center [549, 291] width 5 height 8
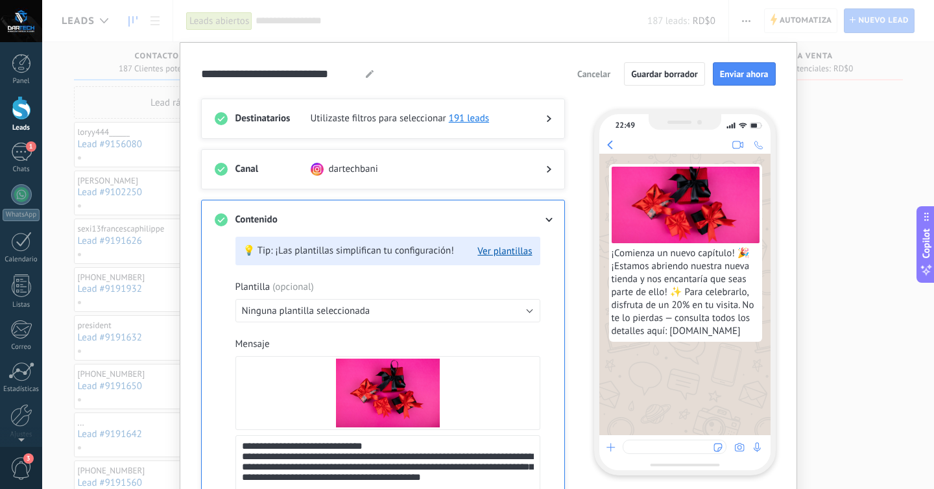
click at [364, 169] on span "dartechbani" at bounding box center [353, 169] width 49 height 13
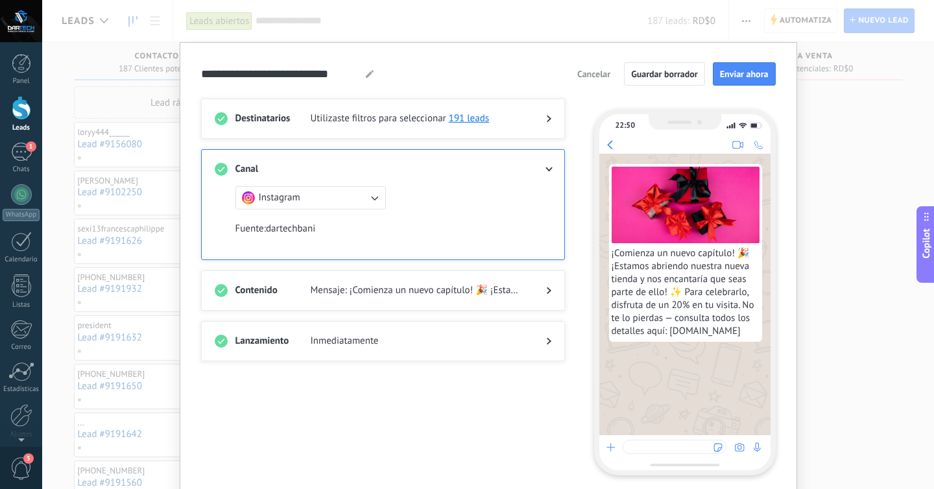
click at [342, 189] on button "Instagram" at bounding box center [310, 197] width 150 height 23
click at [334, 197] on li "Instagram" at bounding box center [307, 198] width 158 height 22
click at [544, 166] on div at bounding box center [538, 169] width 26 height 13
click at [596, 76] on span "Cancelar" at bounding box center [593, 73] width 33 height 9
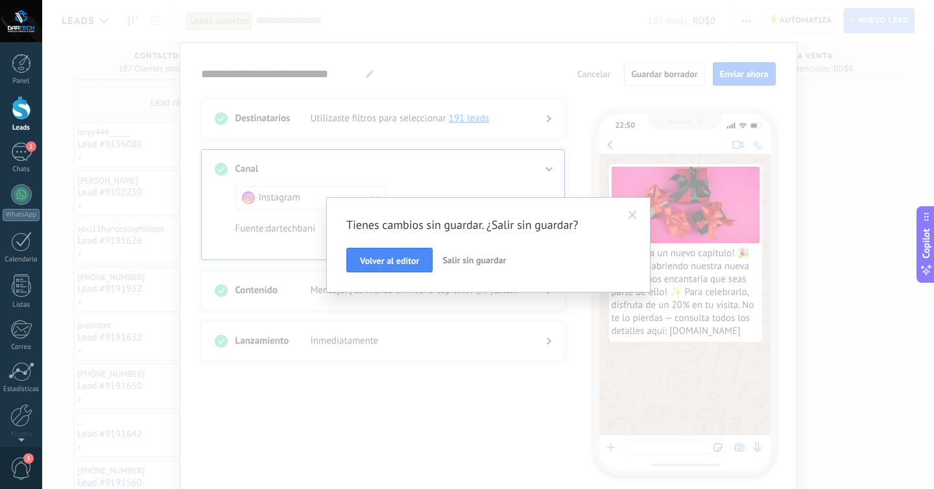
click at [471, 254] on span "Salir sin guardar" at bounding box center [474, 260] width 64 height 12
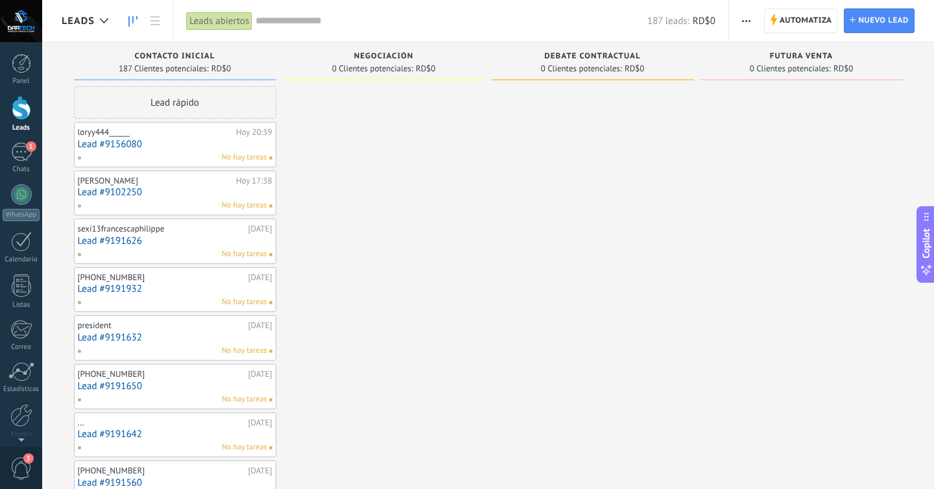
click at [18, 116] on div at bounding box center [21, 108] width 19 height 24
click at [20, 154] on div "1" at bounding box center [21, 152] width 21 height 19
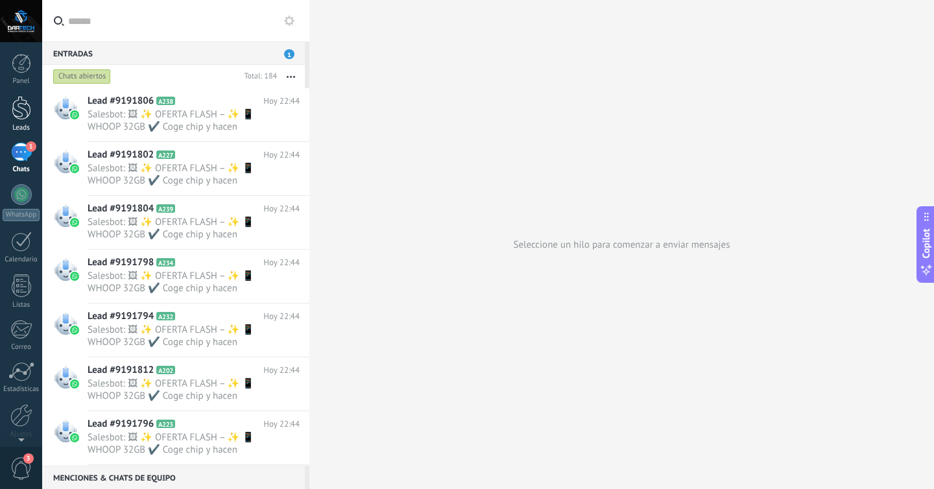
click at [19, 104] on div at bounding box center [21, 108] width 19 height 24
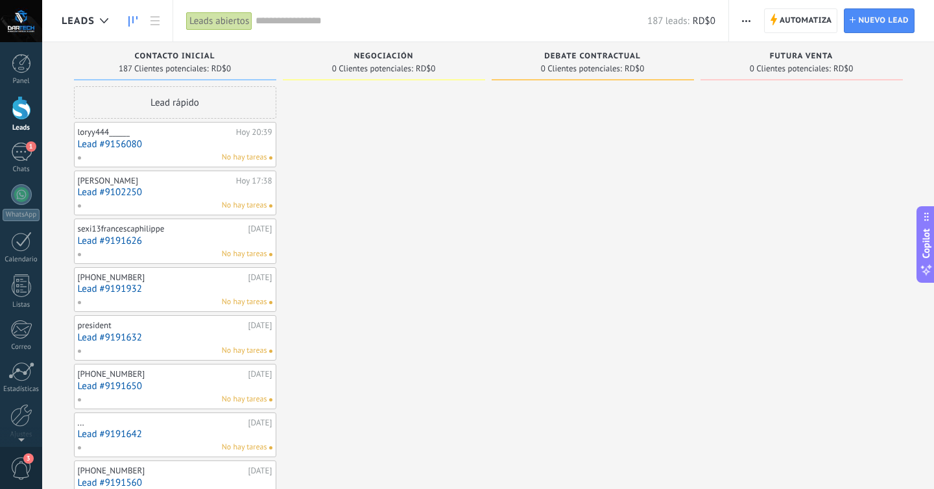
click at [213, 105] on div "Lead rápido" at bounding box center [175, 102] width 202 height 32
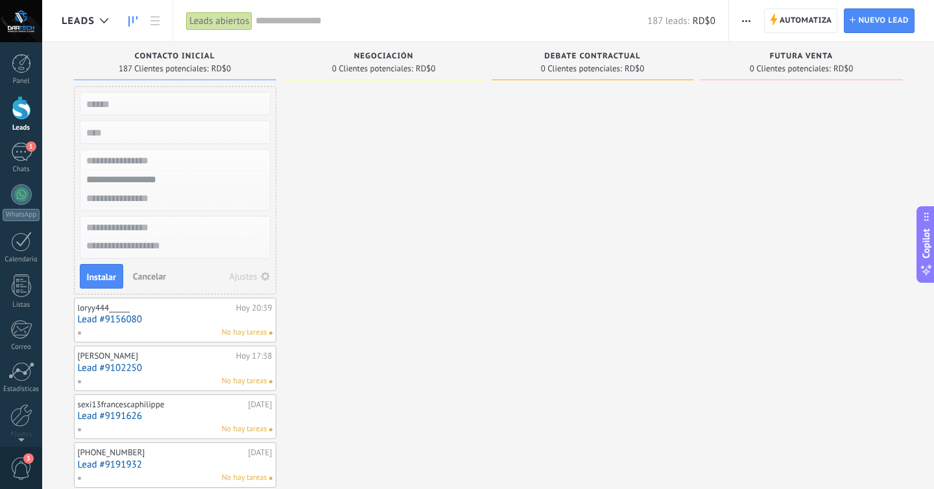
click at [159, 276] on span "Cancelar" at bounding box center [149, 276] width 33 height 12
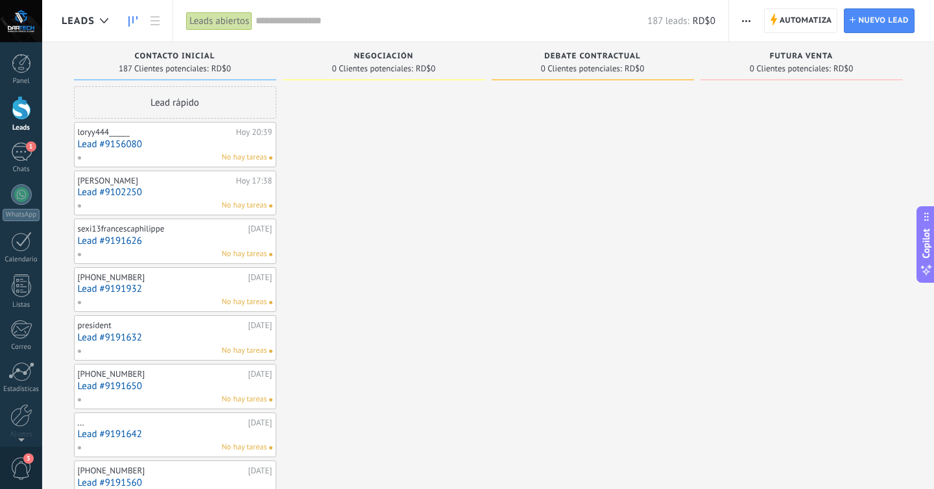
click at [284, 20] on input "text" at bounding box center [451, 21] width 392 height 14
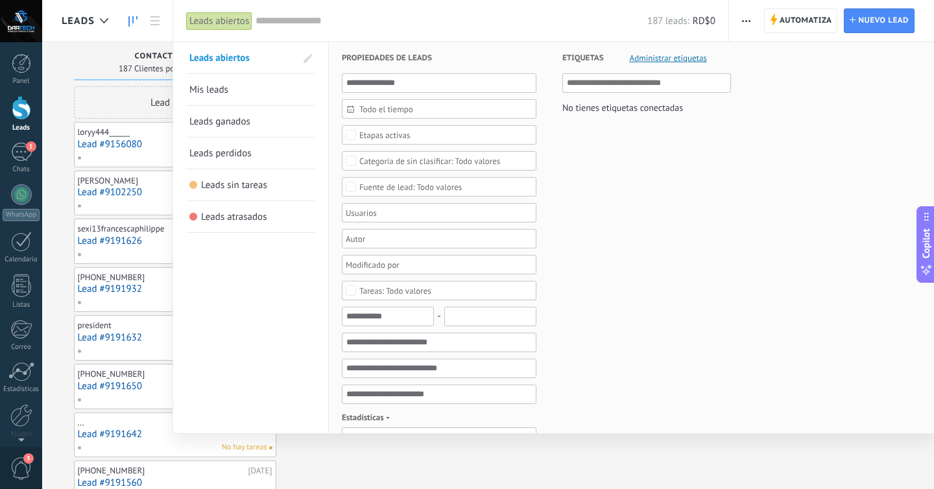
click at [120, 62] on div at bounding box center [467, 244] width 934 height 489
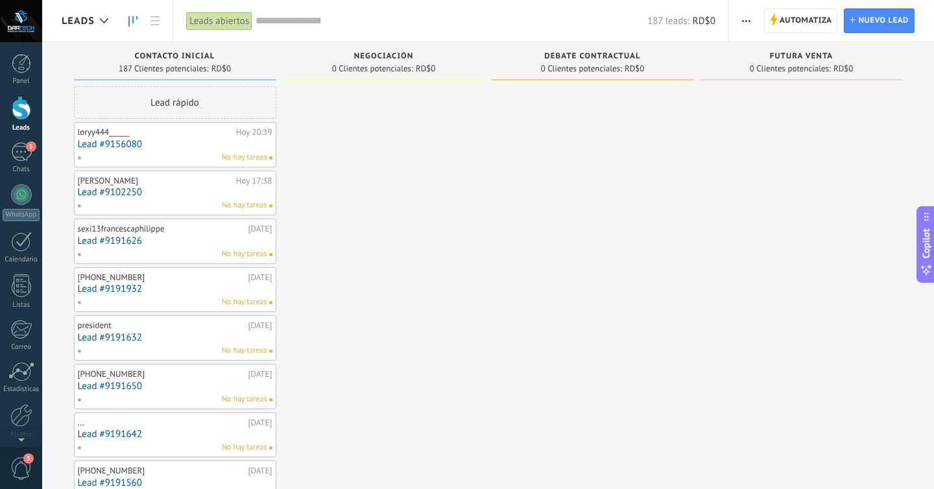
click at [189, 104] on div "Lead rápido" at bounding box center [175, 102] width 202 height 32
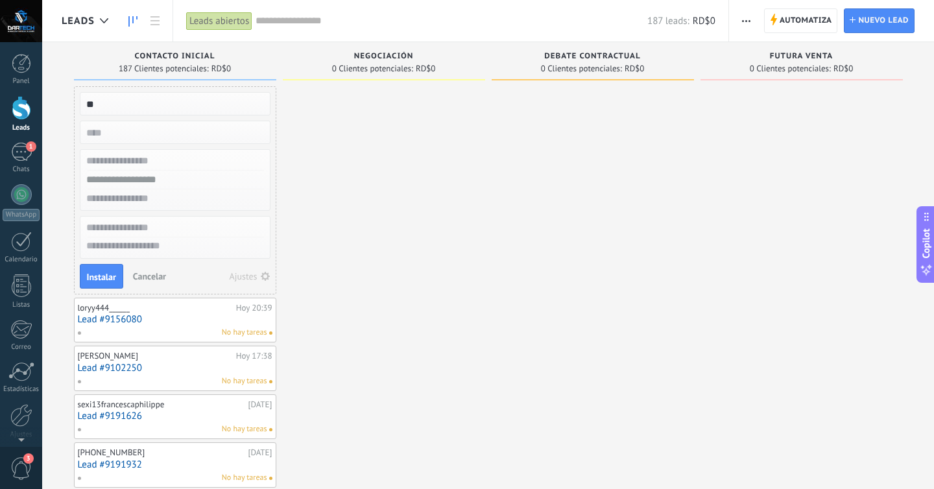
type input "*"
click at [153, 279] on span "Cancelar" at bounding box center [149, 276] width 33 height 12
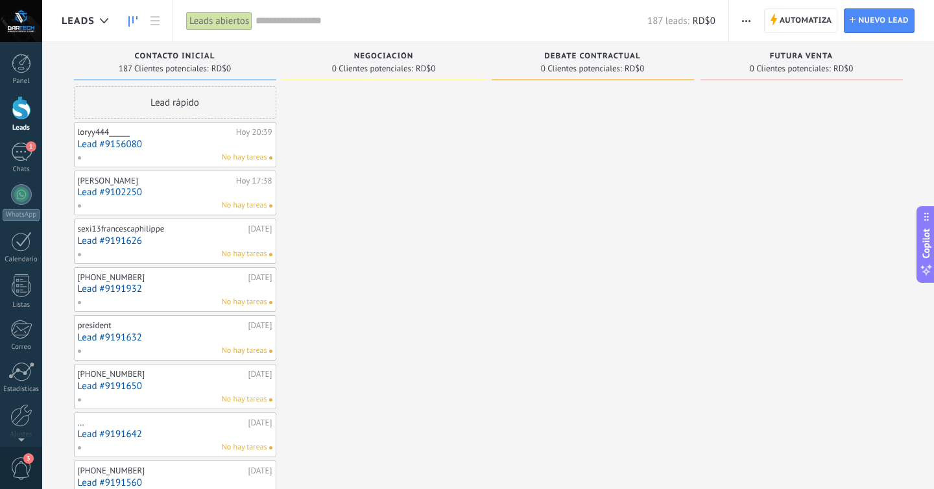
click at [740, 16] on button "button" at bounding box center [746, 20] width 19 height 25
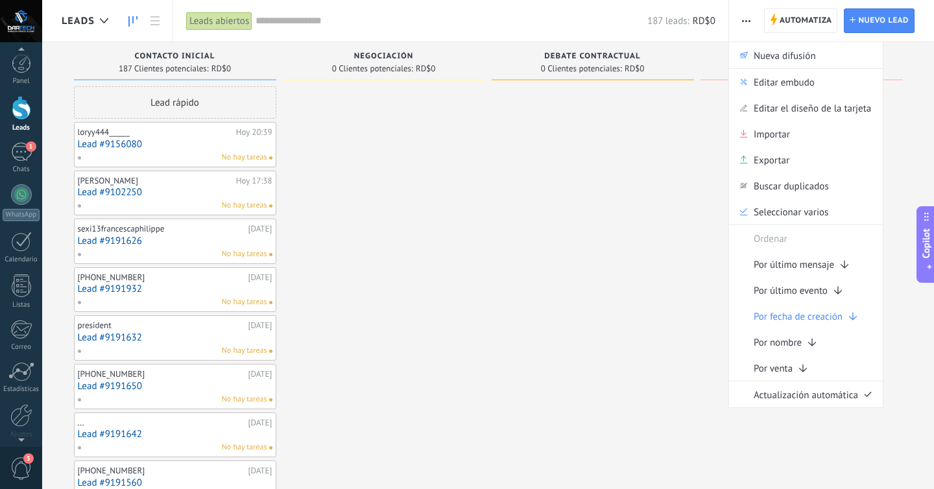
scroll to position [23, 0]
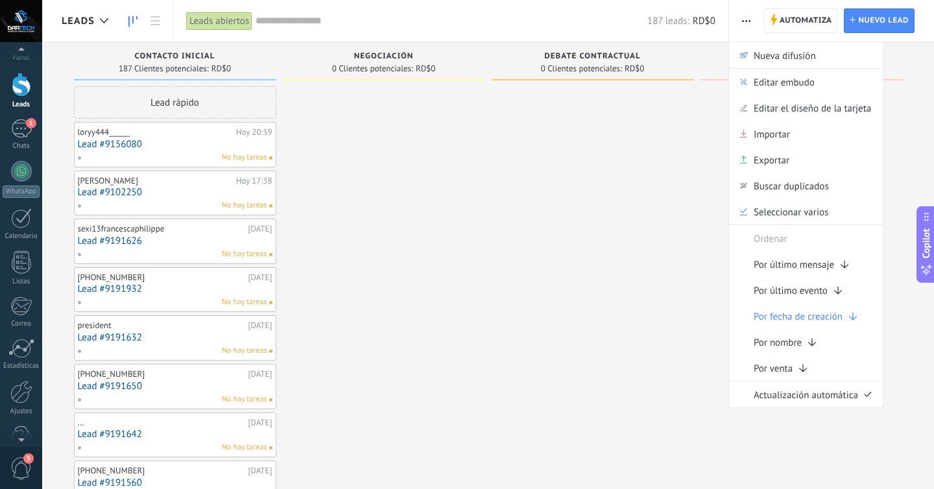
click at [16, 464] on span "3" at bounding box center [21, 468] width 22 height 23
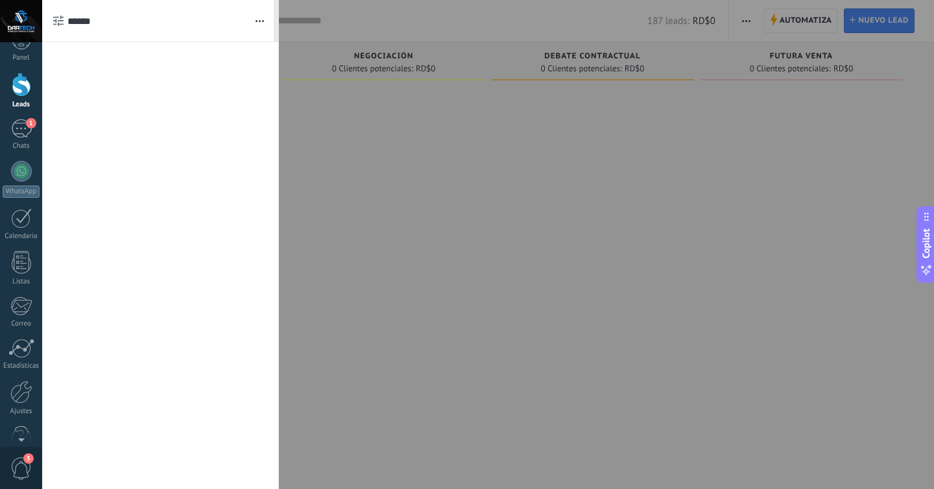
scroll to position [0, 0]
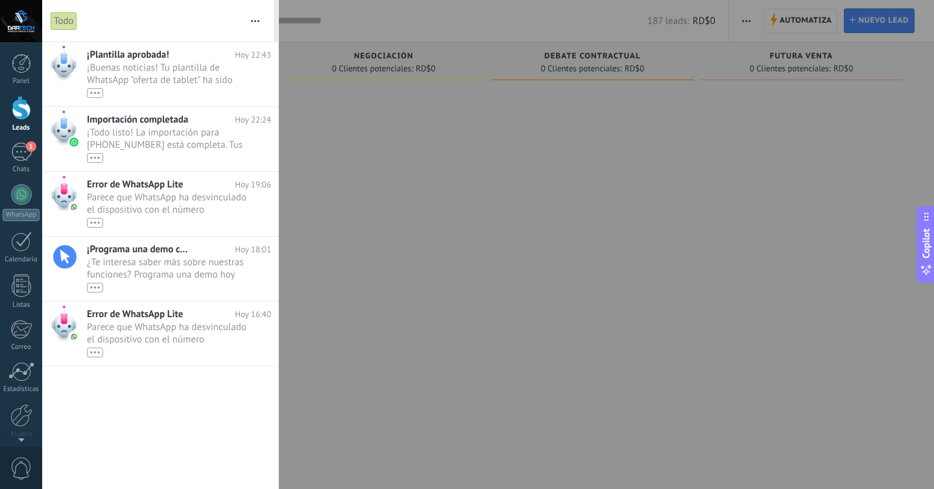
click at [260, 15] on button "button" at bounding box center [255, 20] width 28 height 41
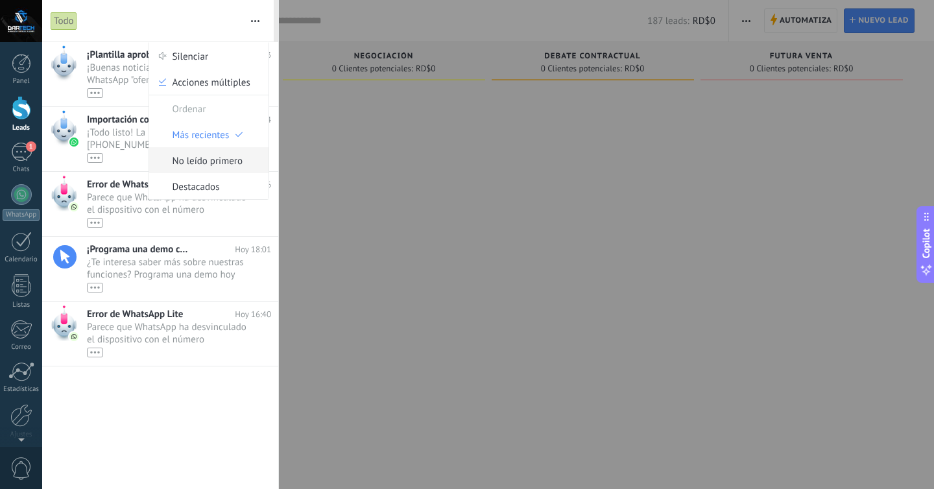
click at [197, 155] on span "No leído primero" at bounding box center [207, 160] width 70 height 26
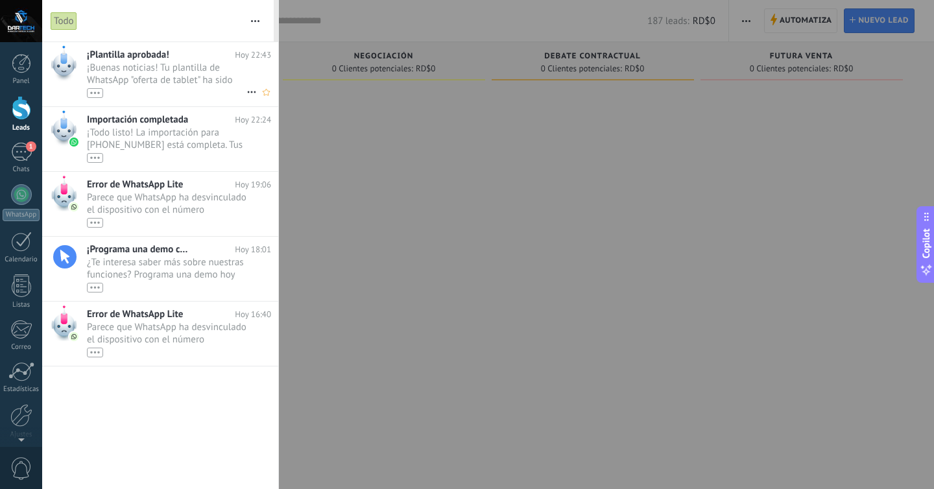
click at [162, 84] on span "¡Buenas noticias! Tu plantilla de WhatsApp "oferta de tablet" ha sido aprobada …" at bounding box center [166, 80] width 159 height 36
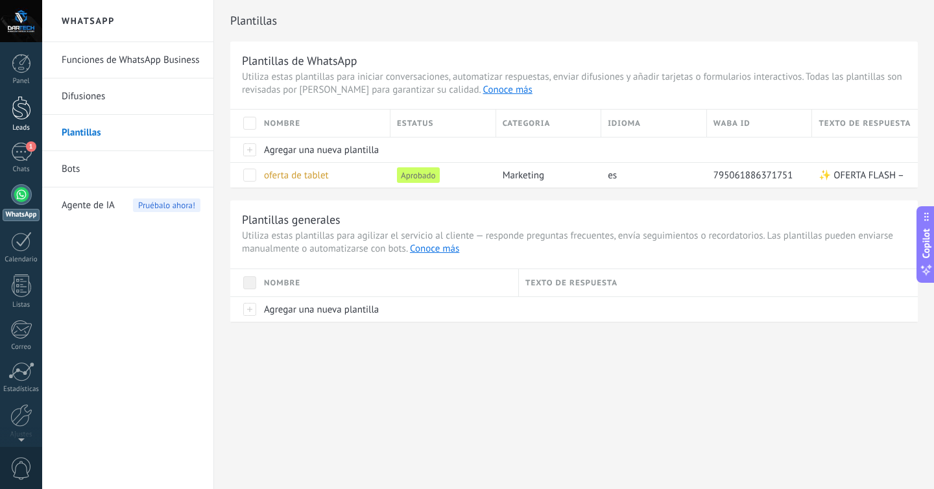
click at [25, 110] on div at bounding box center [21, 108] width 19 height 24
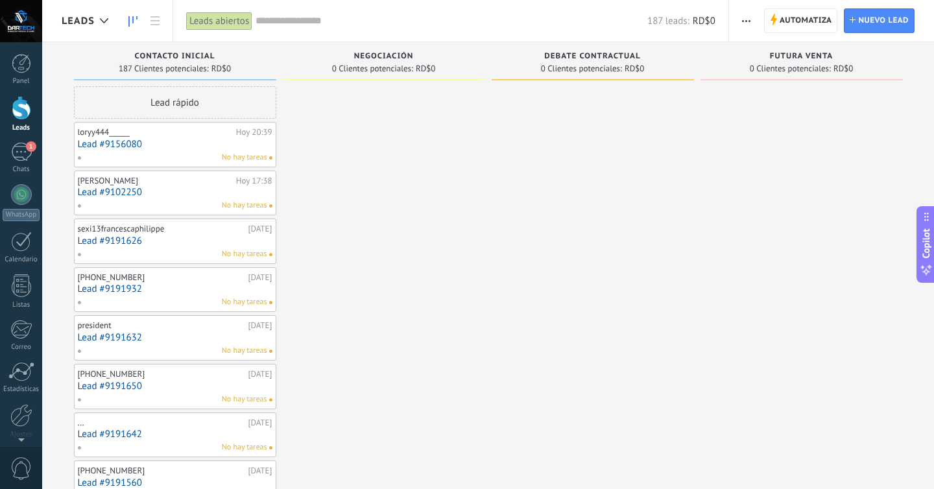
click at [32, 27] on div at bounding box center [21, 21] width 42 height 42
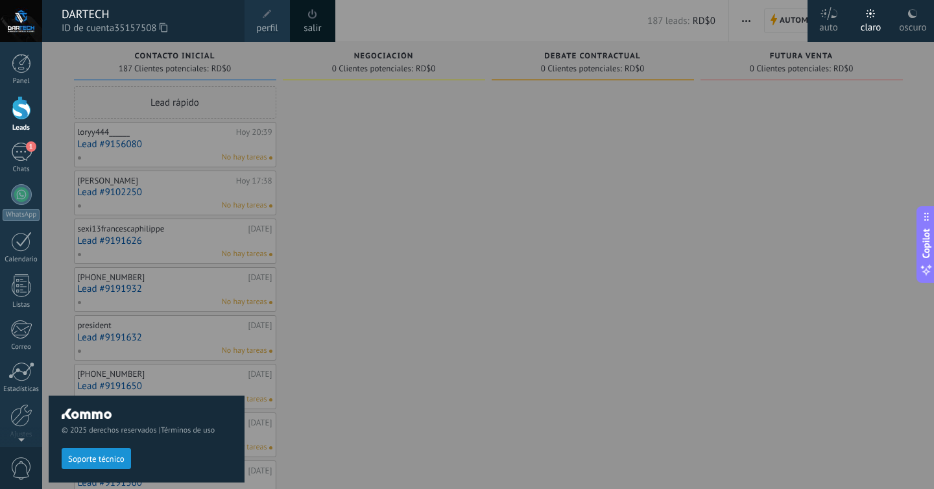
click at [276, 25] on span "perfil" at bounding box center [266, 28] width 21 height 14
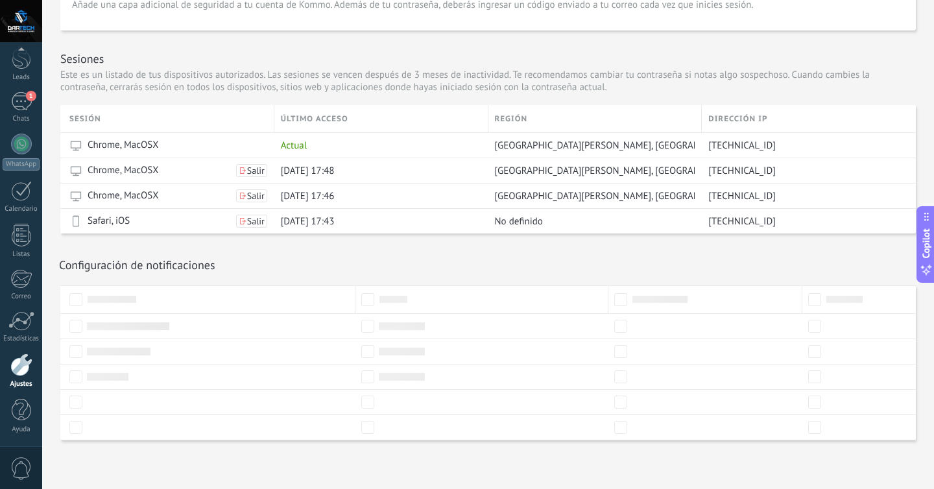
scroll to position [431, 0]
click at [25, 378] on link "Ajustes" at bounding box center [21, 370] width 42 height 35
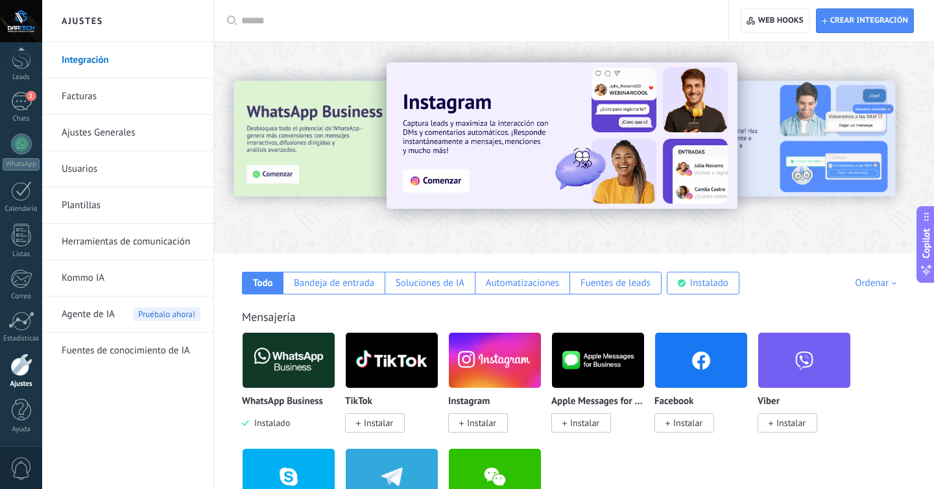
click at [134, 139] on link "Ajustes Generales" at bounding box center [131, 133] width 139 height 36
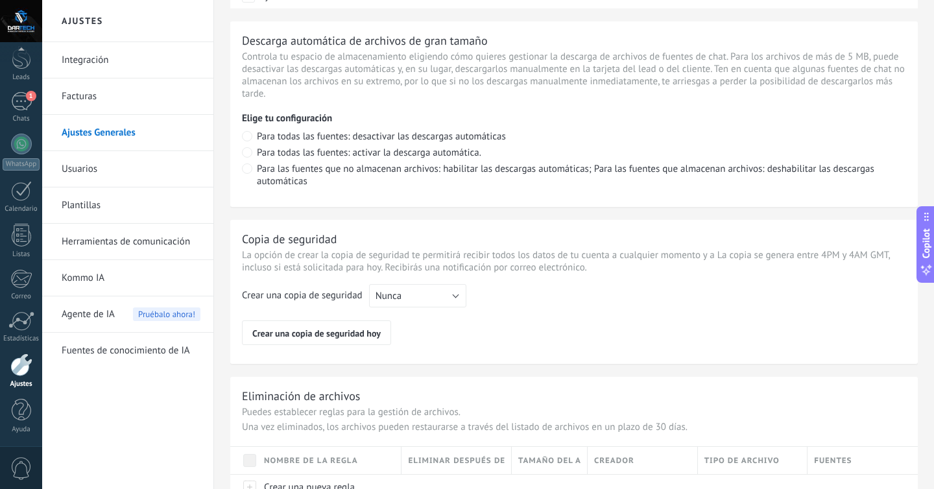
scroll to position [973, 0]
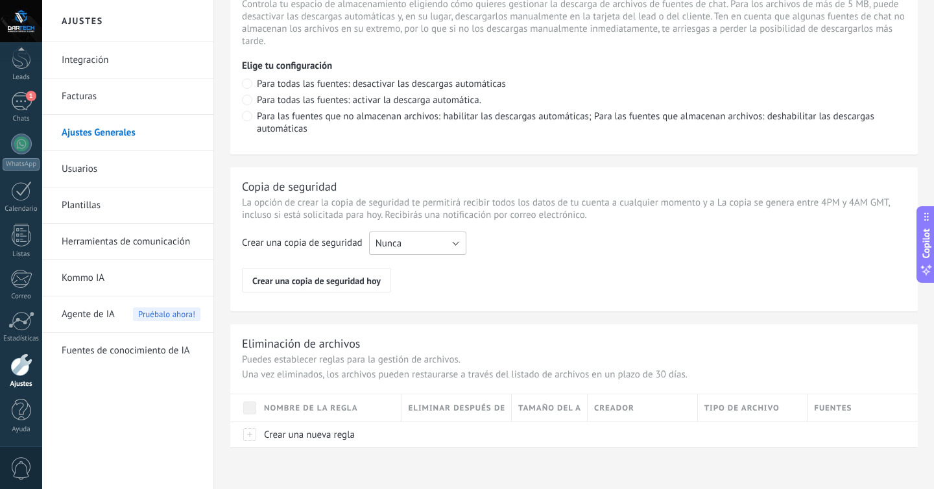
click at [416, 241] on button "Nunca" at bounding box center [417, 242] width 97 height 23
click at [415, 268] on span "Cada semana" at bounding box center [411, 265] width 100 height 12
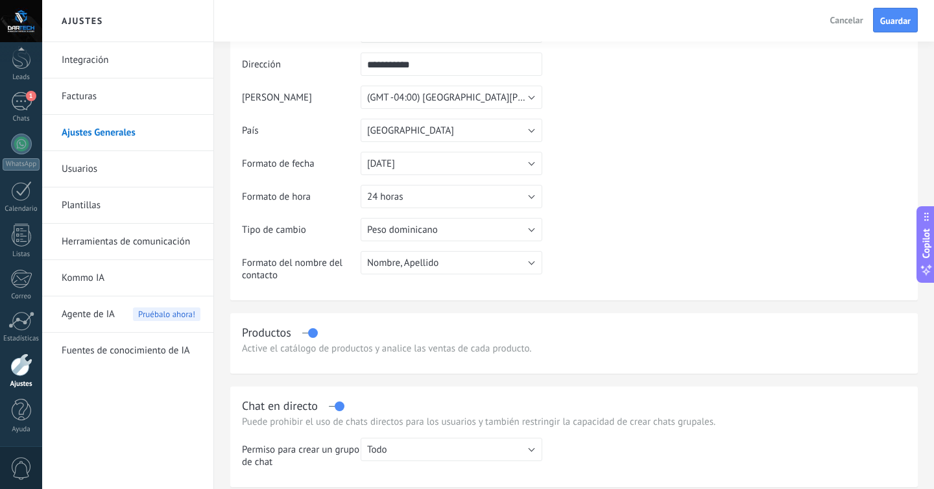
scroll to position [80, 0]
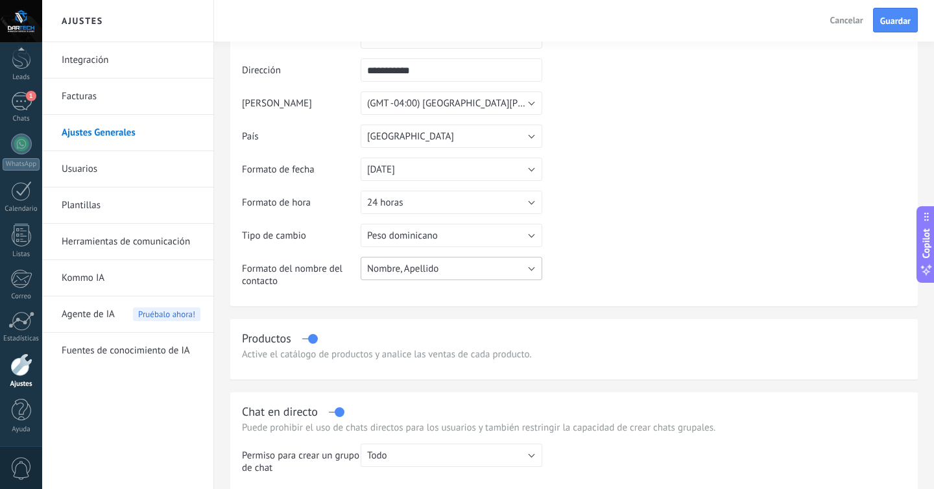
click at [517, 274] on button "Nombre, Apellido" at bounding box center [451, 268] width 182 height 23
click at [513, 272] on span "Nombre, Apellido" at bounding box center [445, 269] width 185 height 12
click at [445, 204] on button "24 horas" at bounding box center [451, 202] width 182 height 23
click at [432, 228] on span "12 horas" at bounding box center [445, 224] width 185 height 12
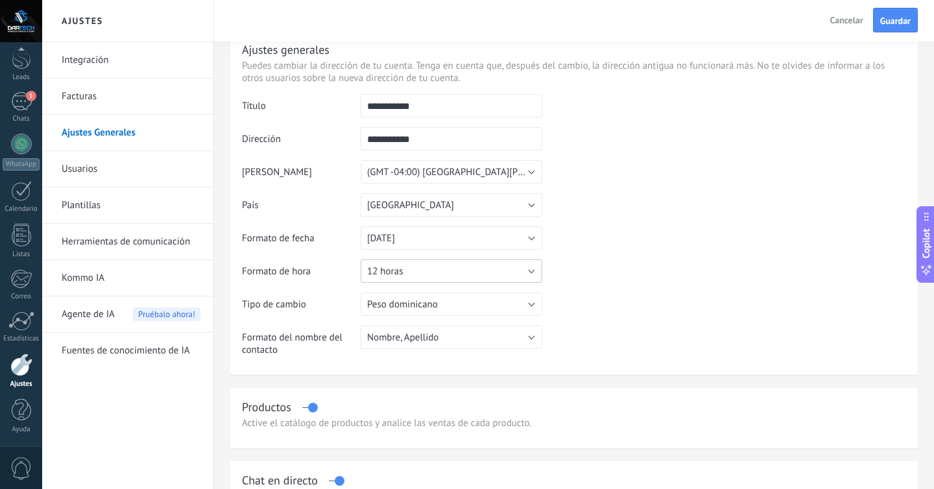
scroll to position [8, 0]
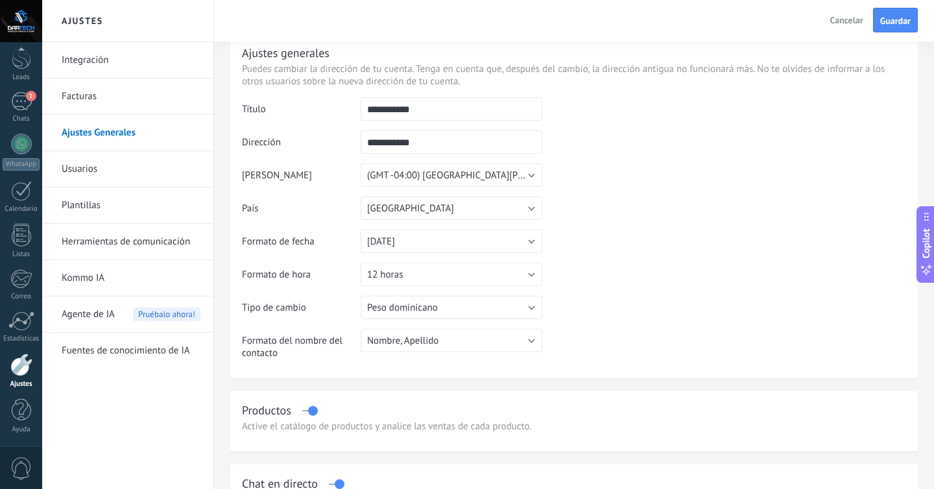
drag, startPoint x: 464, startPoint y: 114, endPoint x: 329, endPoint y: 104, distance: 135.2
click at [329, 104] on tr "**********" at bounding box center [574, 113] width 664 height 33
drag, startPoint x: 436, startPoint y: 112, endPoint x: 327, endPoint y: 101, distance: 109.4
click at [327, 101] on tr "**********" at bounding box center [574, 113] width 664 height 33
type input "**********"
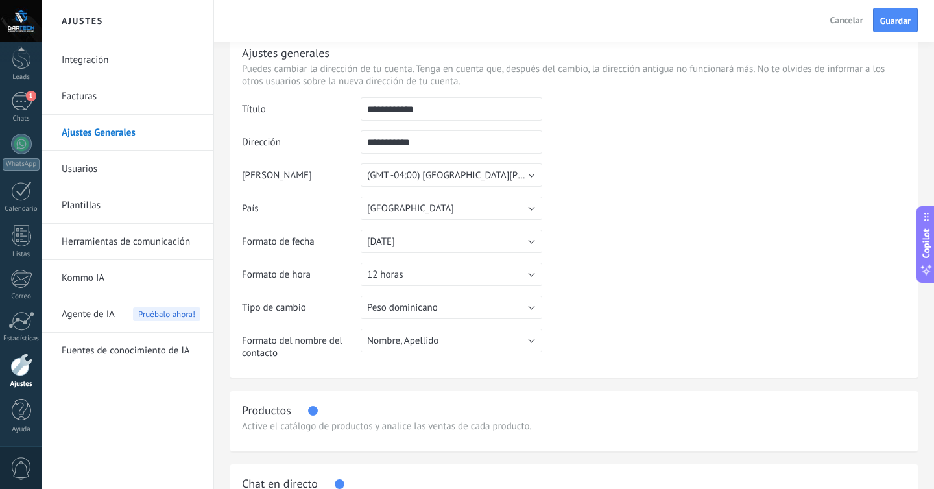
drag, startPoint x: 443, startPoint y: 141, endPoint x: 320, endPoint y: 145, distance: 123.2
click at [320, 145] on tr "**********" at bounding box center [574, 146] width 664 height 33
paste input "*"
type input "**********"
paste input "**********"
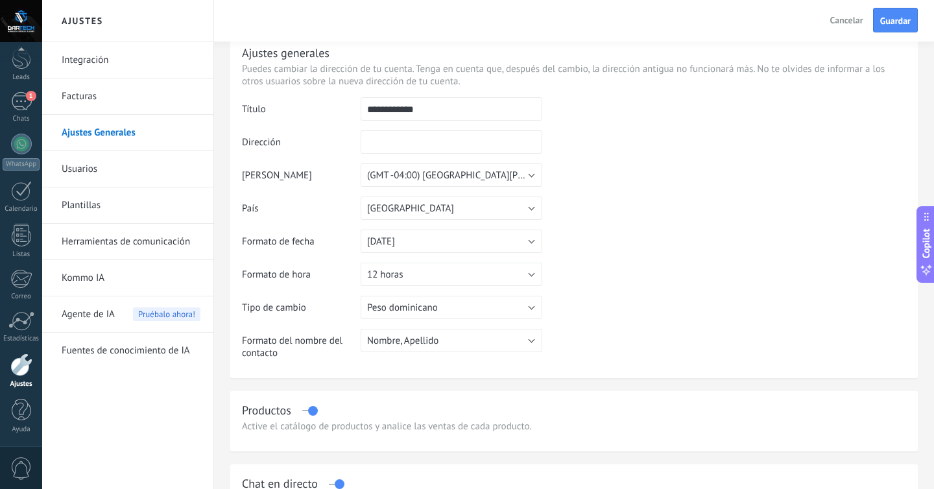
type input "**********"
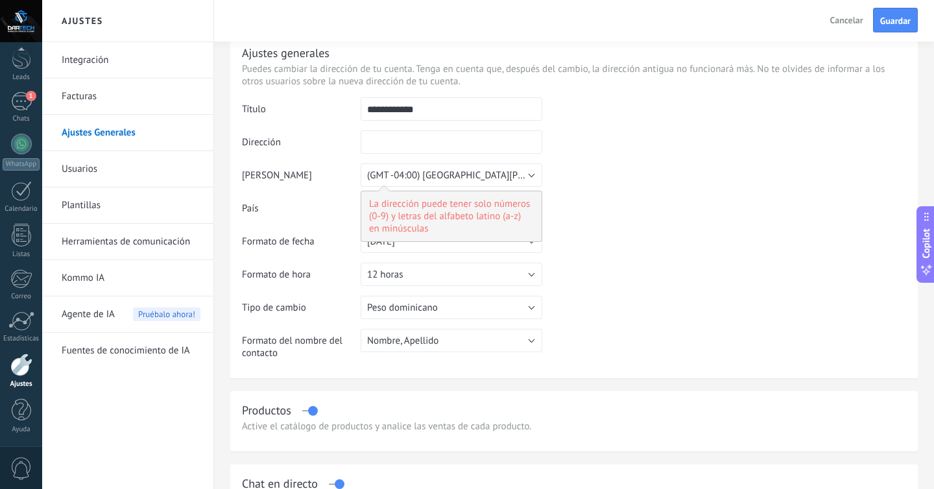
type input "*"
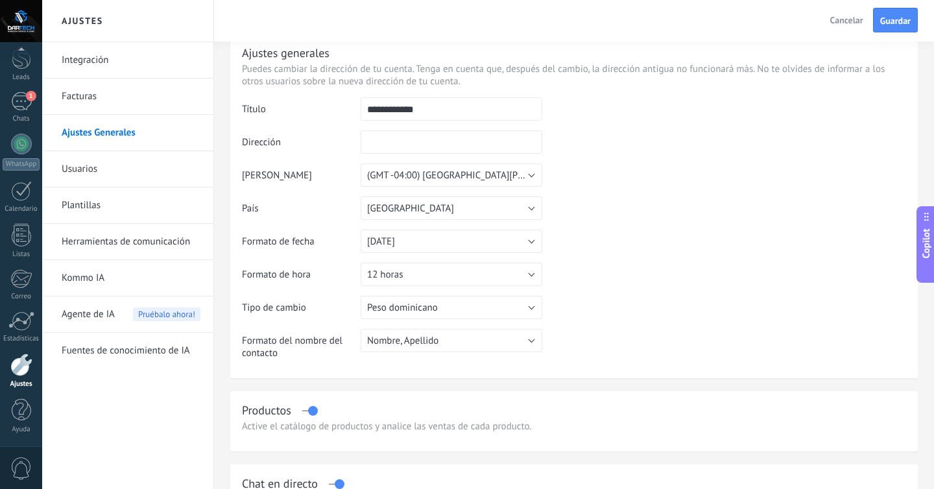
type input "*"
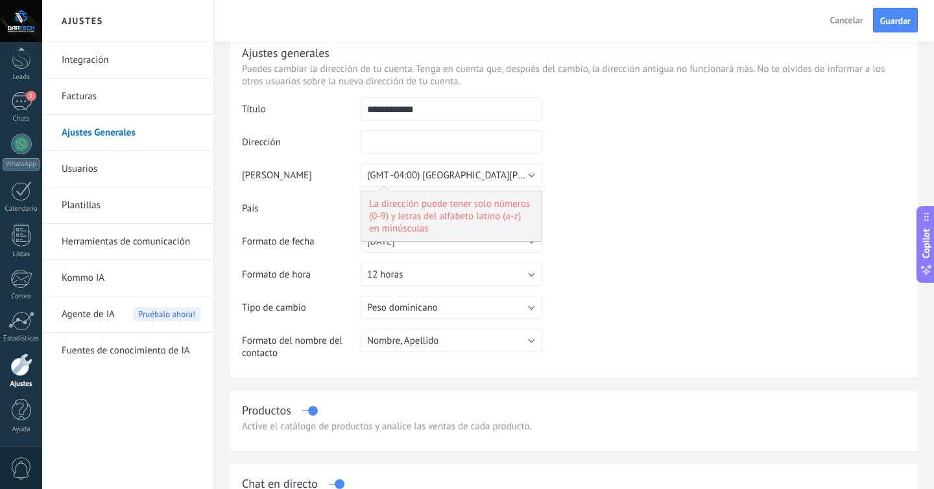
type input "*"
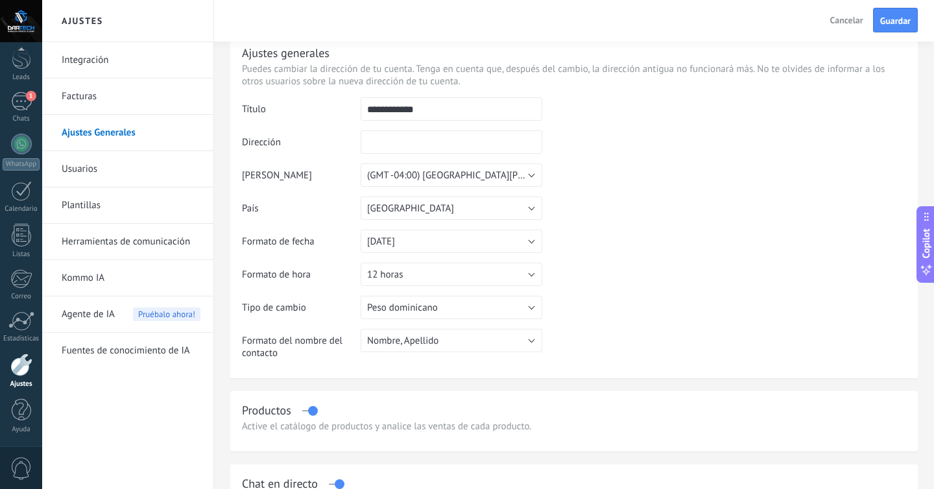
click at [624, 178] on td at bounding box center [724, 163] width 364 height 132
click at [447, 145] on input "text" at bounding box center [451, 141] width 182 height 23
click at [830, 22] on span "Cancelar" at bounding box center [846, 20] width 33 height 12
type input "**********"
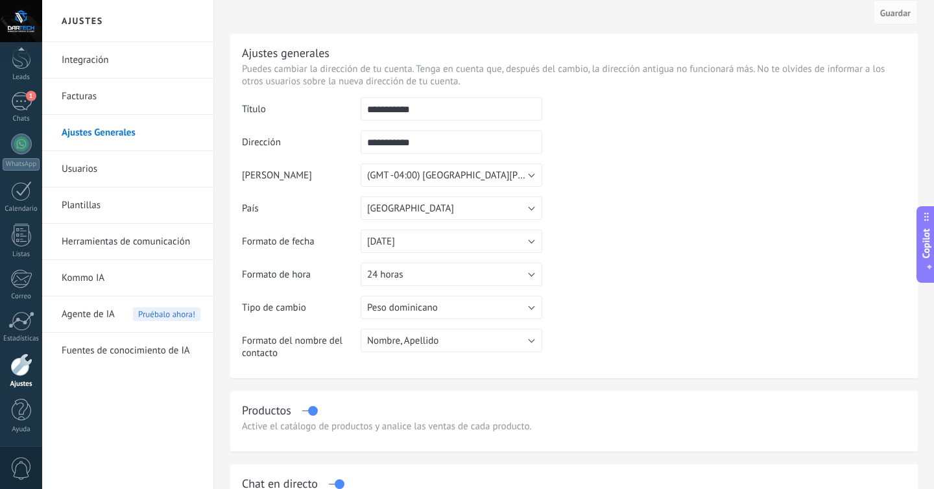
click at [106, 131] on link "Ajustes Generales" at bounding box center [131, 133] width 139 height 36
click at [104, 160] on link "Usuarios" at bounding box center [131, 169] width 139 height 36
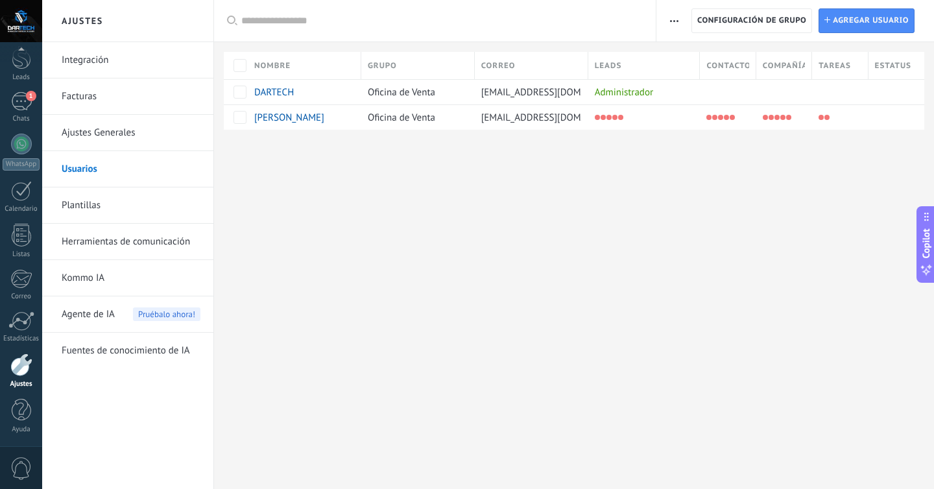
click at [111, 137] on link "Ajustes Generales" at bounding box center [131, 133] width 139 height 36
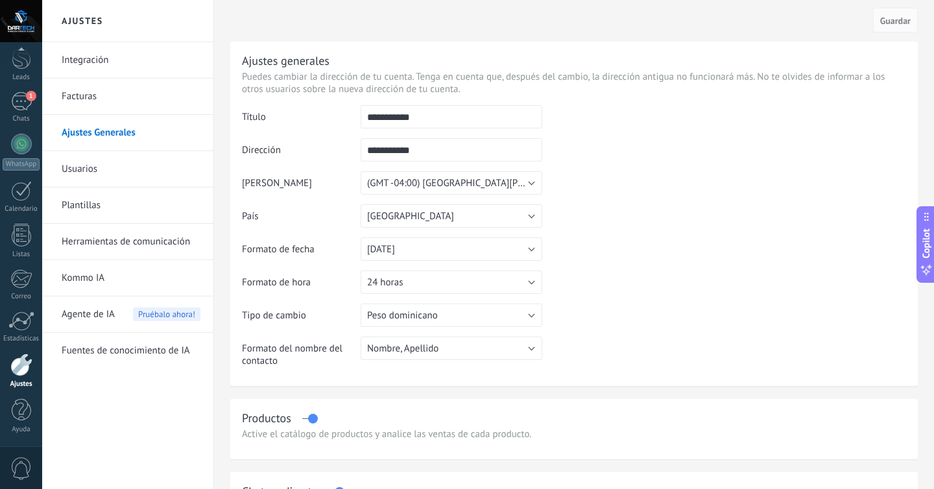
drag, startPoint x: 440, startPoint y: 122, endPoint x: 320, endPoint y: 122, distance: 120.6
click at [320, 122] on tr "**********" at bounding box center [574, 121] width 664 height 33
type input "**********"
click at [422, 290] on button "24 horas" at bounding box center [451, 281] width 182 height 23
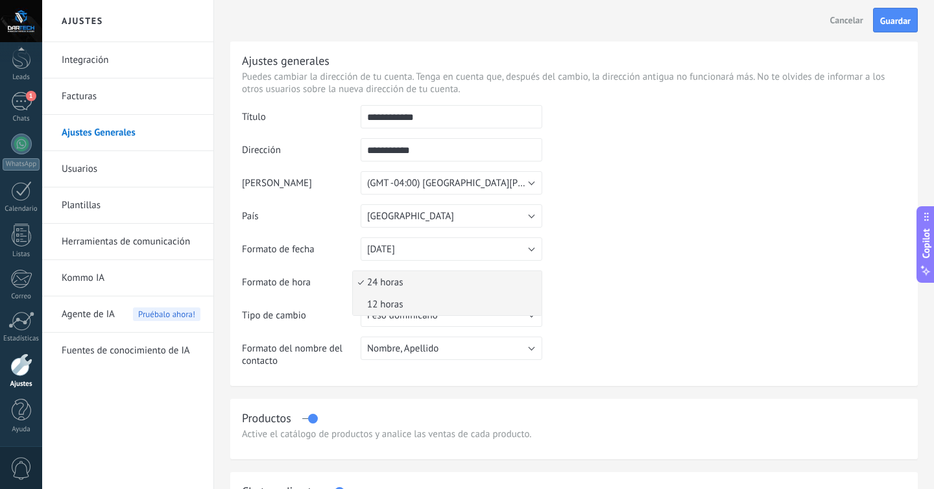
click at [419, 301] on span "12 horas" at bounding box center [445, 304] width 185 height 12
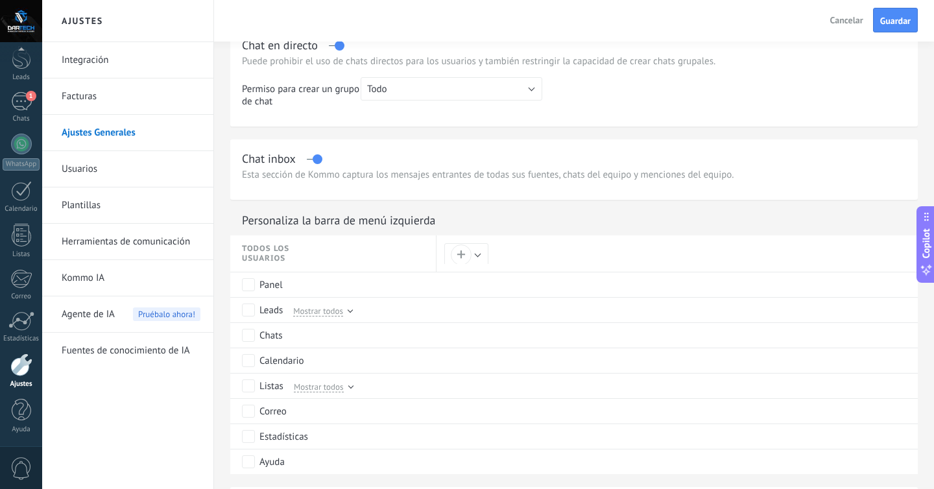
scroll to position [973, 0]
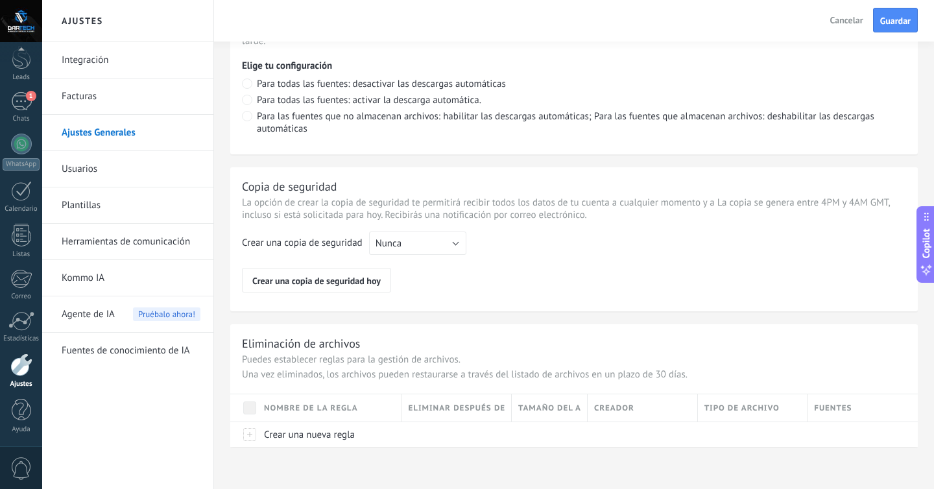
click at [414, 230] on div "Copia de seguridad La opción de crear la copia de seguridad te permitirá recibi…" at bounding box center [573, 239] width 687 height 144
click at [414, 235] on button "Nunca" at bounding box center [417, 242] width 97 height 23
drag, startPoint x: 401, startPoint y: 277, endPoint x: 401, endPoint y: 270, distance: 7.8
click at [401, 270] on div "Crear una copia de seguridad Nunca Cada semana Cada mes Nunca Crear una copia d…" at bounding box center [574, 261] width 664 height 61
click at [402, 246] on button "Nunca" at bounding box center [417, 242] width 97 height 23
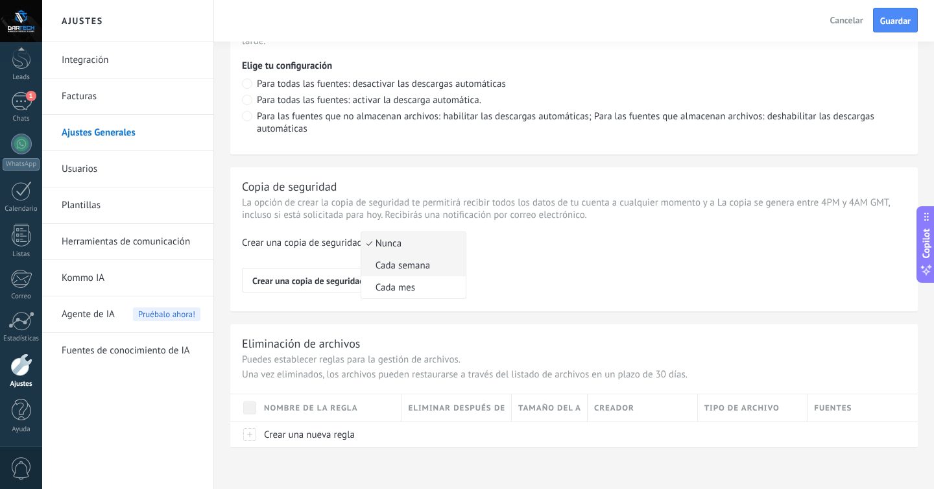
click at [401, 265] on span "Cada semana" at bounding box center [411, 265] width 100 height 12
click at [898, 22] on span "Guardar" at bounding box center [895, 20] width 30 height 9
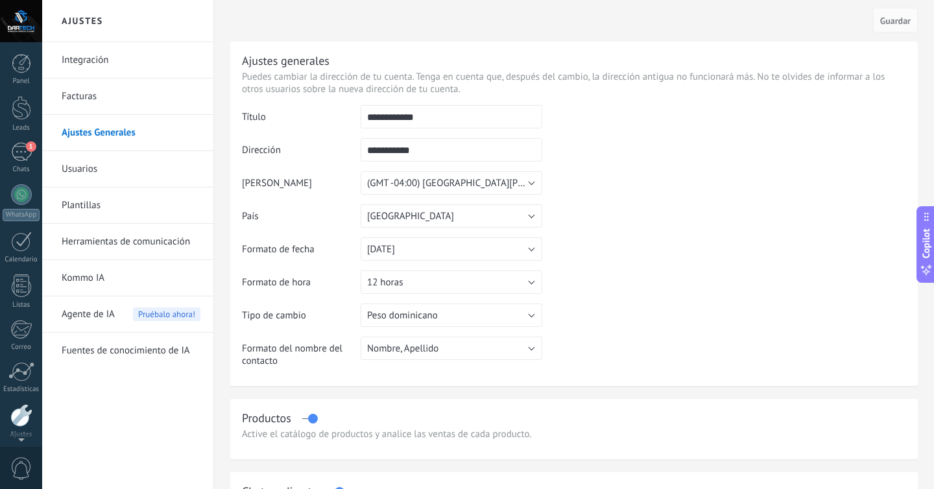
click at [35, 10] on div at bounding box center [21, 21] width 42 height 42
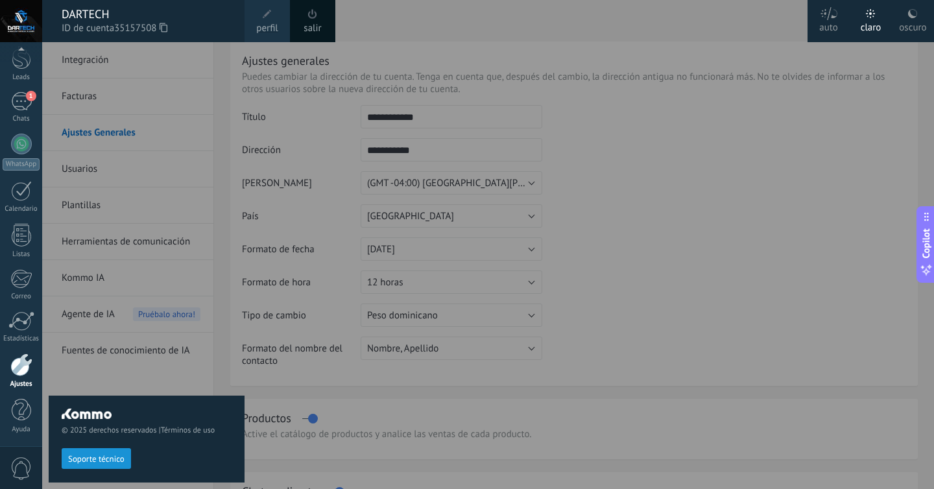
click at [35, 10] on div at bounding box center [21, 21] width 42 height 42
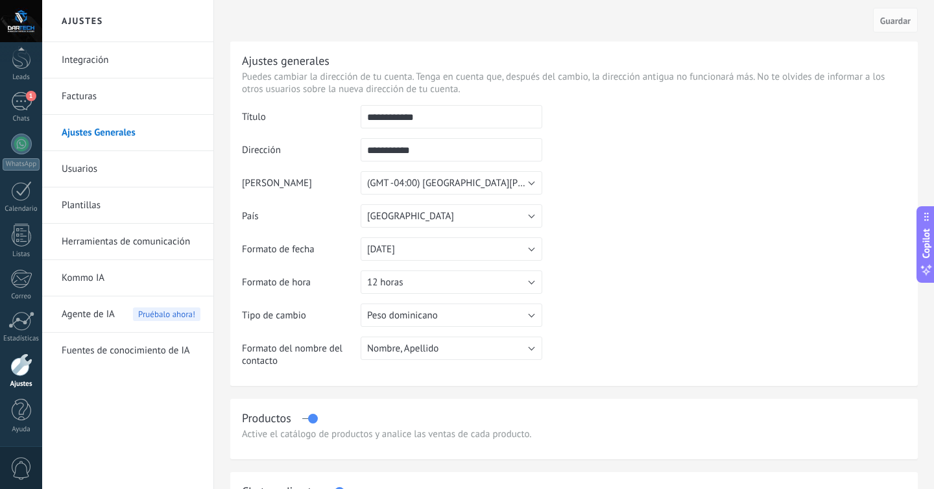
click at [35, 26] on div at bounding box center [21, 21] width 42 height 42
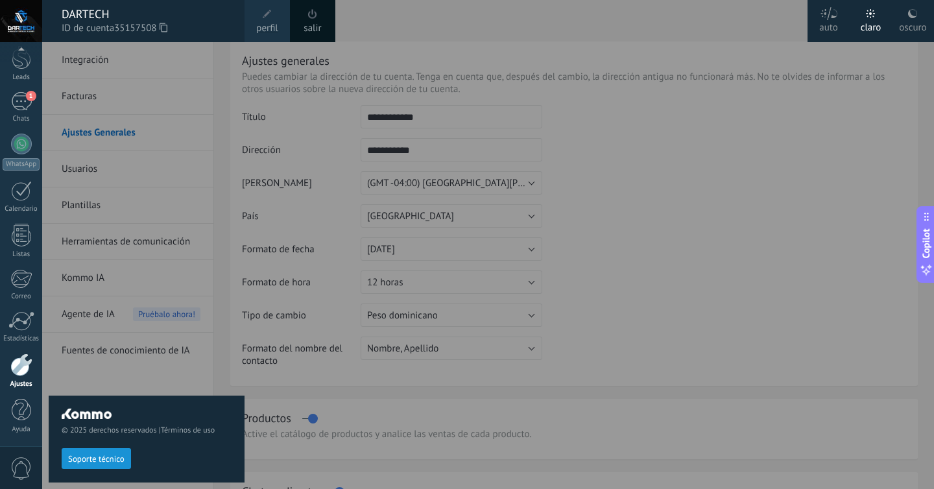
click at [268, 17] on span at bounding box center [267, 14] width 9 height 9
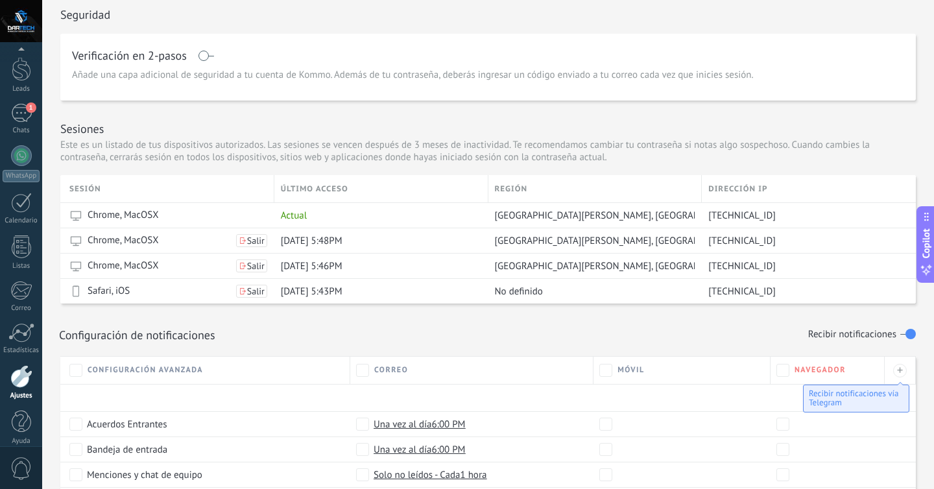
scroll to position [51, 0]
click at [29, 361] on div at bounding box center [21, 364] width 22 height 23
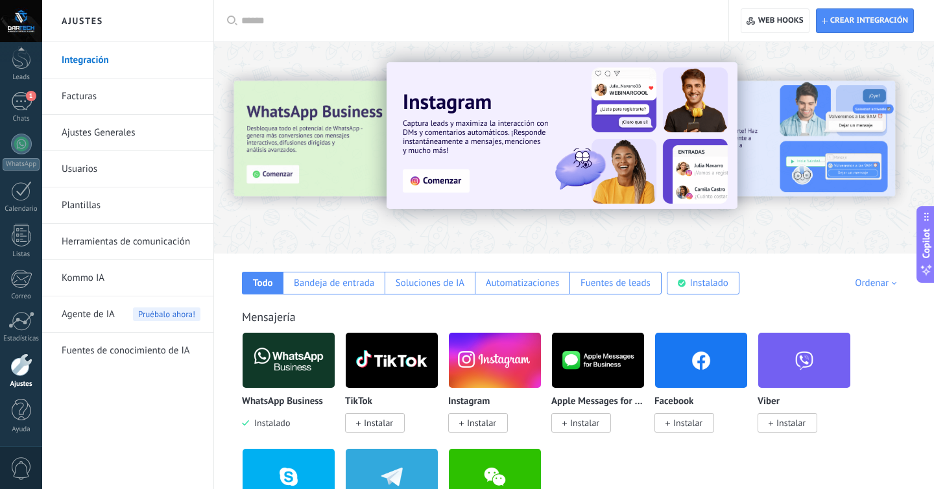
click at [93, 169] on link "Usuarios" at bounding box center [131, 169] width 139 height 36
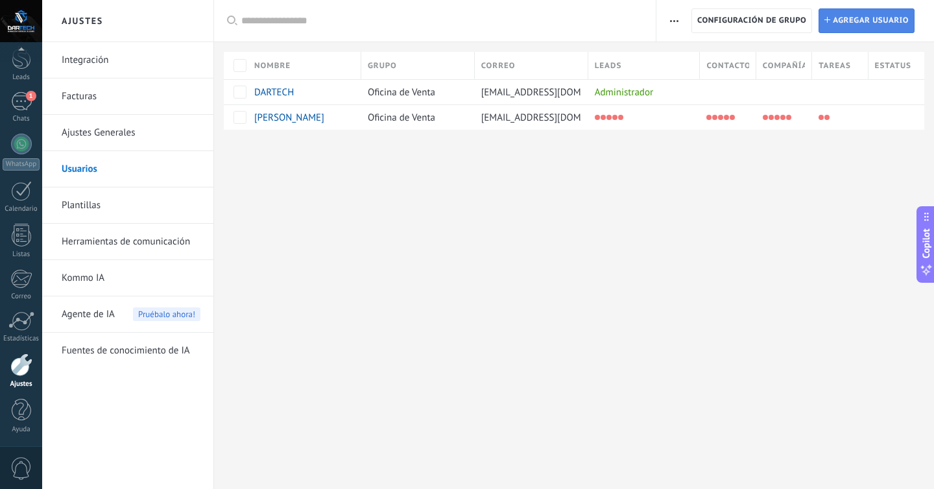
click at [856, 24] on span "Agregar usuario" at bounding box center [870, 20] width 76 height 23
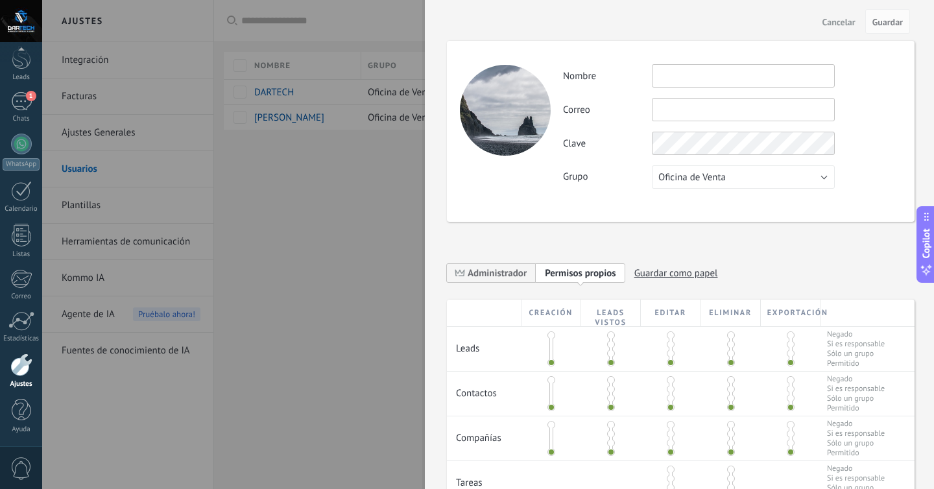
click at [777, 79] on input "text" at bounding box center [743, 75] width 183 height 23
type input "*"
type input "****"
click at [789, 116] on input "text" at bounding box center [743, 109] width 183 height 23
type input "*"
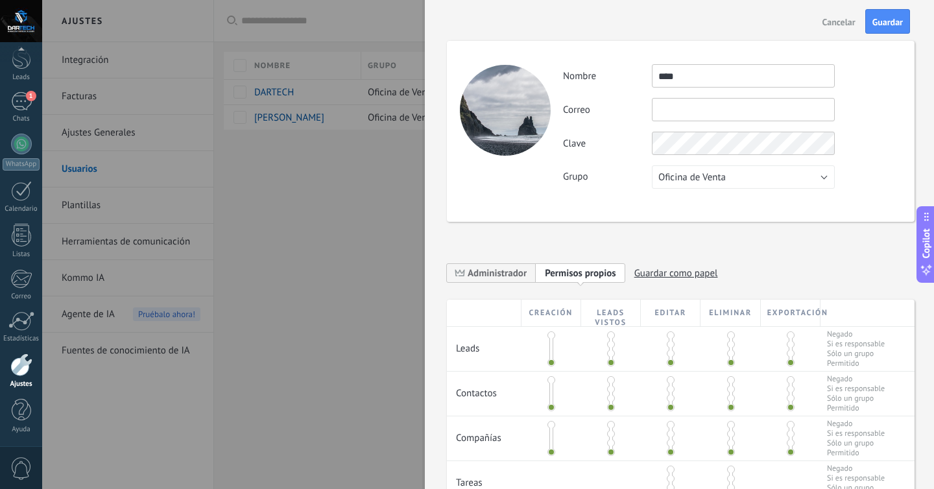
click at [851, 18] on span "Cancelar" at bounding box center [838, 22] width 33 height 9
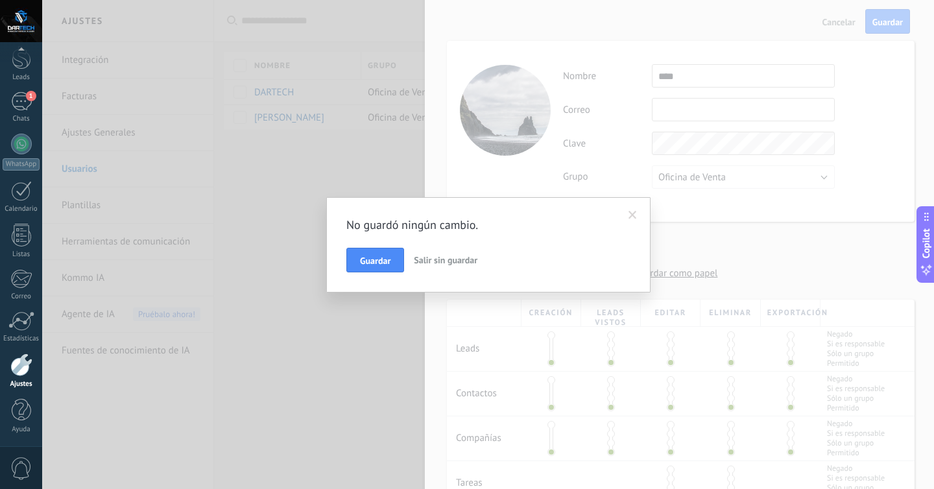
click at [436, 256] on span "Salir sin guardar" at bounding box center [446, 260] width 64 height 12
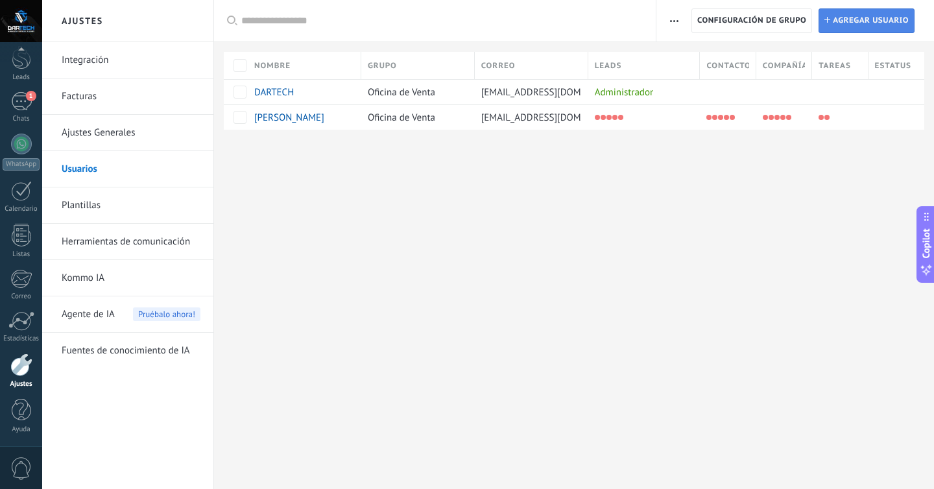
click at [833, 16] on span "Agregar usuario" at bounding box center [870, 20] width 76 height 23
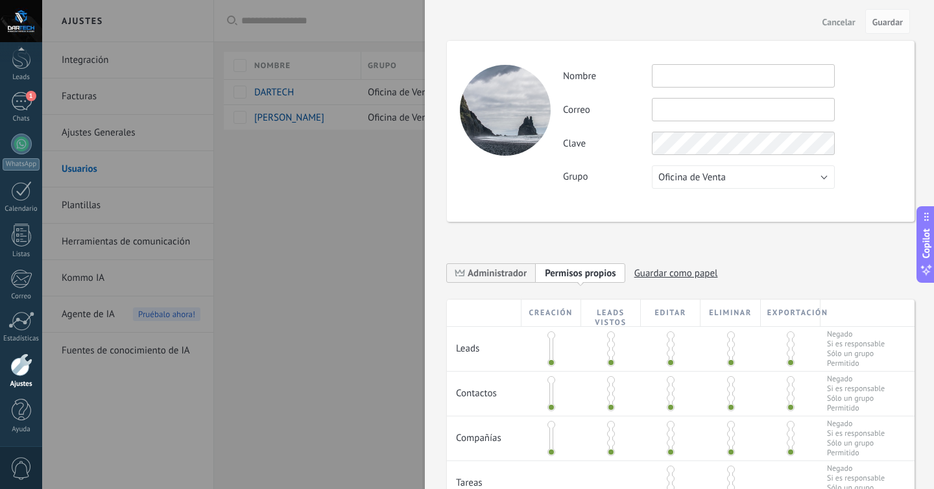
click at [548, 336] on span at bounding box center [551, 335] width 8 height 8
click at [608, 334] on span at bounding box center [611, 335] width 8 height 8
click at [787, 335] on span at bounding box center [790, 335] width 8 height 8
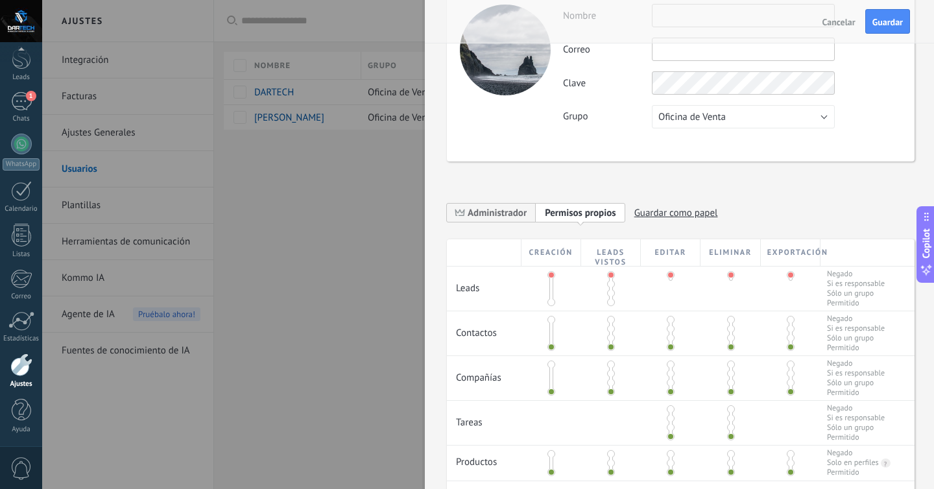
scroll to position [61, 0]
click at [551, 298] on span at bounding box center [551, 302] width 8 height 8
click at [607, 286] on span at bounding box center [611, 283] width 8 height 8
click at [668, 281] on span at bounding box center [670, 283] width 8 height 8
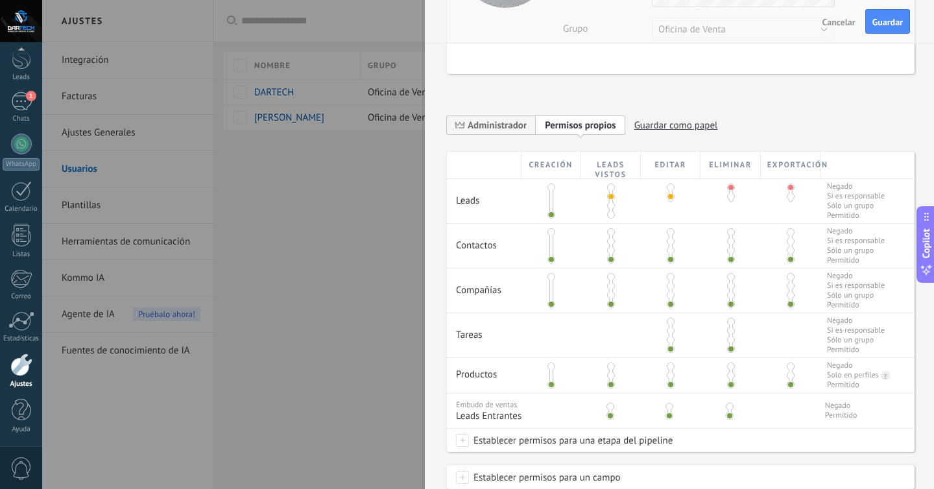
scroll to position [149, 0]
click at [609, 289] on span at bounding box center [611, 285] width 8 height 8
click at [727, 275] on span at bounding box center [731, 276] width 8 height 8
click at [786, 277] on span at bounding box center [790, 276] width 8 height 8
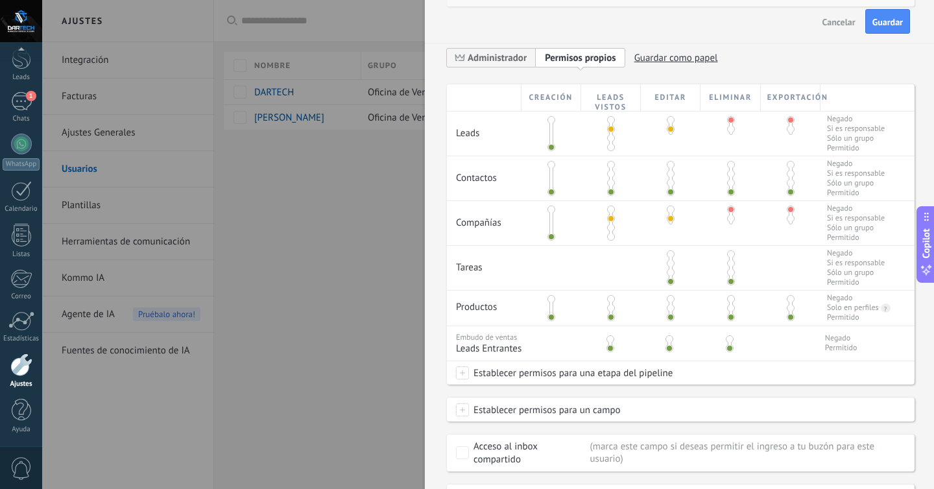
scroll to position [220, 0]
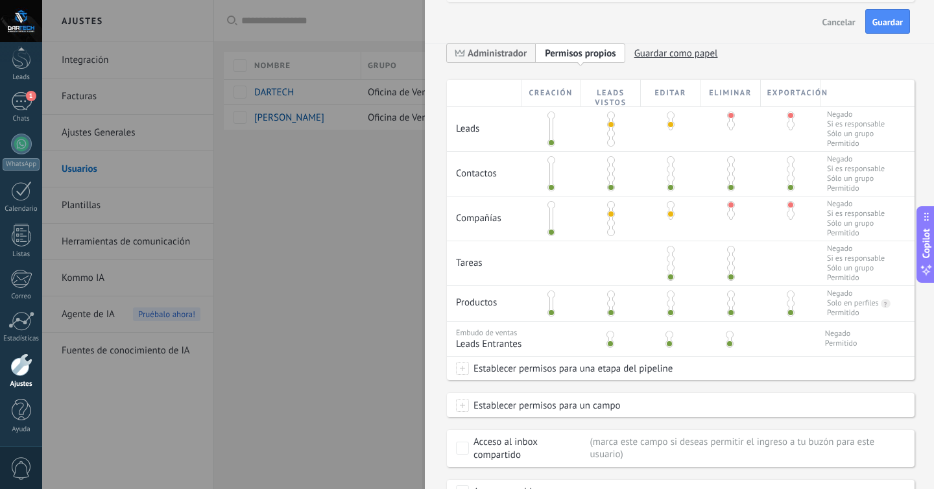
click at [729, 263] on span at bounding box center [731, 259] width 8 height 8
click at [670, 267] on div at bounding box center [670, 263] width 4 height 32
click at [670, 271] on span at bounding box center [670, 268] width 8 height 8
click at [667, 263] on span at bounding box center [670, 259] width 8 height 8
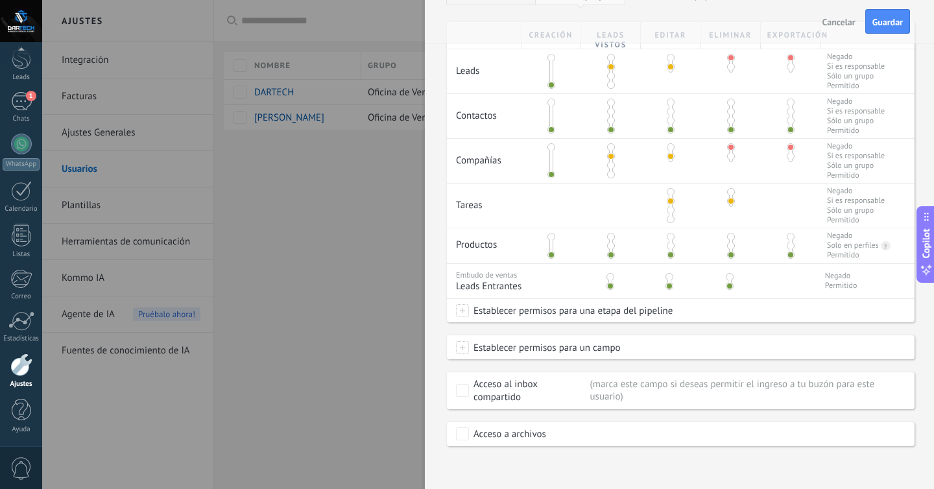
scroll to position [278, 0]
click at [610, 280] on span at bounding box center [610, 276] width 8 height 8
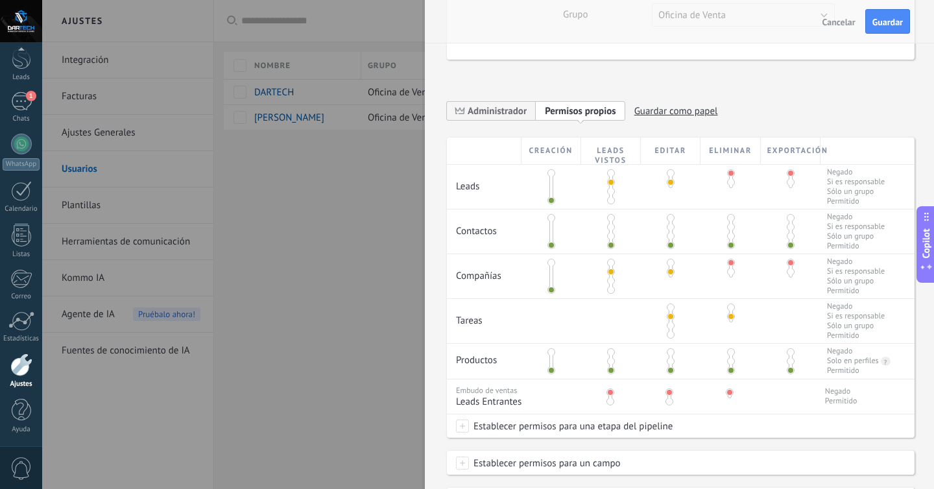
scroll to position [0, 0]
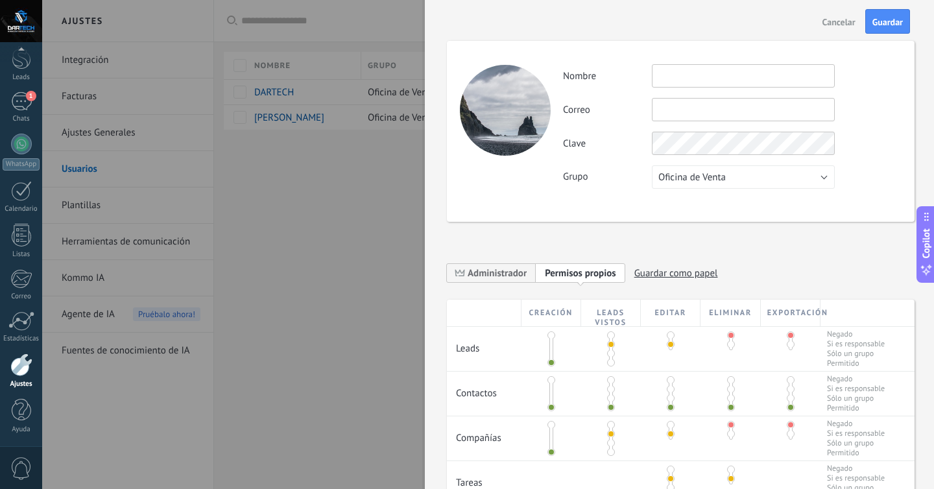
click at [817, 83] on input "text" at bounding box center [743, 75] width 183 height 23
type input "****"
click at [899, 13] on button "Guardar" at bounding box center [887, 21] width 45 height 25
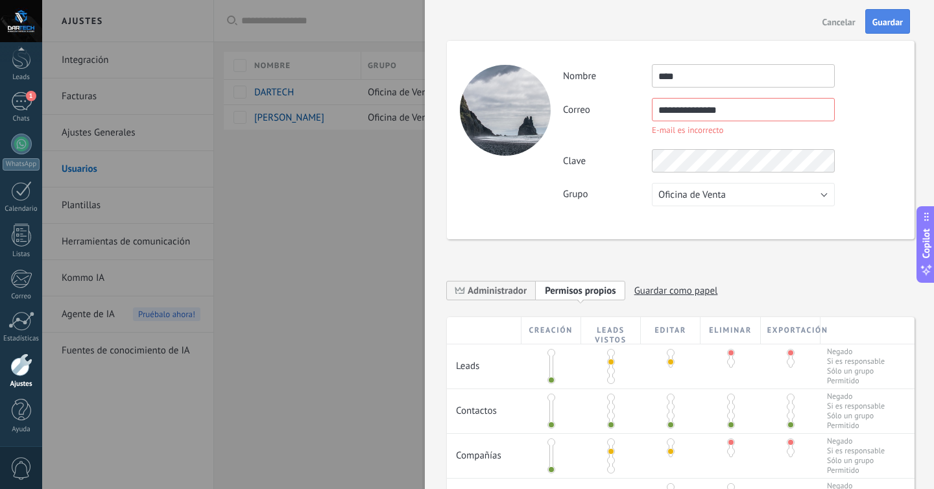
click at [878, 22] on span "Guardar" at bounding box center [887, 22] width 30 height 9
type input "**********"
click at [886, 22] on span "Guardar" at bounding box center [887, 22] width 30 height 9
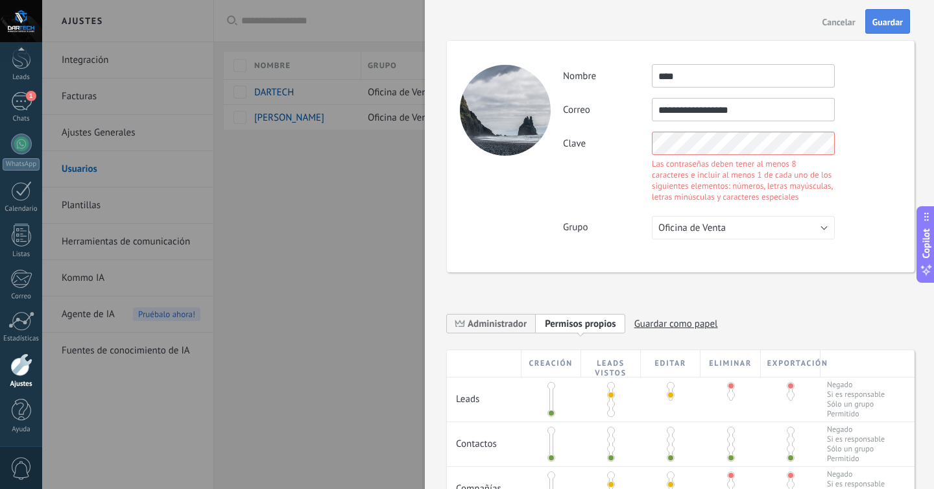
click at [880, 13] on button "Guardar" at bounding box center [887, 21] width 45 height 25
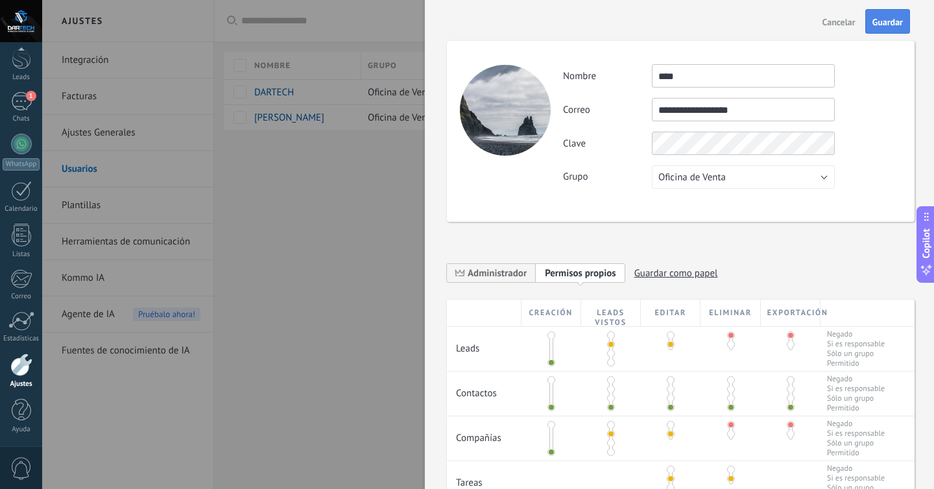
click at [888, 12] on button "Guardar" at bounding box center [887, 21] width 45 height 25
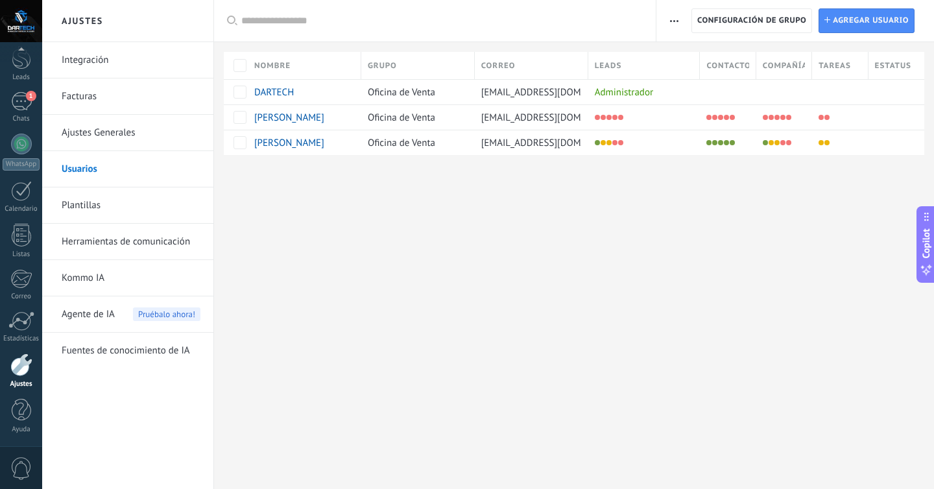
click at [85, 69] on link "Integración" at bounding box center [131, 60] width 139 height 36
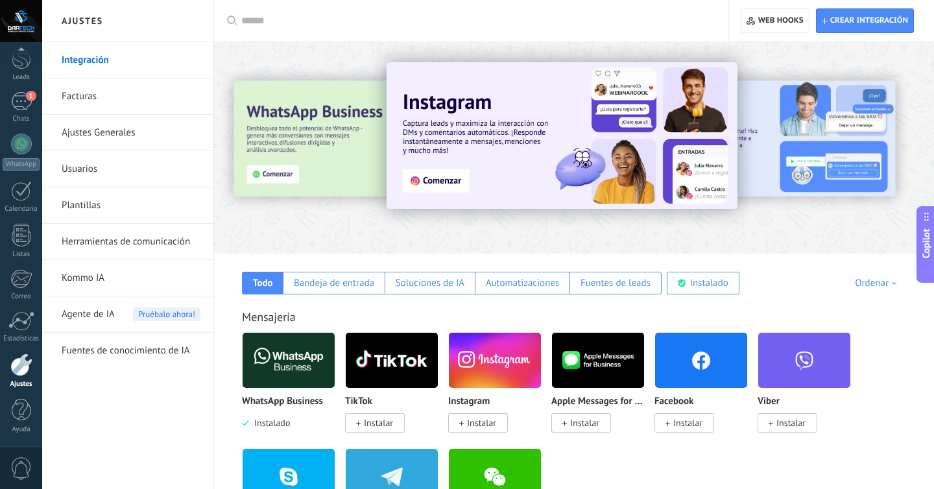
click at [683, 429] on span "Instalar" at bounding box center [687, 423] width 29 height 12
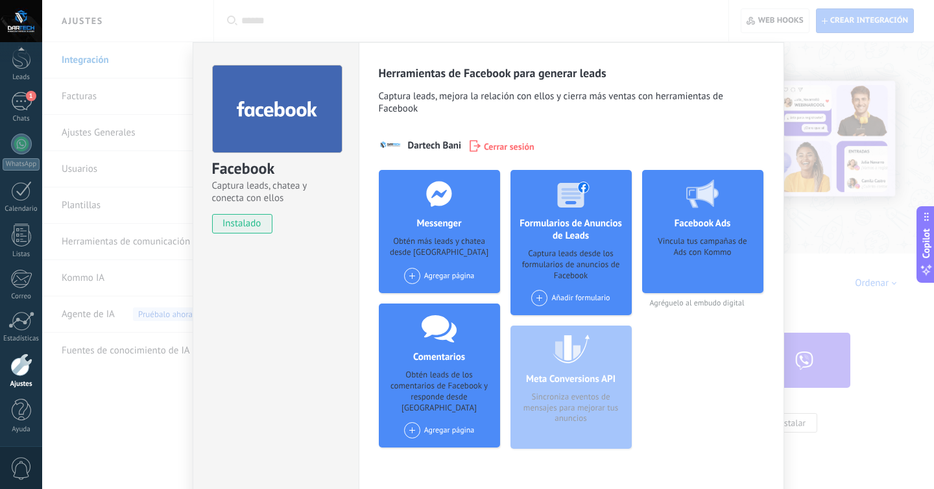
click at [437, 277] on div "Agregar página" at bounding box center [439, 276] width 71 height 16
click at [429, 295] on div "Dartech" at bounding box center [446, 300] width 87 height 29
click at [436, 411] on div "Comentarios Obtén leads de los comentarios de Facebook y responde desde Kommo A…" at bounding box center [439, 375] width 121 height 144
click at [431, 422] on div "Agregar página Dartech" at bounding box center [439, 434] width 86 height 25
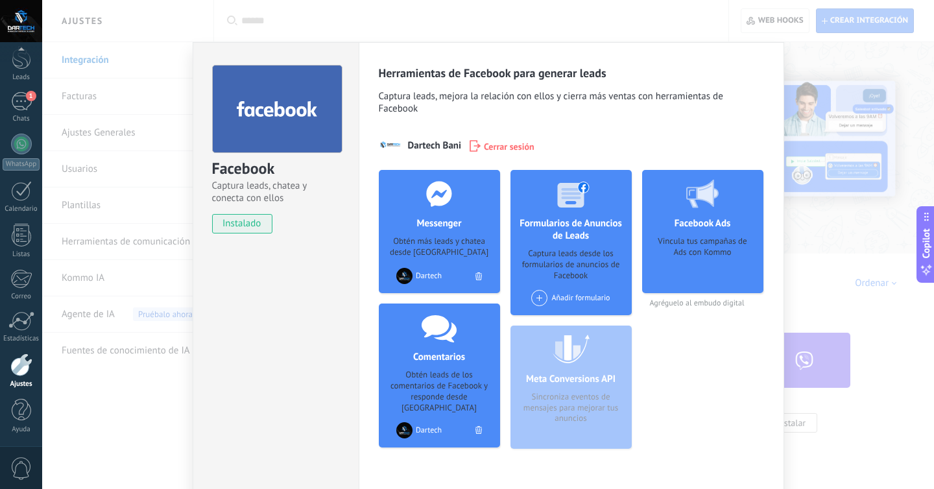
click at [135, 158] on div "Facebook Captura leads, chatea y conecta con ellos instalado Desinstalar Herram…" at bounding box center [487, 244] width 891 height 489
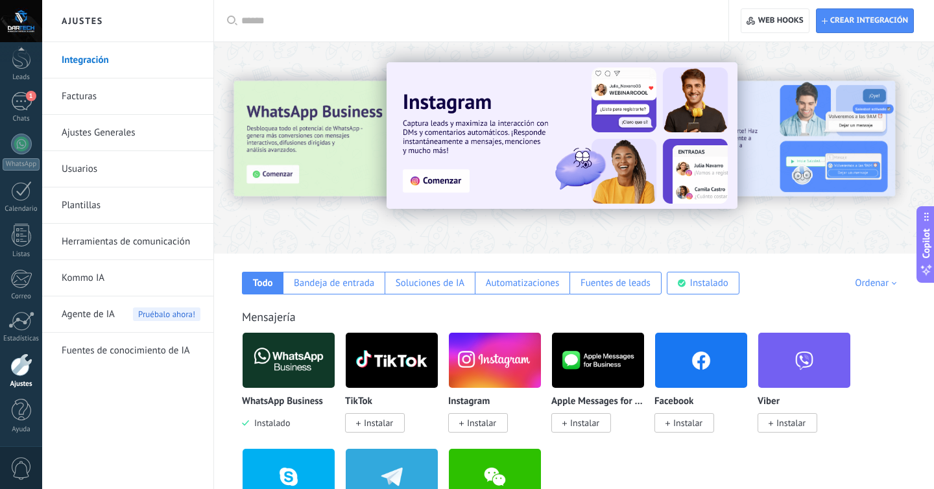
click at [687, 382] on img at bounding box center [701, 360] width 92 height 63
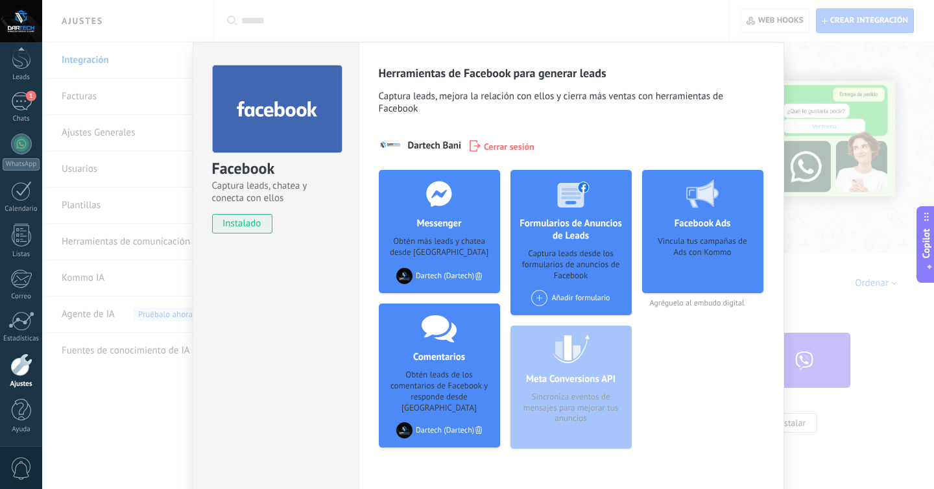
click at [232, 218] on span "instalado" at bounding box center [242, 223] width 59 height 19
click at [145, 294] on div "Facebook Captura leads, chatea y conecta con ellos instalado Desinstalar Herram…" at bounding box center [487, 244] width 891 height 489
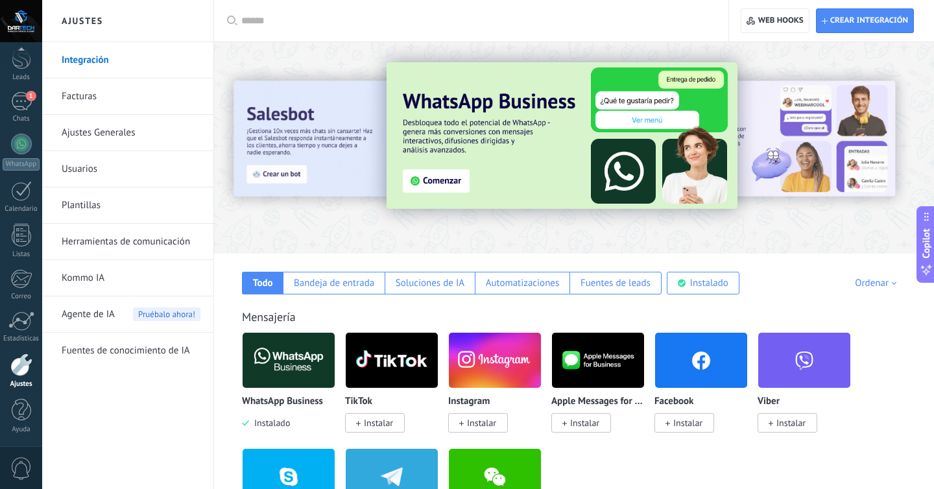
click at [694, 427] on span "Instalar" at bounding box center [687, 423] width 29 height 12
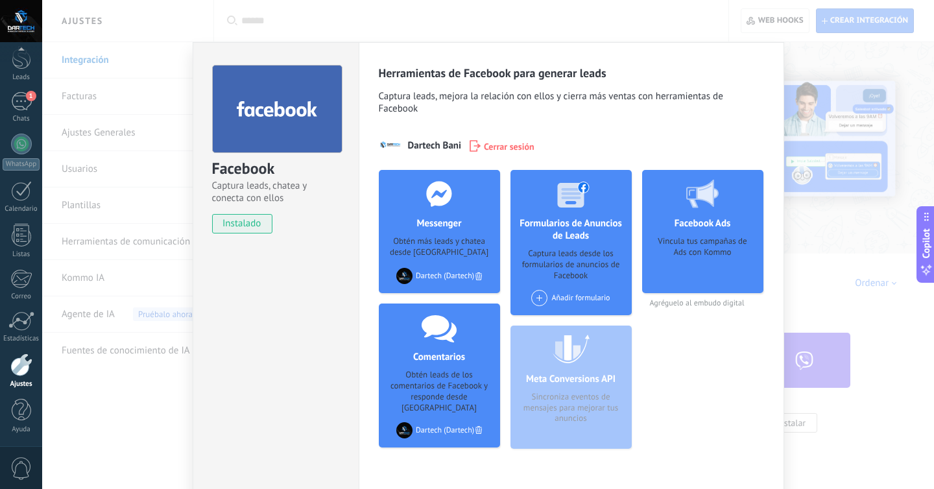
click at [172, 235] on div "Facebook Captura leads, chatea y conecta con ellos instalado Desinstalar Herram…" at bounding box center [487, 244] width 891 height 489
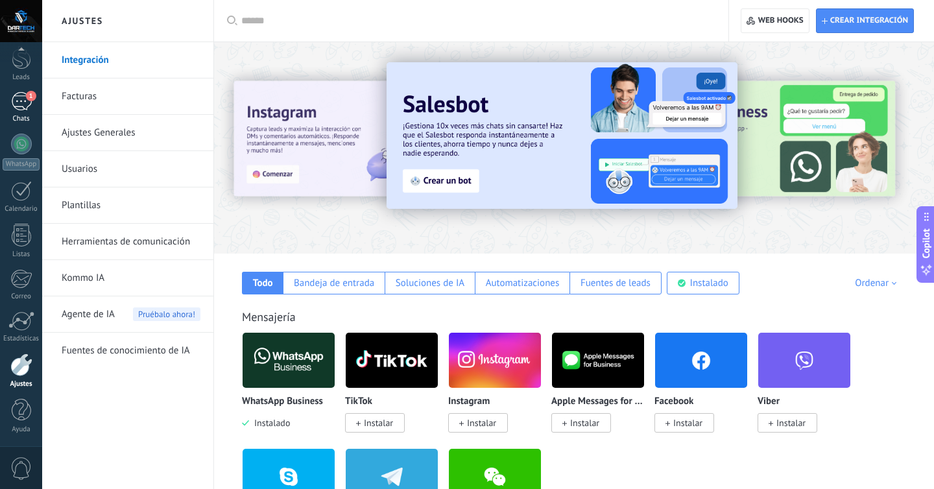
click at [16, 102] on div "1" at bounding box center [21, 101] width 21 height 19
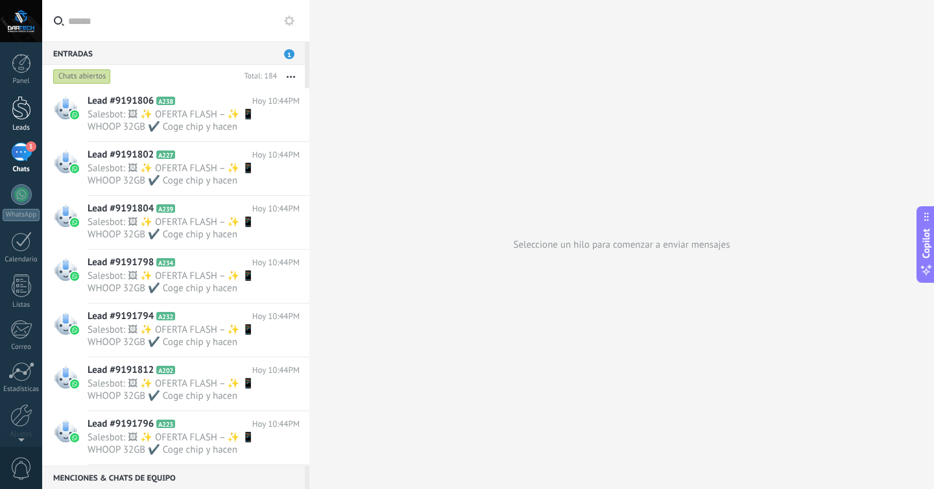
click at [21, 99] on div at bounding box center [21, 108] width 19 height 24
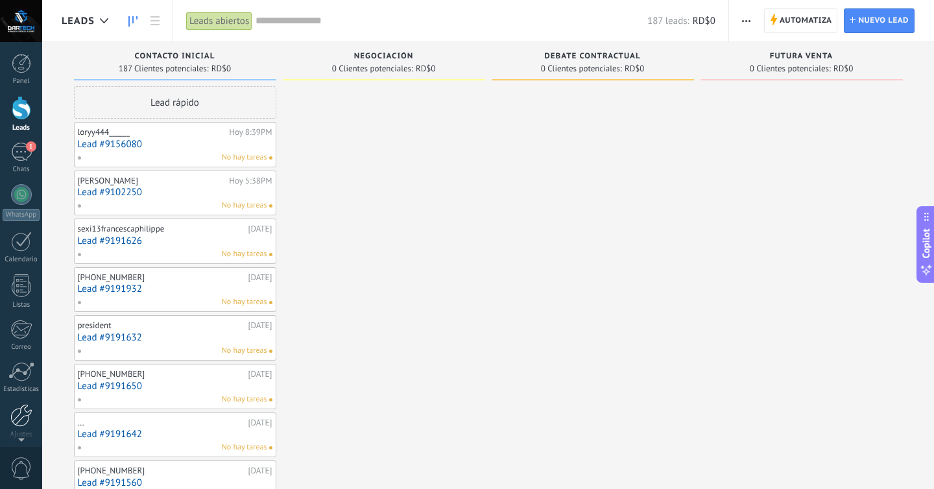
click at [22, 416] on div at bounding box center [21, 415] width 22 height 23
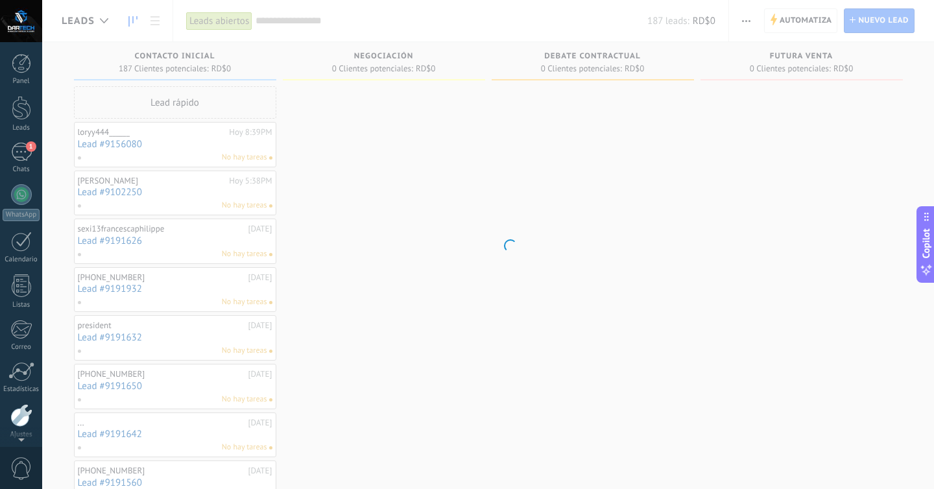
scroll to position [51, 0]
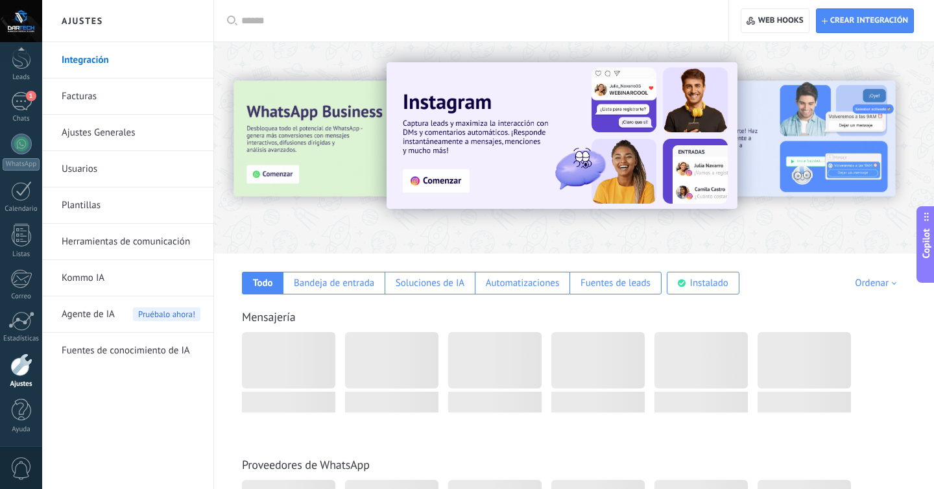
click at [90, 282] on link "Kommo IA" at bounding box center [131, 278] width 139 height 36
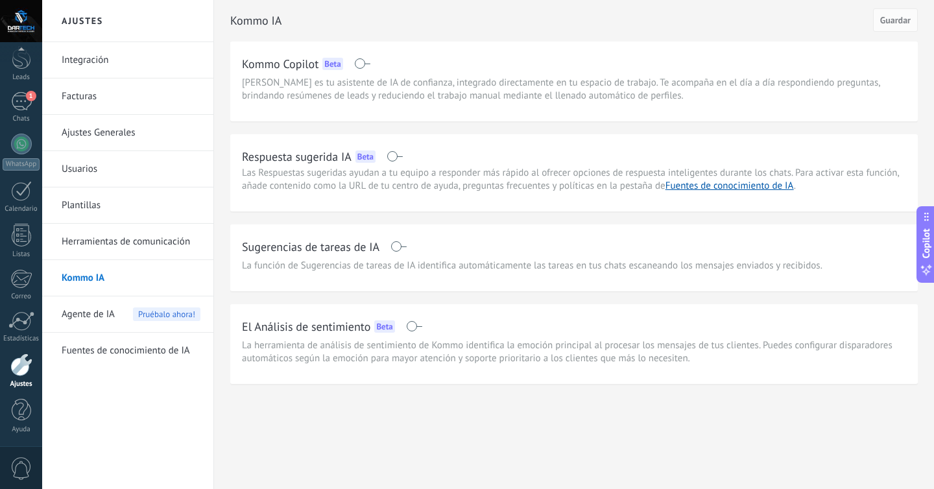
click at [397, 252] on div "Sugerencias de tareas de IA" at bounding box center [574, 246] width 664 height 21
click at [396, 245] on span at bounding box center [398, 246] width 16 height 10
click at [908, 18] on span "Guardar" at bounding box center [895, 20] width 30 height 9
click at [412, 324] on span at bounding box center [414, 326] width 16 height 10
click at [882, 22] on span "Guardar" at bounding box center [895, 20] width 30 height 9
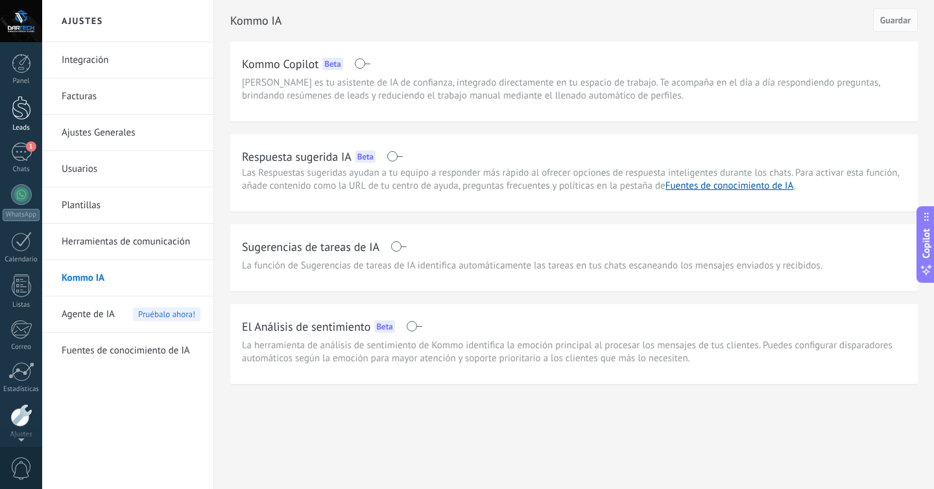
click at [17, 105] on div at bounding box center [21, 108] width 19 height 24
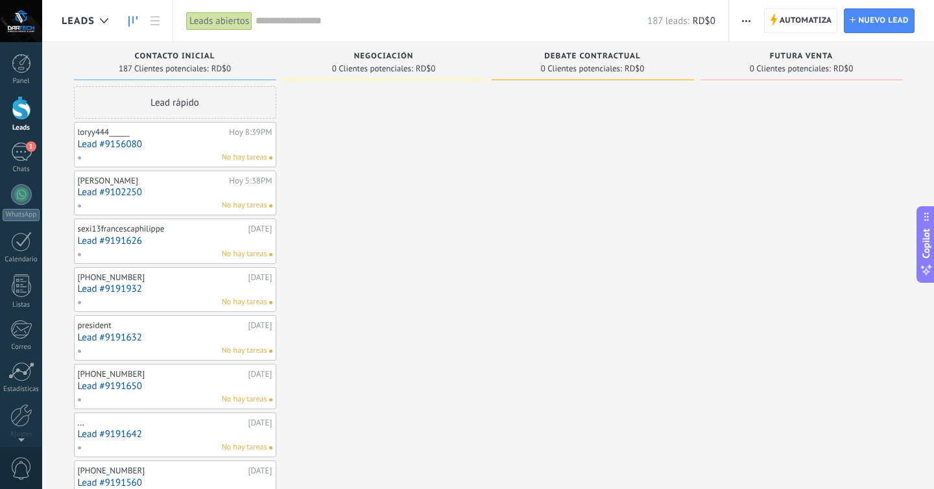
click at [187, 132] on div "loryy444______" at bounding box center [152, 132] width 148 height 10
click at [174, 141] on link "Lead #9156080" at bounding box center [175, 144] width 194 height 11
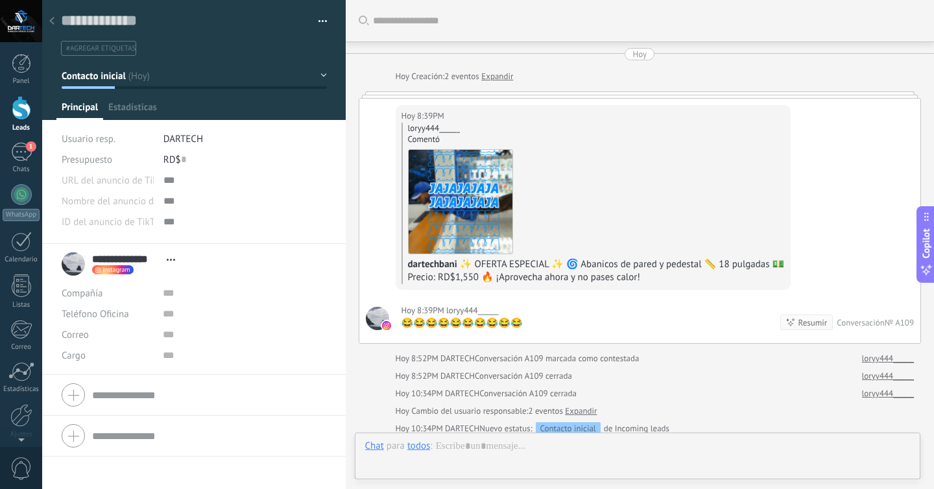
scroll to position [171, 0]
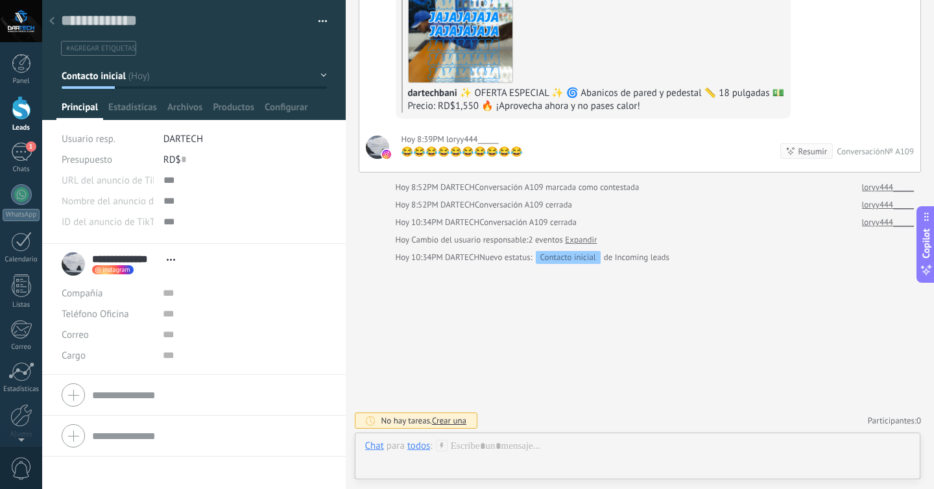
click at [56, 26] on div at bounding box center [52, 21] width 18 height 25
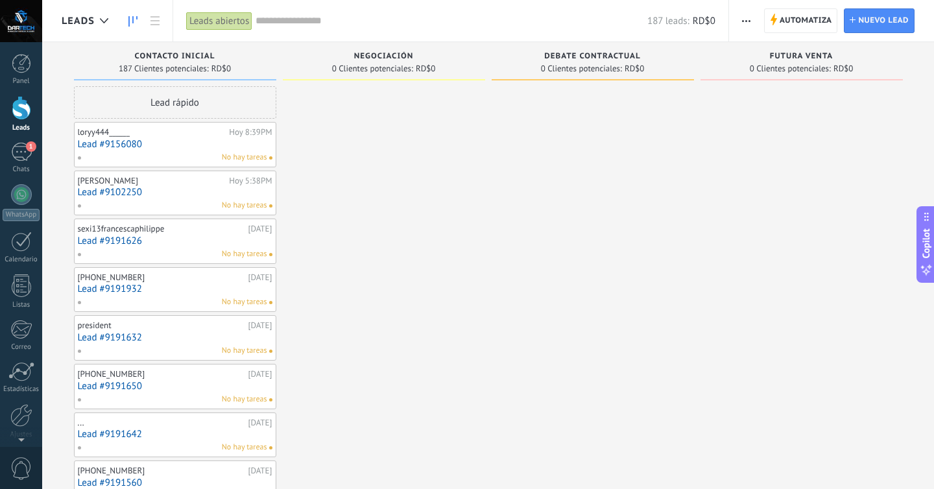
click at [101, 252] on div "No hay tareas" at bounding box center [172, 254] width 190 height 12
click at [102, 289] on link "Lead #9191932" at bounding box center [175, 288] width 194 height 11
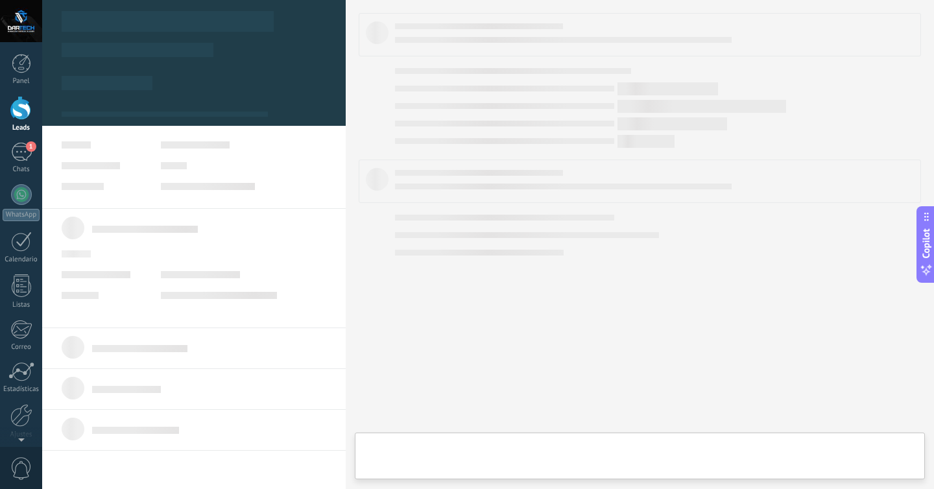
click at [102, 289] on link "Lead #9191932" at bounding box center [175, 288] width 194 height 11
click at [102, 289] on div at bounding box center [193, 268] width 303 height 120
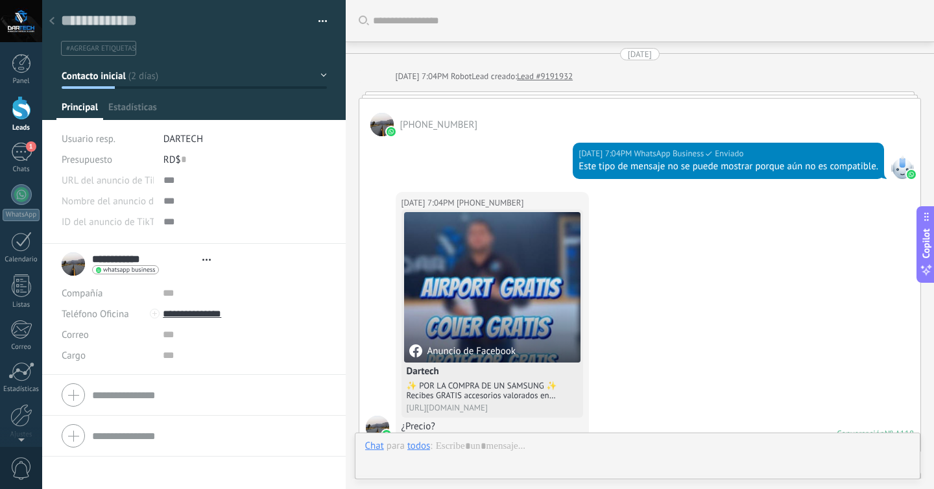
scroll to position [976, 0]
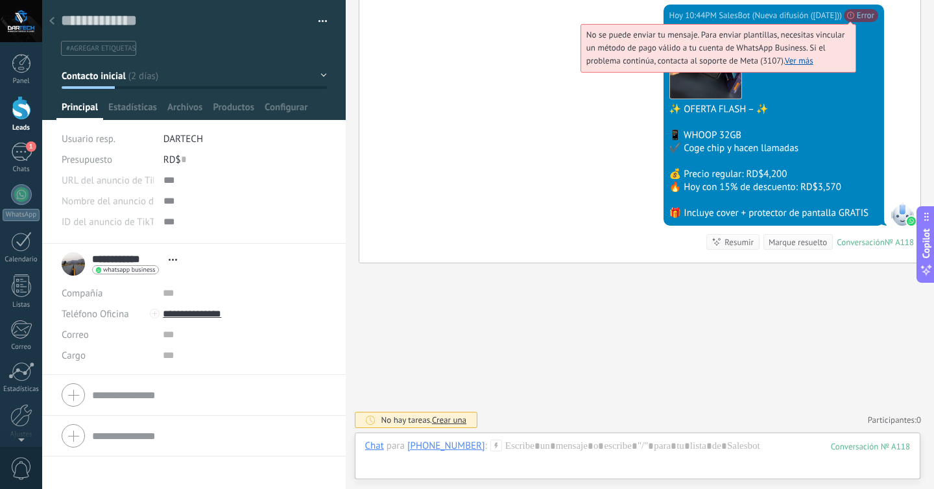
click at [789, 60] on link "Ver más" at bounding box center [798, 60] width 29 height 11
click at [792, 61] on link "Ver más" at bounding box center [798, 60] width 29 height 11
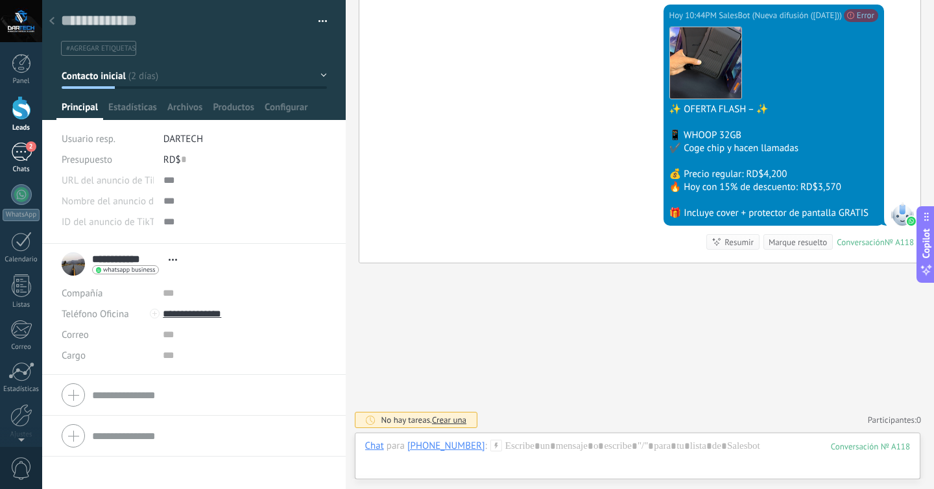
click at [21, 148] on div "2" at bounding box center [21, 152] width 21 height 19
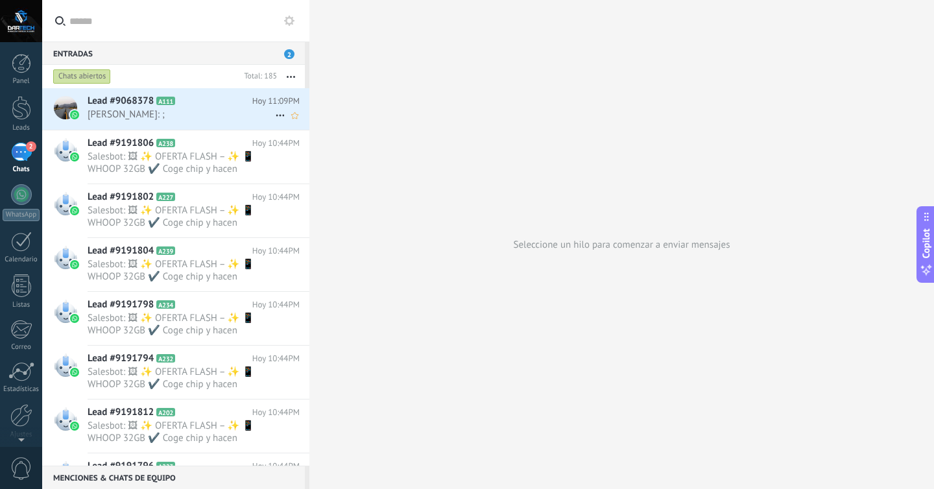
click at [134, 102] on span "Lead #9068378" at bounding box center [121, 101] width 66 height 13
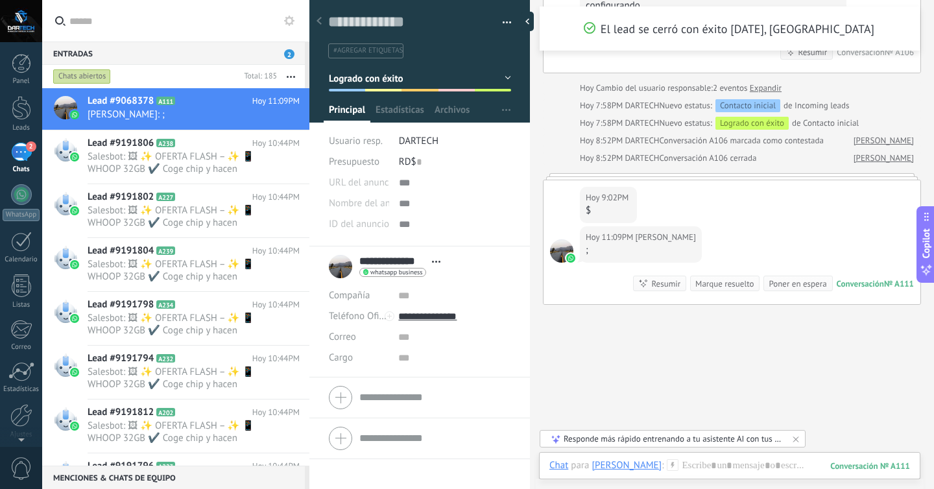
scroll to position [4283, 0]
click at [680, 181] on div at bounding box center [732, 177] width 378 height 6
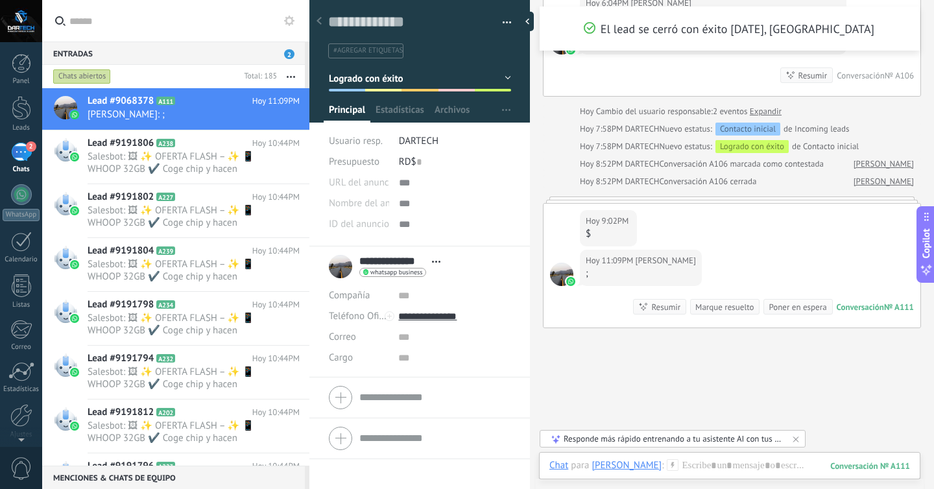
scroll to position [4374, 0]
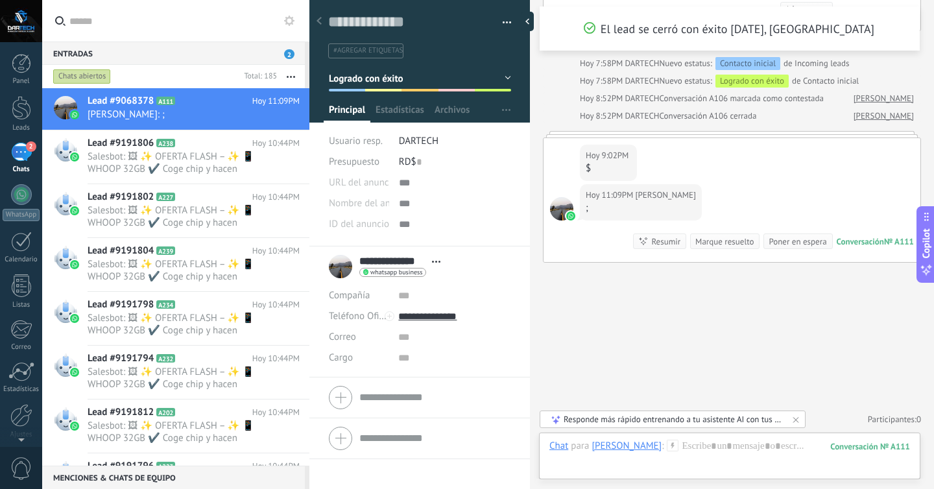
click at [634, 419] on div "Responde más rápido entrenando a tu asistente AI con tus fuentes de datos" at bounding box center [672, 419] width 219 height 11
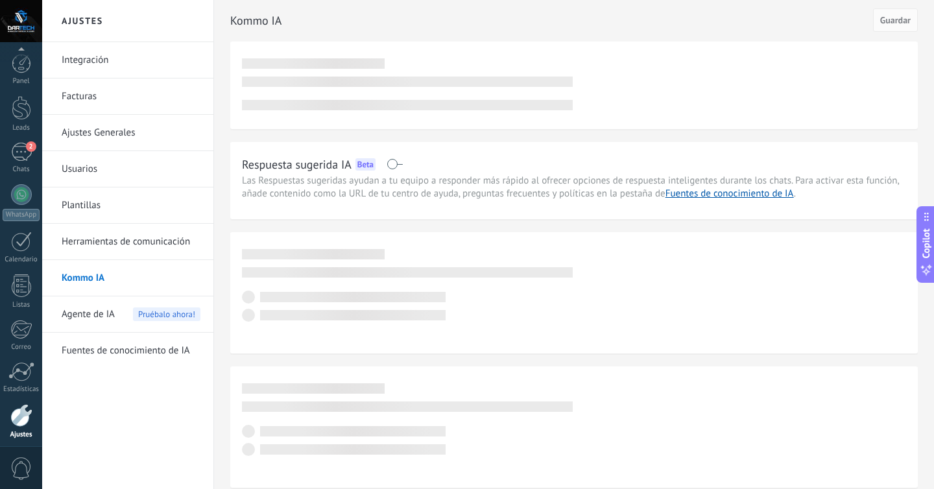
scroll to position [51, 0]
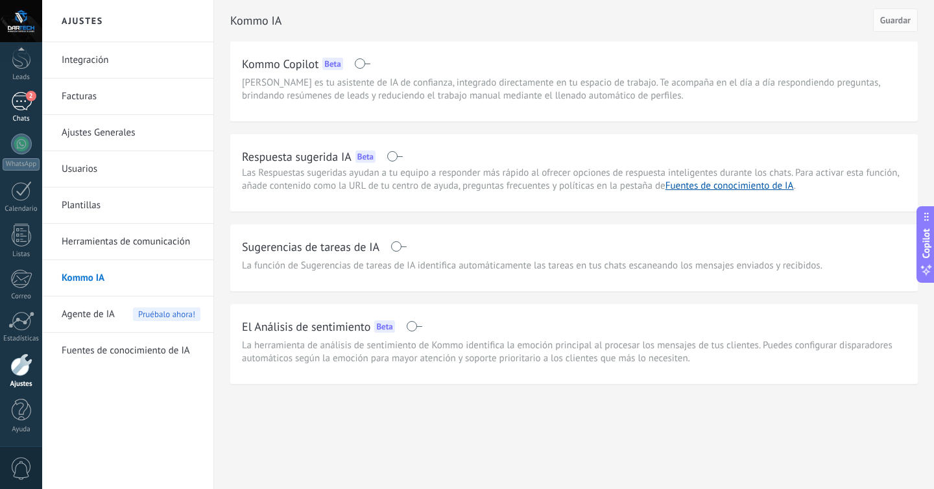
click at [17, 104] on div "2" at bounding box center [21, 101] width 21 height 19
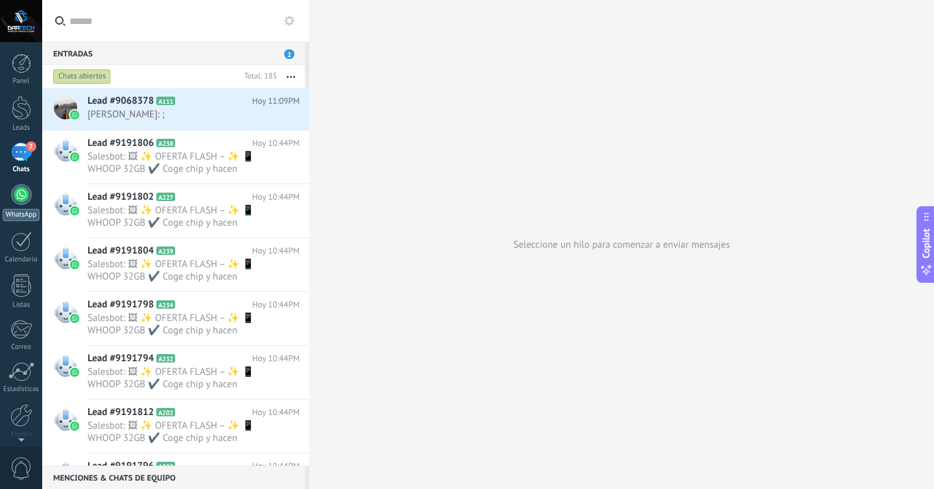
click at [20, 187] on div at bounding box center [21, 194] width 21 height 21
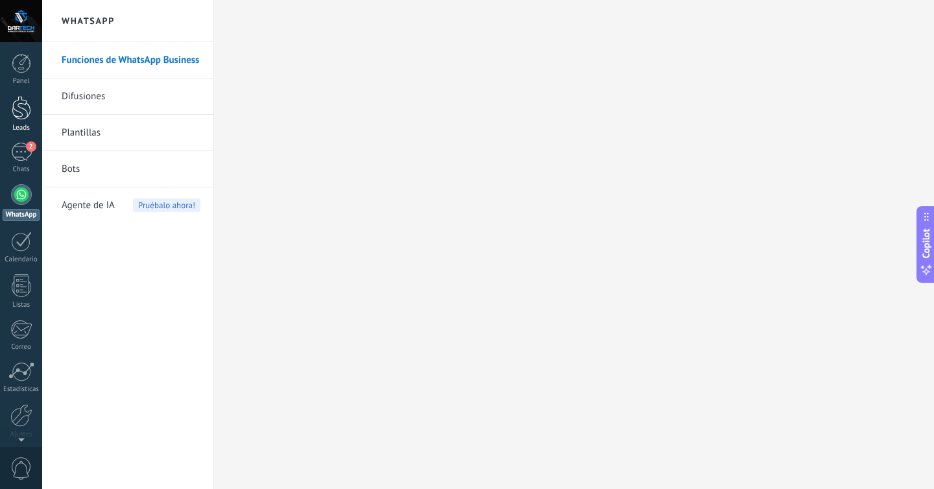
click at [19, 113] on div at bounding box center [21, 108] width 19 height 24
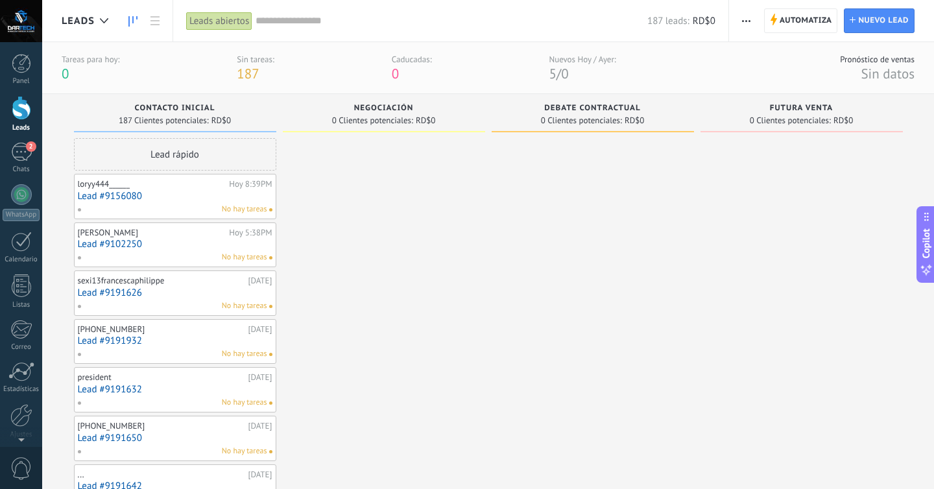
click at [379, 119] on span "0 Clientes potenciales:" at bounding box center [372, 121] width 81 height 8
click at [153, 145] on div "Lead rápido" at bounding box center [175, 154] width 202 height 32
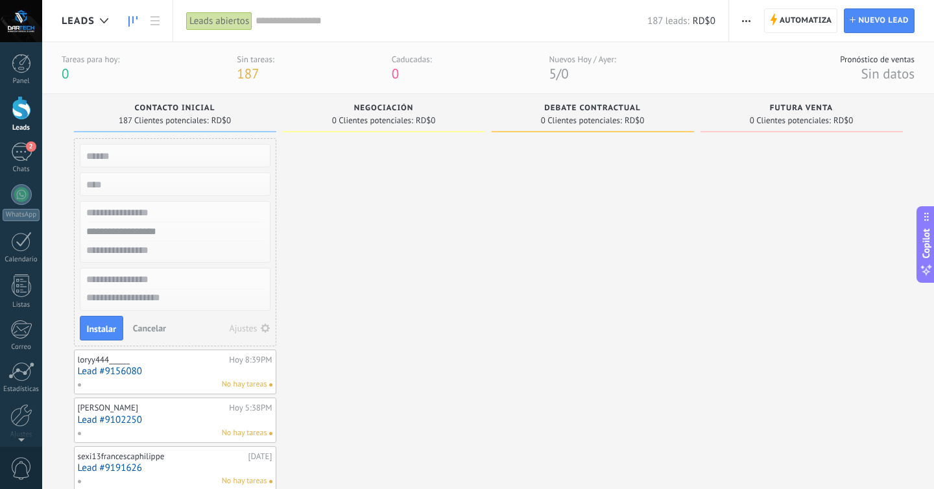
click at [146, 326] on span "Cancelar" at bounding box center [149, 328] width 33 height 12
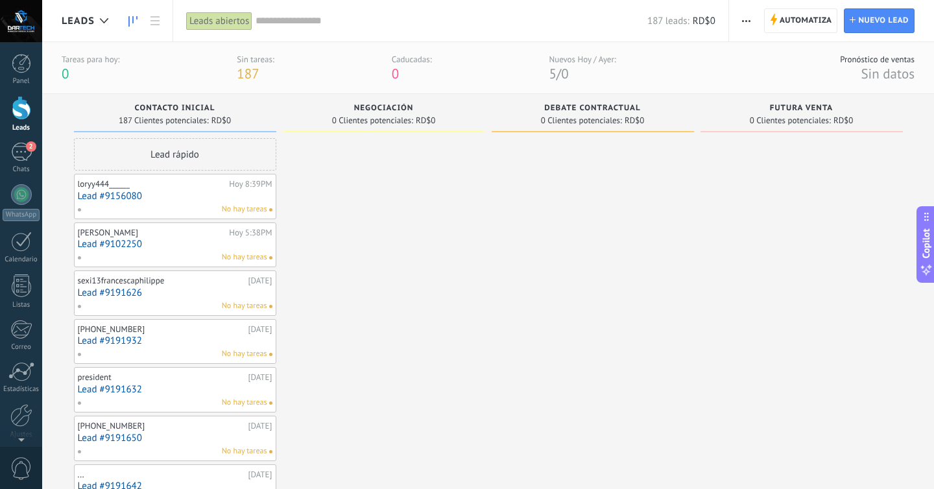
click at [207, 200] on link "Lead #9156080" at bounding box center [175, 196] width 194 height 11
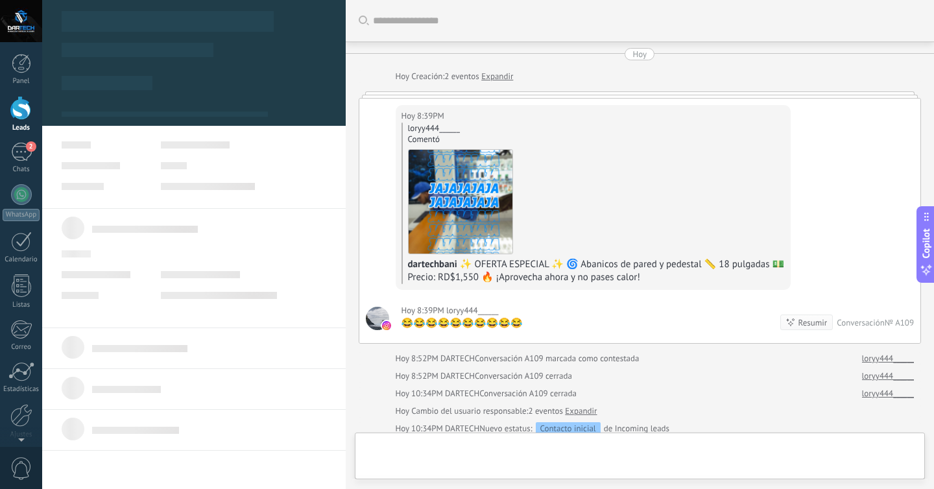
scroll to position [171, 0]
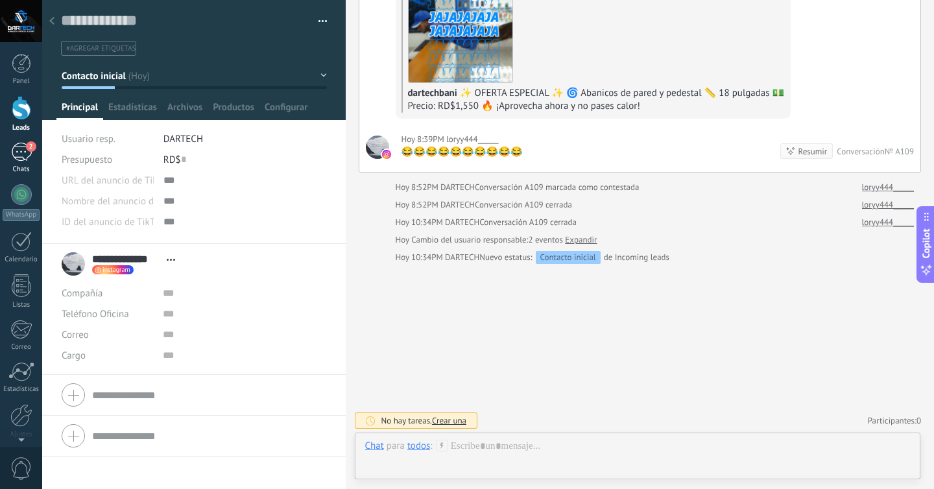
click at [19, 147] on div "2" at bounding box center [21, 152] width 21 height 19
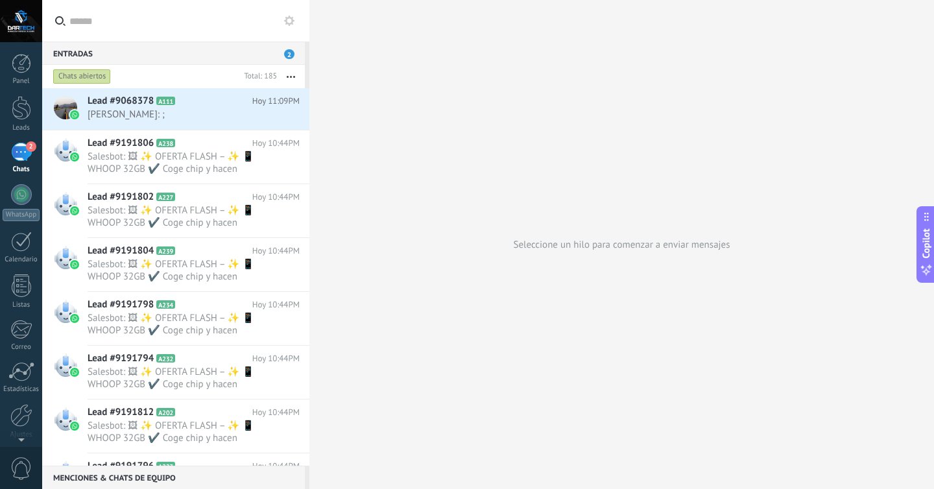
drag, startPoint x: 119, startPoint y: 112, endPoint x: 97, endPoint y: 78, distance: 40.5
click at [97, 78] on div "Chats abiertos Total: 185 Silenciar Acciones múltiples Ordenar Más recientes La…" at bounding box center [175, 265] width 267 height 401
click at [97, 78] on div "Chats abiertos" at bounding box center [82, 77] width 58 height 16
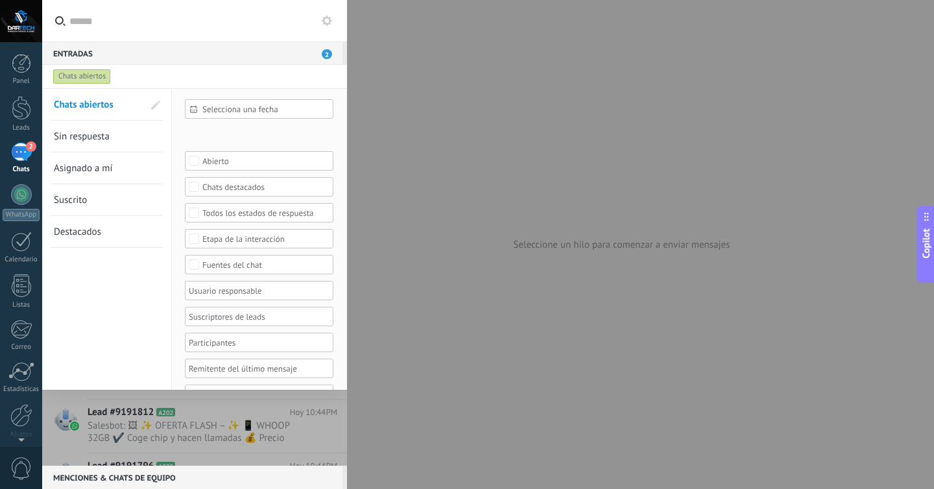
click at [97, 78] on div "Chats abiertos" at bounding box center [82, 77] width 58 height 16
click at [28, 78] on div "Panel" at bounding box center [22, 81] width 38 height 8
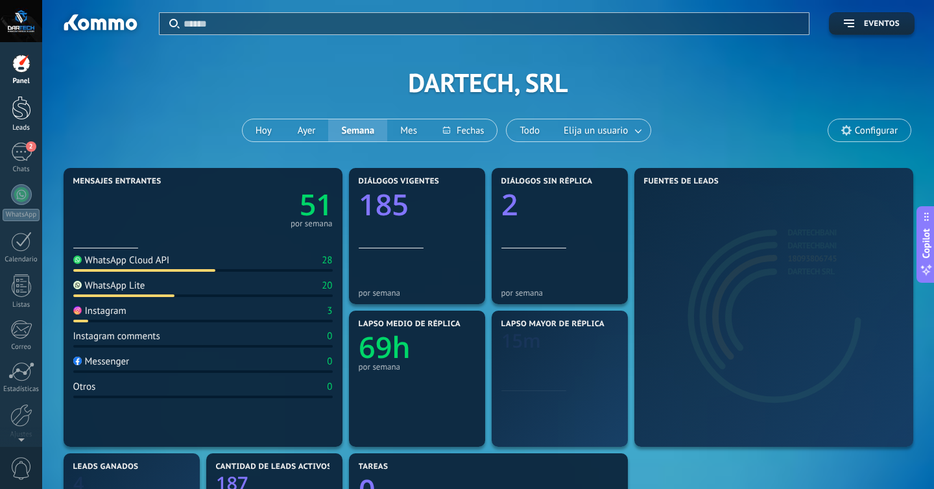
click at [28, 114] on div at bounding box center [21, 108] width 19 height 24
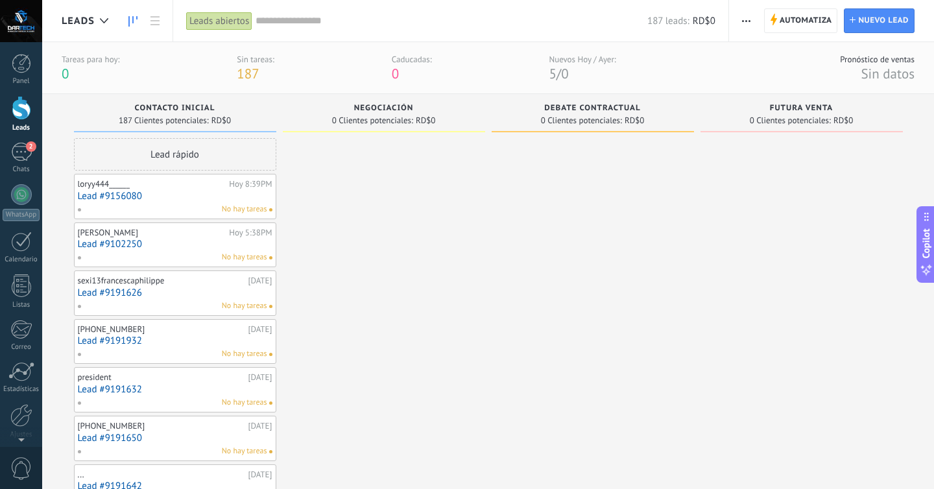
click at [748, 8] on span "button" at bounding box center [746, 20] width 8 height 25
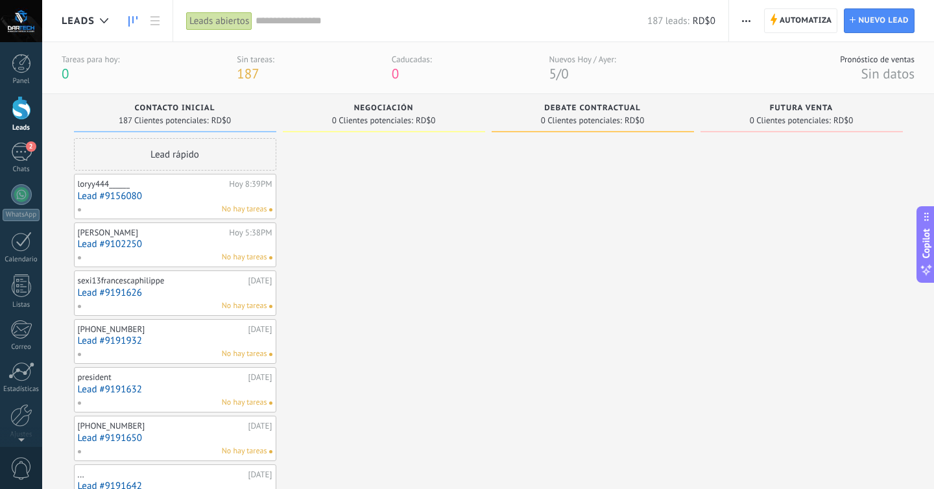
click at [23, 34] on div at bounding box center [21, 21] width 42 height 42
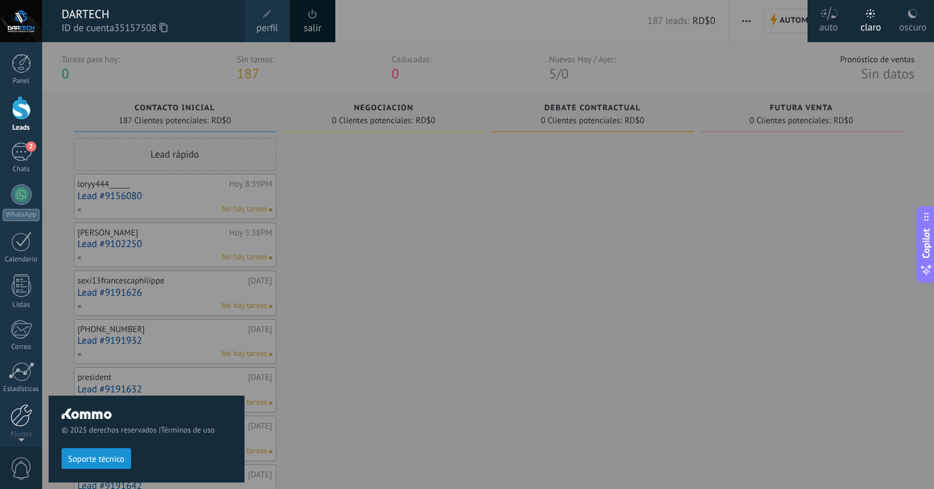
click at [19, 412] on div at bounding box center [21, 415] width 22 height 23
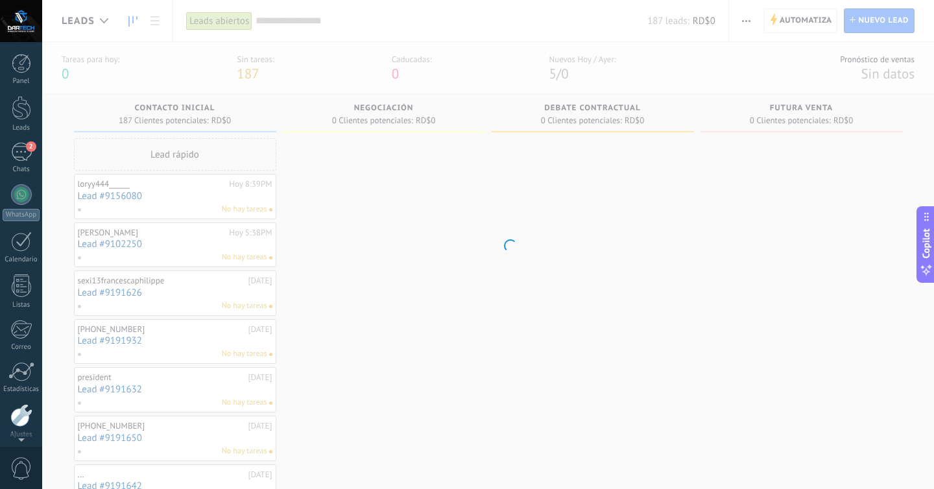
scroll to position [51, 0]
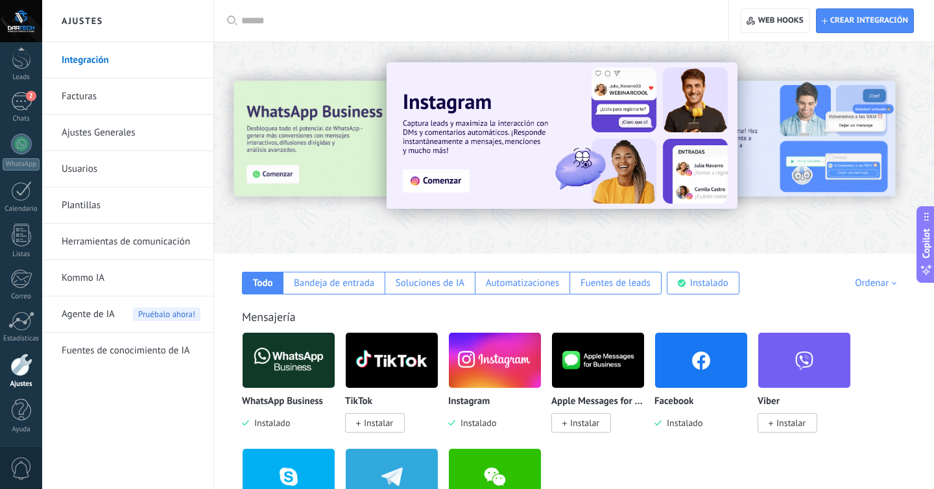
click at [97, 141] on link "Ajustes Generales" at bounding box center [131, 133] width 139 height 36
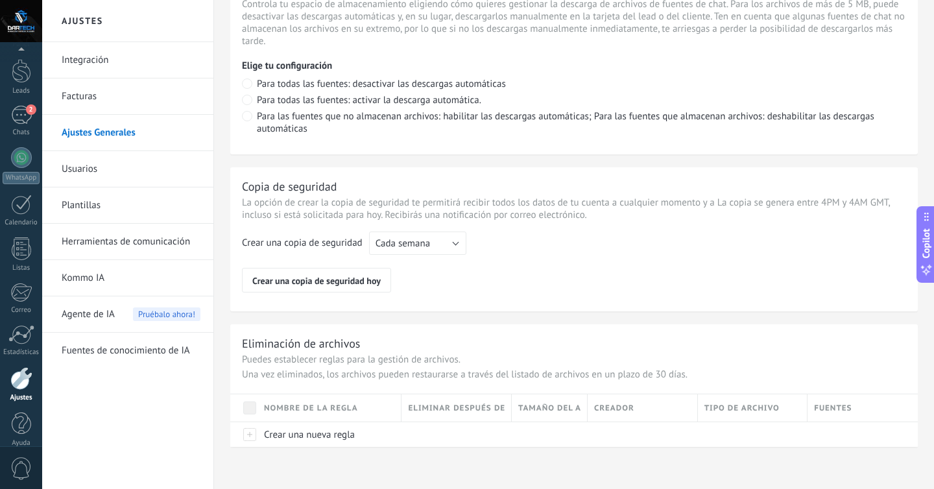
scroll to position [51, 0]
click at [16, 16] on div at bounding box center [21, 21] width 42 height 42
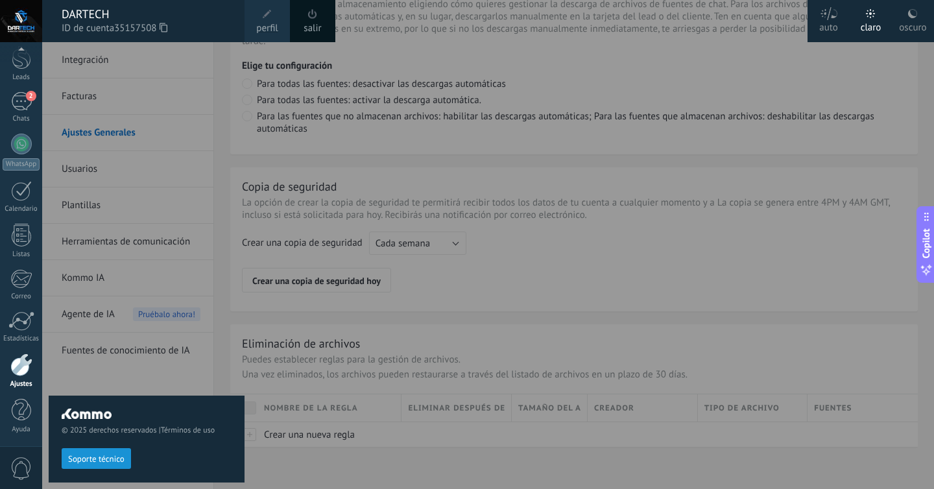
click at [254, 25] on link "perfil" at bounding box center [266, 21] width 45 height 42
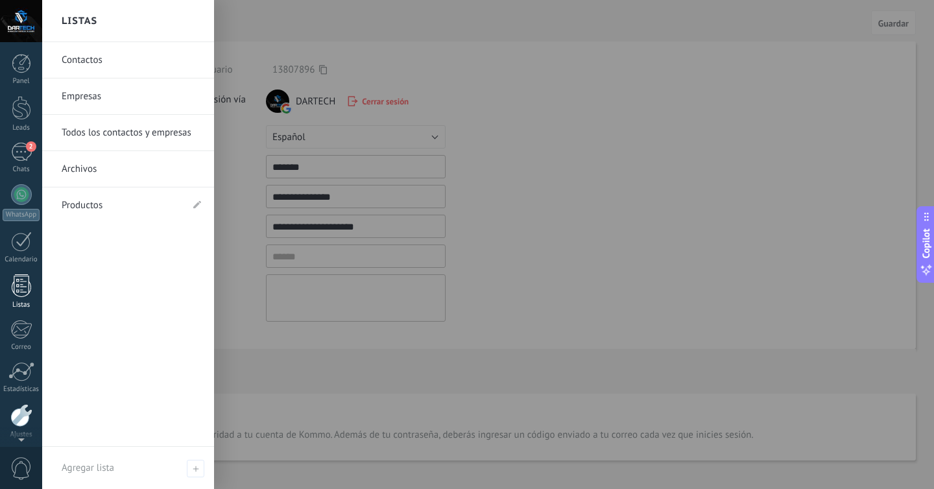
click at [21, 295] on div at bounding box center [21, 285] width 19 height 23
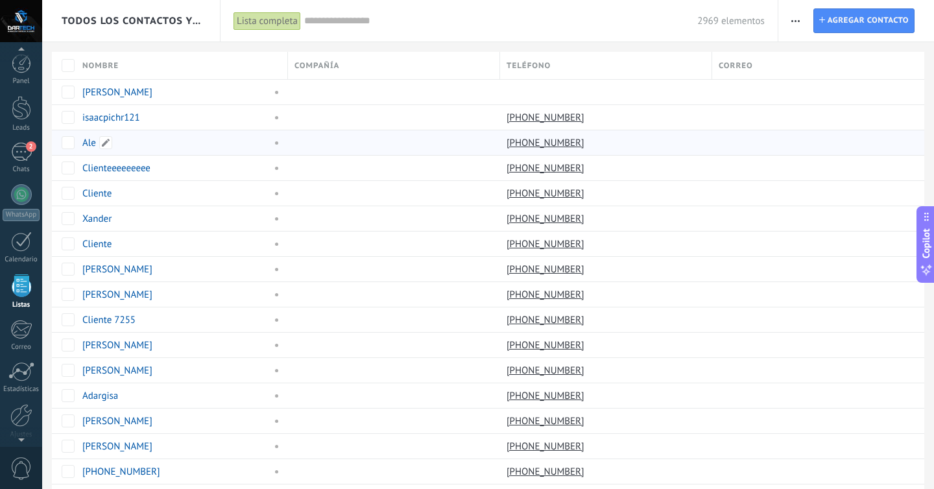
scroll to position [34, 0]
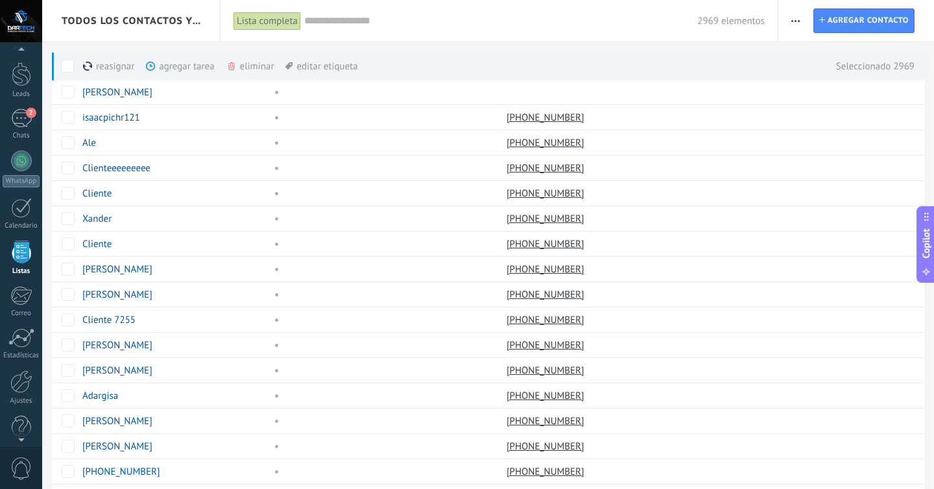
click at [72, 58] on label at bounding box center [67, 66] width 13 height 29
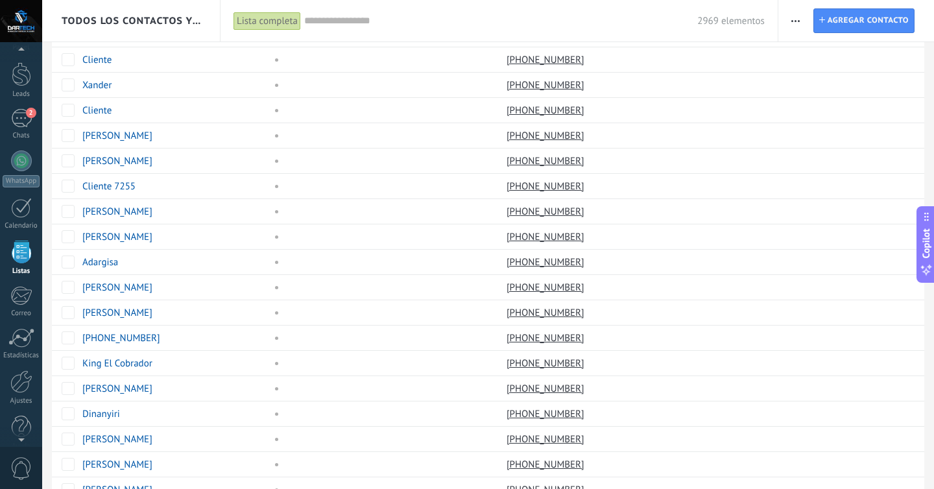
scroll to position [0, 0]
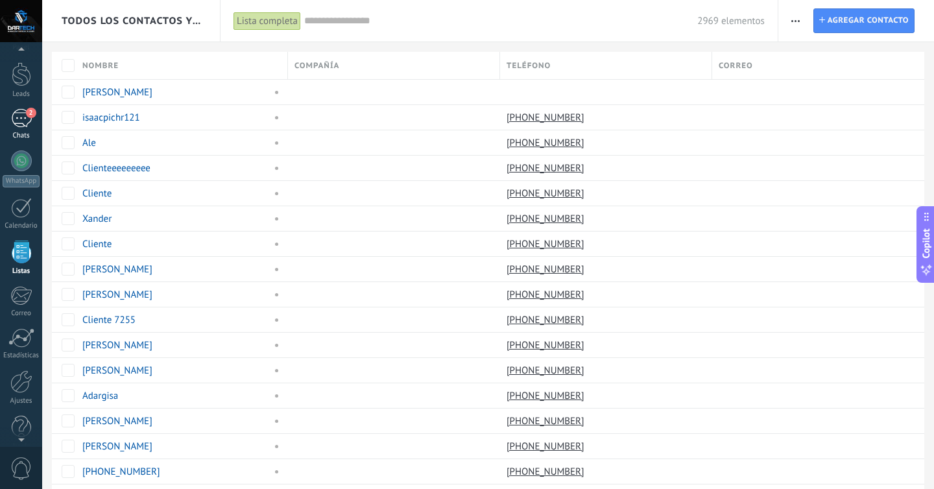
click at [32, 128] on link "2 Chats" at bounding box center [21, 124] width 42 height 31
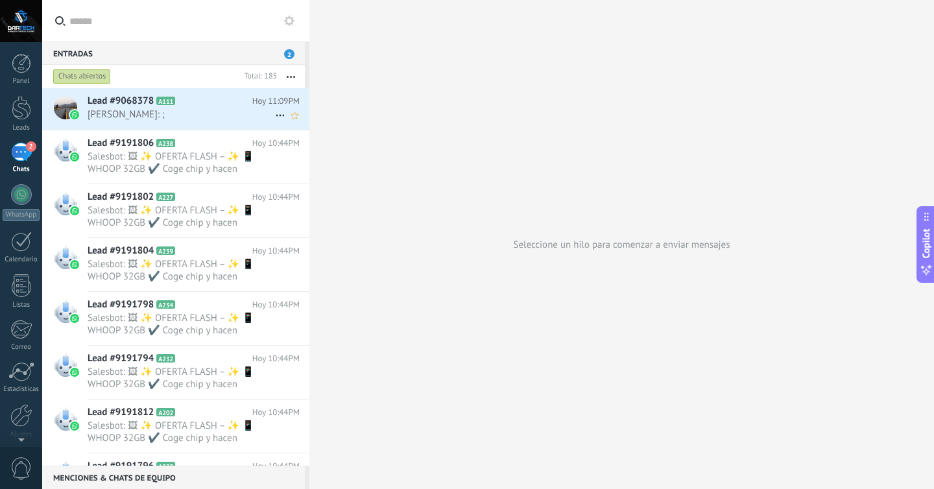
click at [274, 112] on icon at bounding box center [280, 116] width 16 height 16
click at [286, 153] on div "Conversación cerrada" at bounding box center [343, 148] width 128 height 26
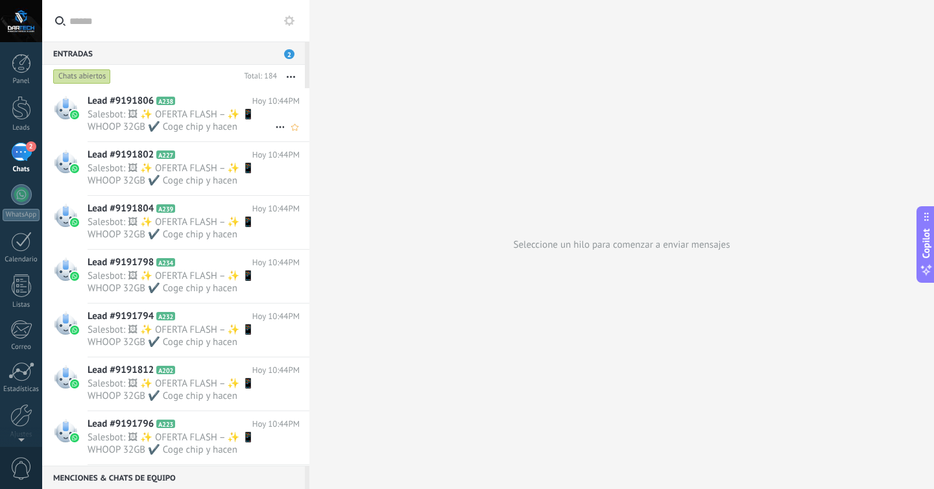
click at [93, 105] on span "Lead #9191806" at bounding box center [121, 101] width 66 height 13
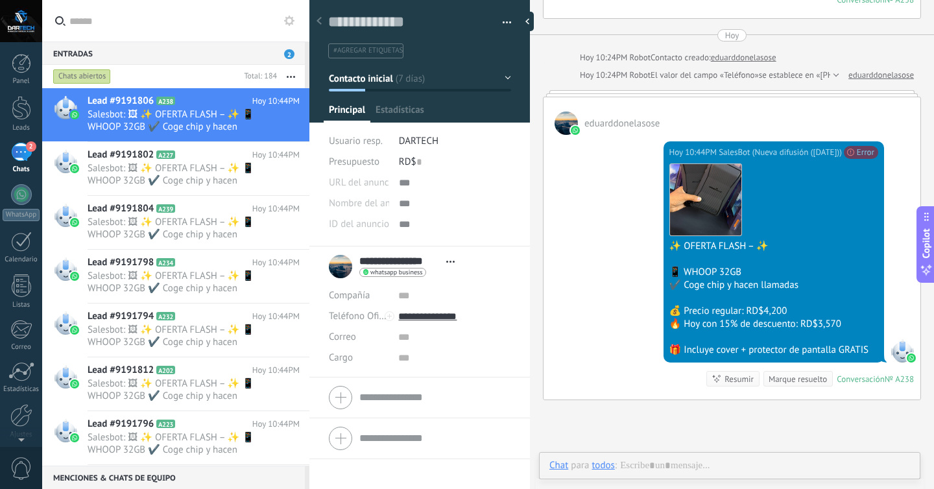
scroll to position [19, 0]
click at [117, 186] on span "Salesbot: 🖼 ✨ OFERTA FLASH – ✨ 📱 WHOOP 32GB ✔️ Coge chip y hacen llamadas 💰 Pre…" at bounding box center [181, 174] width 187 height 25
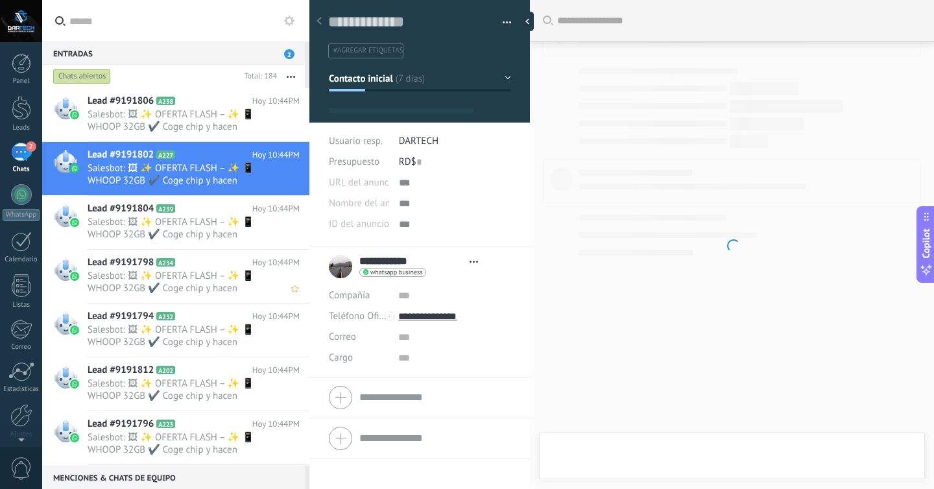
scroll to position [1255, 0]
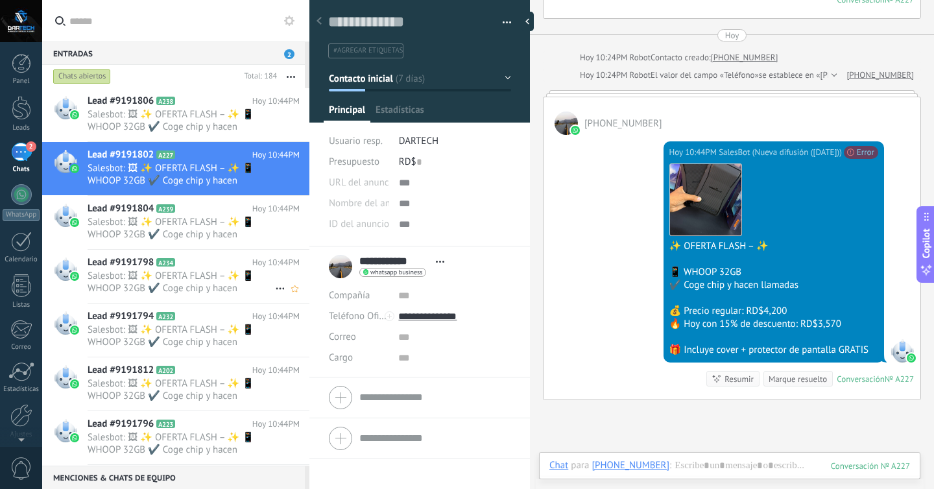
click at [124, 288] on span "Salesbot: 🖼 ✨ OFERTA FLASH – ✨ 📱 WHOOP 32GB ✔️ Coge chip y hacen llamadas 💰 Pre…" at bounding box center [181, 282] width 187 height 25
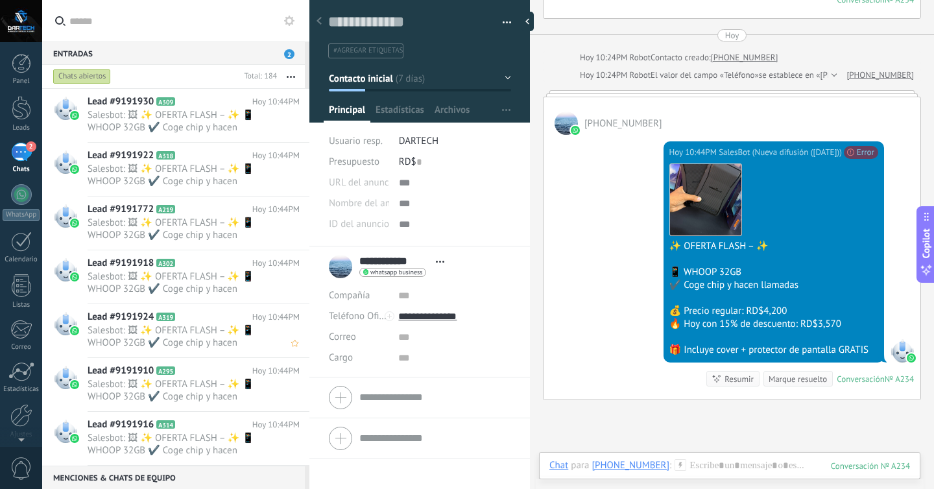
scroll to position [975, 0]
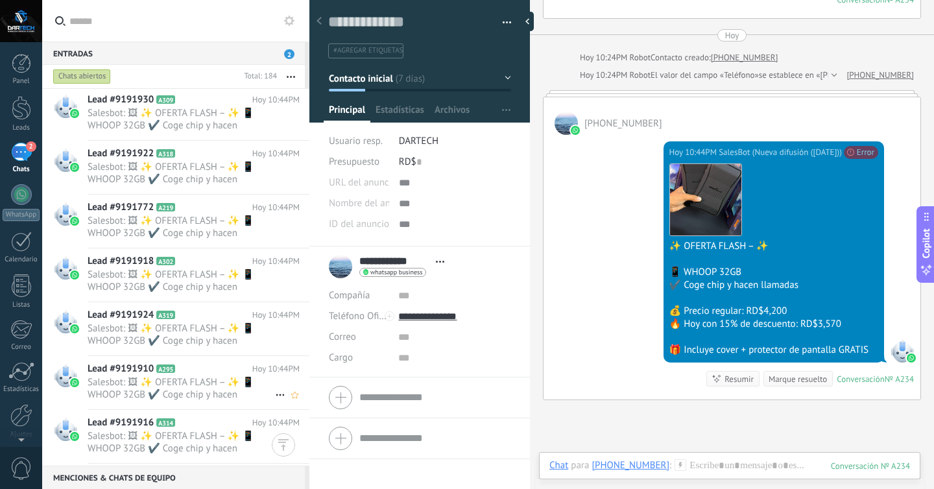
click at [127, 387] on span "Salesbot: 🖼 ✨ OFERTA FLASH – ✨ 📱 WHOOP 32GB ✔️ Coge chip y hacen llamadas 💰 Pre…" at bounding box center [181, 388] width 187 height 25
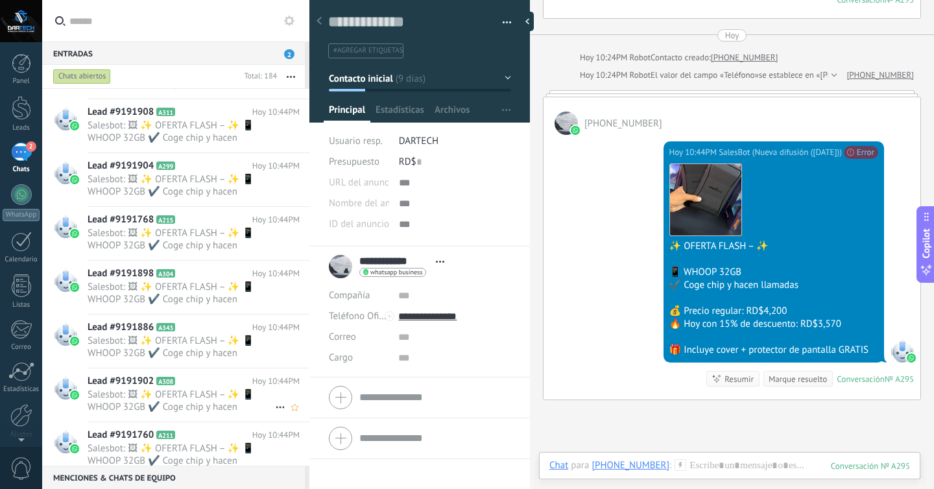
scroll to position [1828, 0]
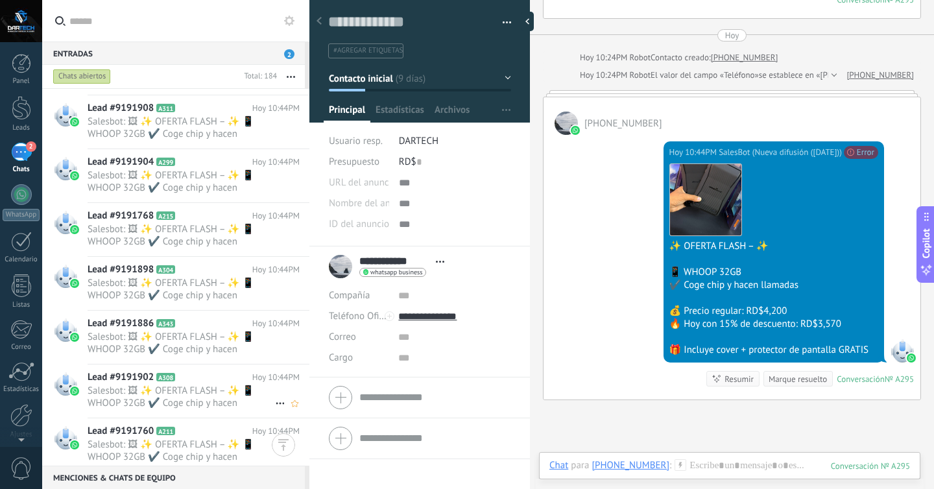
click at [127, 387] on span "Salesbot: 🖼 ✨ OFERTA FLASH – ✨ 📱 WHOOP 32GB ✔️ Coge chip y hacen llamadas 💰 Pre…" at bounding box center [181, 396] width 187 height 25
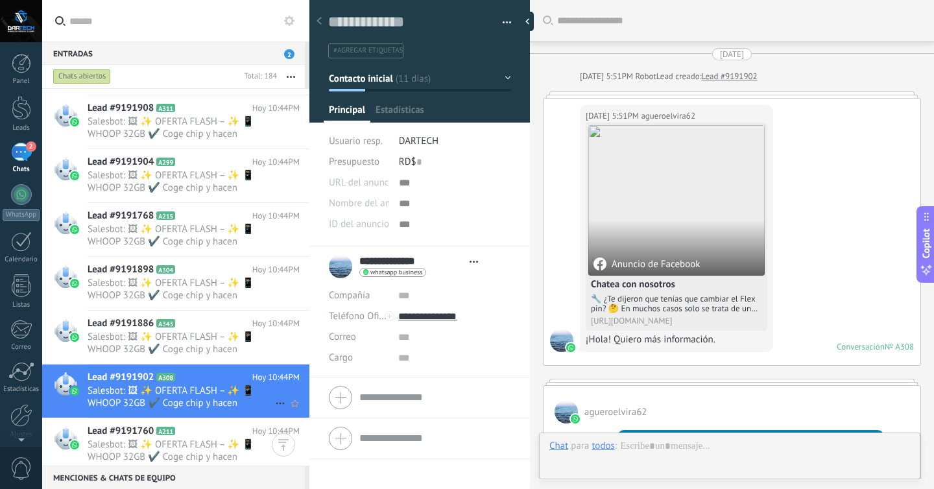
scroll to position [1207, 0]
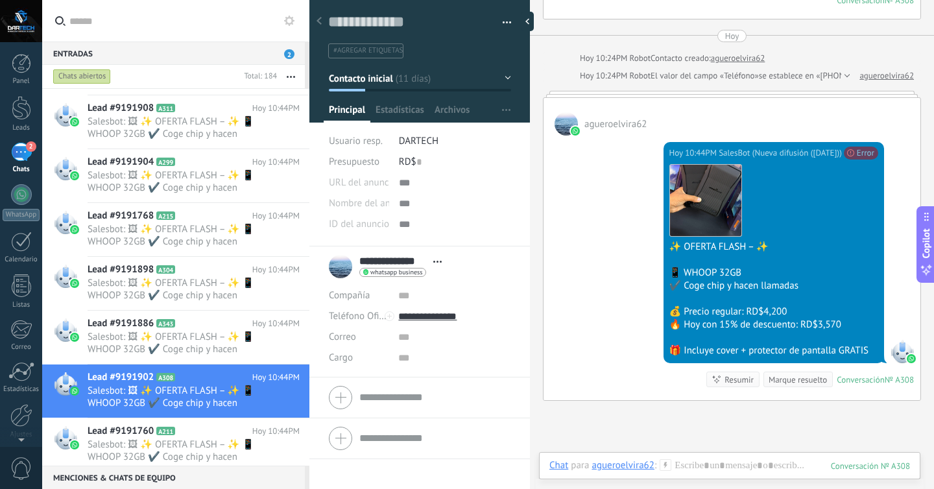
click at [18, 160] on div "2" at bounding box center [21, 152] width 21 height 19
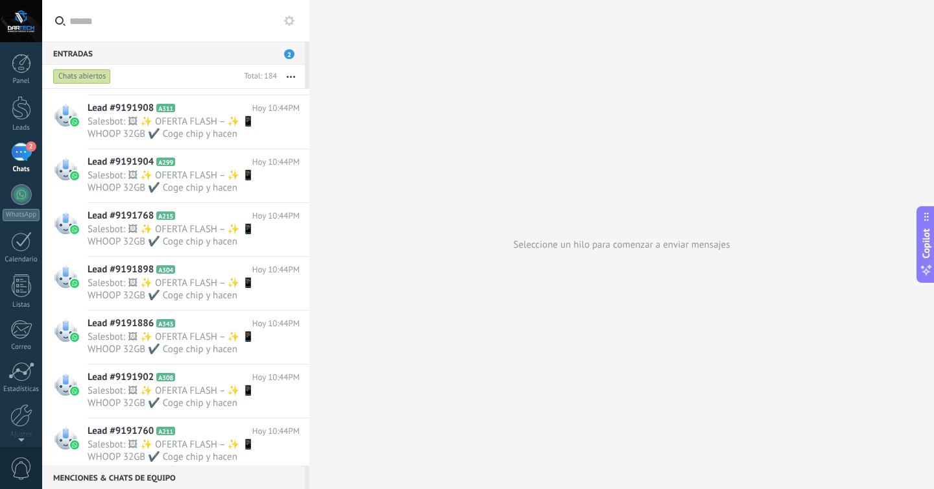
click at [287, 57] on span "2" at bounding box center [289, 54] width 10 height 10
click at [289, 52] on span "2" at bounding box center [289, 54] width 10 height 10
click at [285, 74] on button "button" at bounding box center [291, 76] width 28 height 23
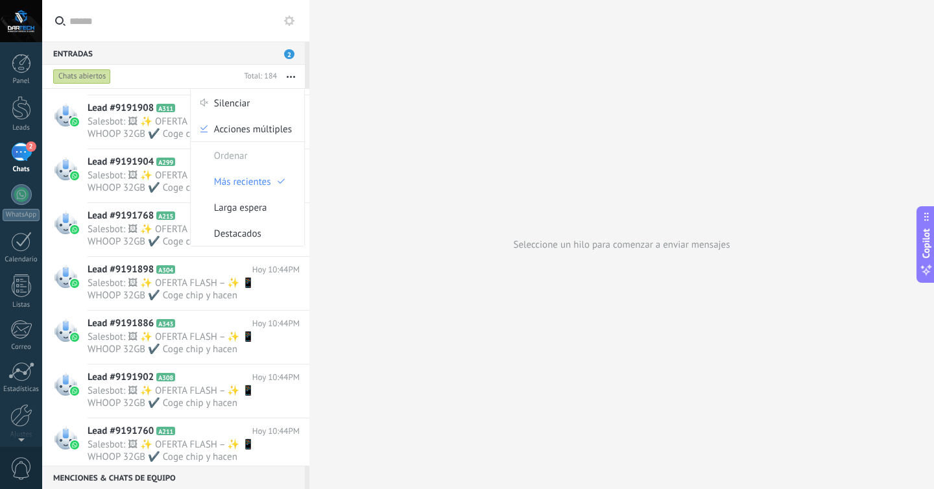
click at [258, 157] on div "Ordenar" at bounding box center [247, 155] width 113 height 26
click at [248, 205] on span "Larga espera" at bounding box center [240, 207] width 53 height 26
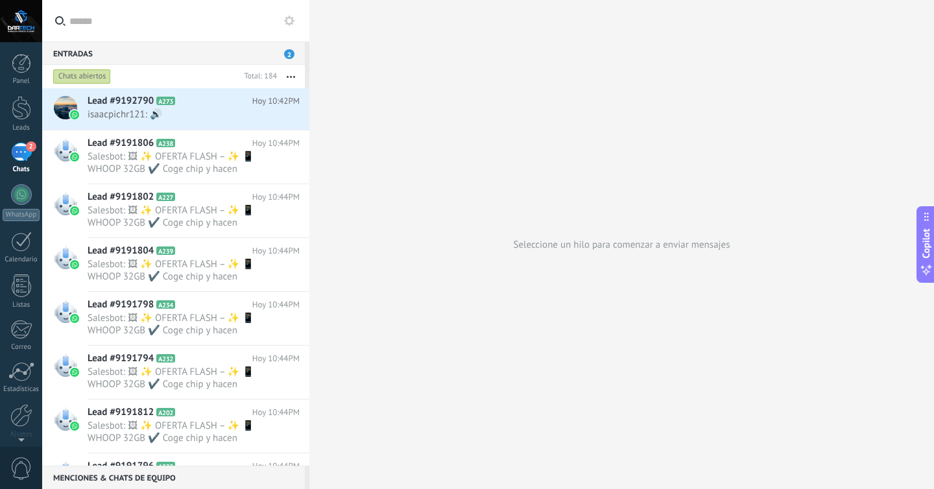
click at [284, 73] on button "button" at bounding box center [291, 76] width 28 height 23
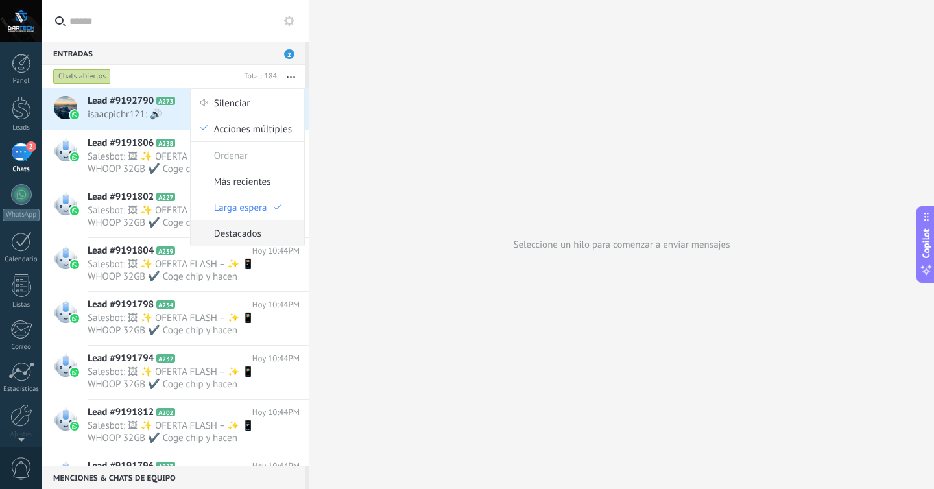
click at [247, 233] on span "Destacados" at bounding box center [237, 233] width 47 height 26
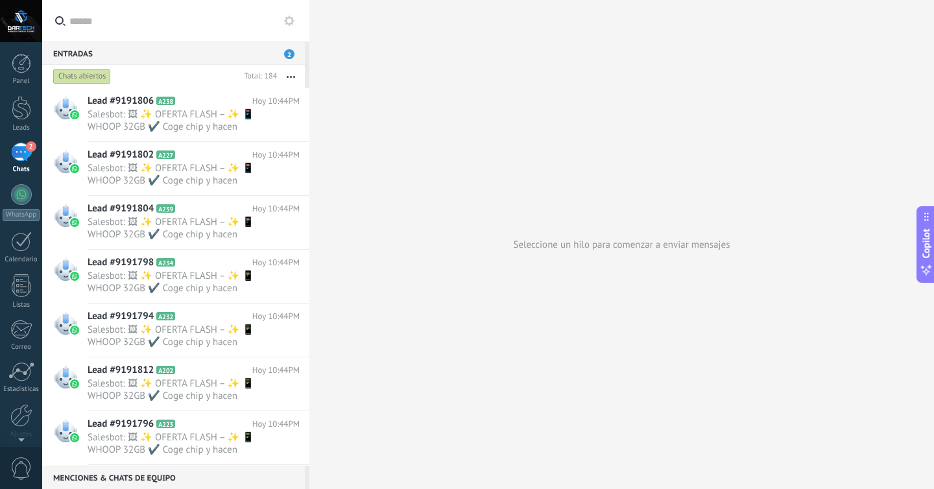
click at [287, 28] on button at bounding box center [289, 21] width 16 height 16
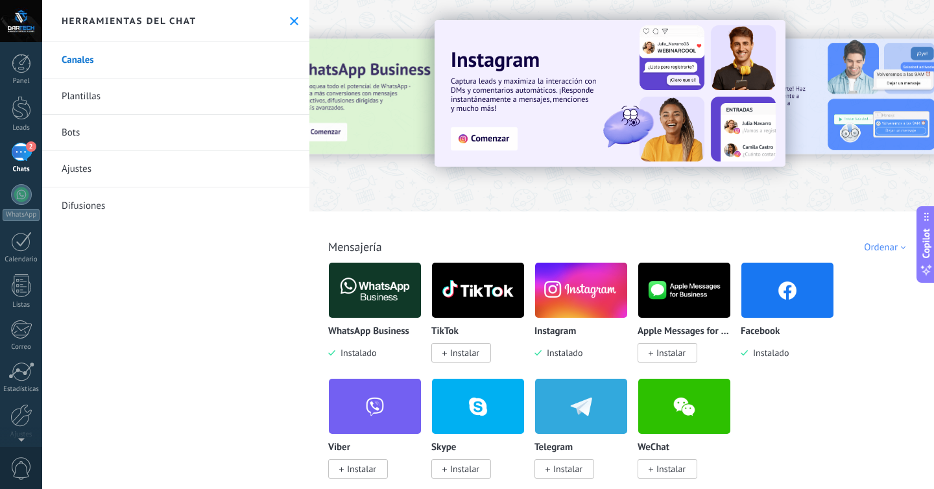
click at [287, 26] on div "Herramientas del chat" at bounding box center [175, 21] width 267 height 42
click at [290, 20] on use at bounding box center [294, 21] width 8 height 8
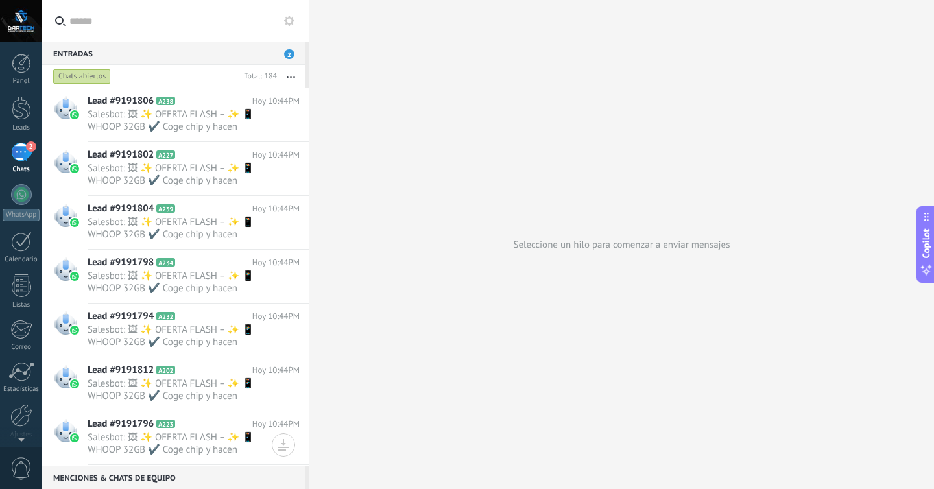
click at [90, 82] on div "Chats abiertos" at bounding box center [82, 77] width 58 height 16
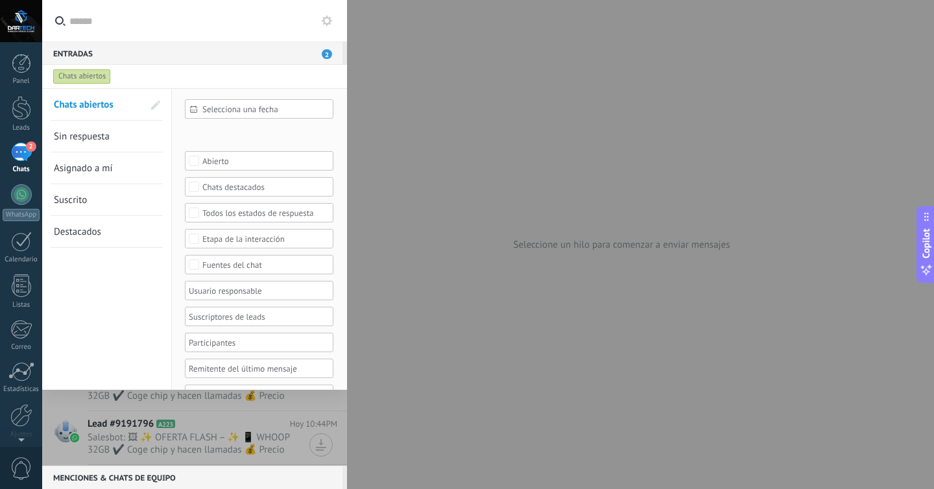
click at [113, 141] on link "Sin respuesta" at bounding box center [98, 136] width 89 height 31
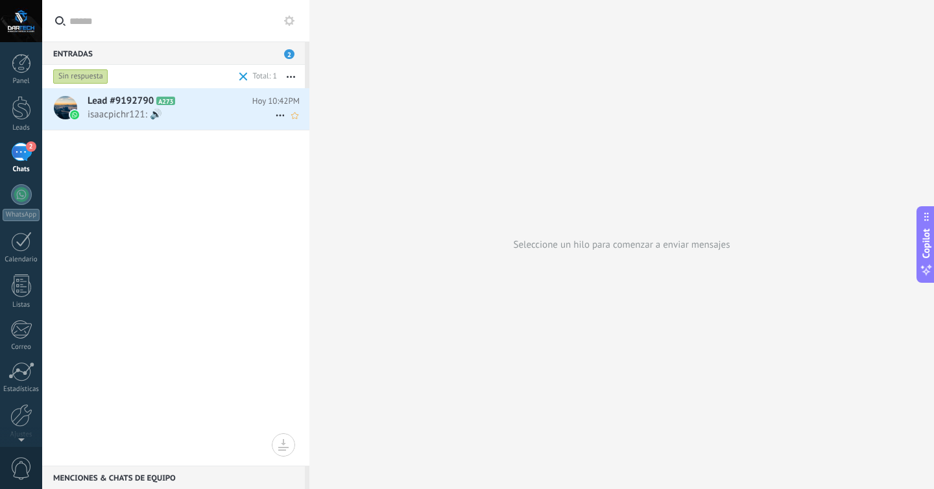
click at [139, 113] on span "isaacpichr121: 🔊" at bounding box center [181, 114] width 187 height 12
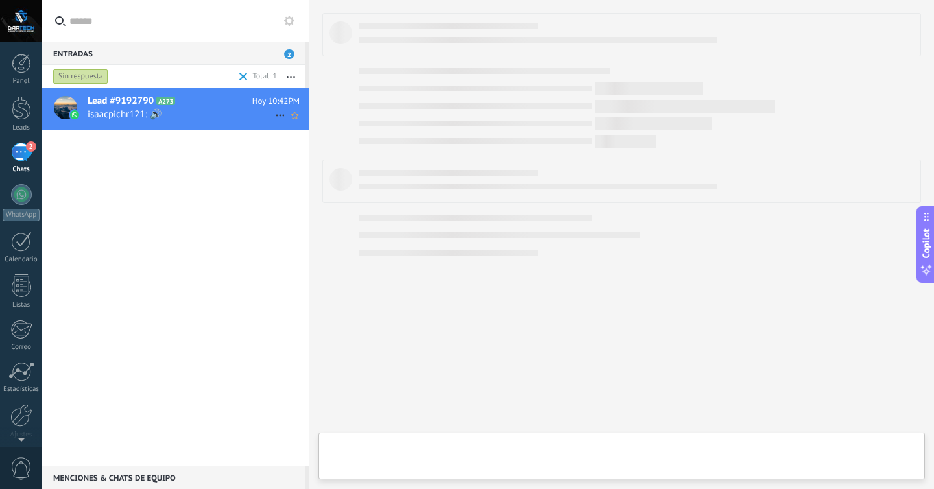
type textarea "**********"
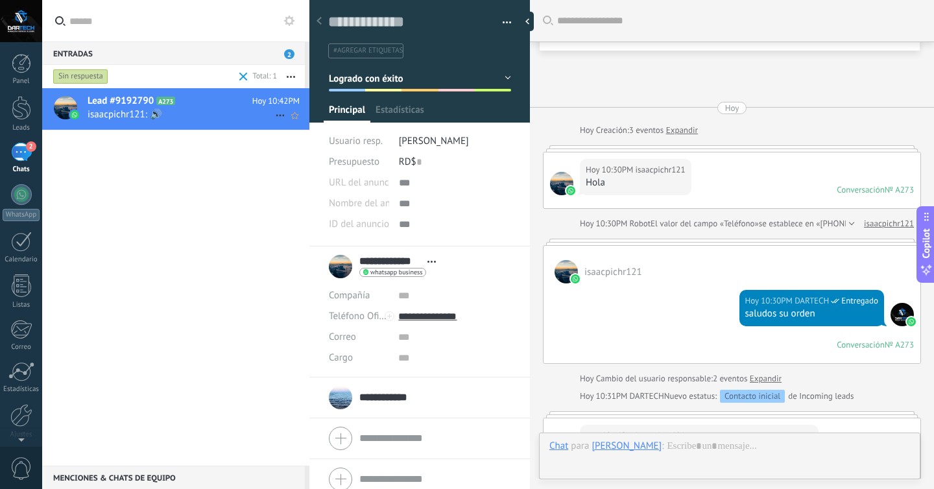
scroll to position [932, 0]
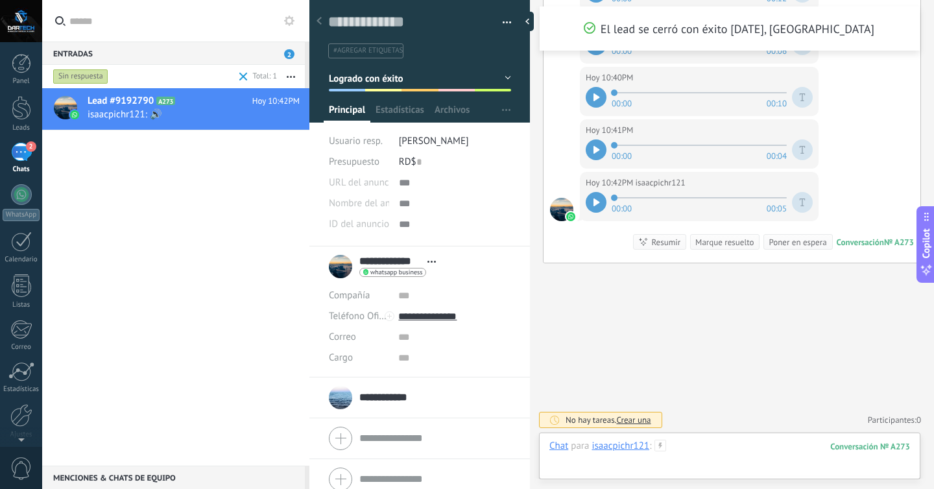
click at [713, 454] on div at bounding box center [729, 459] width 360 height 39
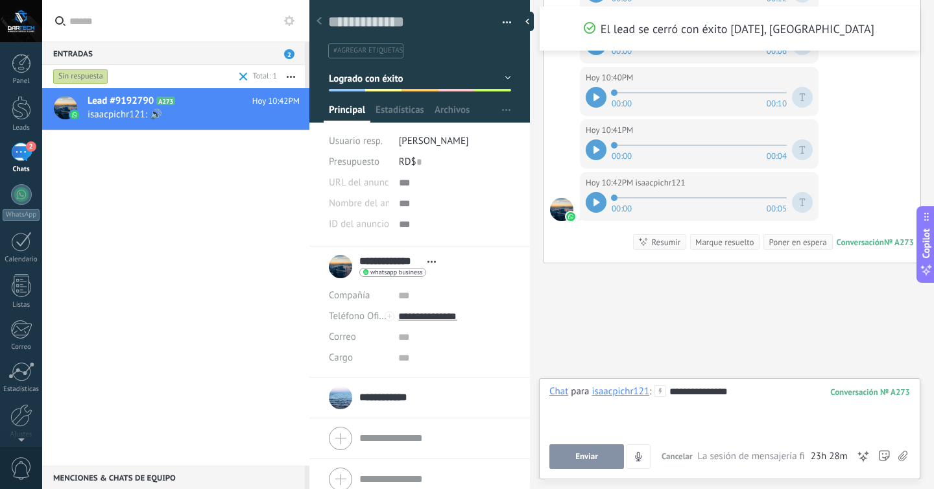
click at [598, 453] on button "Enviar" at bounding box center [586, 456] width 75 height 25
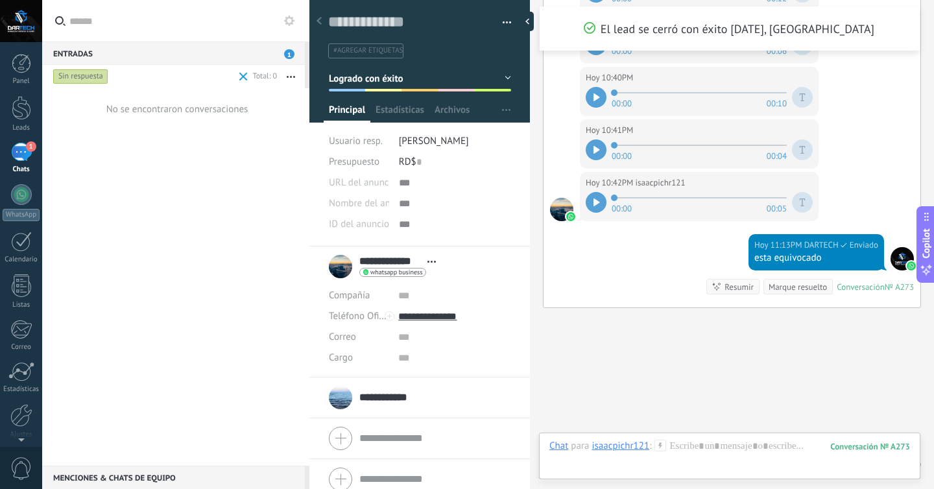
scroll to position [976, 0]
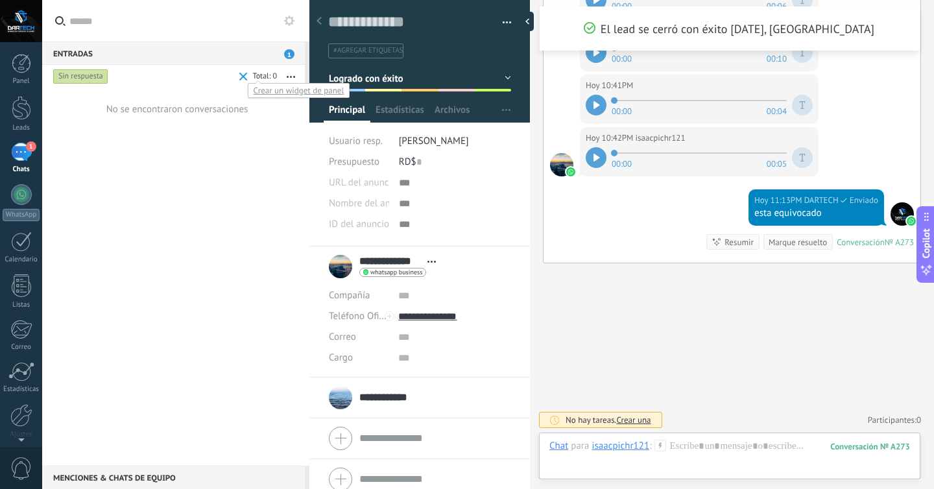
click at [248, 77] on div at bounding box center [262, 77] width 29 height 13
click at [287, 76] on icon "button" at bounding box center [291, 77] width 8 height 2
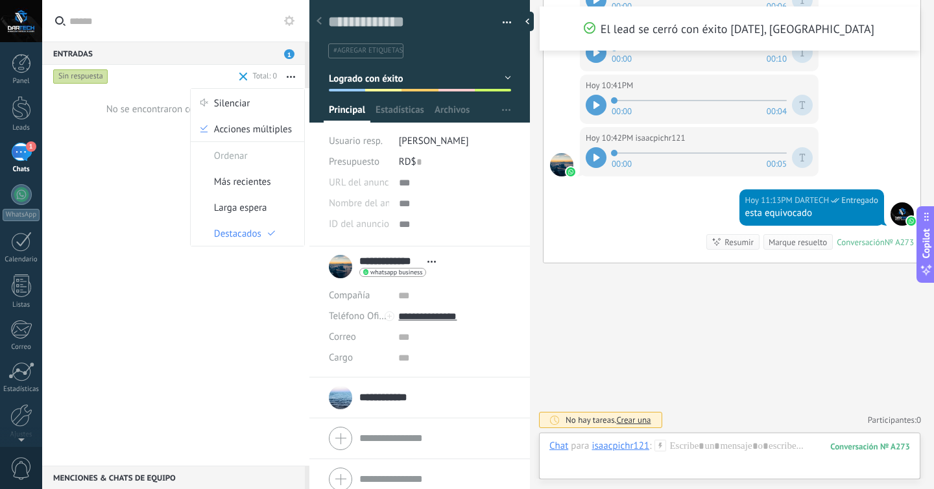
click at [243, 75] on span at bounding box center [243, 77] width 8 height 8
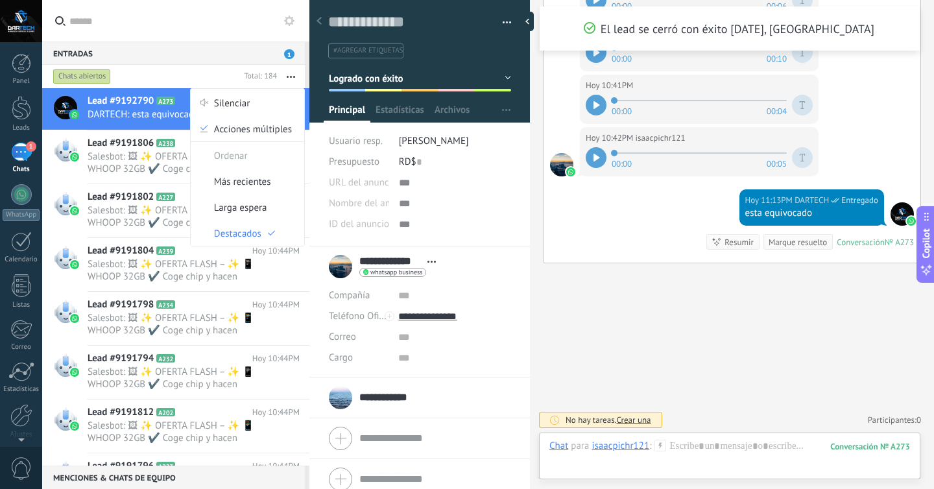
click at [291, 56] on span "1" at bounding box center [289, 54] width 10 height 10
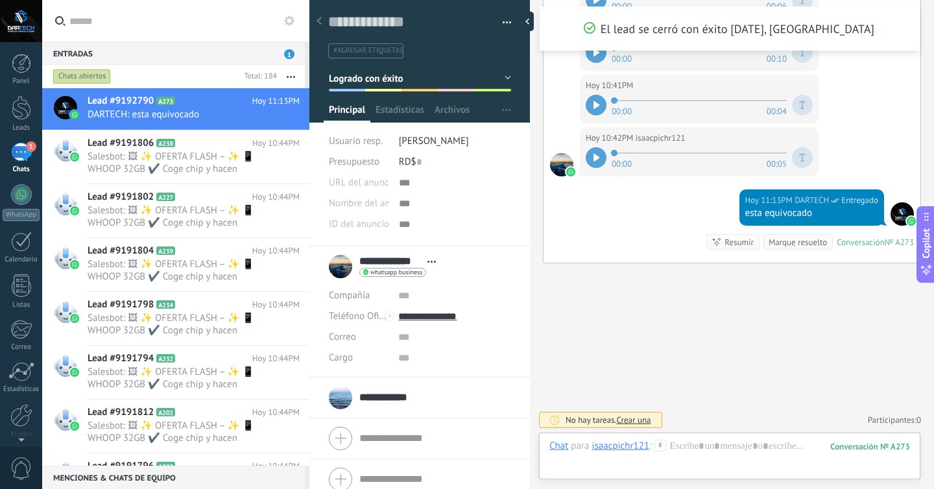
click at [291, 56] on span "1" at bounding box center [289, 54] width 10 height 10
click at [76, 61] on div "Entradas 1" at bounding box center [173, 52] width 263 height 23
click at [125, 141] on span "Lead #9191806" at bounding box center [121, 143] width 66 height 13
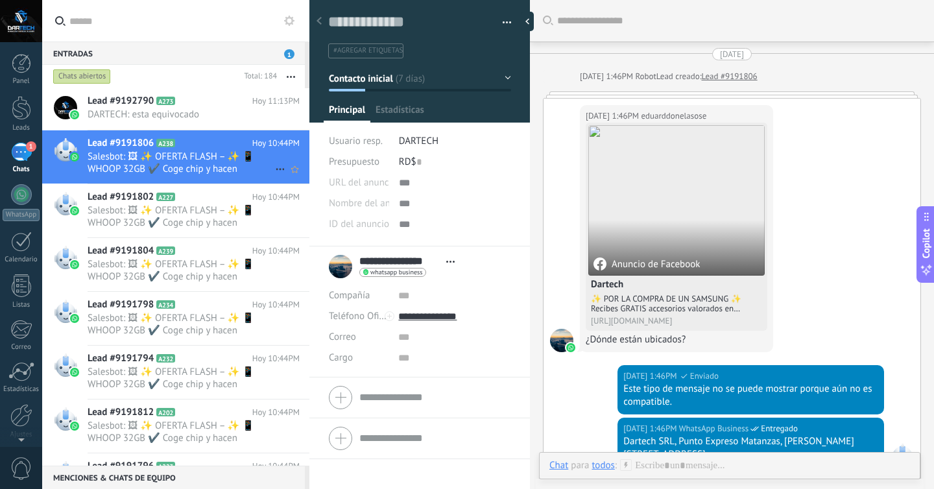
scroll to position [1004, 0]
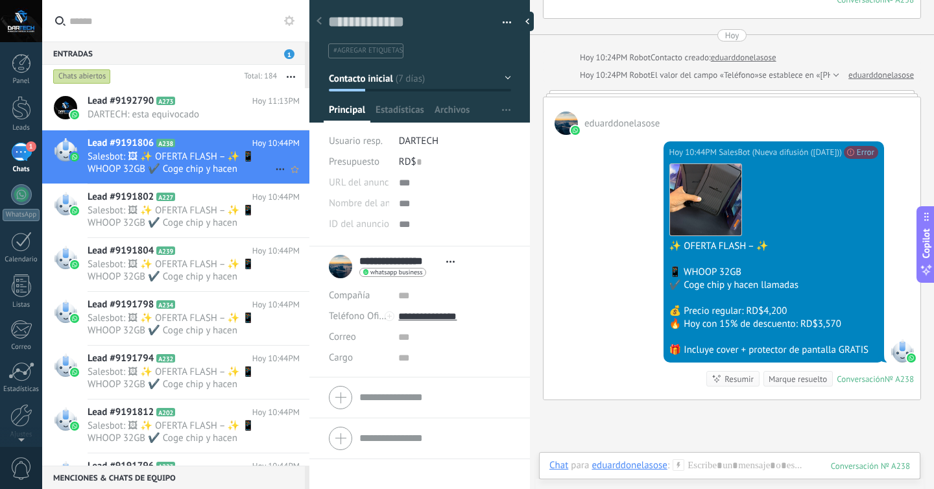
click at [126, 178] on div "Lead #9191806 A238 Hoy 10:44PM Salesbot: 🖼 ✨ OFERTA FLASH – ✨ 📱 WHOOP 32GB ✔️ C…" at bounding box center [199, 156] width 222 height 53
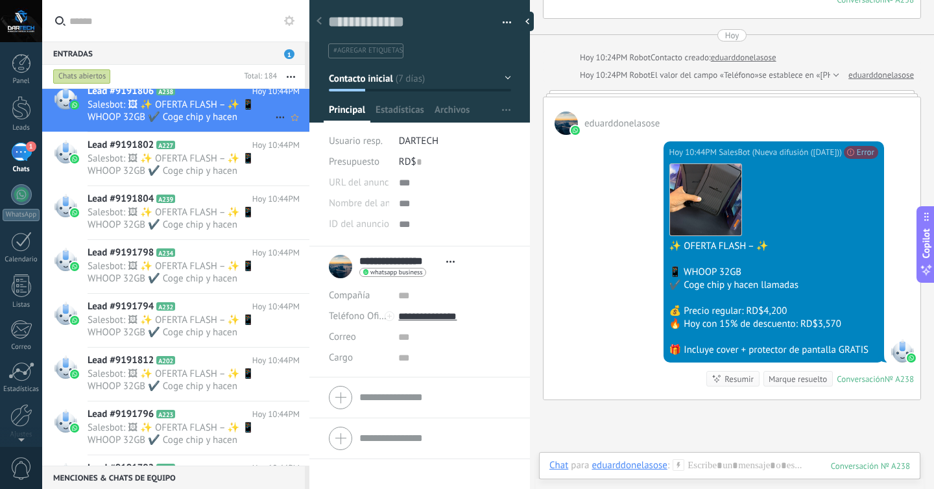
scroll to position [78, 0]
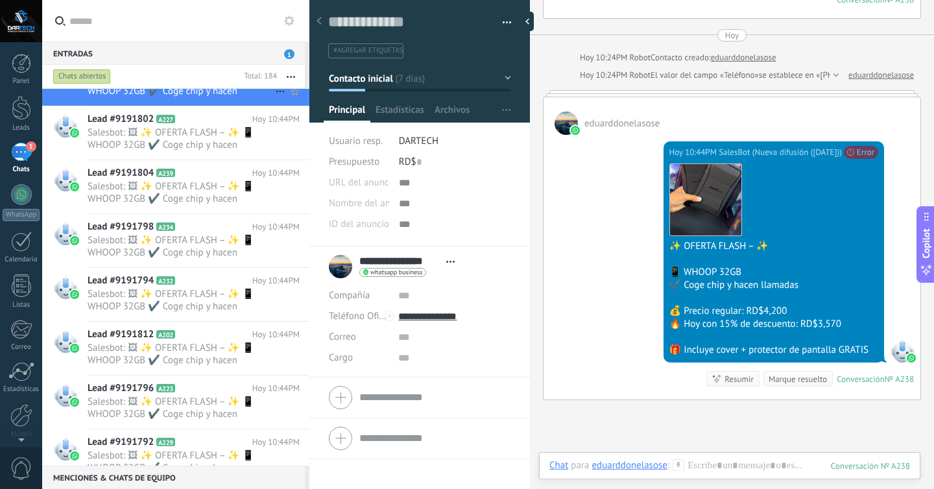
click at [126, 178] on span "Lead #9191804" at bounding box center [121, 173] width 66 height 13
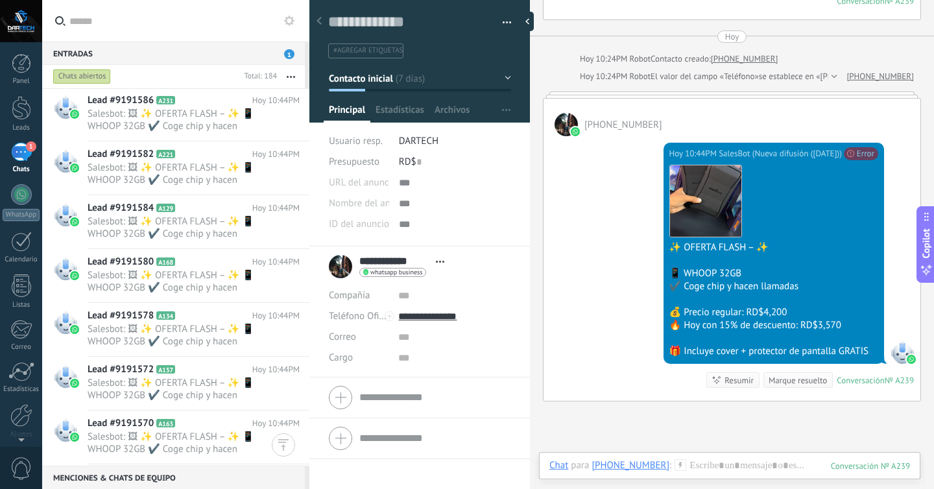
scroll to position [8121, 0]
click at [283, 437] on div at bounding box center [283, 444] width 23 height 23
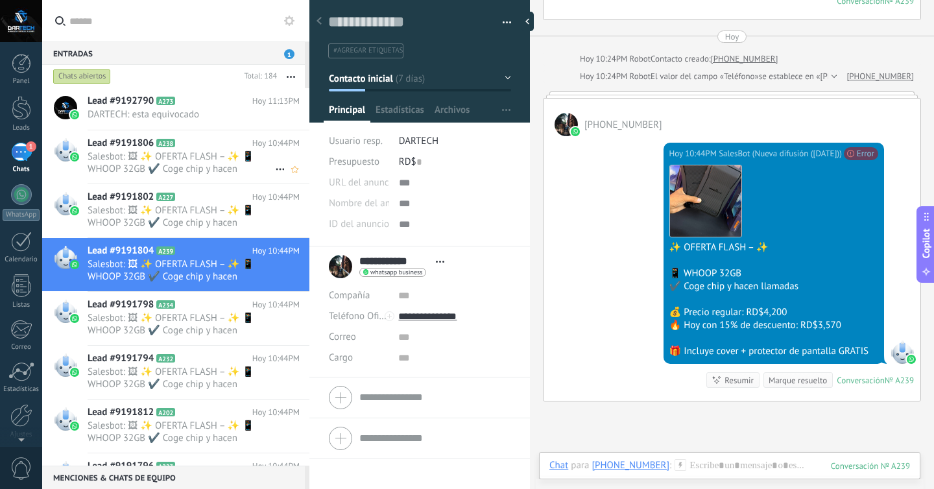
click at [139, 147] on span "Lead #9191806" at bounding box center [121, 143] width 66 height 13
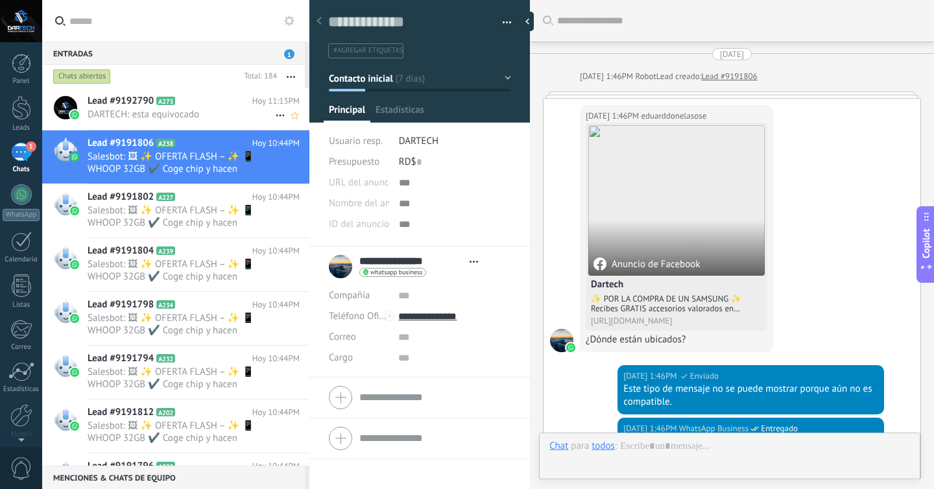
scroll to position [1004, 0]
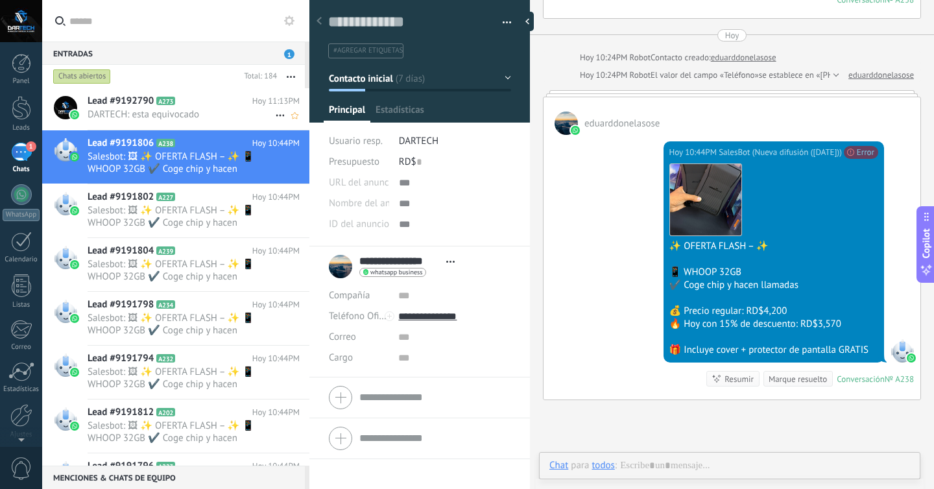
click at [139, 110] on span "DARTECH: esta equivocado" at bounding box center [181, 114] width 187 height 12
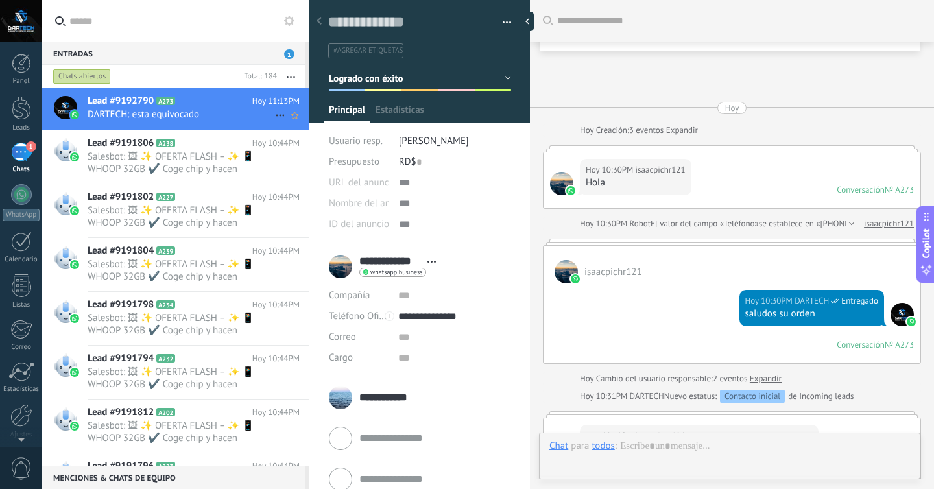
type textarea "**********"
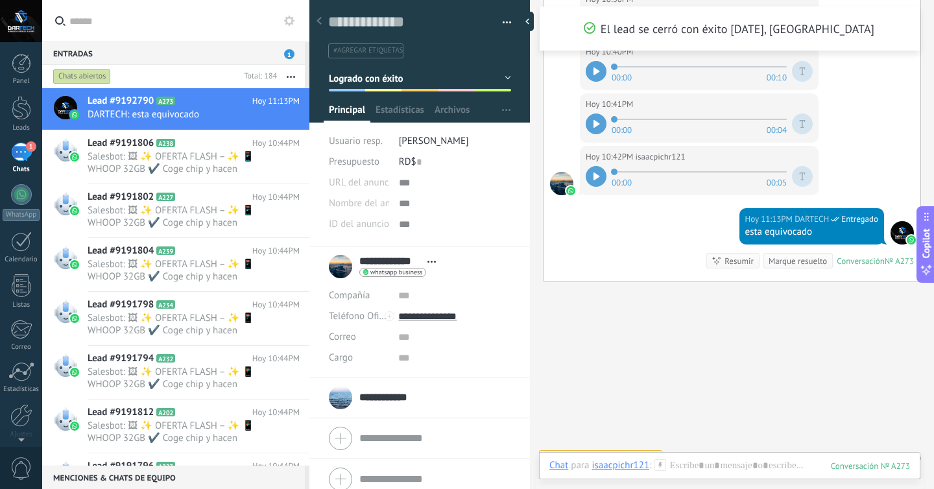
click at [97, 72] on div "Chats abiertos" at bounding box center [82, 77] width 58 height 16
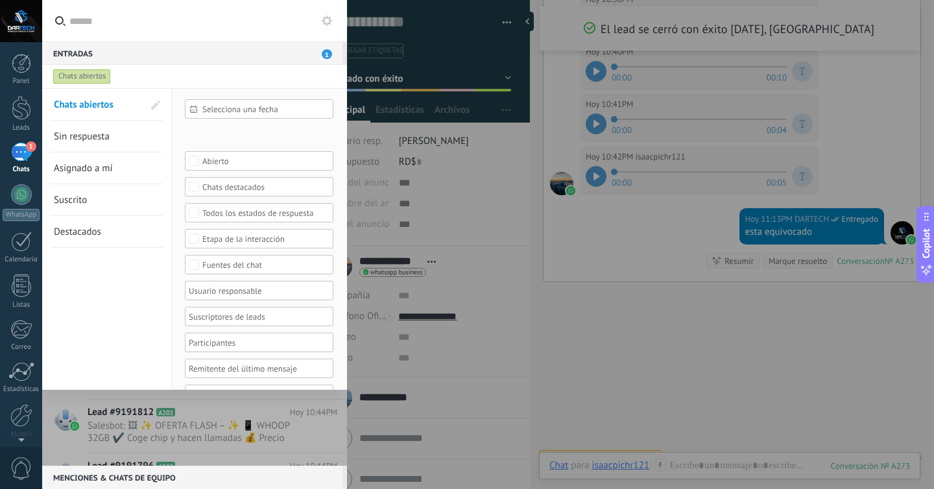
click at [209, 109] on span "Selecciona una fecha" at bounding box center [264, 109] width 124 height 10
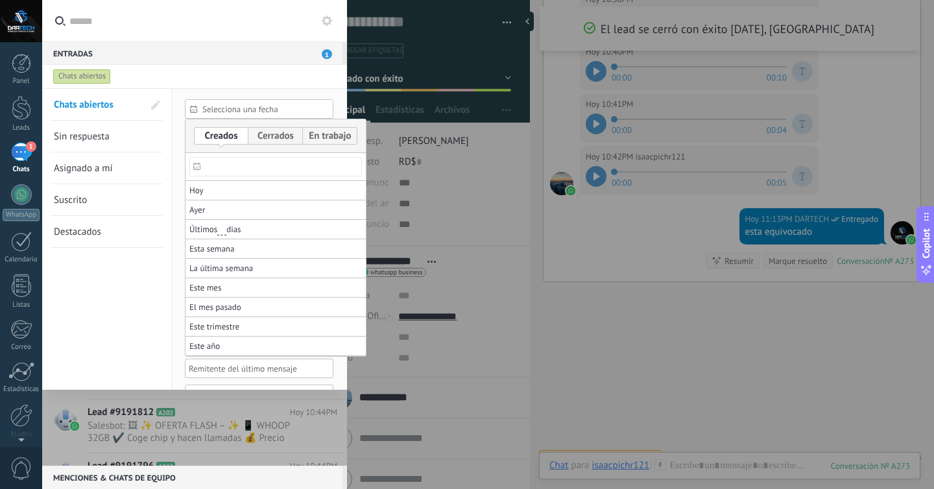
click at [209, 109] on div at bounding box center [467, 244] width 934 height 489
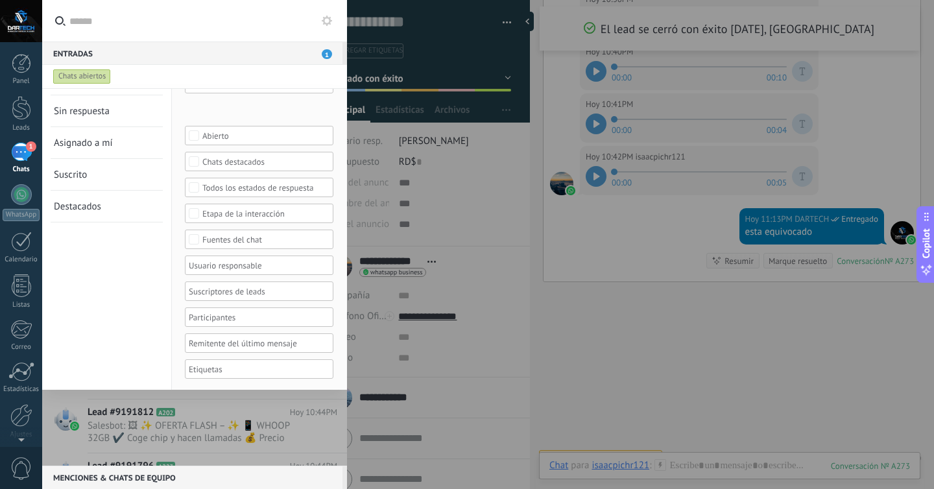
scroll to position [27, 0]
click at [81, 147] on span "Asignado a mí" at bounding box center [83, 141] width 59 height 12
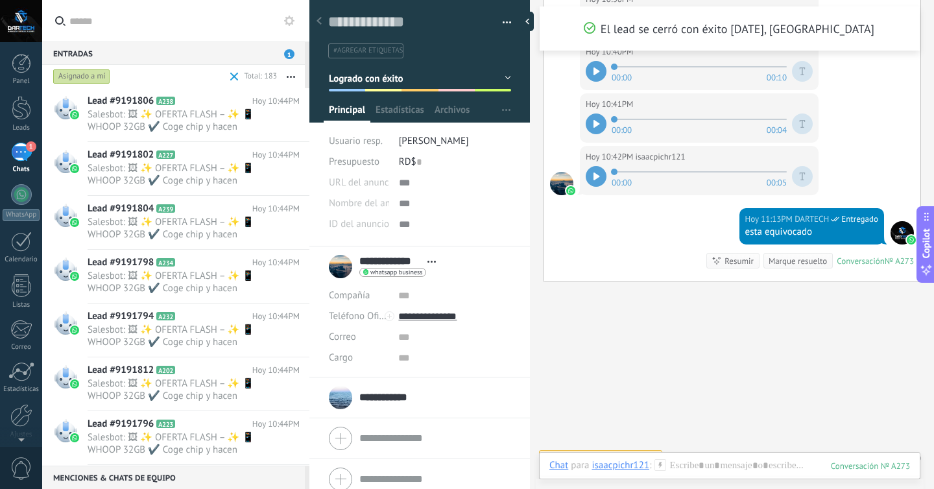
click at [237, 76] on span at bounding box center [234, 77] width 8 height 8
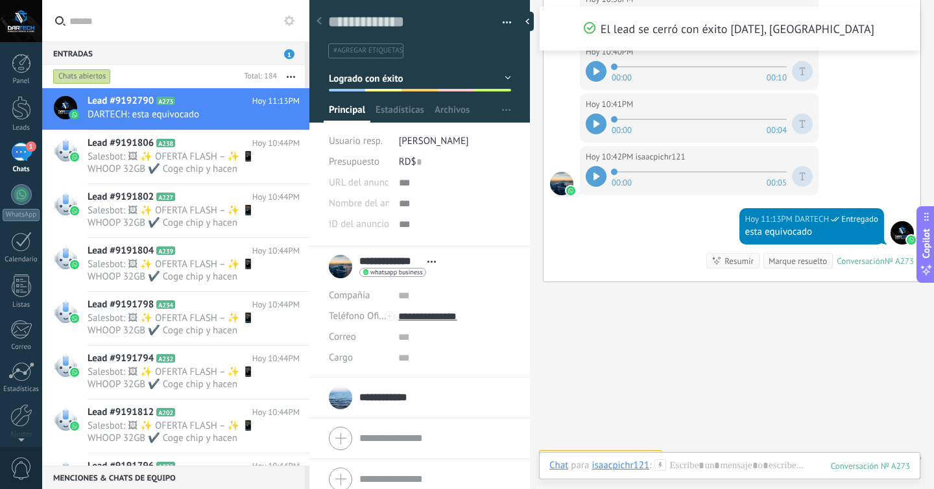
click at [176, 14] on input "text" at bounding box center [182, 20] width 227 height 41
type input "*"
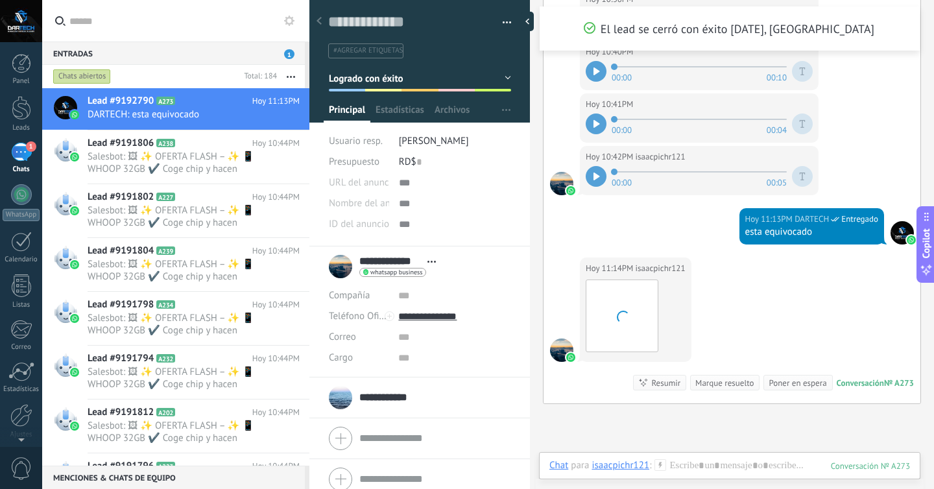
scroll to position [1082, 0]
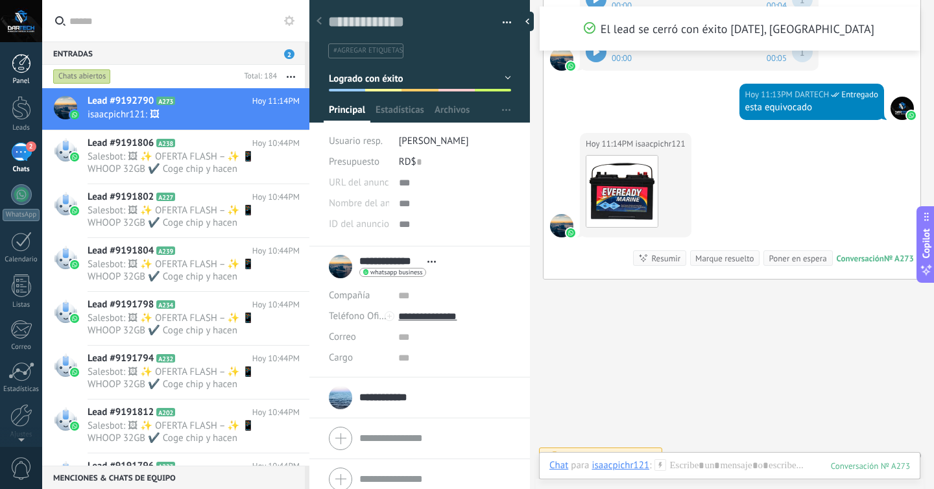
click at [26, 69] on div at bounding box center [21, 63] width 19 height 19
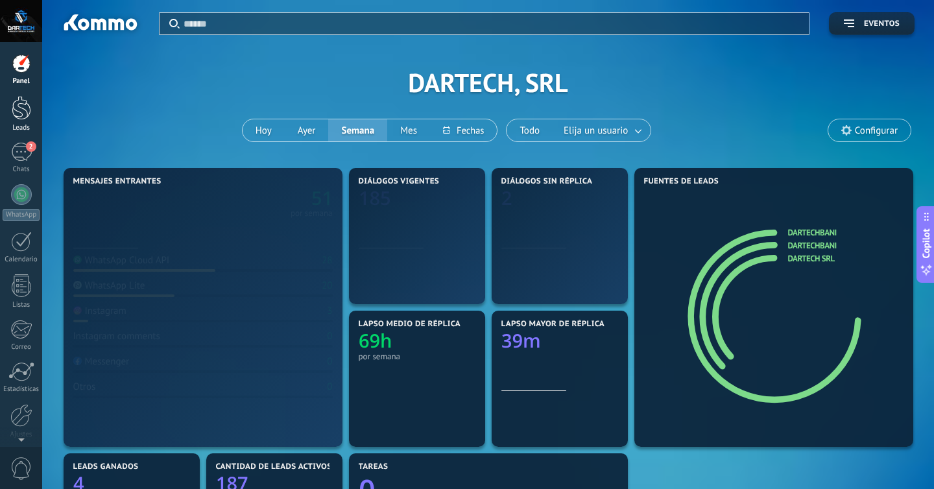
click at [26, 108] on div at bounding box center [21, 108] width 19 height 24
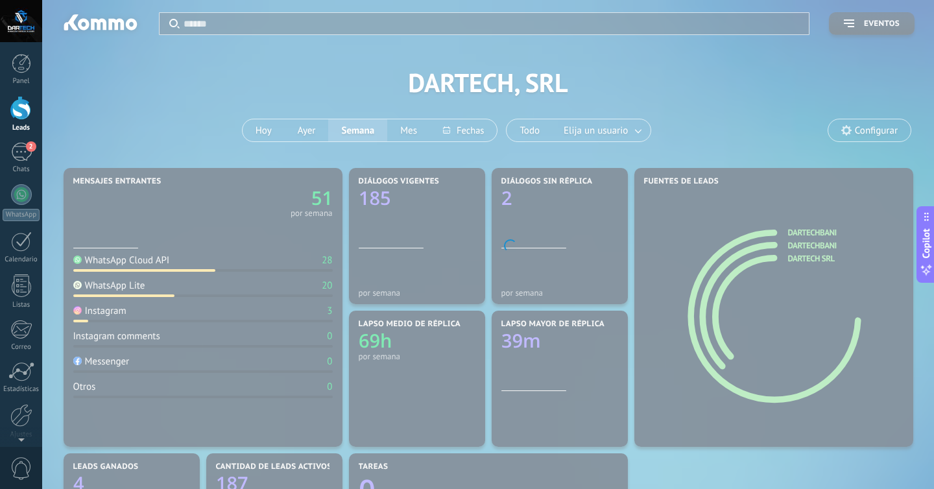
click at [26, 108] on div at bounding box center [21, 108] width 19 height 24
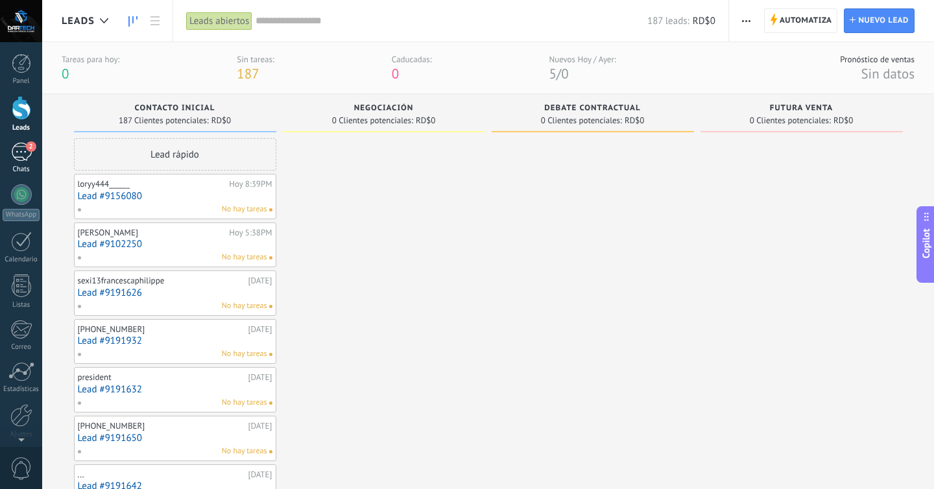
click at [21, 157] on div "2" at bounding box center [21, 152] width 21 height 19
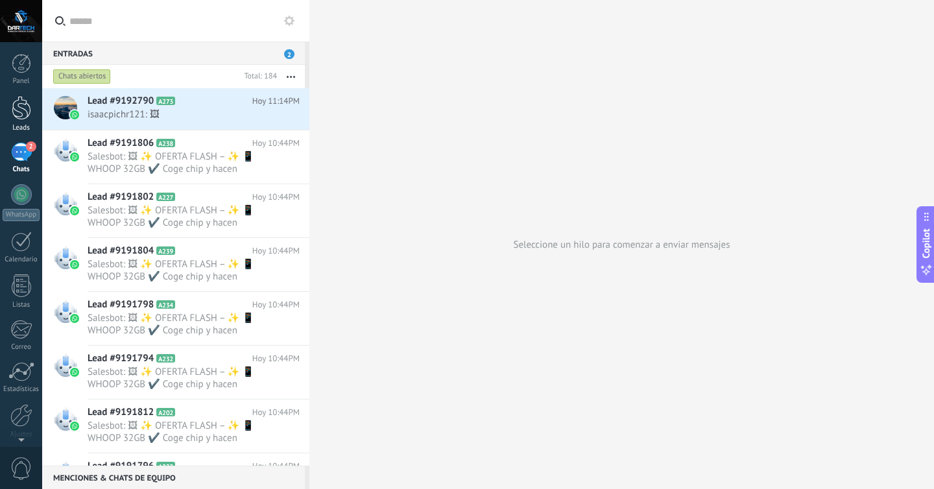
click at [16, 105] on div at bounding box center [21, 108] width 19 height 24
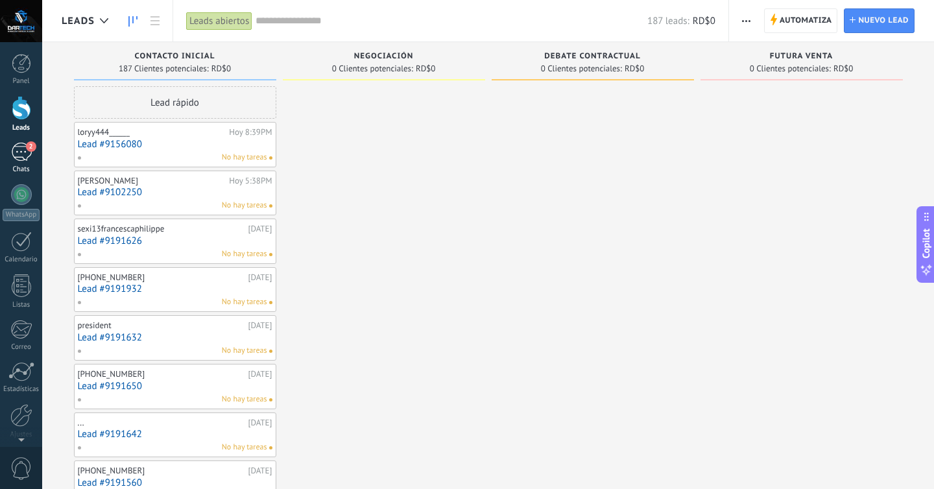
click at [27, 145] on span "2" at bounding box center [31, 146] width 10 height 10
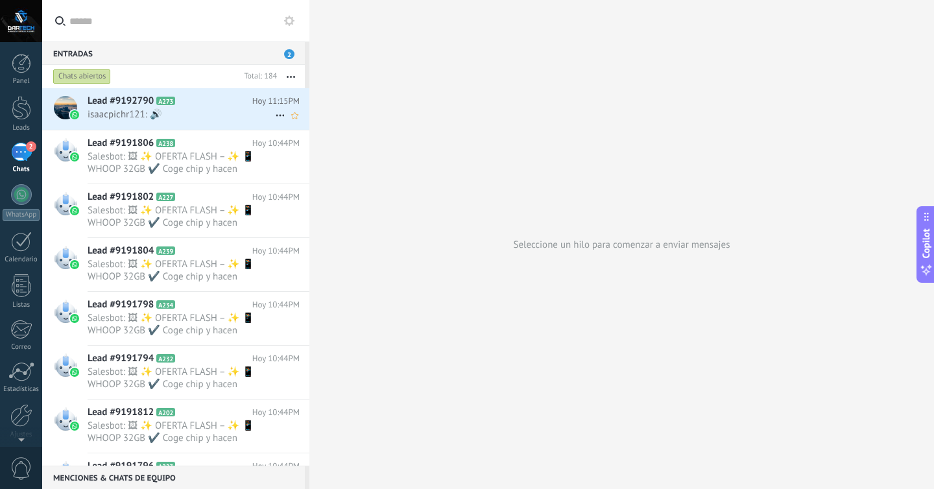
click at [279, 115] on icon at bounding box center [280, 116] width 16 height 16
click at [328, 124] on span "[PERSON_NAME] respondió" at bounding box center [350, 122] width 113 height 26
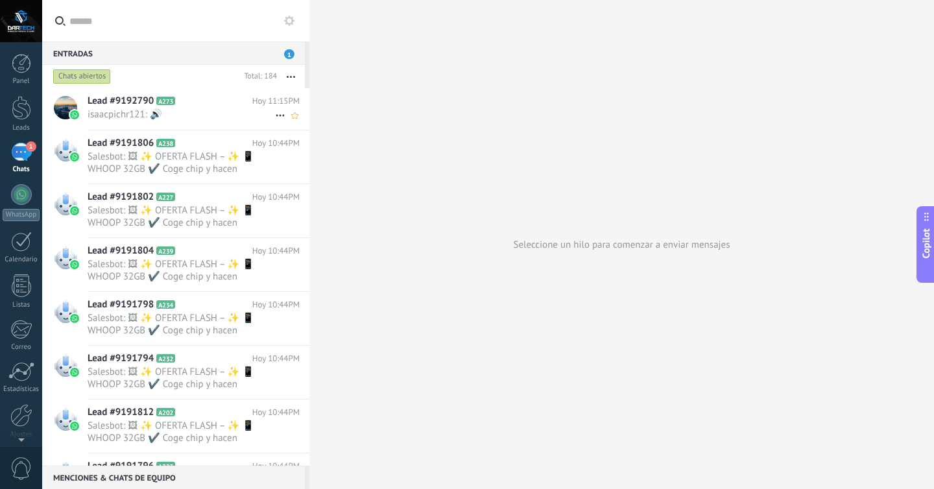
click at [274, 117] on icon at bounding box center [280, 116] width 16 height 16
click at [245, 111] on div at bounding box center [467, 244] width 934 height 489
click at [221, 123] on div "Lead #9192790 A273 Hoy 11:15PM isaacpichr121: 🔊" at bounding box center [199, 108] width 222 height 41
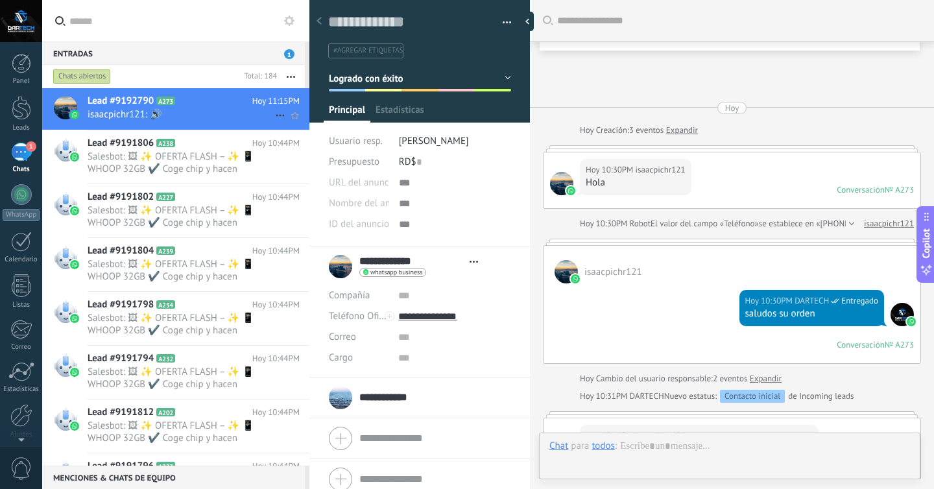
type textarea "**********"
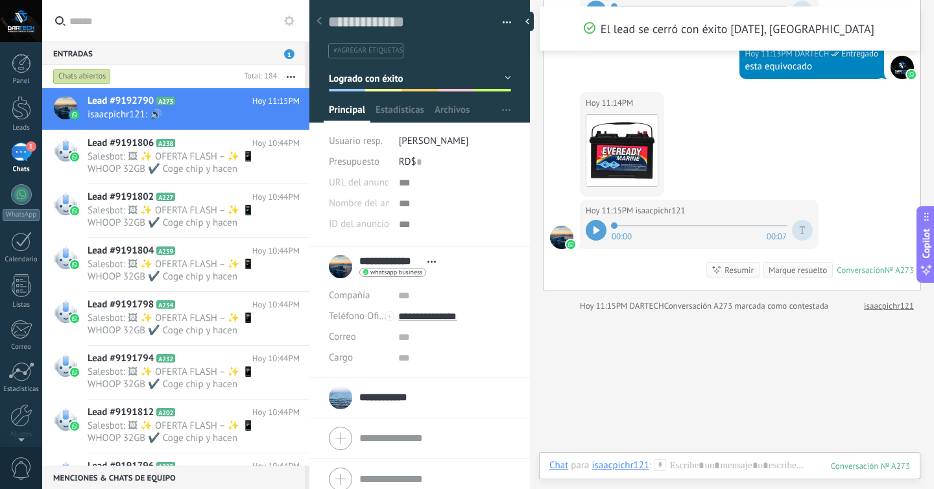
click at [504, 73] on button "Logrado con éxito" at bounding box center [420, 78] width 182 height 23
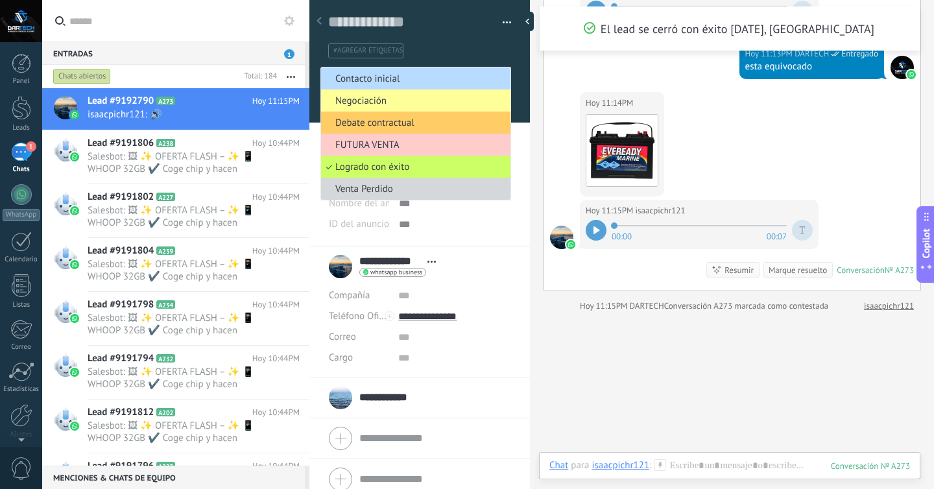
click at [411, 76] on span "Contacto inicial" at bounding box center [413, 79] width 185 height 12
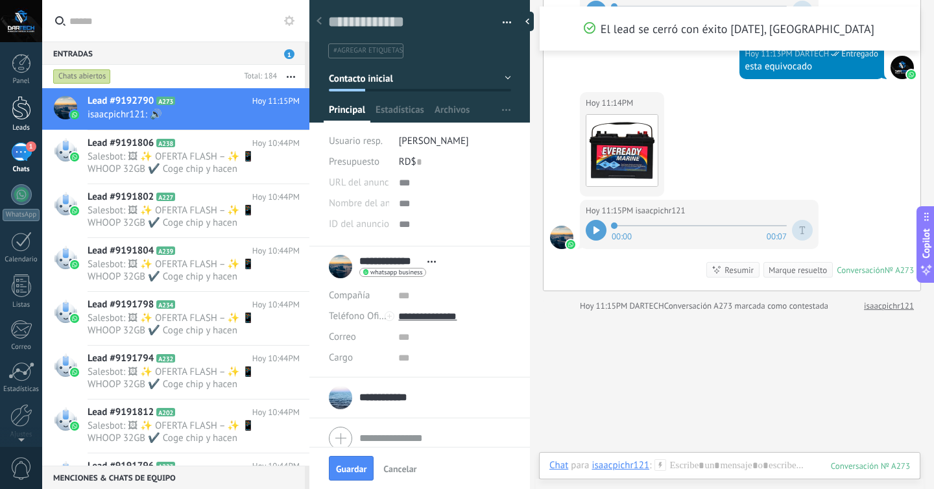
click at [21, 113] on div at bounding box center [21, 108] width 19 height 24
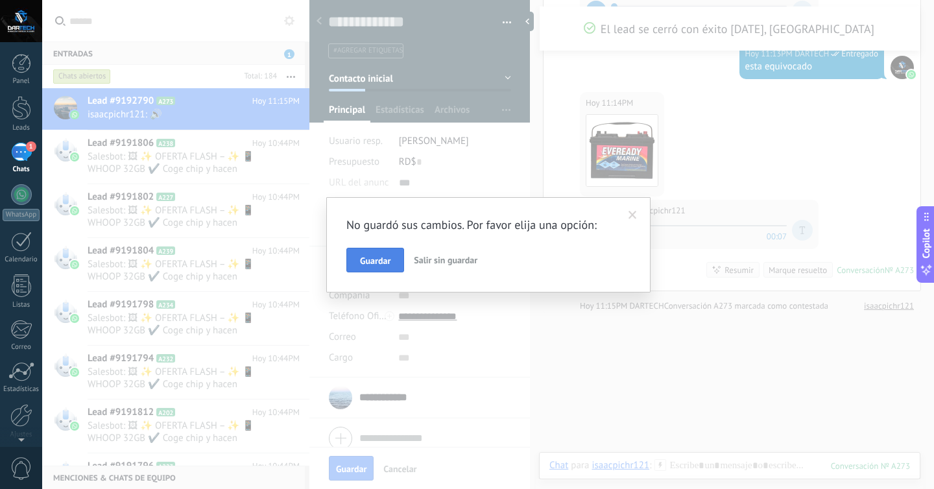
click at [355, 251] on button "Guardar" at bounding box center [375, 260] width 58 height 25
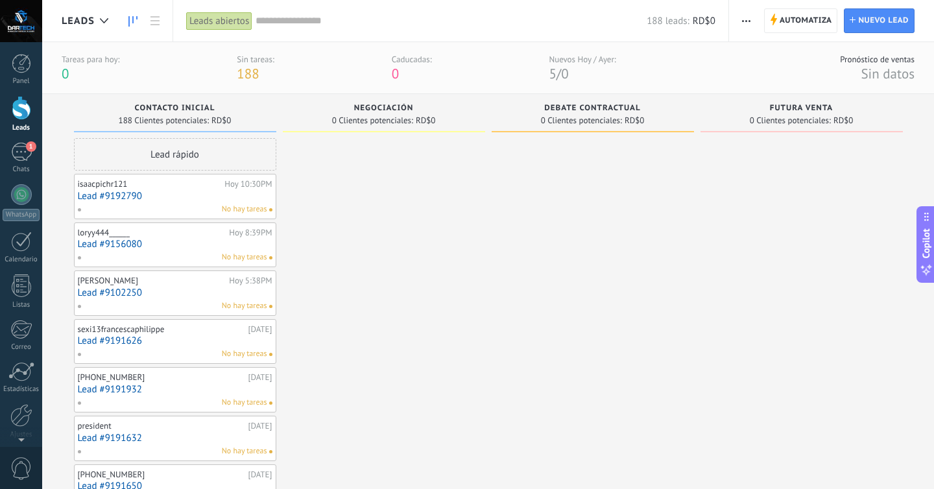
click at [412, 59] on div "Caducadas:" at bounding box center [412, 59] width 40 height 11
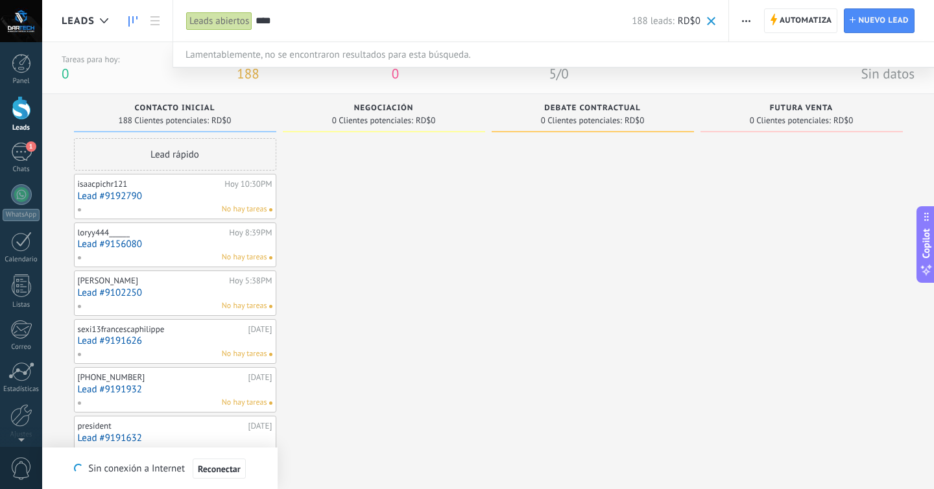
type input "****"
